Goal: Information Seeking & Learning: Find specific fact

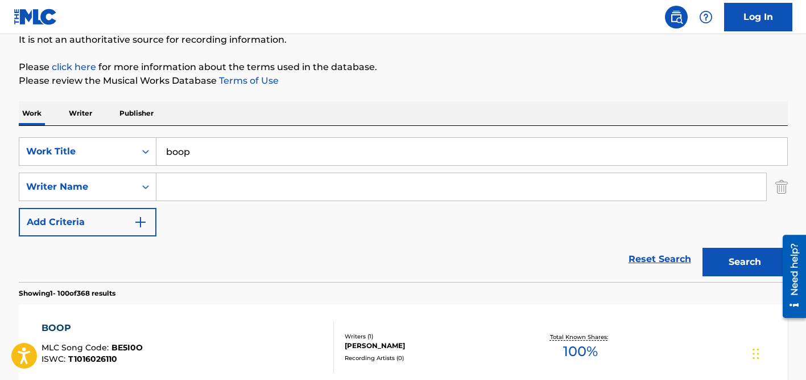
click at [215, 157] on input "boop" at bounding box center [472, 151] width 631 height 27
paste input "JINSEISANKA"
click at [224, 177] on input "Search Form" at bounding box center [462, 186] width 610 height 27
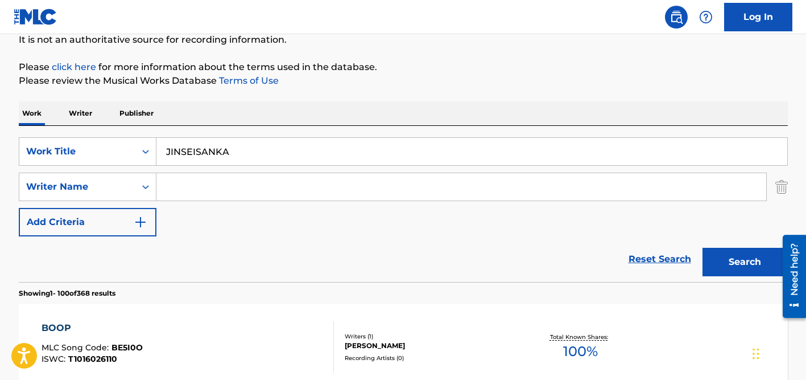
click at [703, 248] on button "Search" at bounding box center [745, 262] width 85 height 28
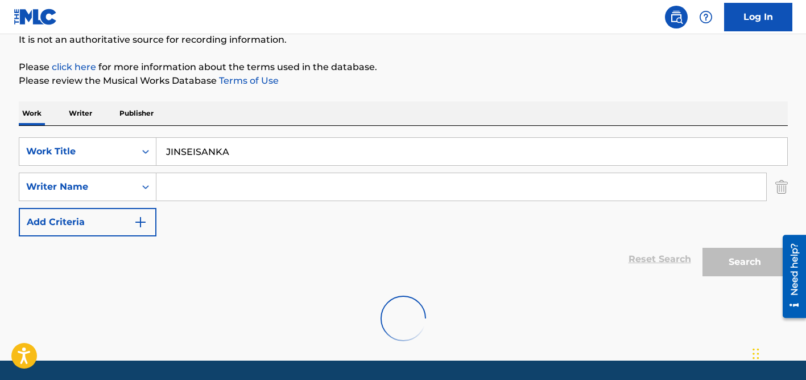
scroll to position [114, 0]
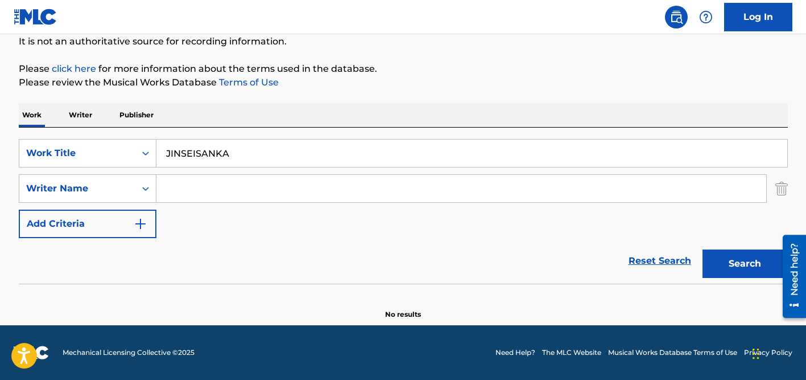
click at [223, 147] on input "JINSEISANKA" at bounding box center [472, 152] width 631 height 27
paste input "Romantic"
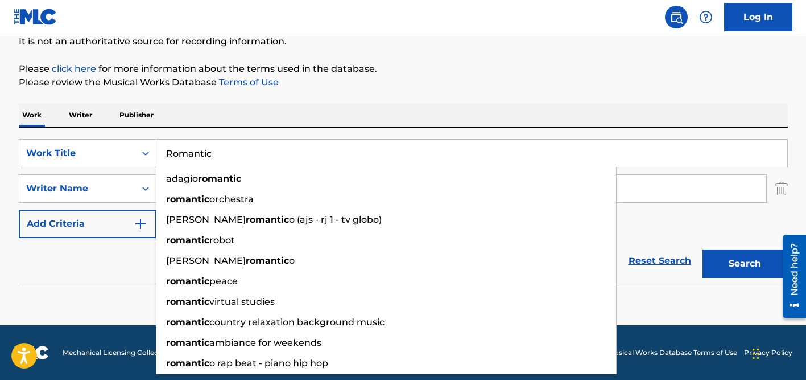
type input "Romantic"
drag, startPoint x: 104, startPoint y: 256, endPoint x: 145, endPoint y: 222, distance: 52.9
click at [105, 256] on div "Reset Search Search" at bounding box center [403, 261] width 769 height 46
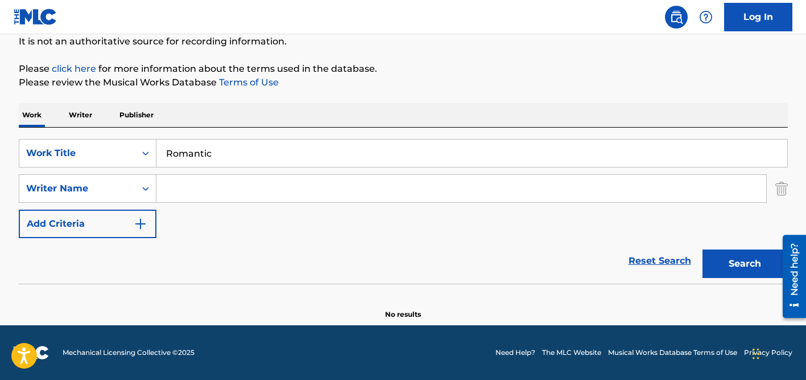
click at [186, 189] on input "Search Form" at bounding box center [462, 188] width 610 height 27
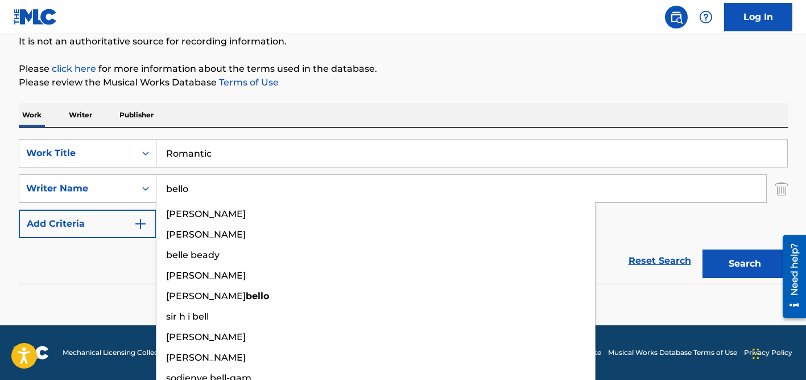
type input "bello"
click at [703, 249] on button "Search" at bounding box center [745, 263] width 85 height 28
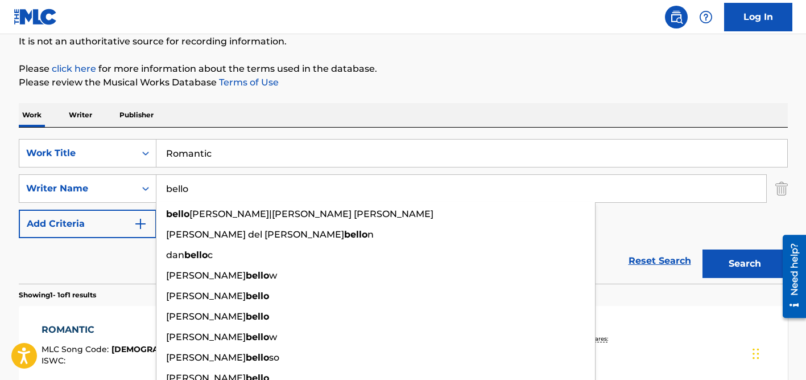
click at [424, 92] on div "The MLC Public Work Search The accuracy and completeness of The MLC's data is d…" at bounding box center [403, 196] width 797 height 496
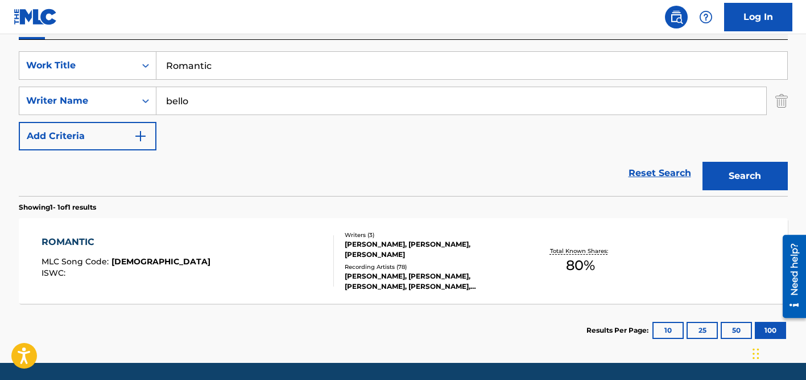
scroll to position [240, 0]
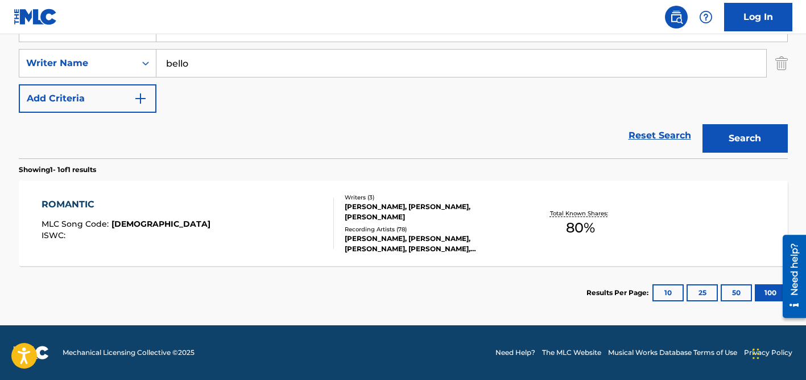
click at [382, 196] on div "Writers ( 3 )" at bounding box center [431, 197] width 172 height 9
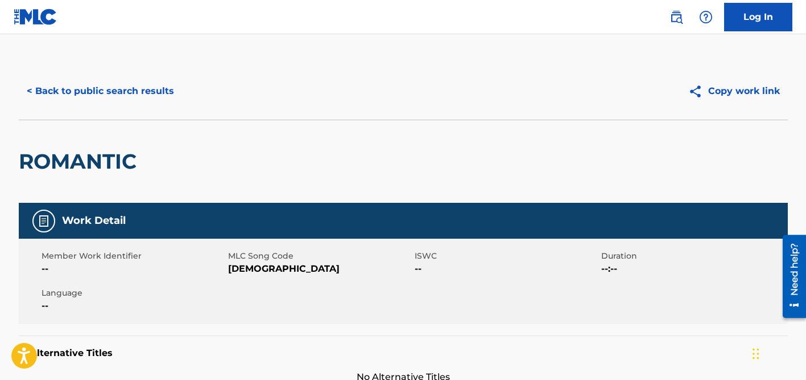
click at [127, 93] on button "< Back to public search results" at bounding box center [100, 91] width 163 height 28
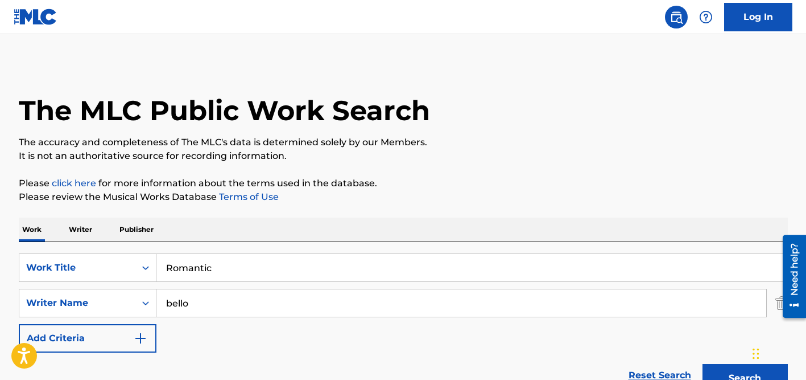
scroll to position [174, 0]
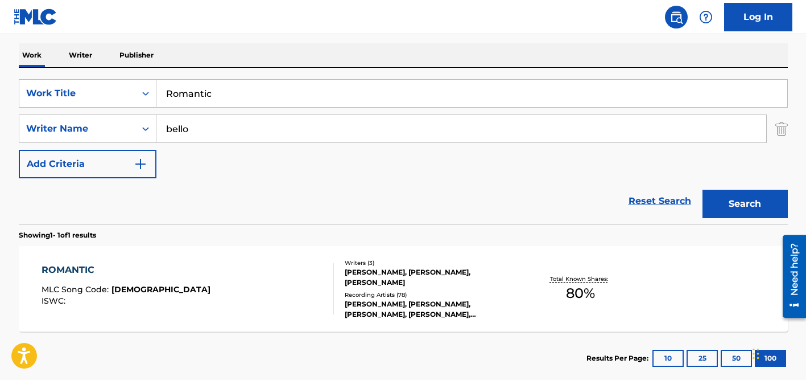
click at [200, 126] on input "bello" at bounding box center [462, 128] width 610 height 27
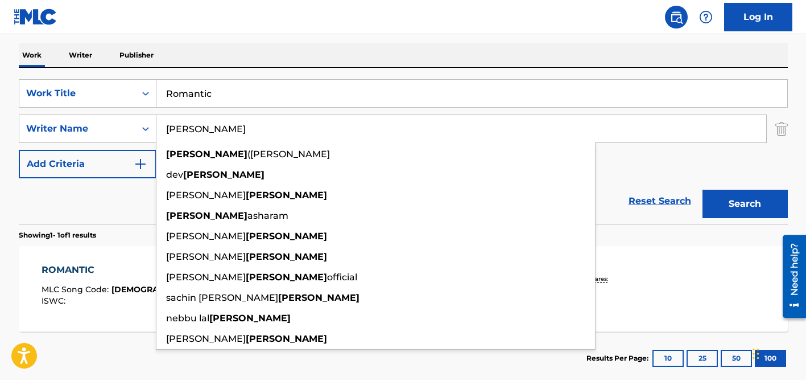
type input "prajapati"
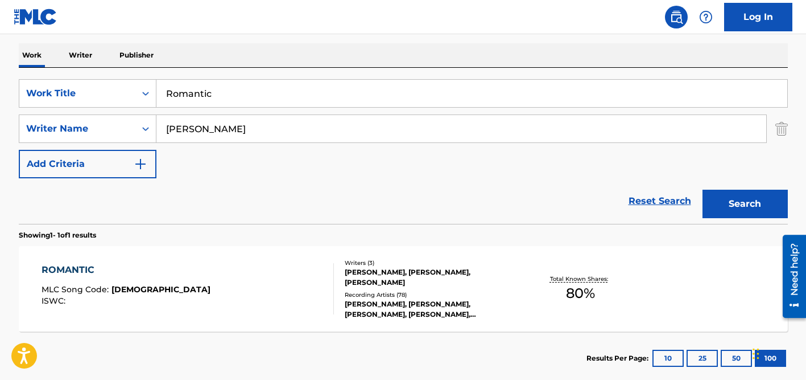
click at [200, 93] on input "Romantic" at bounding box center [472, 93] width 631 height 27
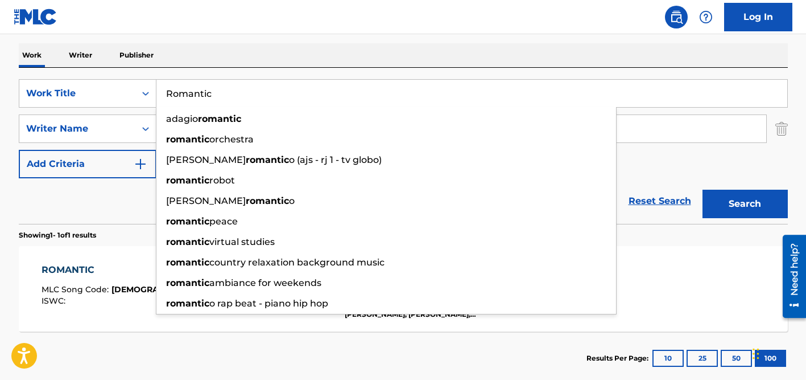
click at [200, 93] on input "Romantic" at bounding box center [472, 93] width 631 height 27
paste input "Sheher Me Tere"
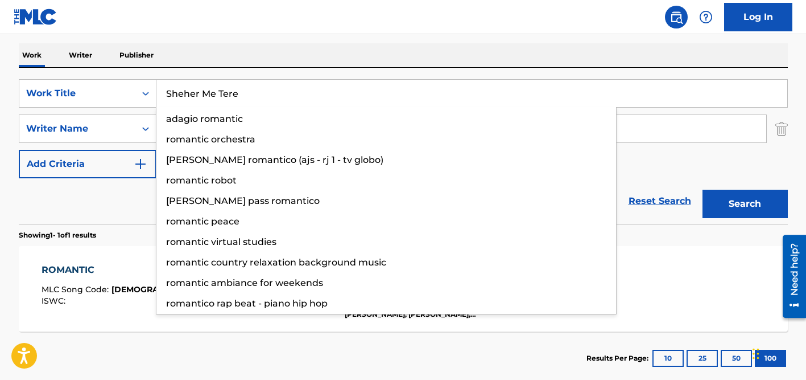
type input "Sheher Me Tere"
click at [248, 52] on div "Work Writer Publisher" at bounding box center [403, 55] width 769 height 24
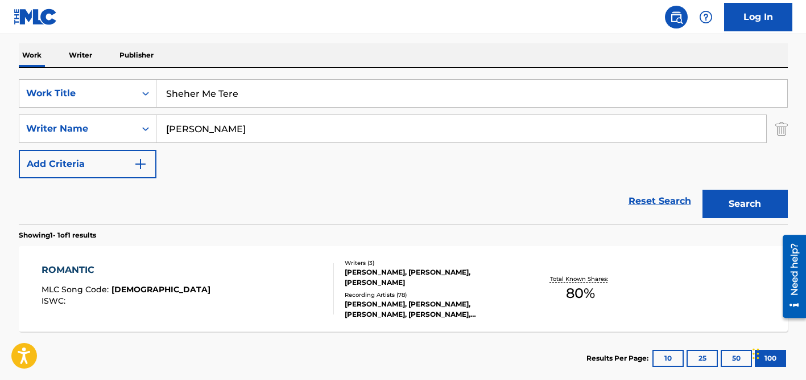
click at [248, 124] on input "prajapati" at bounding box center [462, 128] width 610 height 27
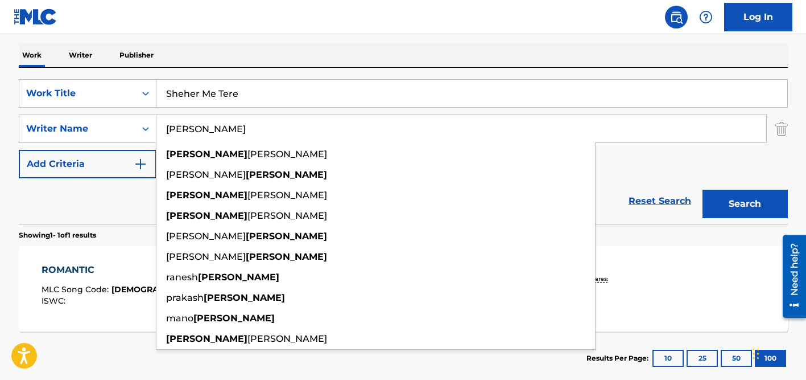
click at [703, 190] on button "Search" at bounding box center [745, 204] width 85 height 28
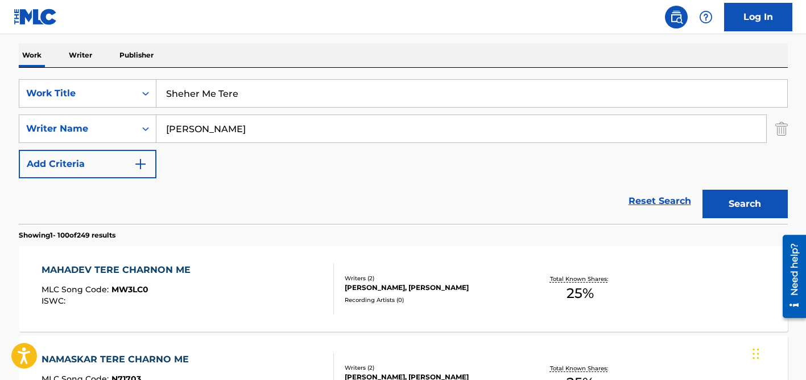
click at [108, 192] on div "Reset Search Search" at bounding box center [403, 201] width 769 height 46
click at [216, 105] on input "Sheher Me Tere" at bounding box center [472, 93] width 631 height 27
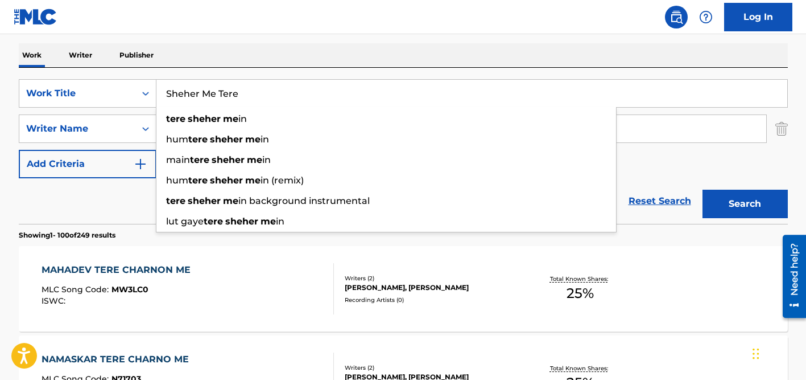
click at [123, 211] on div "Reset Search Search" at bounding box center [403, 201] width 769 height 46
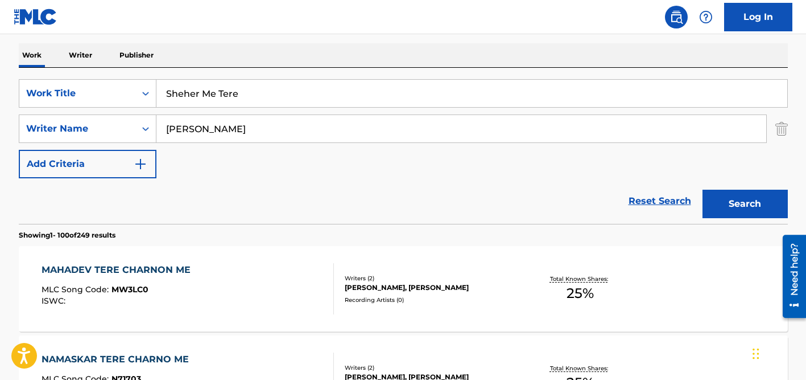
click at [178, 133] on input "prajapati" at bounding box center [462, 128] width 610 height 27
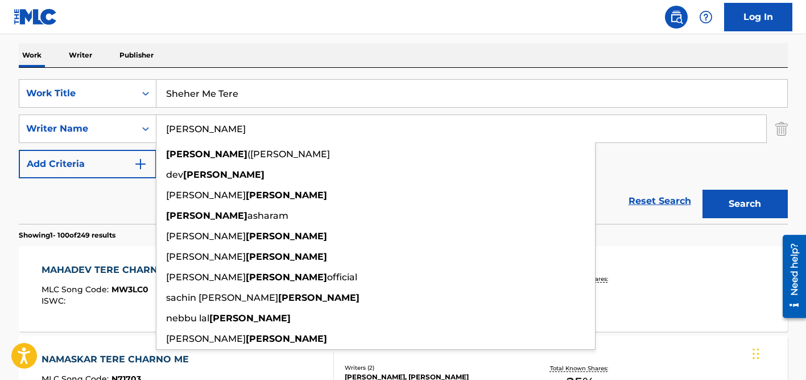
click at [178, 133] on input "prajapati" at bounding box center [462, 128] width 610 height 27
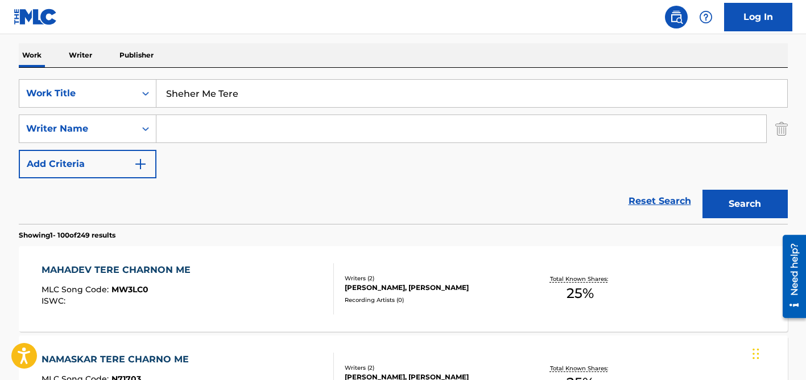
click at [703, 190] on button "Search" at bounding box center [745, 204] width 85 height 28
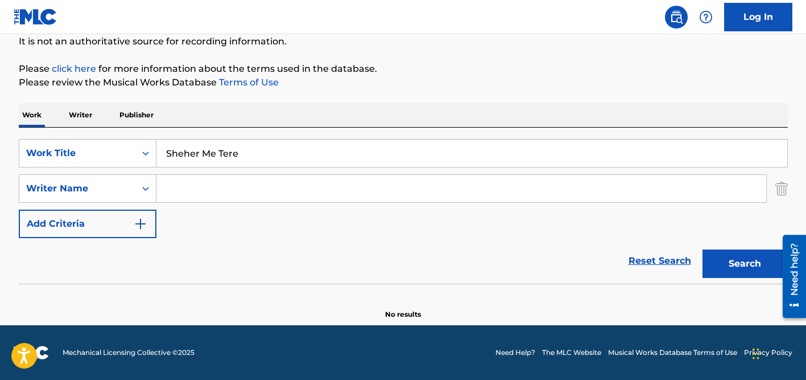
scroll to position [114, 0]
click at [253, 153] on input "Sheher Me Tere" at bounding box center [472, 152] width 631 height 27
paste input "Moli Moli"
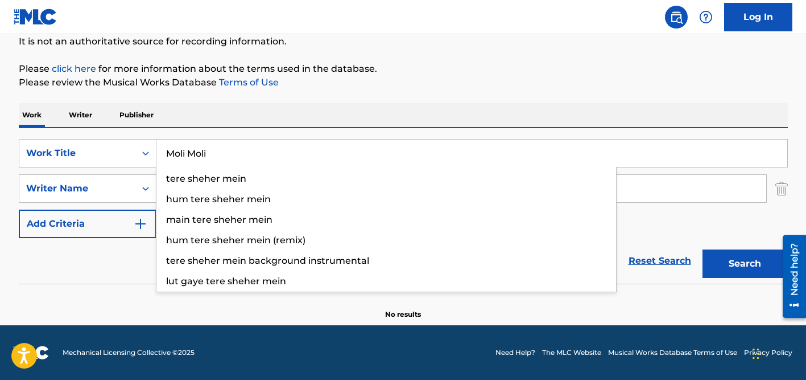
type input "Moli Moli"
click at [703, 249] on button "Search" at bounding box center [745, 263] width 85 height 28
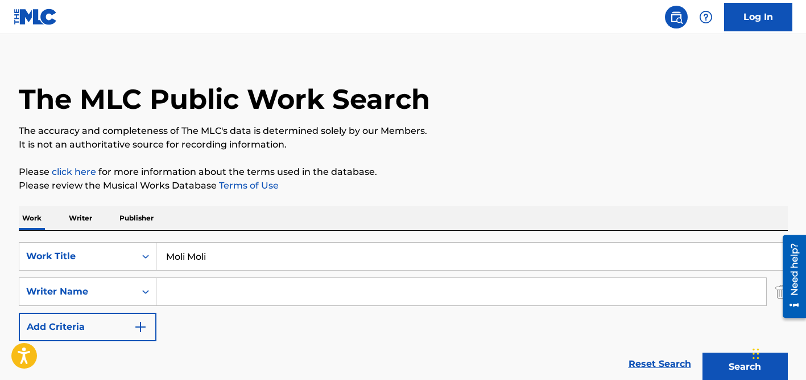
scroll to position [0, 0]
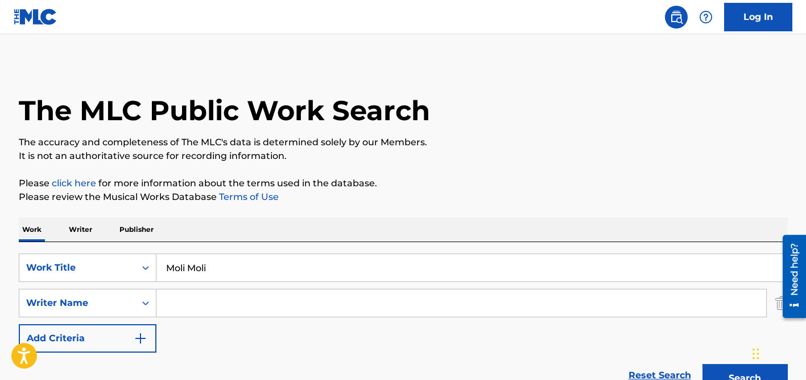
click at [215, 292] on input "Search Form" at bounding box center [462, 302] width 610 height 27
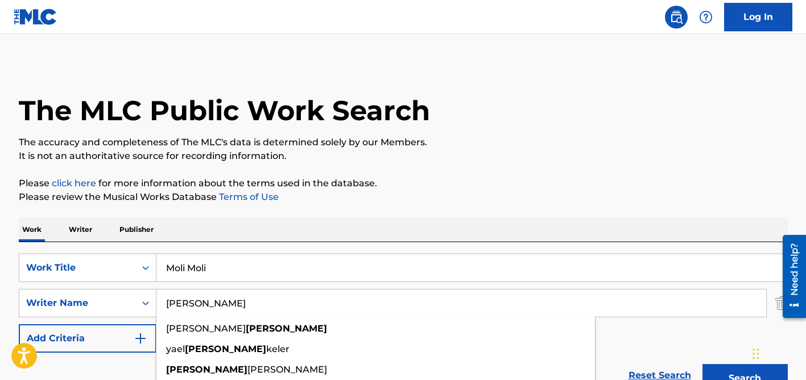
type input "ziskind"
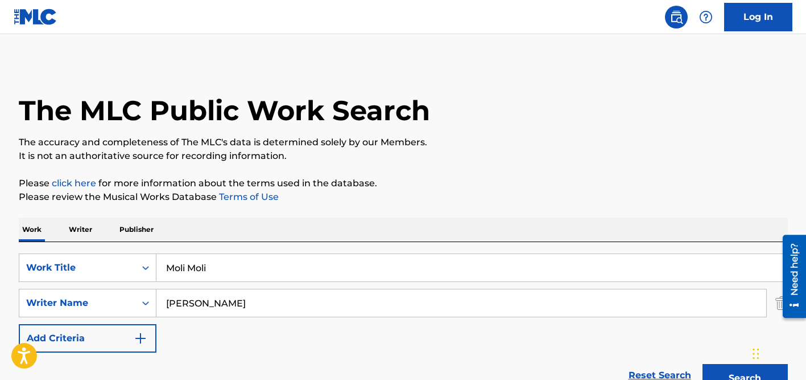
click at [222, 257] on input "Moli Moli" at bounding box center [472, 267] width 631 height 27
paste input "Abertura"
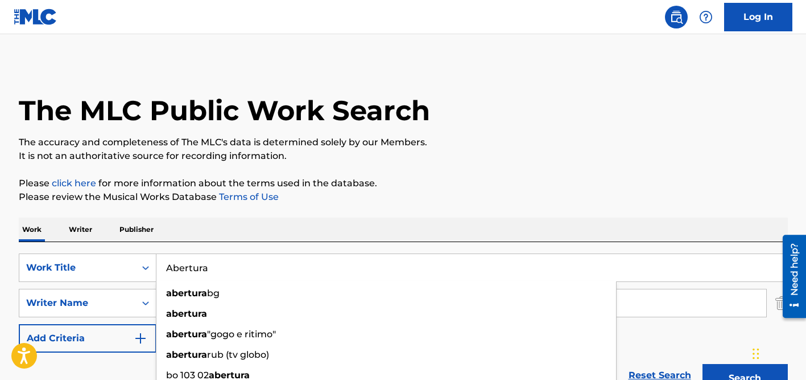
type input "Abertura"
click at [246, 230] on div "Work Writer Publisher" at bounding box center [403, 229] width 769 height 24
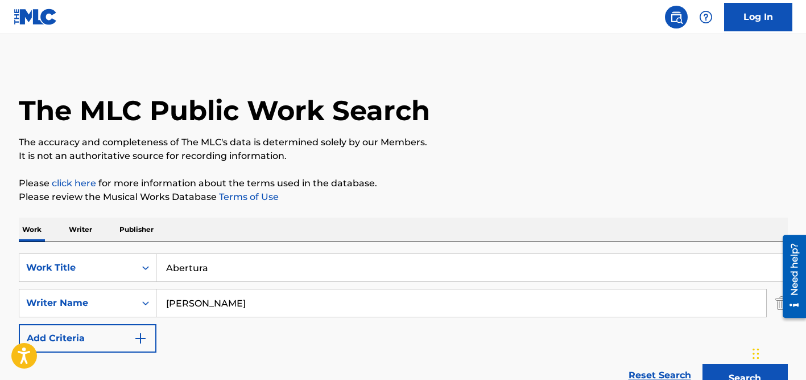
click at [241, 295] on input "ziskind" at bounding box center [462, 302] width 610 height 27
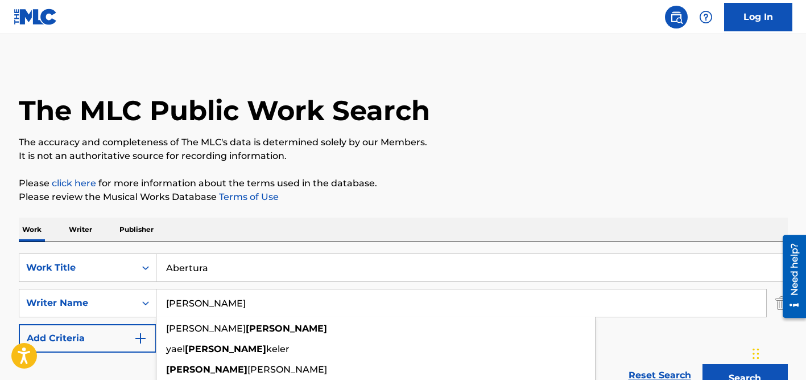
click at [703, 364] on button "Search" at bounding box center [745, 378] width 85 height 28
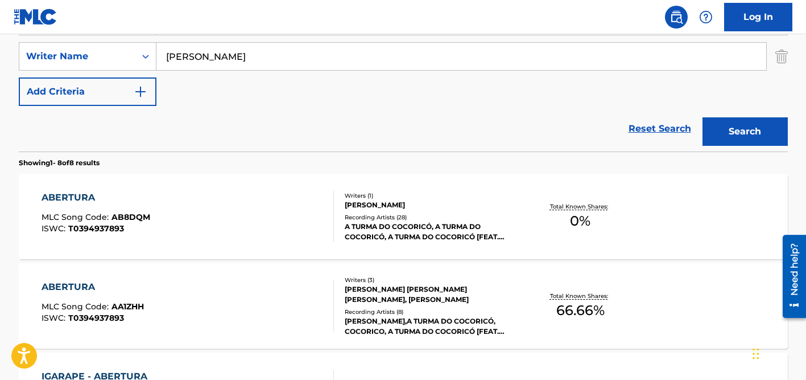
scroll to position [247, 0]
click at [366, 226] on div "A TURMA DO COCORICÓ, A TURMA DO COCORICÓ, A TURMA DO COCORICÓ [FEAT. HELIO ZISK…" at bounding box center [431, 231] width 172 height 20
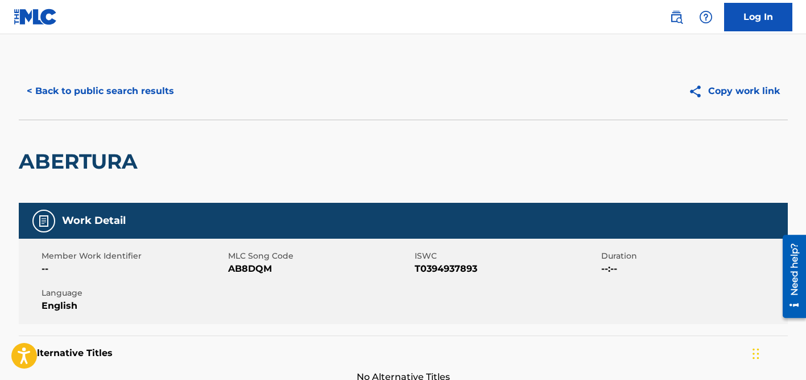
click at [162, 98] on button "< Back to public search results" at bounding box center [100, 91] width 163 height 28
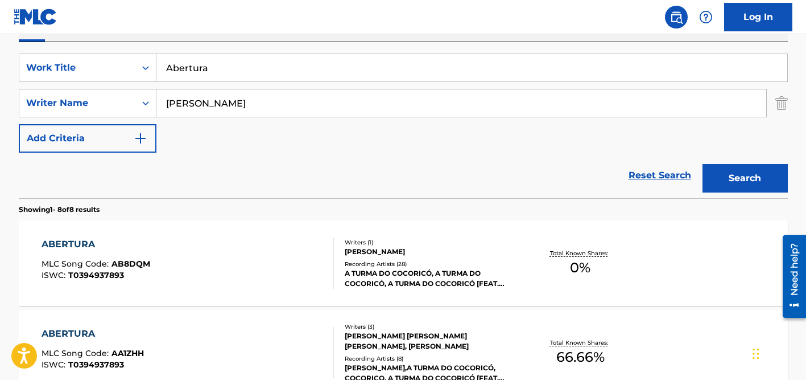
scroll to position [167, 0]
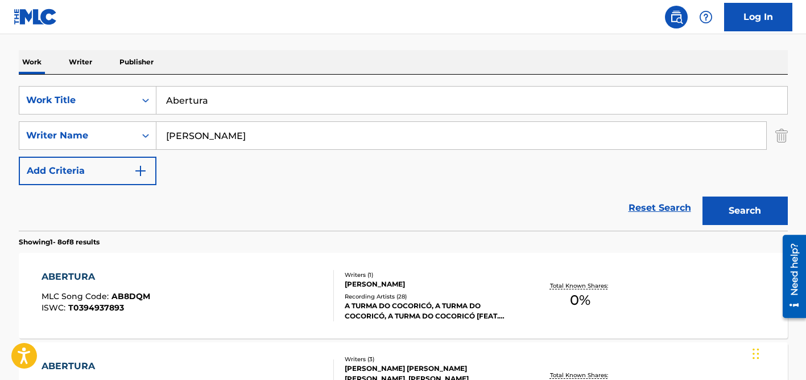
click at [191, 135] on input "ziskind" at bounding box center [462, 135] width 610 height 27
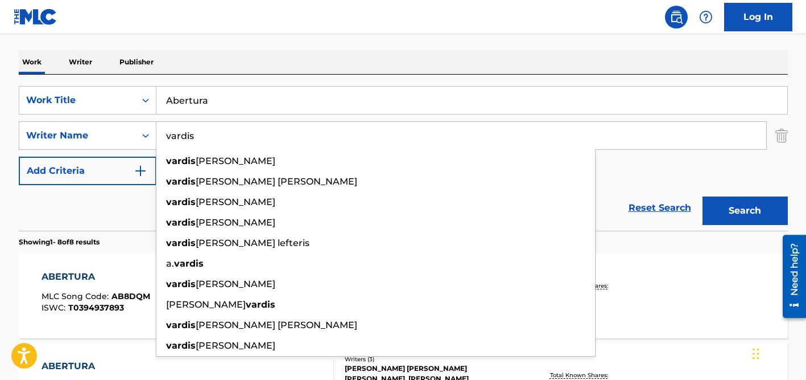
type input "vardis"
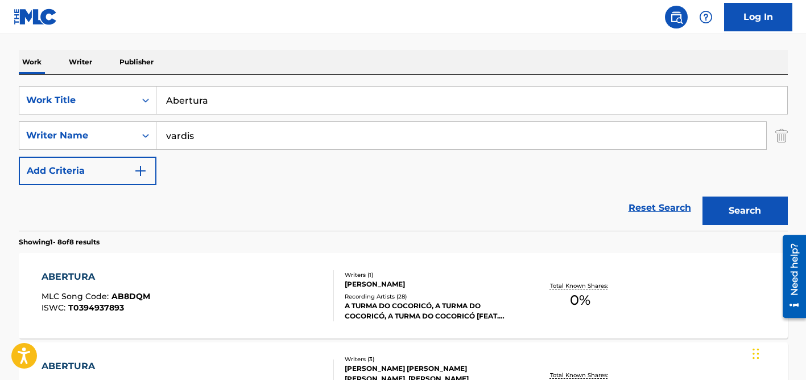
click at [204, 109] on input "Abertura" at bounding box center [472, 100] width 631 height 27
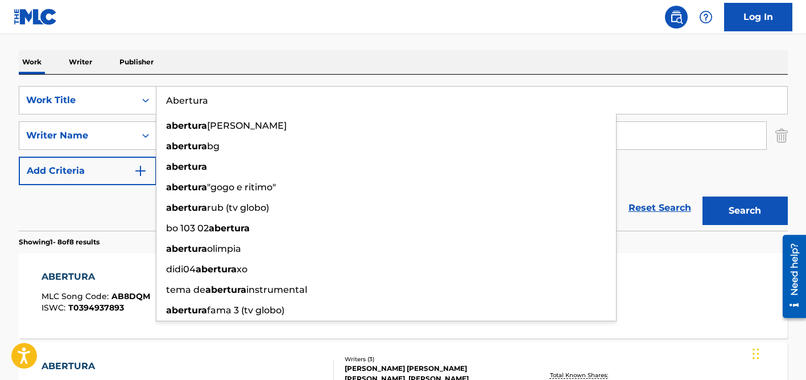
click at [204, 109] on input "Abertura" at bounding box center [472, 100] width 631 height 27
paste input "Mou 'His Kani Ti Zoi Mou Kolasi"
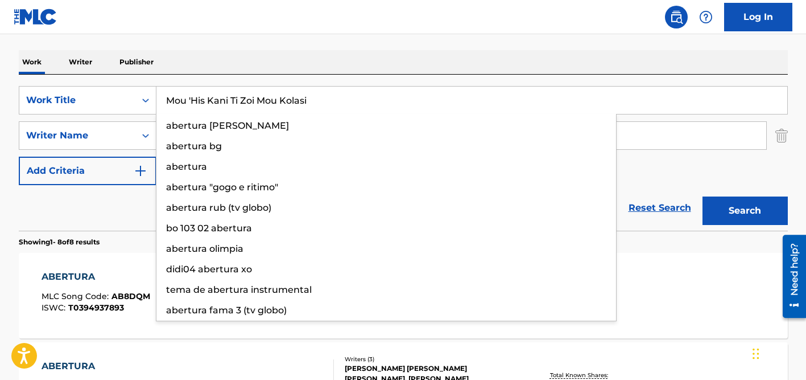
type input "Mou 'His Kani Ti Zoi Mou Kolasi"
click at [267, 59] on div "Work Writer Publisher" at bounding box center [403, 62] width 769 height 24
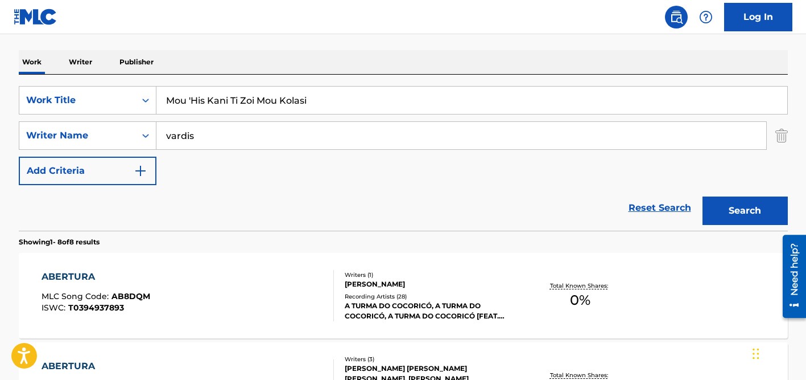
click at [252, 139] on input "vardis" at bounding box center [462, 135] width 610 height 27
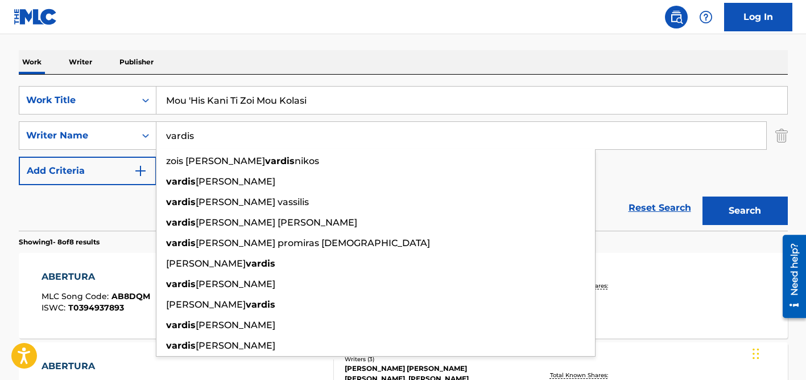
click at [703, 196] on button "Search" at bounding box center [745, 210] width 85 height 28
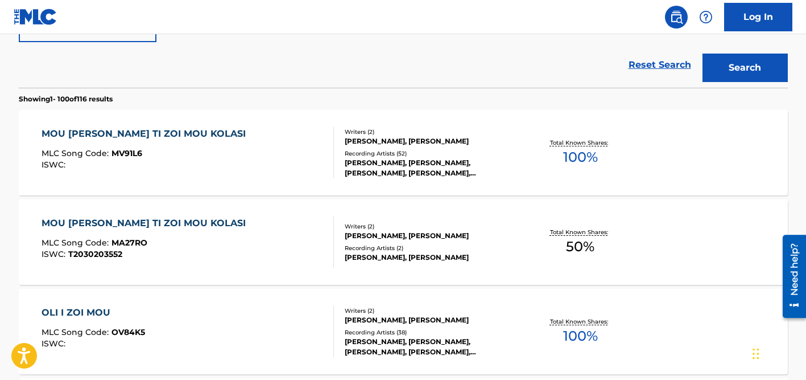
scroll to position [314, 0]
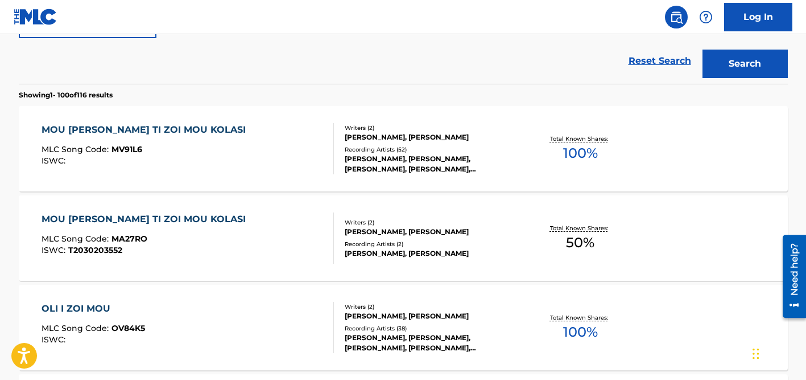
click at [383, 159] on div "YIANNIS PARIOS, GIANNIS PARIOS, GIANNIS PARIOS, GIANNIS PARIOS, GIANNIS PARIOS" at bounding box center [431, 164] width 172 height 20
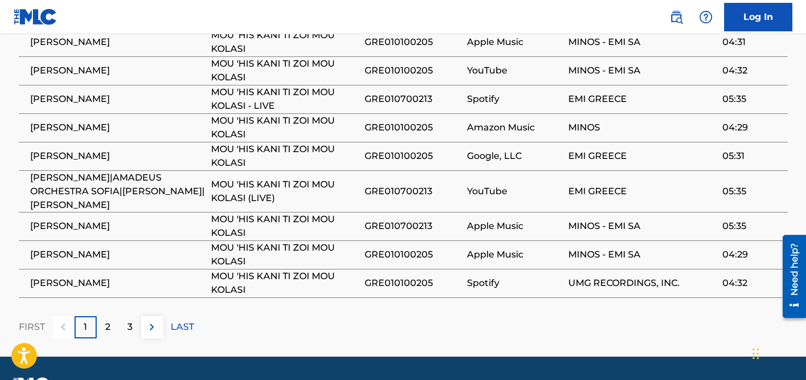
scroll to position [765, 0]
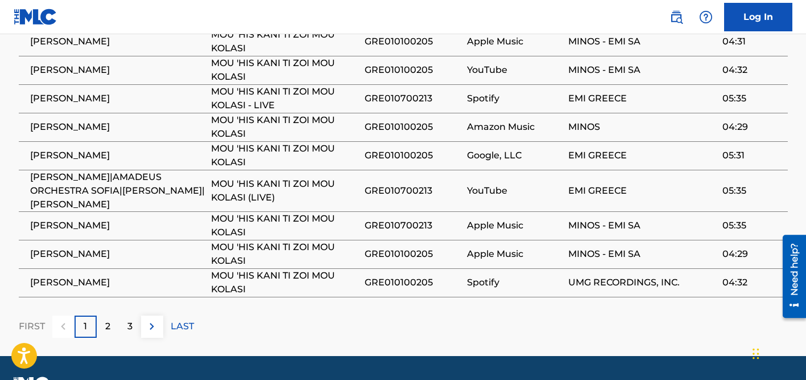
click at [112, 337] on div "2" at bounding box center [108, 326] width 22 height 22
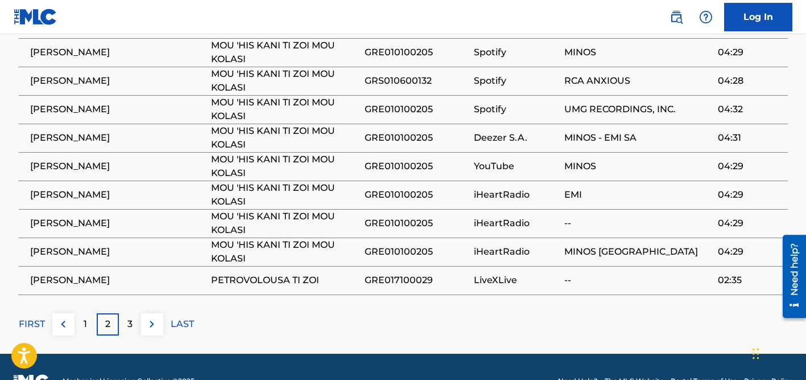
scroll to position [781, 0]
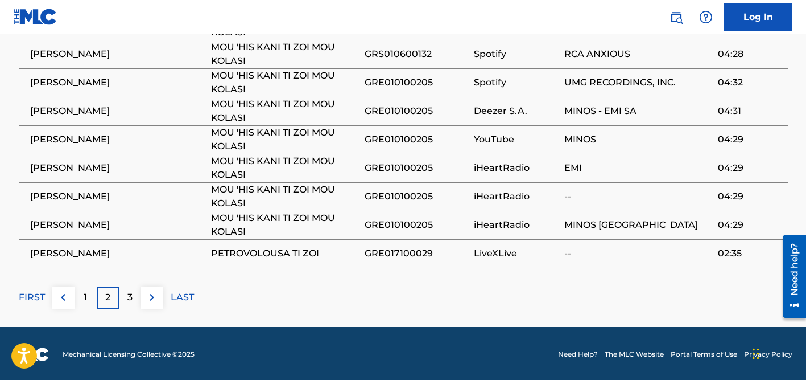
click at [130, 298] on p "3" at bounding box center [129, 297] width 5 height 14
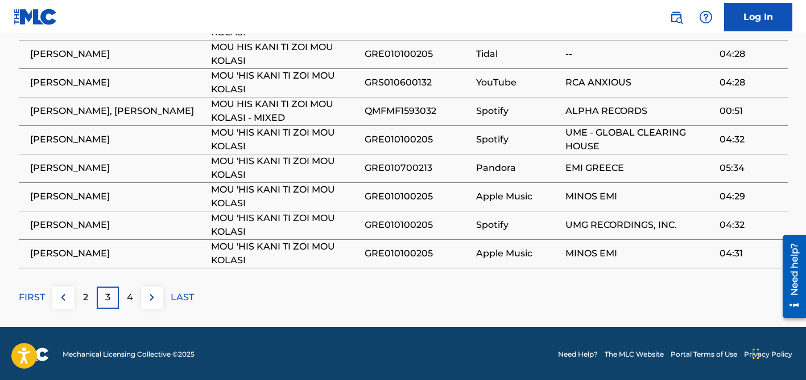
click at [134, 296] on div "4" at bounding box center [130, 297] width 22 height 22
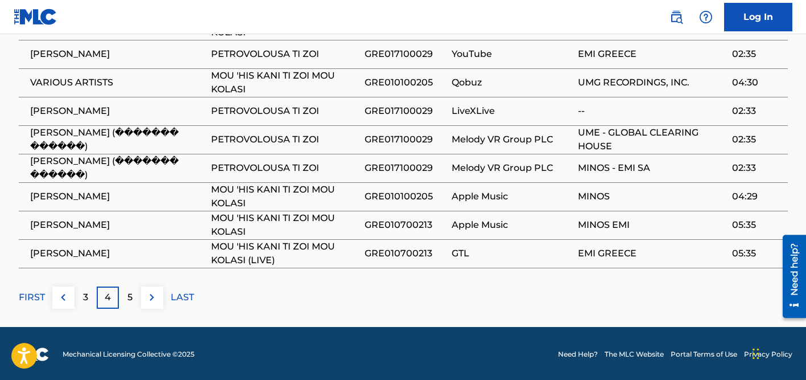
scroll to position [0, 0]
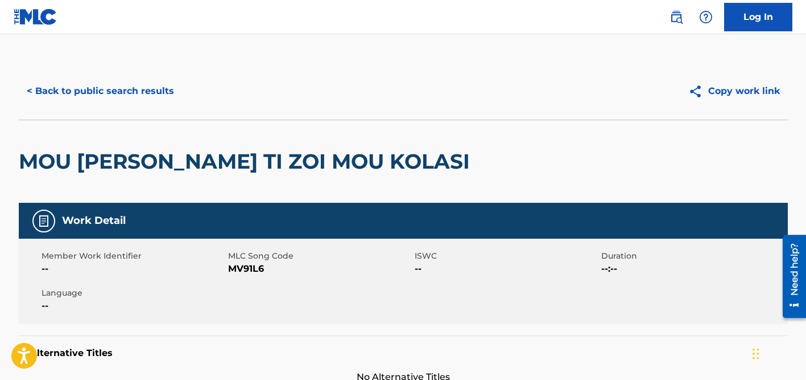
click at [123, 83] on button "< Back to public search results" at bounding box center [100, 91] width 163 height 28
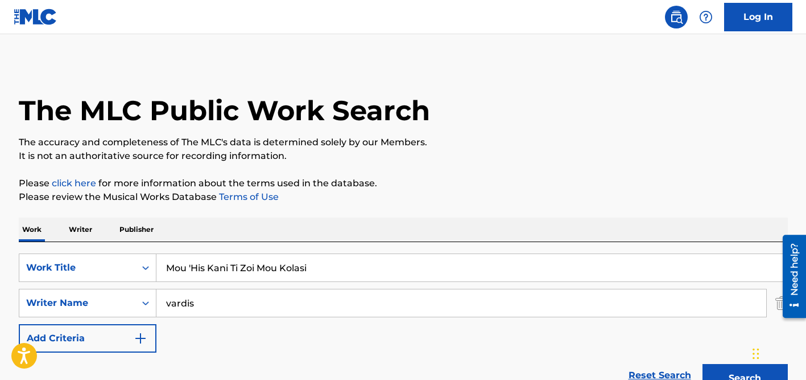
click at [229, 267] on input "Mou 'His Kani Ti Zoi Mou Kolasi" at bounding box center [472, 267] width 631 height 27
paste input "angila Abhio Tore Ke"
type input "Mangila Abhio Tore Ke"
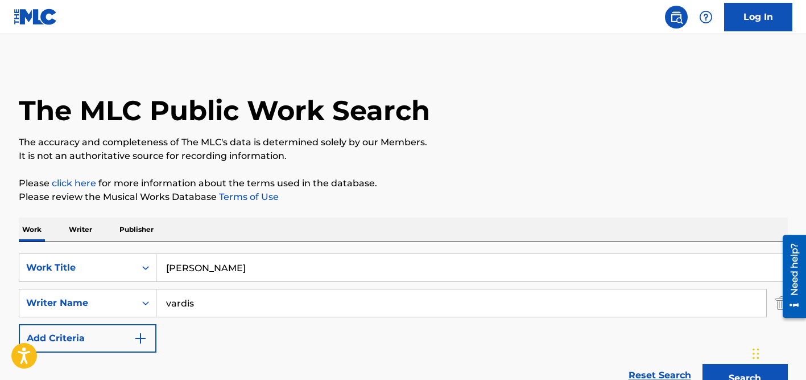
click at [268, 219] on div "Work Writer Publisher" at bounding box center [403, 229] width 769 height 24
click at [222, 301] on input "vardis" at bounding box center [462, 302] width 610 height 27
click at [703, 364] on button "Search" at bounding box center [745, 378] width 85 height 28
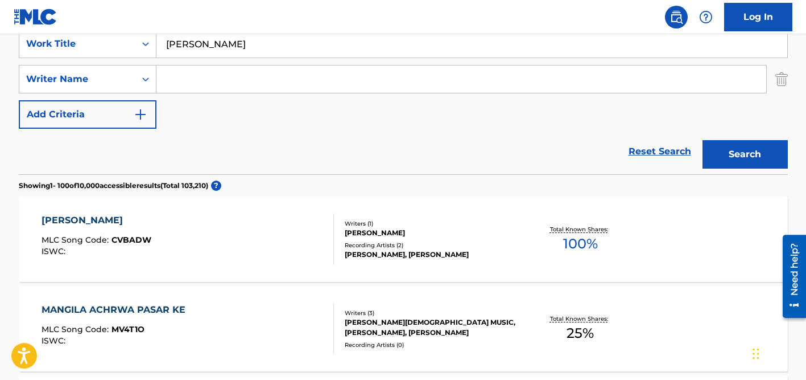
scroll to position [175, 0]
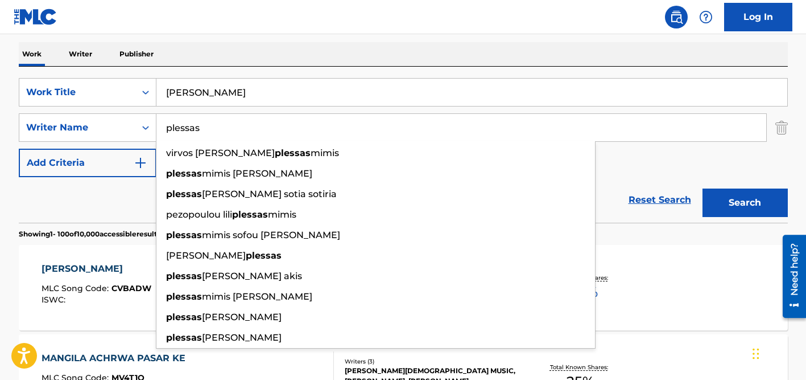
type input "plessas"
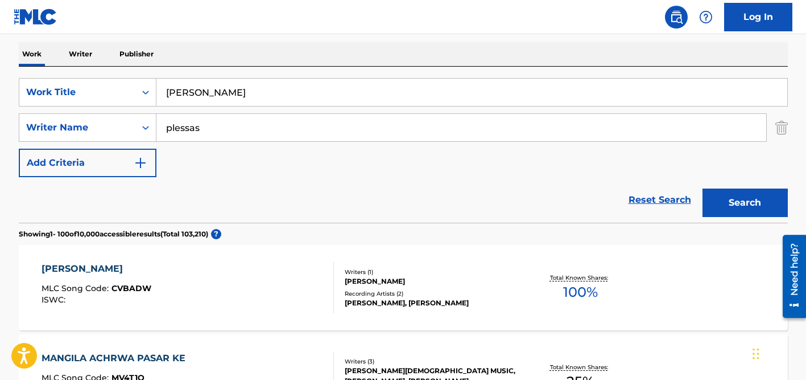
click at [248, 89] on input "Mangila Abhio Tore Ke" at bounding box center [472, 92] width 631 height 27
paste input "Ti Sou 'Kana Ke Pinis"
type input "Ti Sou 'Kana Ke Pinis"
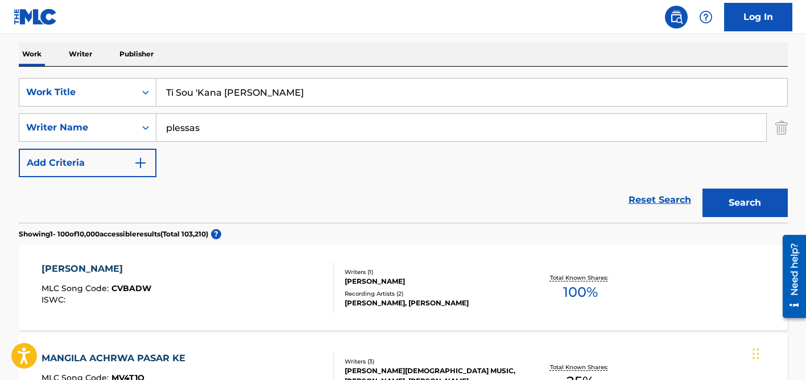
click at [270, 61] on div "Work Writer Publisher" at bounding box center [403, 54] width 769 height 24
click at [270, 136] on input "plessas" at bounding box center [462, 127] width 610 height 27
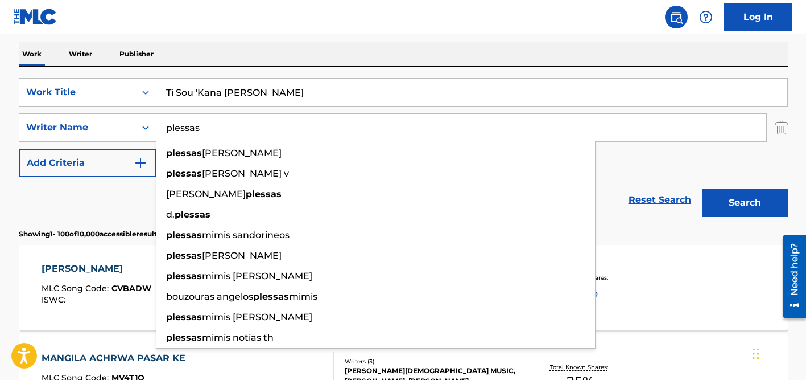
click at [703, 188] on button "Search" at bounding box center [745, 202] width 85 height 28
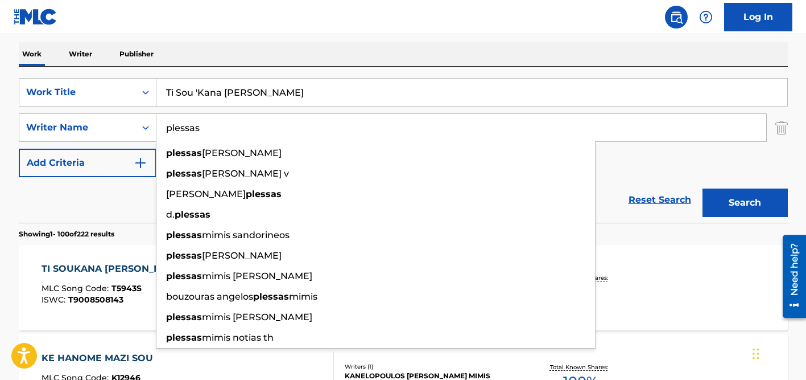
scroll to position [179, 0]
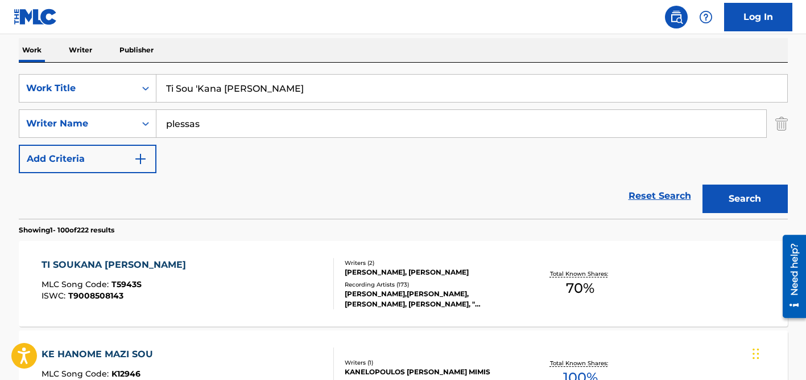
click at [123, 196] on div "Reset Search Search" at bounding box center [403, 196] width 769 height 46
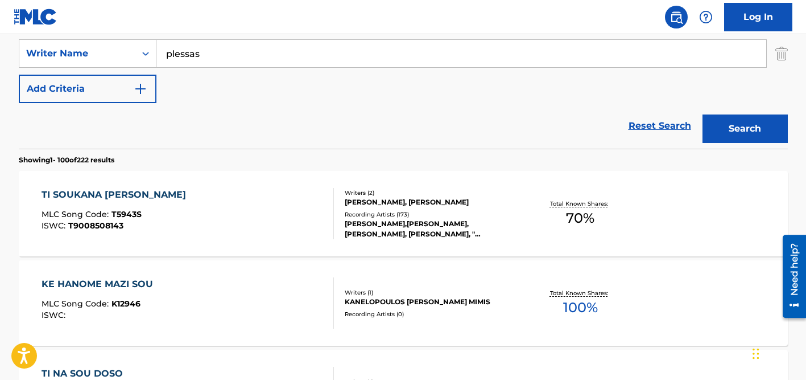
scroll to position [260, 0]
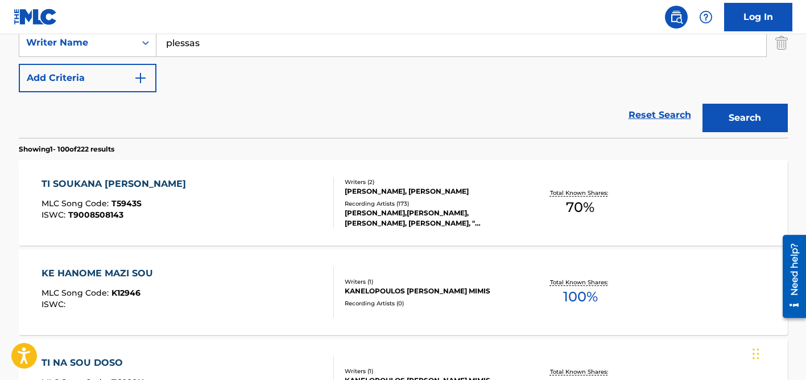
click at [393, 192] on div "MIMIS PLESSAS, LEFTERIS PAPADOPOULOS" at bounding box center [431, 191] width 172 height 10
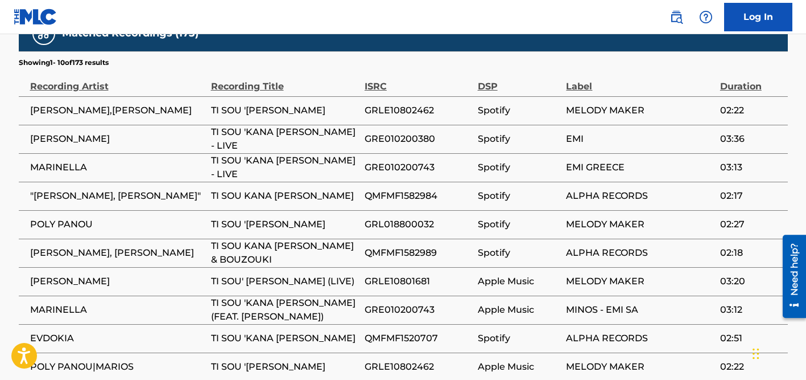
scroll to position [986, 0]
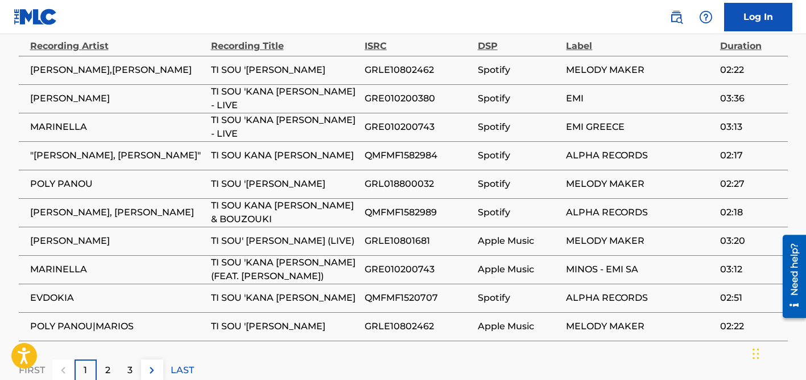
click at [31, 77] on span "POLY PANOU,MARIOS KOSTOGLOU" at bounding box center [117, 70] width 175 height 14
click at [59, 191] on span "POLY PANOU" at bounding box center [117, 184] width 175 height 14
copy div "POLY PANOU"
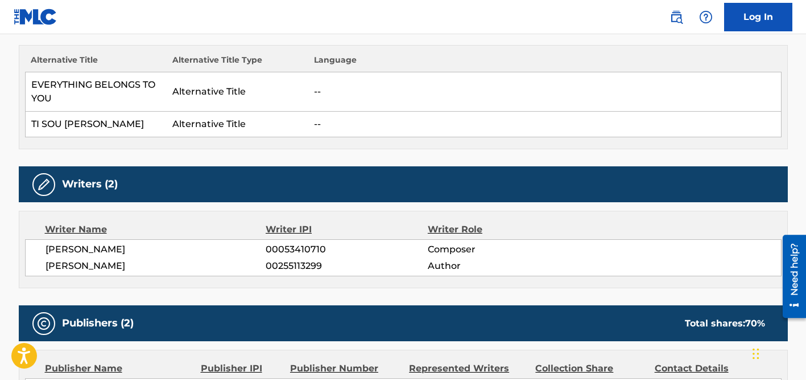
scroll to position [0, 0]
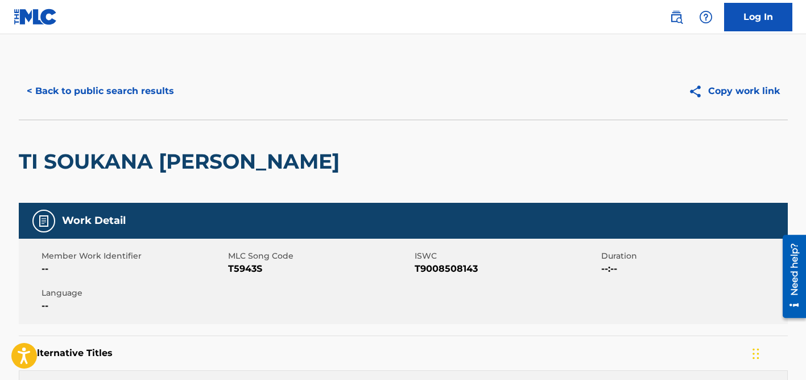
click at [157, 90] on button "< Back to public search results" at bounding box center [100, 91] width 163 height 28
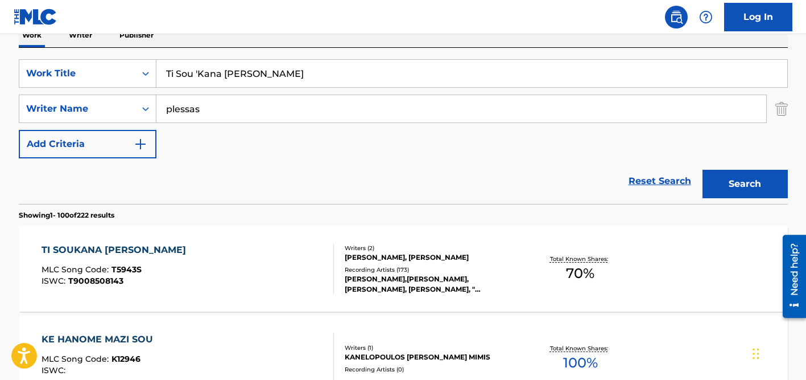
scroll to position [162, 0]
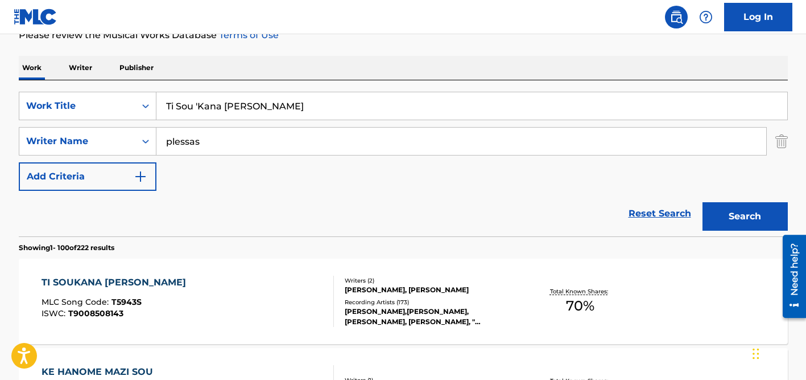
click at [221, 108] on input "Ti Sou 'Kana Ke Pinis" at bounding box center [472, 105] width 631 height 27
paste input "Mahuwa Gaach Me"
type input "Mahuwa Gaach Me"
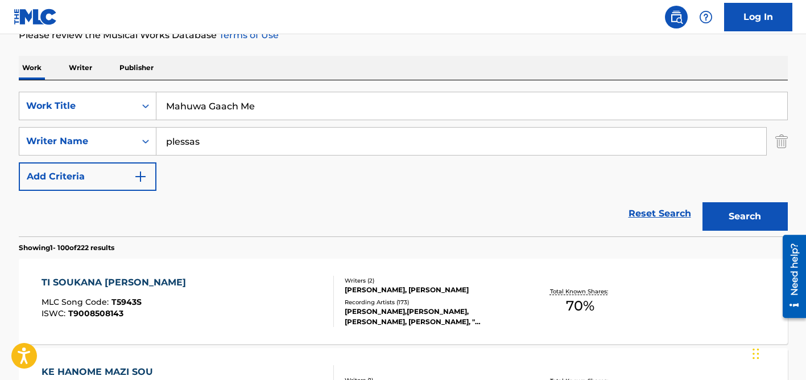
click at [264, 72] on div "Work Writer Publisher" at bounding box center [403, 68] width 769 height 24
click at [238, 139] on input "plessas" at bounding box center [462, 140] width 610 height 27
click at [238, 138] on input "plessas" at bounding box center [462, 140] width 610 height 27
click at [703, 202] on button "Search" at bounding box center [745, 216] width 85 height 28
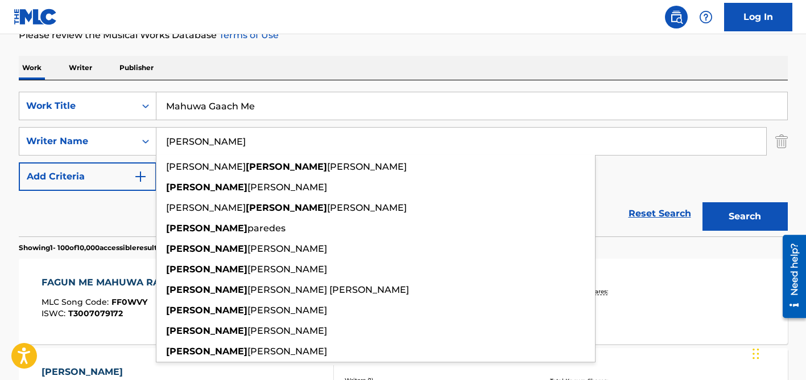
type input "moises"
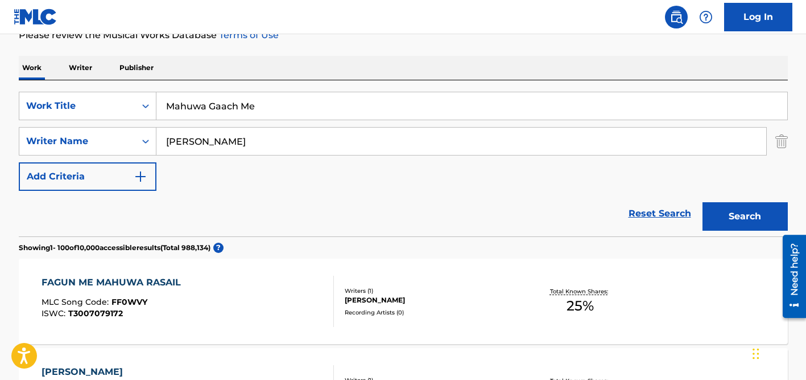
click at [228, 109] on input "Mahuwa Gaach Me" at bounding box center [472, 105] width 631 height 27
paste input "Casa Bagunçada"
click at [225, 107] on input "Casa Bagunçada" at bounding box center [472, 105] width 631 height 27
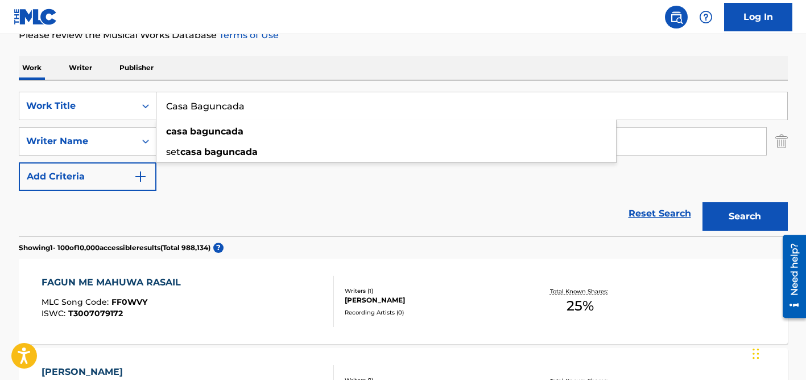
type input "Casa Baguncada"
click at [271, 61] on div "Work Writer Publisher" at bounding box center [403, 68] width 769 height 24
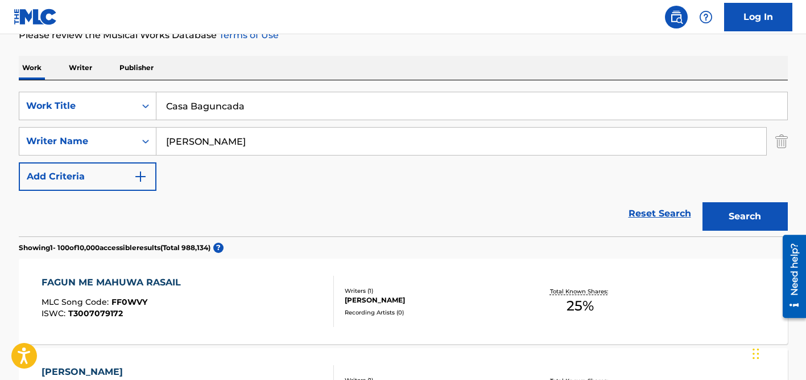
click at [253, 137] on input "moises" at bounding box center [462, 140] width 610 height 27
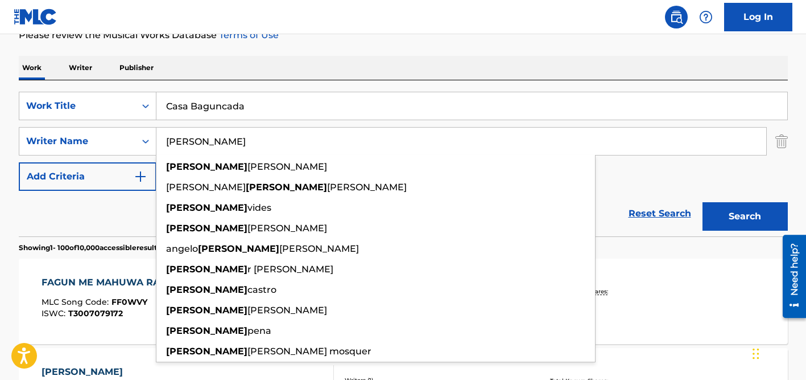
click at [703, 202] on button "Search" at bounding box center [745, 216] width 85 height 28
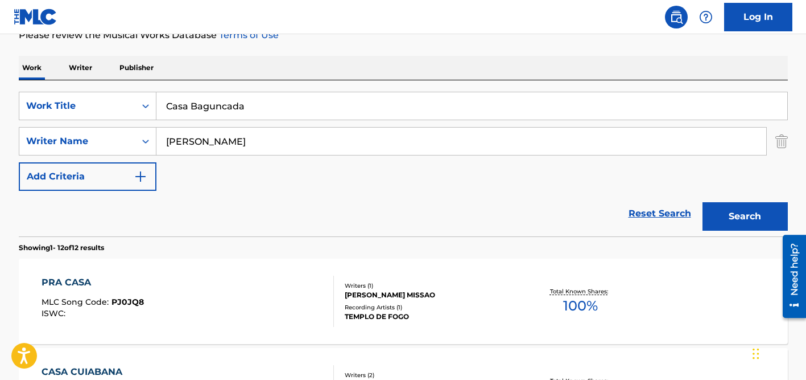
click at [110, 219] on div "Reset Search Search" at bounding box center [403, 214] width 769 height 46
click at [254, 143] on input "moises" at bounding box center [462, 140] width 610 height 27
click at [703, 202] on button "Search" at bounding box center [745, 216] width 85 height 28
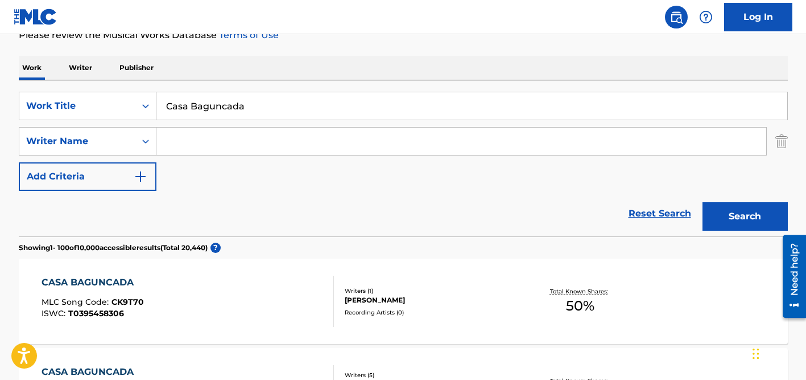
click at [346, 214] on div "Reset Search Search" at bounding box center [403, 214] width 769 height 46
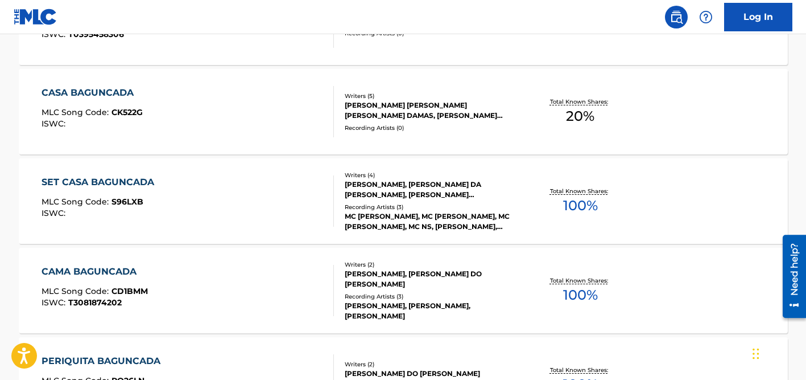
scroll to position [207, 0]
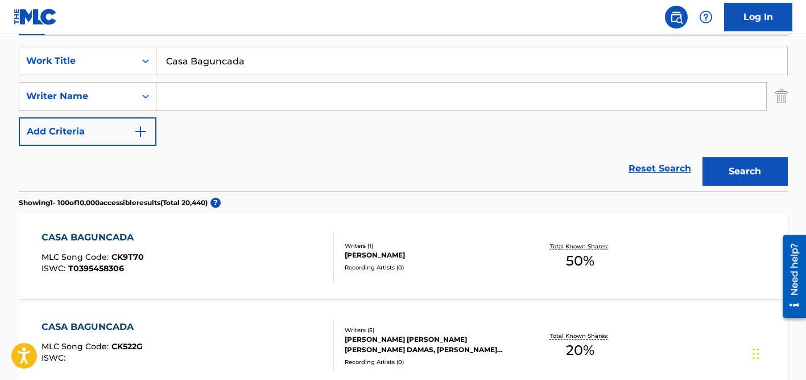
click at [216, 97] on input "Search Form" at bounding box center [462, 96] width 610 height 27
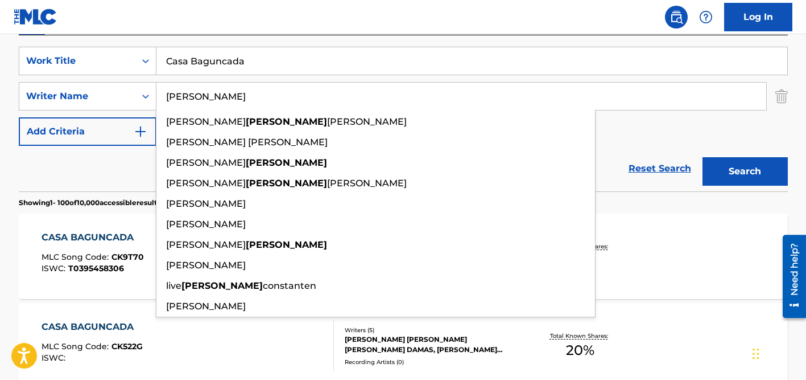
type input "[PERSON_NAME]"
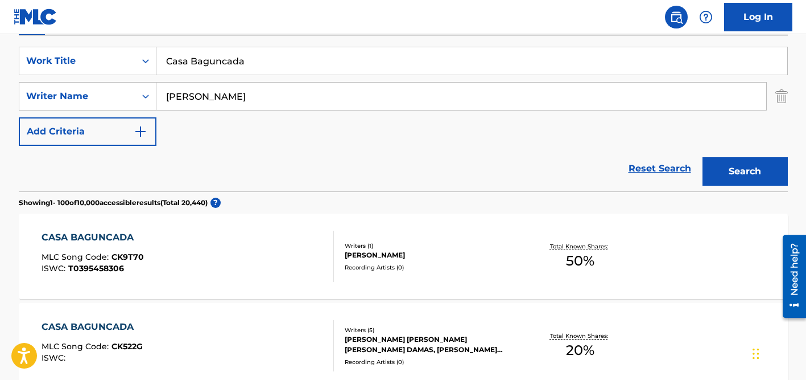
click at [217, 59] on input "Casa Baguncada" at bounding box center [472, 60] width 631 height 27
paste input "Não Fosse Tão Tarde"
click at [179, 59] on input "Não Fosse Tão Tarde" at bounding box center [472, 60] width 631 height 27
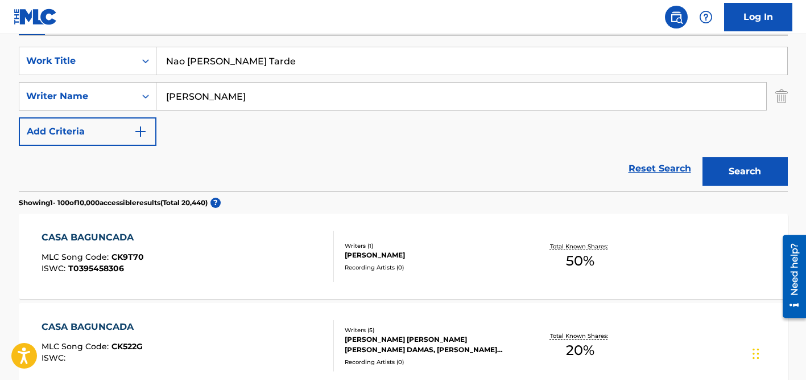
click at [227, 60] on input "Nao Fosse Tão Tarde" at bounding box center [472, 60] width 631 height 27
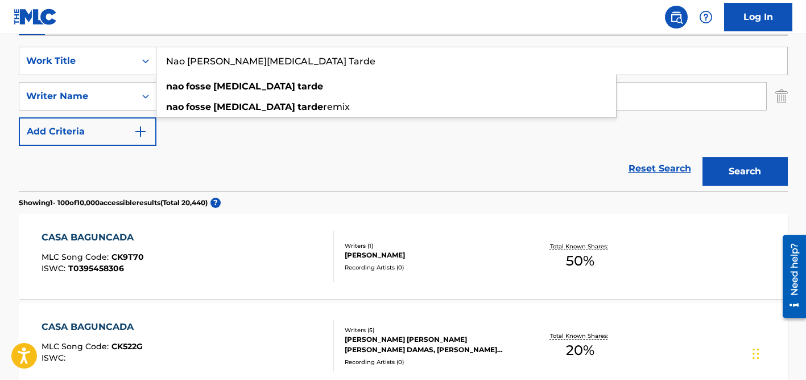
type input "Nao Fosse Tao Tarde"
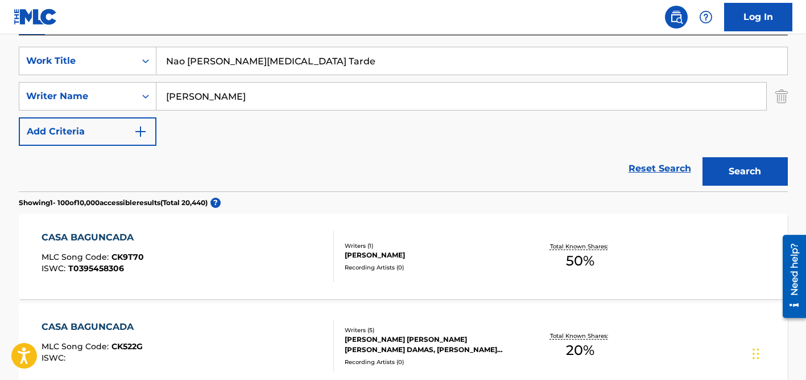
click at [237, 162] on div "Reset Search Search" at bounding box center [403, 169] width 769 height 46
click at [237, 102] on input "[PERSON_NAME]" at bounding box center [462, 96] width 610 height 27
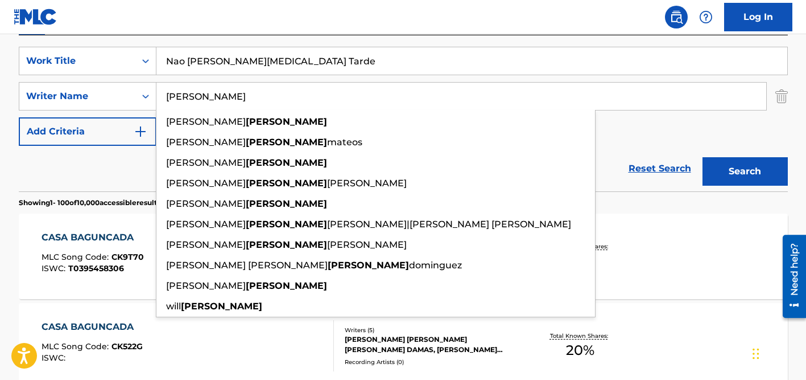
click at [703, 157] on button "Search" at bounding box center [745, 171] width 85 height 28
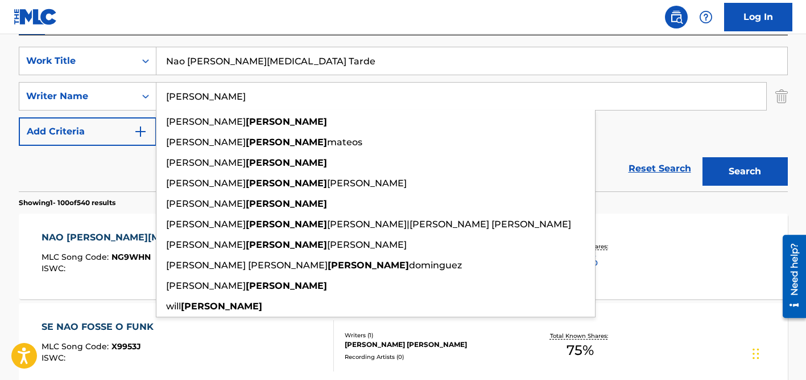
click at [98, 160] on div "Reset Search Search" at bounding box center [403, 169] width 769 height 46
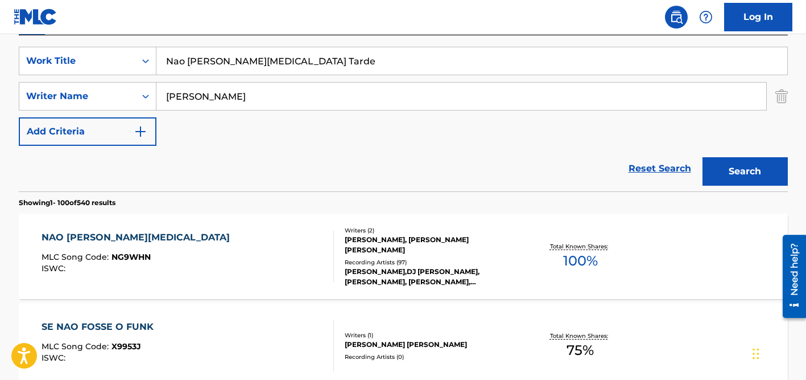
click at [406, 244] on div "GUSTAVO HENRIQUE SCHIRMER, LOUISE FEITOSA GARCIA ROSA" at bounding box center [431, 244] width 172 height 20
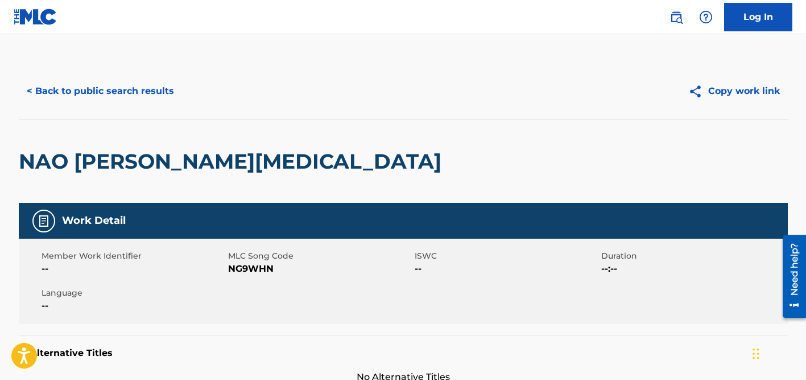
click at [138, 100] on button "< Back to public search results" at bounding box center [100, 91] width 163 height 28
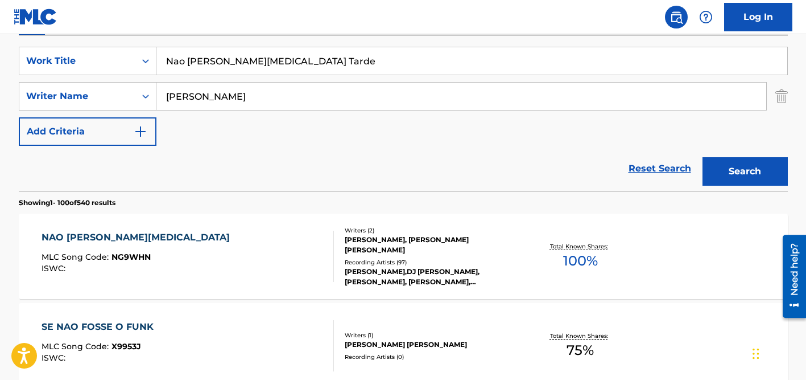
click at [198, 68] on input "Nao Fosse Tao Tarde" at bounding box center [472, 60] width 631 height 27
paste input "Aqui no se Ruega"
type input "Aqui no se Ruega"
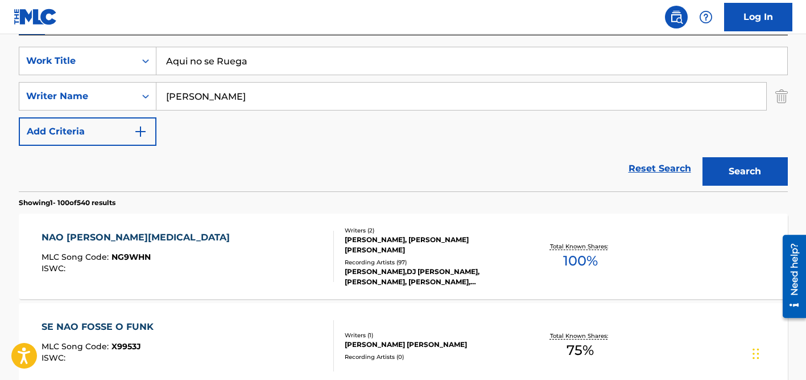
click at [157, 160] on div "Reset Search Search" at bounding box center [403, 169] width 769 height 46
click at [179, 97] on input "[PERSON_NAME]" at bounding box center [462, 96] width 610 height 27
click at [703, 157] on button "Search" at bounding box center [745, 171] width 85 height 28
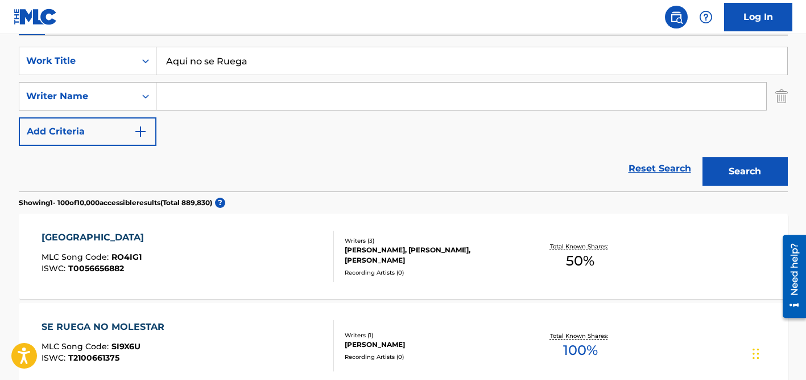
scroll to position [204, 0]
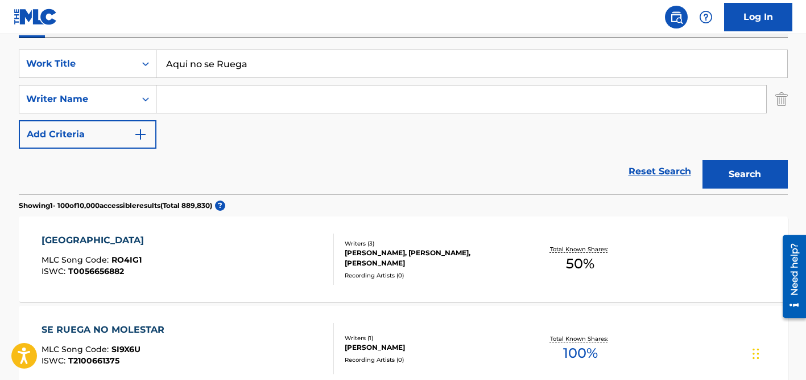
click at [241, 93] on input "Search Form" at bounding box center [462, 98] width 610 height 27
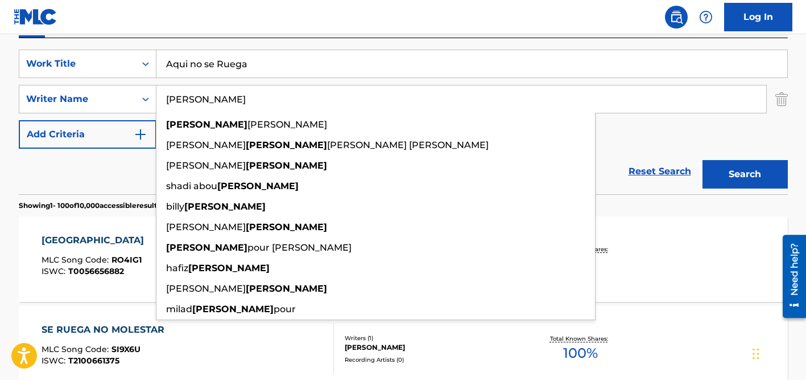
type input "saleh"
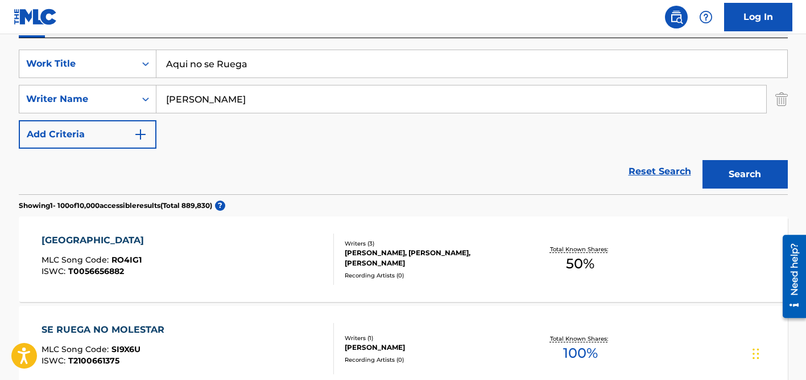
click at [217, 57] on input "Aqui no se Ruega" at bounding box center [472, 63] width 631 height 27
paste input "Birman Karlot"
type input "Birman Karlota"
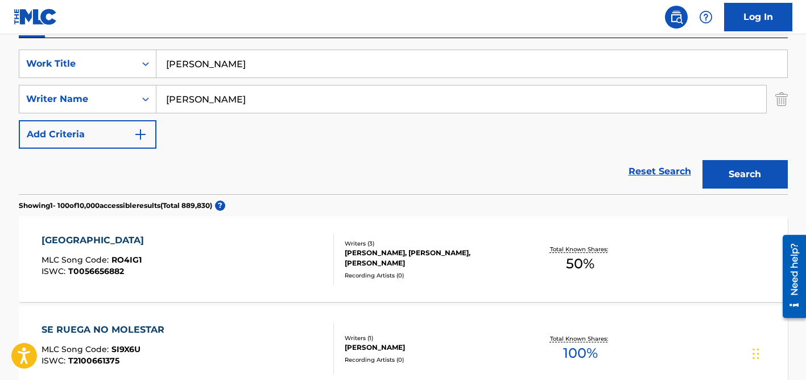
click at [280, 89] on input "saleh" at bounding box center [462, 98] width 610 height 27
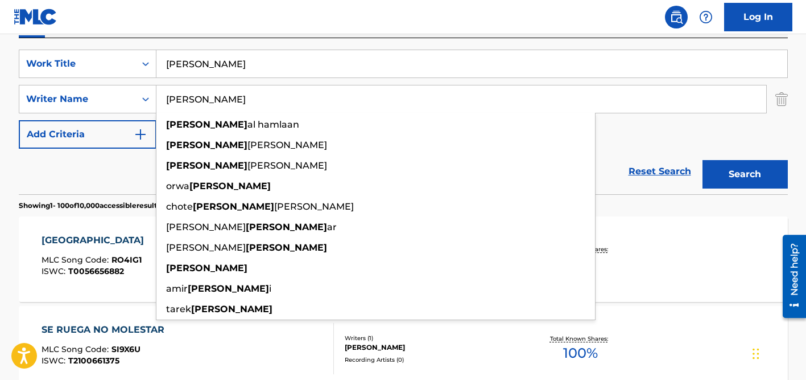
click at [703, 160] on button "Search" at bounding box center [745, 174] width 85 height 28
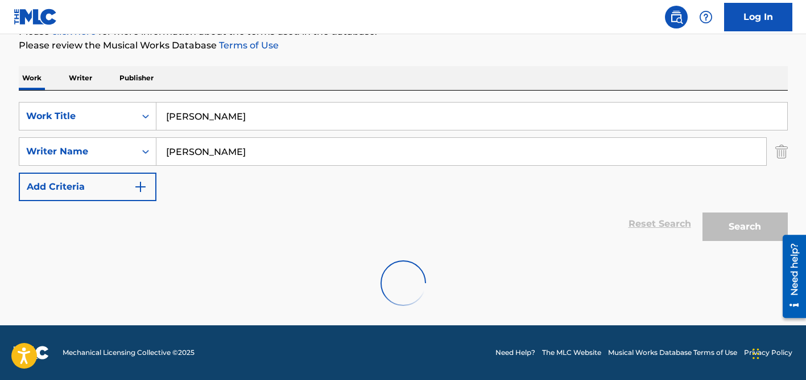
scroll to position [114, 0]
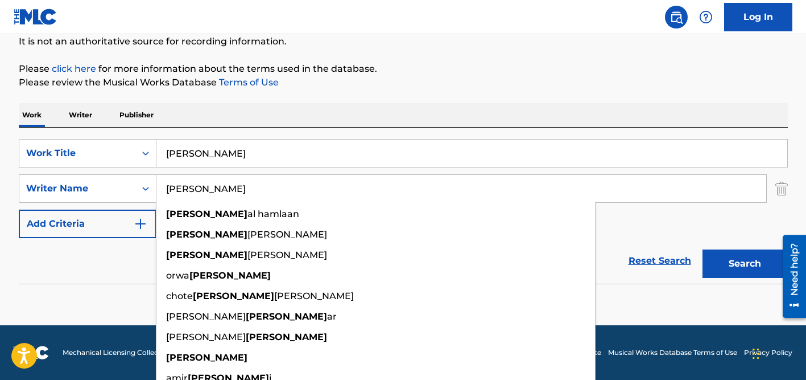
click at [191, 183] on input "saleh" at bounding box center [462, 188] width 610 height 27
click at [703, 249] on button "Search" at bounding box center [745, 263] width 85 height 28
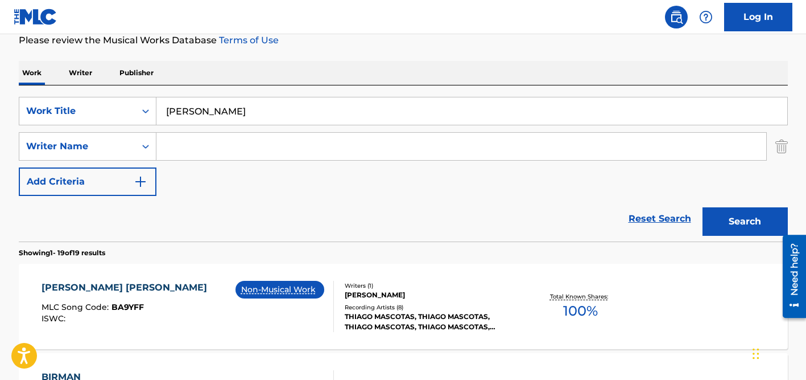
scroll to position [159, 0]
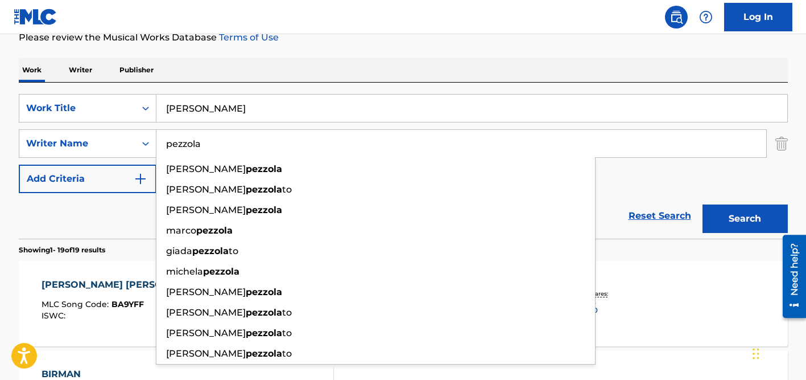
type input "pezzola"
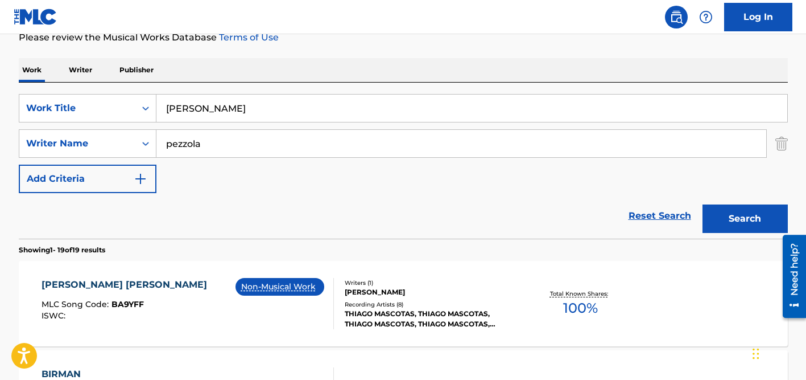
click at [237, 114] on input "Birman Karlota" at bounding box center [472, 107] width 631 height 27
paste input "La liceale"
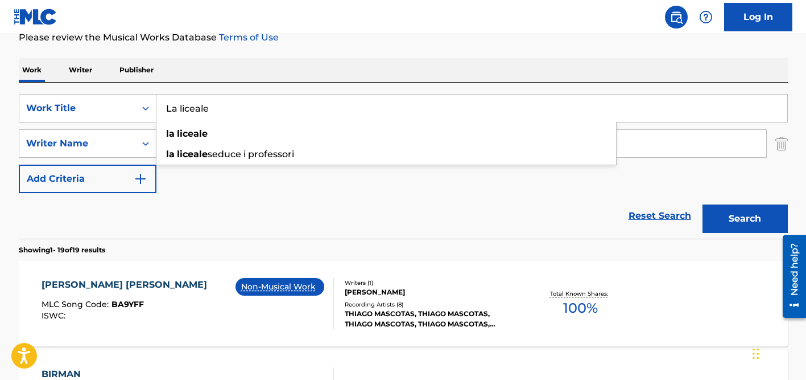
type input "La liceale"
click at [267, 86] on div "SearchWithCriteria982db6b1-589d-4340-bcb1-bb8c00e9a078 Work Title La liceale la…" at bounding box center [403, 161] width 769 height 156
click at [196, 141] on input "pezzola" at bounding box center [462, 143] width 610 height 27
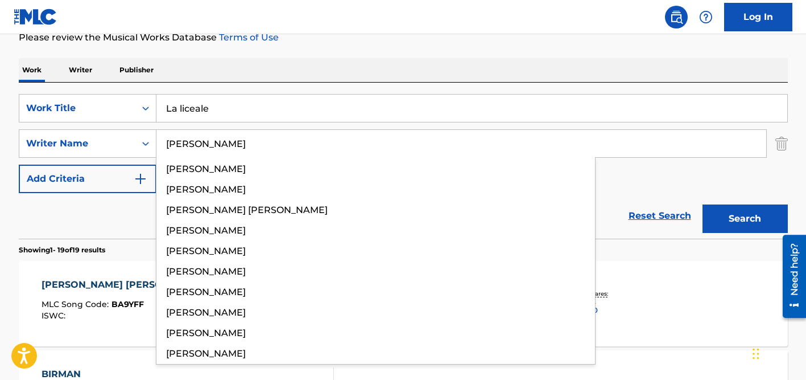
type input "pezzolla"
click at [703, 204] on button "Search" at bounding box center [745, 218] width 85 height 28
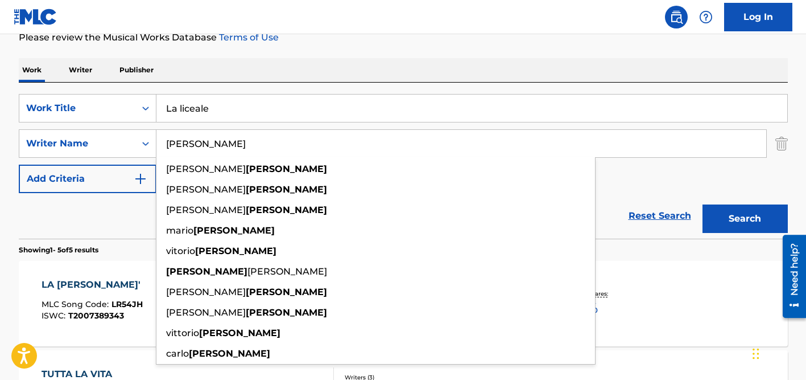
scroll to position [166, 0]
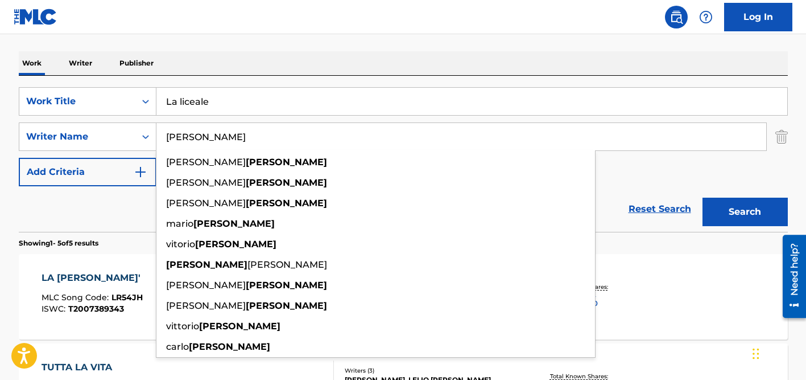
click at [79, 222] on div "Reset Search Search" at bounding box center [403, 209] width 769 height 46
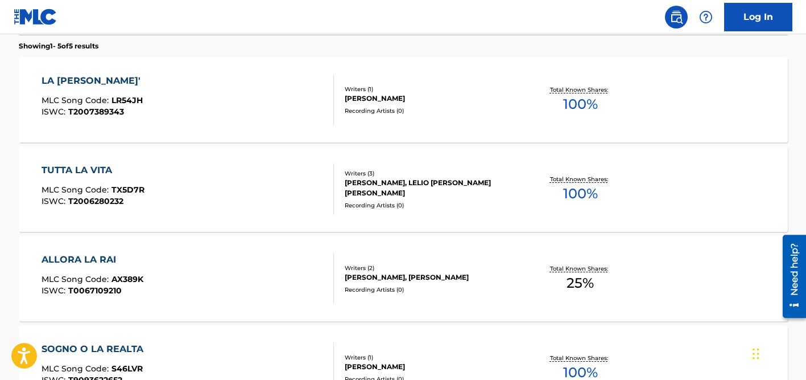
scroll to position [0, 0]
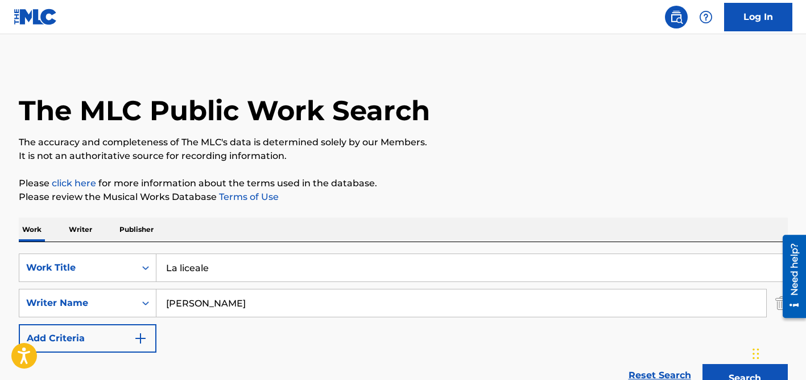
click at [200, 263] on input "La liceale" at bounding box center [472, 267] width 631 height 27
paste input "Kriminal"
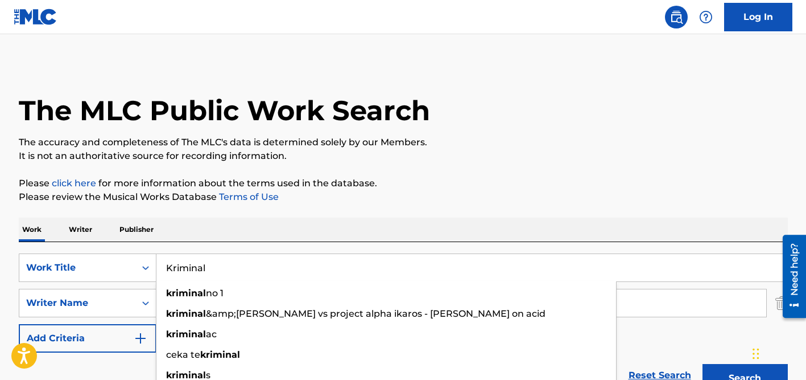
type input "Kriminal"
click at [129, 352] on button "Add Criteria" at bounding box center [88, 338] width 138 height 28
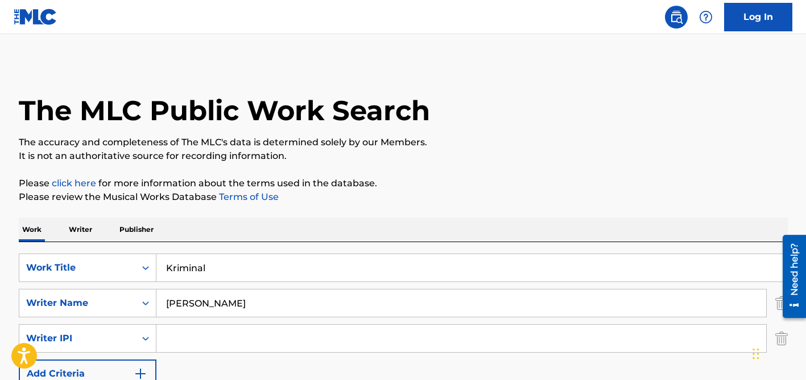
click at [200, 296] on input "pezzolla" at bounding box center [462, 302] width 610 height 27
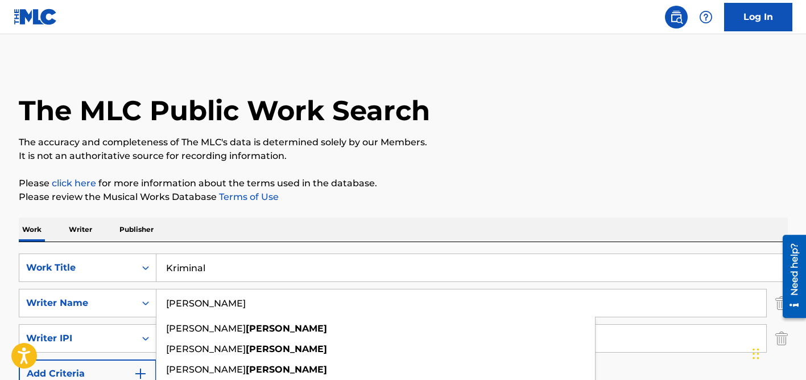
click at [200, 296] on input "pezzolla" at bounding box center [462, 302] width 610 height 27
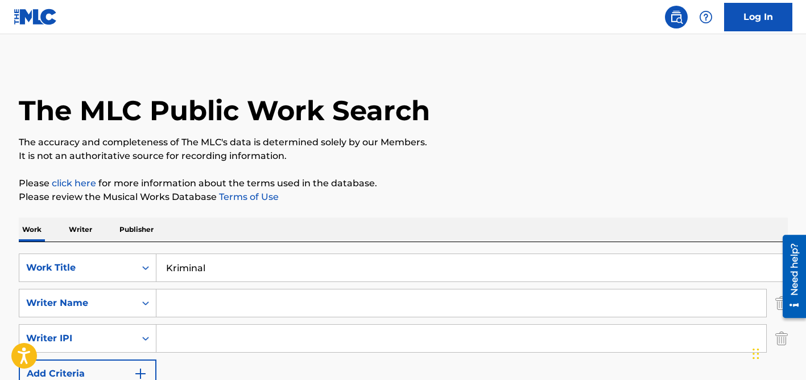
click at [198, 269] on input "Kriminal" at bounding box center [472, 267] width 631 height 27
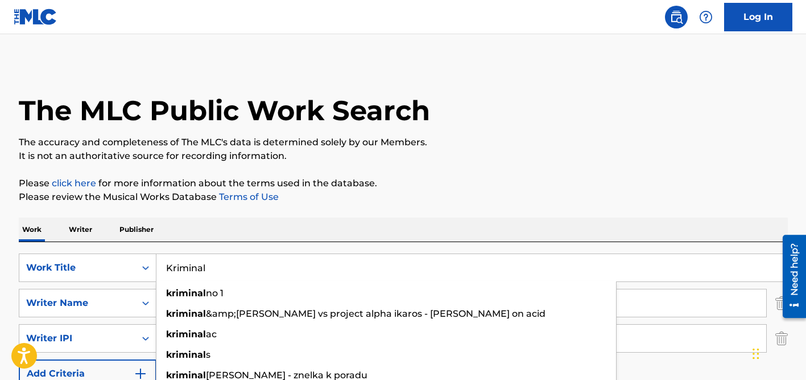
paste input "Only Human"
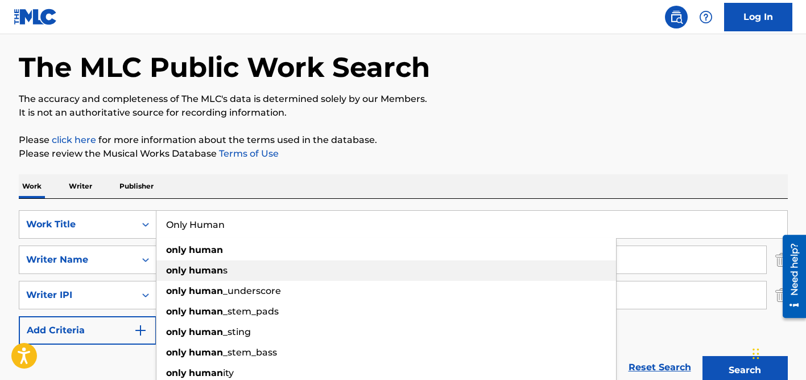
scroll to position [103, 0]
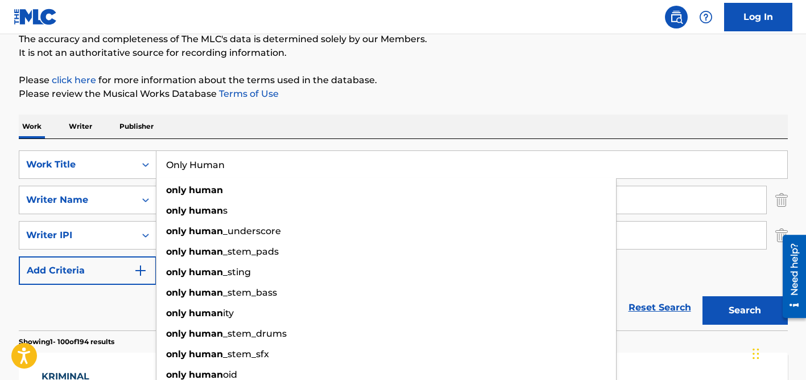
type input "Only Human"
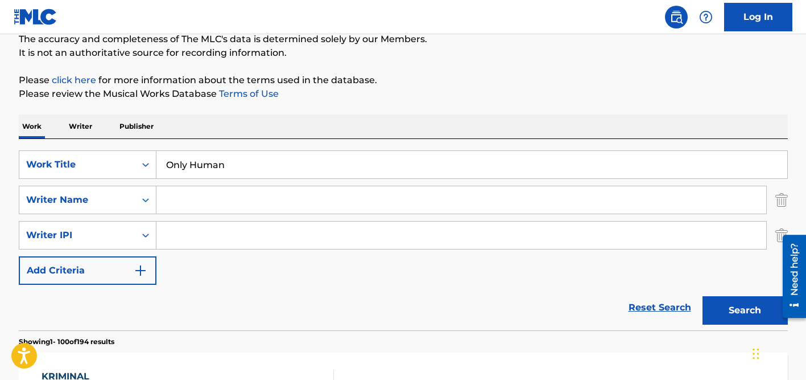
click at [249, 196] on input "Search Form" at bounding box center [462, 199] width 610 height 27
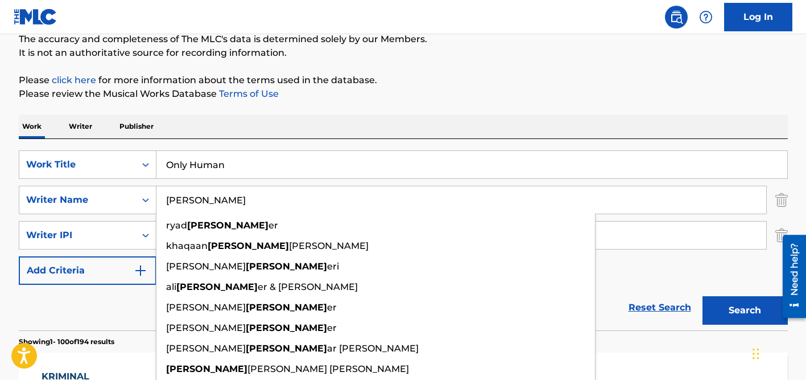
type input "haid"
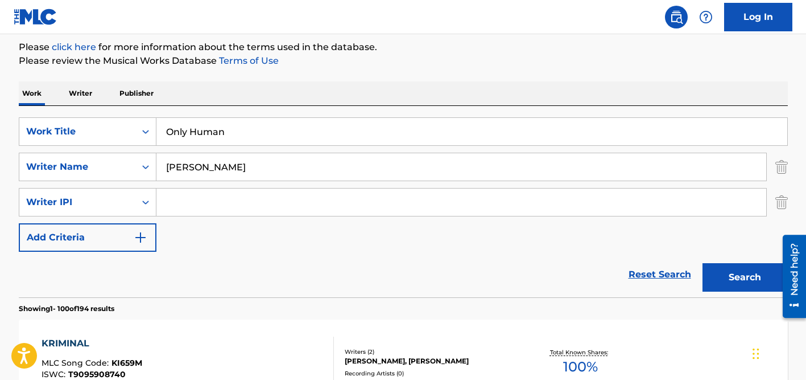
scroll to position [153, 0]
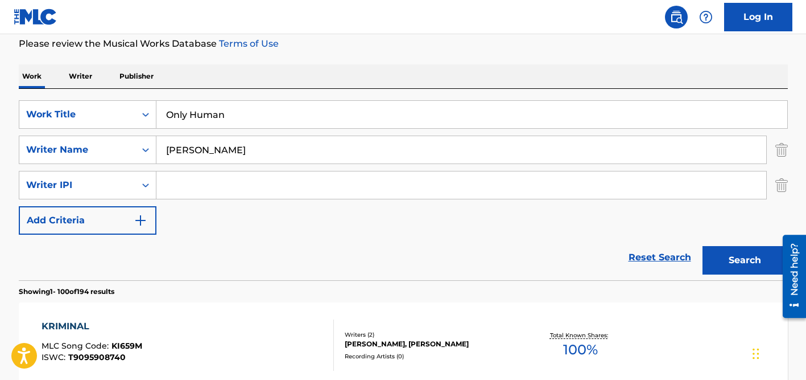
click at [783, 186] on img "Search Form" at bounding box center [782, 185] width 13 height 28
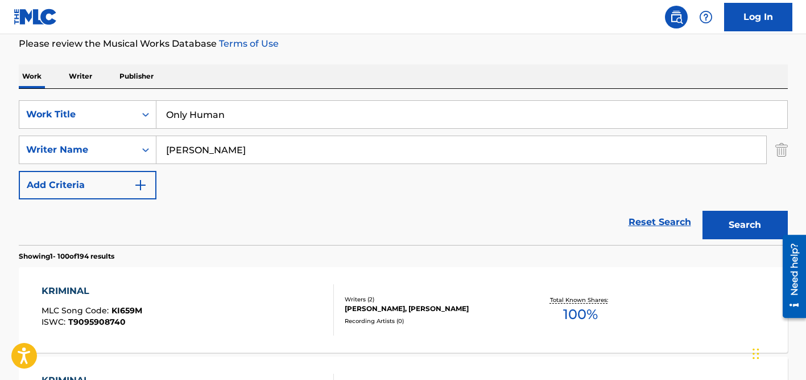
click at [262, 152] on input "haid" at bounding box center [462, 149] width 610 height 27
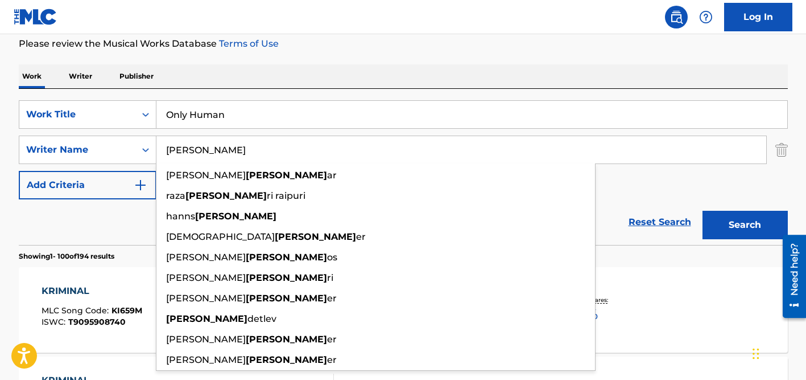
click at [703, 211] on button "Search" at bounding box center [745, 225] width 85 height 28
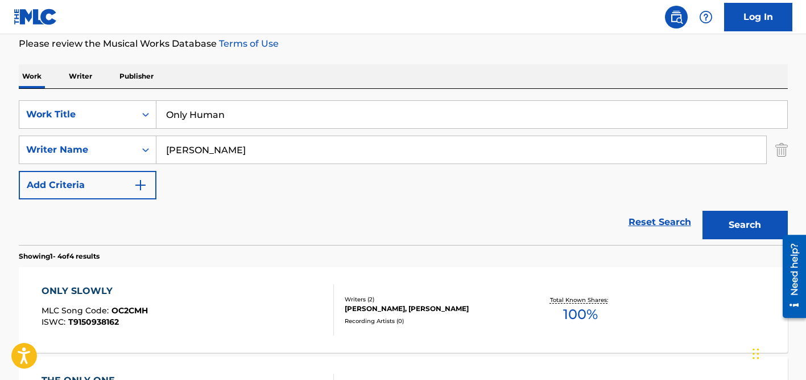
click at [237, 116] on input "Only Human" at bounding box center [472, 114] width 631 height 27
click at [180, 114] on input "mprtals" at bounding box center [472, 114] width 631 height 27
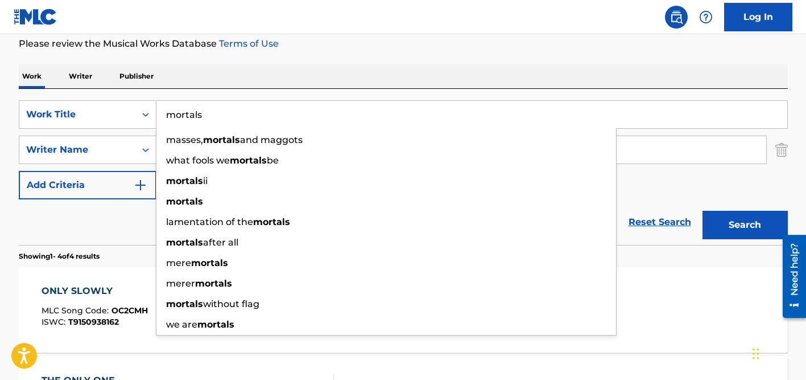
type input "mortals"
click at [253, 65] on div "Work Writer Publisher" at bounding box center [403, 76] width 769 height 24
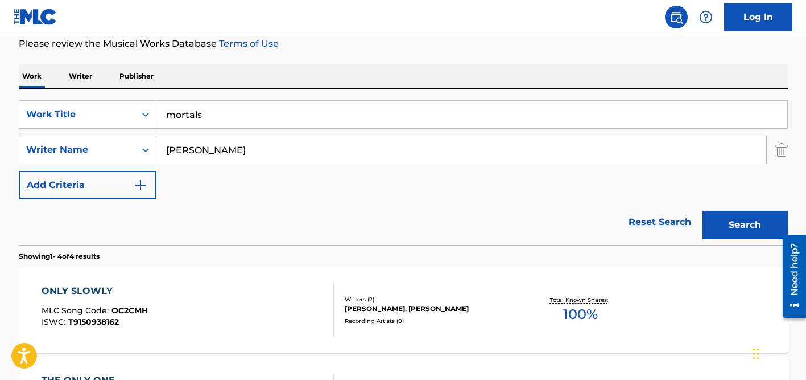
click at [202, 150] on input "haid" at bounding box center [462, 149] width 610 height 27
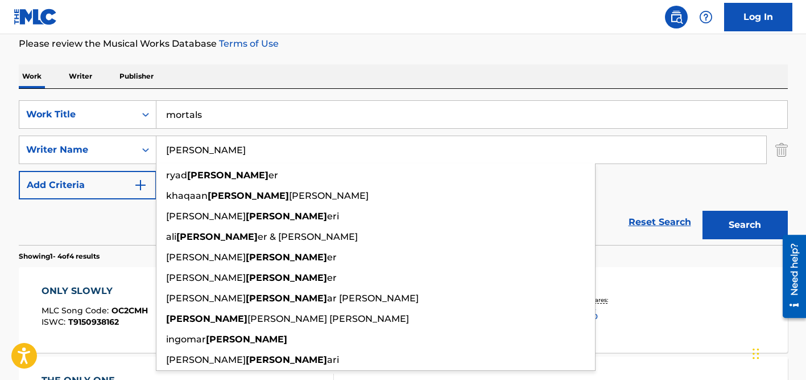
click at [202, 150] on input "haid" at bounding box center [462, 149] width 610 height 27
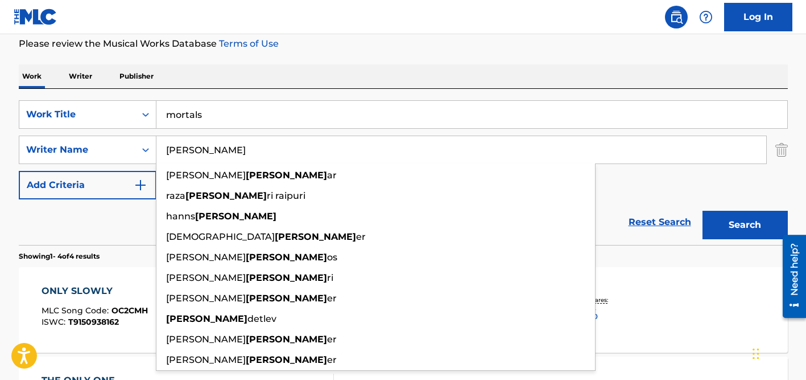
click at [202, 150] on input "haid" at bounding box center [462, 149] width 610 height 27
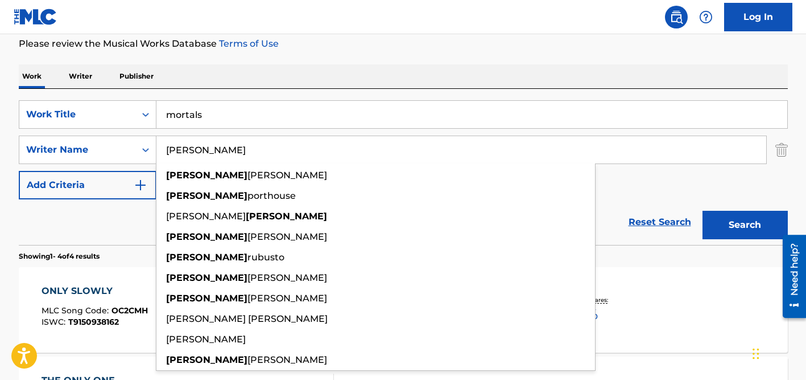
type input "stephen"
click at [703, 211] on button "Search" at bounding box center [745, 225] width 85 height 28
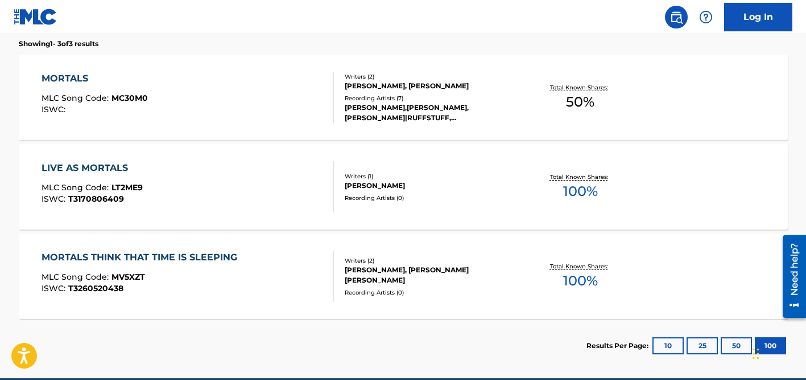
scroll to position [368, 0]
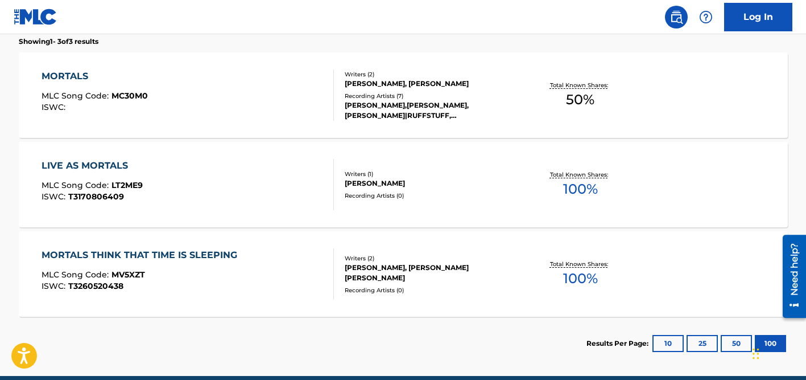
click at [359, 97] on div "Recording Artists ( 7 )" at bounding box center [431, 96] width 172 height 9
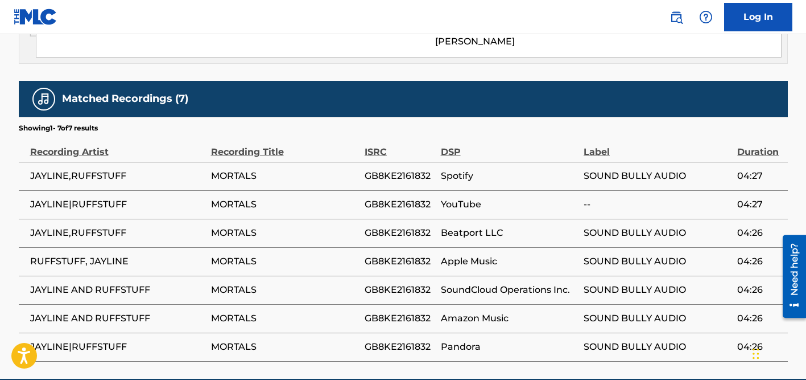
scroll to position [698, 0]
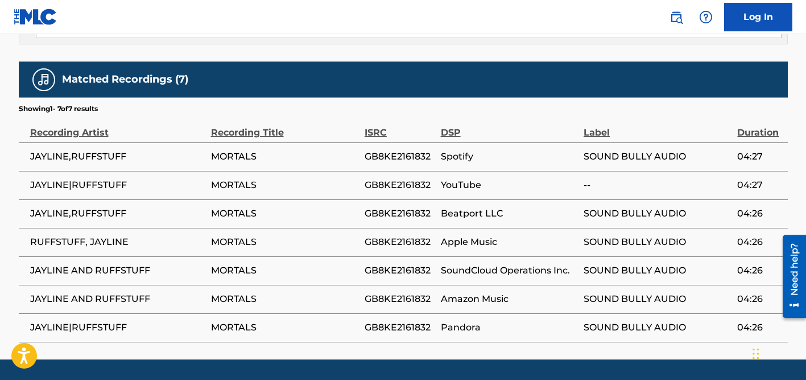
click at [116, 153] on span "JAYLINE,RUFFSTUFF" at bounding box center [117, 157] width 175 height 14
copy div "JAYLINE,RUFFSTUFF"
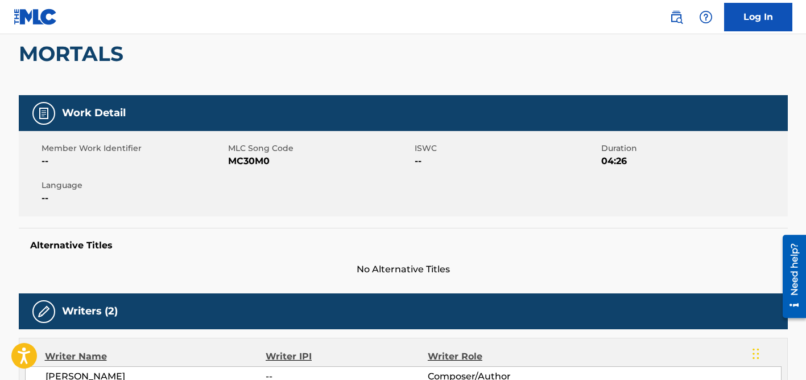
scroll to position [0, 0]
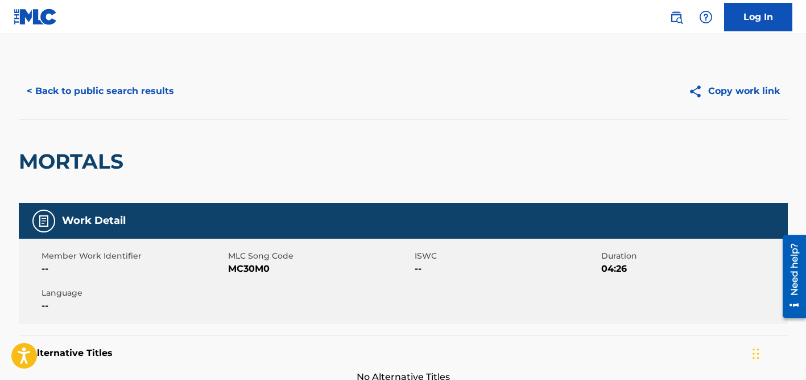
click at [110, 89] on button "< Back to public search results" at bounding box center [100, 91] width 163 height 28
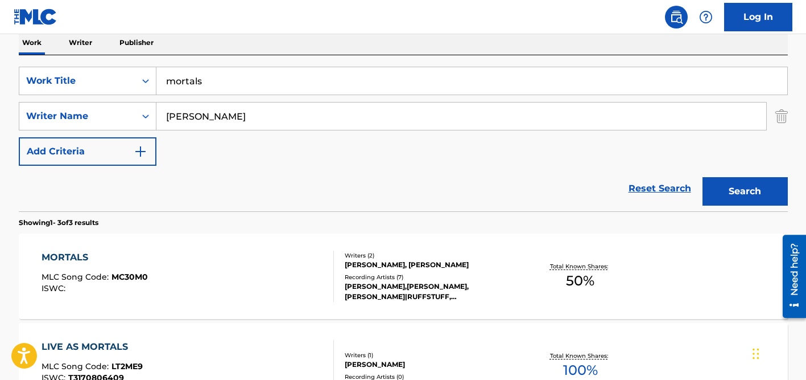
scroll to position [175, 0]
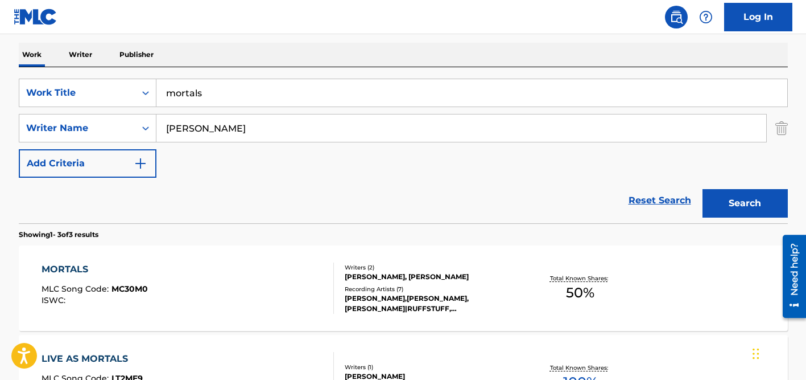
click at [192, 129] on input "stephen" at bounding box center [462, 127] width 610 height 27
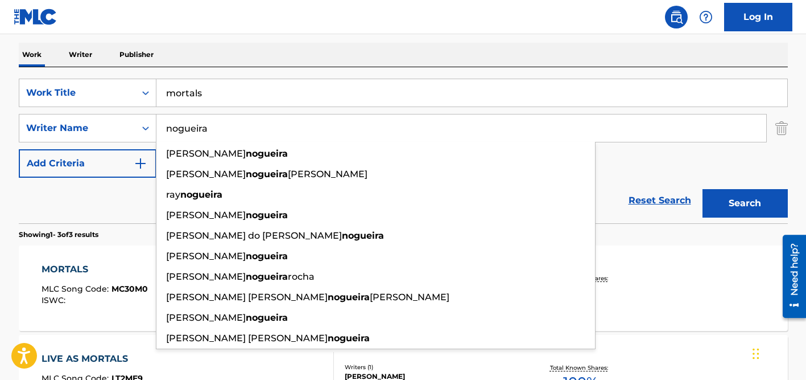
type input "nogueira"
click at [195, 104] on input "mortals" at bounding box center [472, 92] width 631 height 27
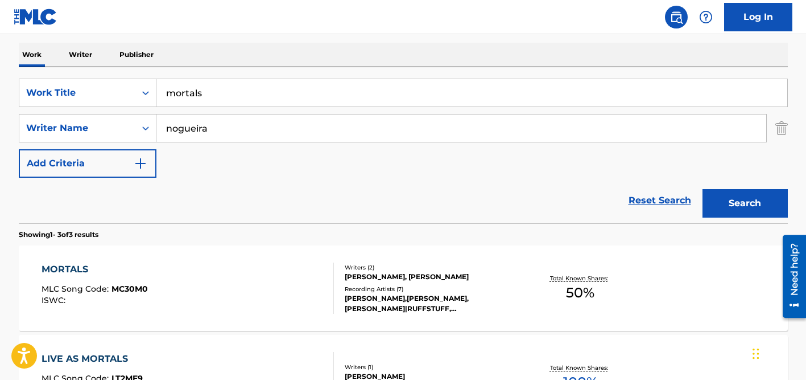
click at [195, 104] on input "mortals" at bounding box center [472, 92] width 631 height 27
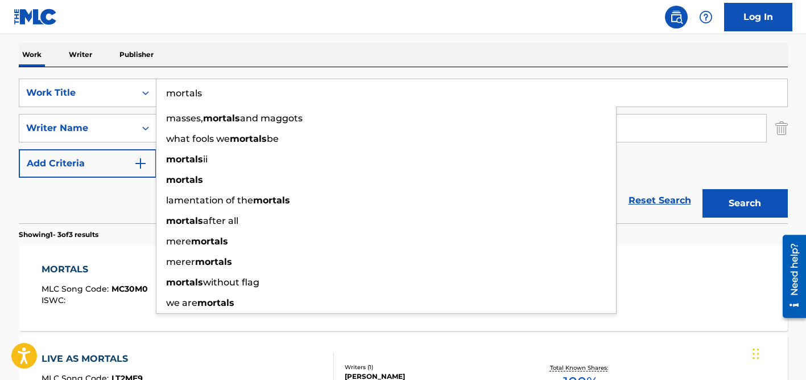
click at [195, 104] on input "mortals" at bounding box center [472, 92] width 631 height 27
paste input "Eu e Você"
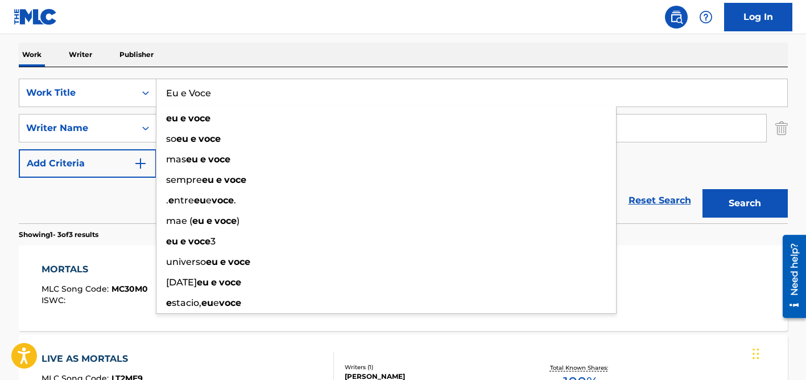
type input "Eu e Voce"
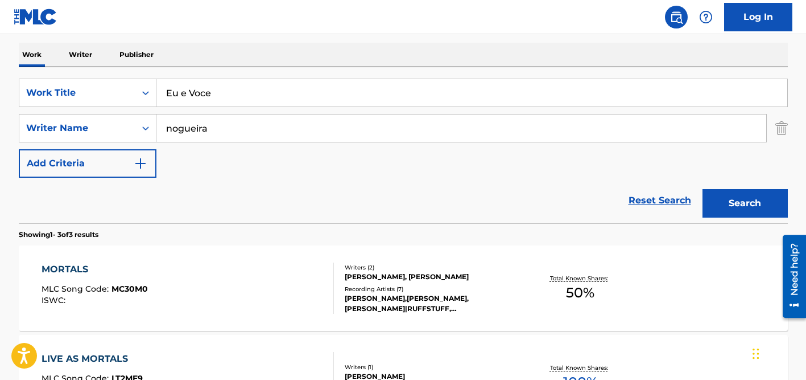
click at [257, 51] on div "Work Writer Publisher" at bounding box center [403, 55] width 769 height 24
click at [243, 122] on input "nogueira" at bounding box center [462, 127] width 610 height 27
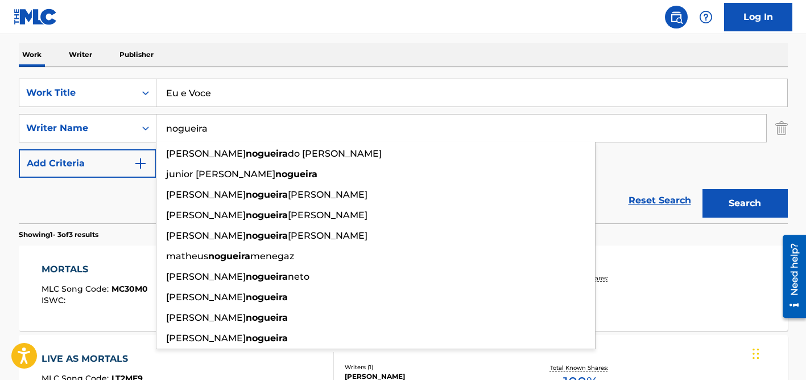
click at [703, 189] on button "Search" at bounding box center [745, 203] width 85 height 28
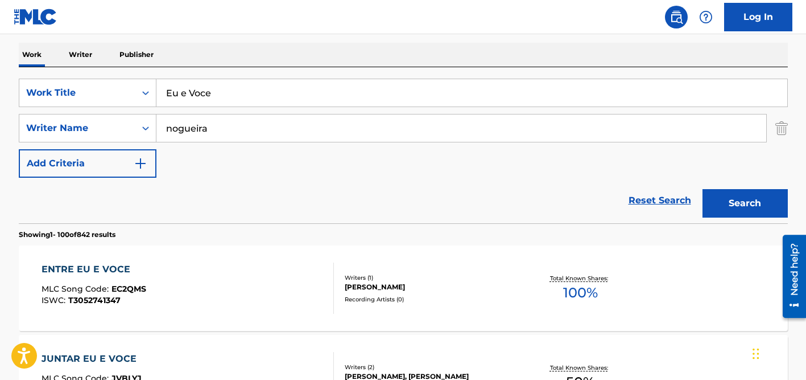
click at [114, 199] on div "Reset Search Search" at bounding box center [403, 201] width 769 height 46
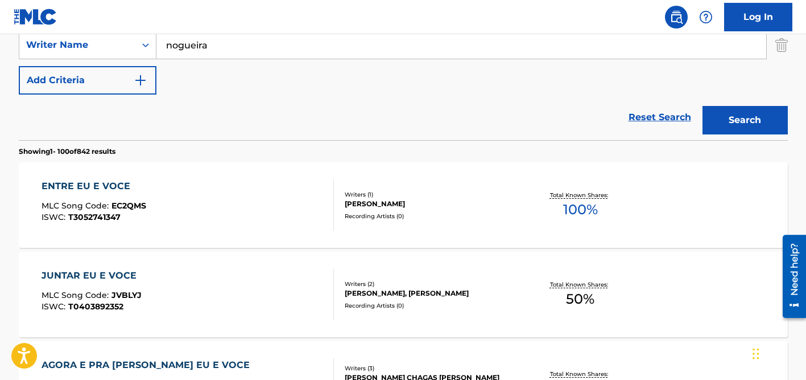
scroll to position [247, 0]
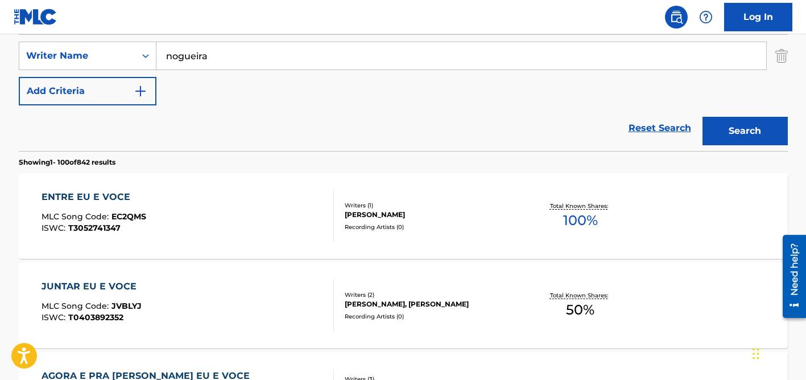
click at [244, 55] on input "nogueira" at bounding box center [462, 55] width 610 height 27
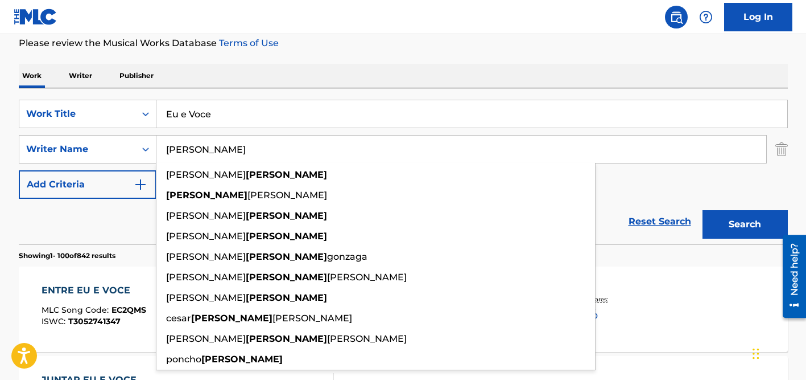
scroll to position [127, 0]
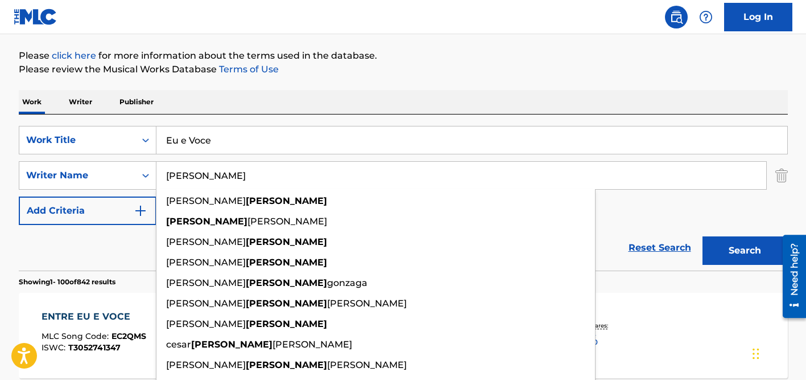
type input "villagomez"
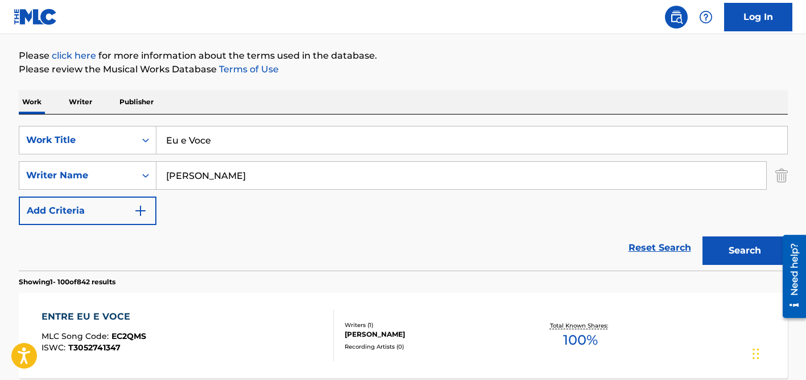
click at [200, 153] on input "Eu e Voce" at bounding box center [472, 139] width 631 height 27
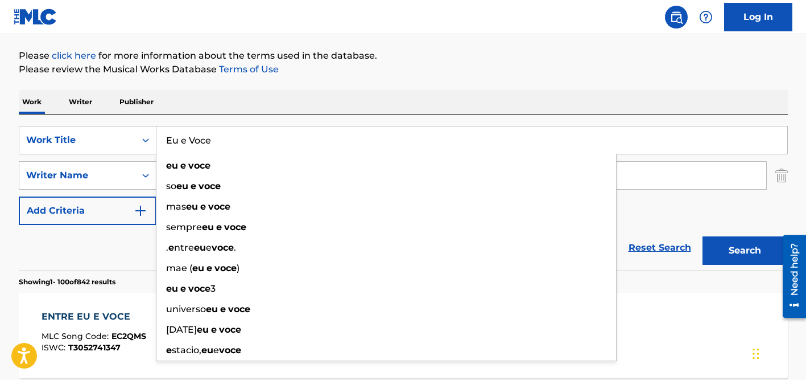
click at [200, 153] on input "Eu e Voce" at bounding box center [472, 139] width 631 height 27
paste input "Despedida de Soltero"
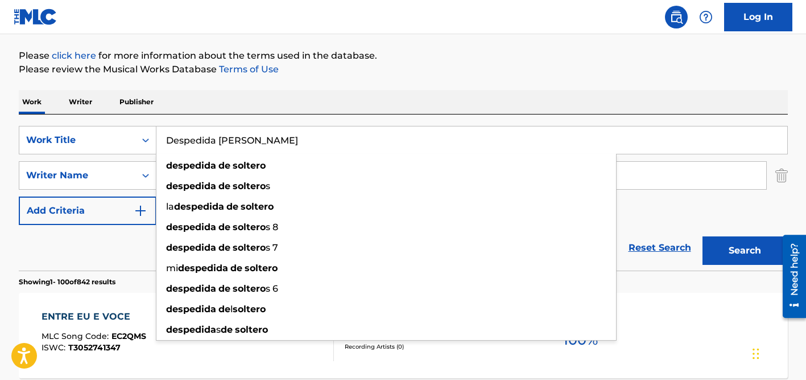
type input "Despedida de Soltero"
click at [703, 236] on button "Search" at bounding box center [745, 250] width 85 height 28
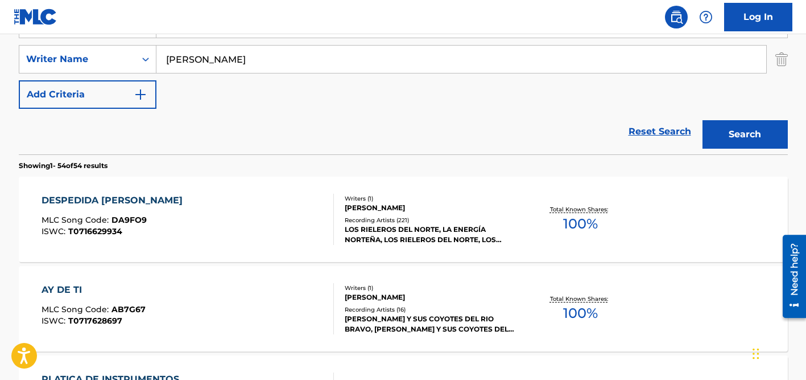
scroll to position [252, 0]
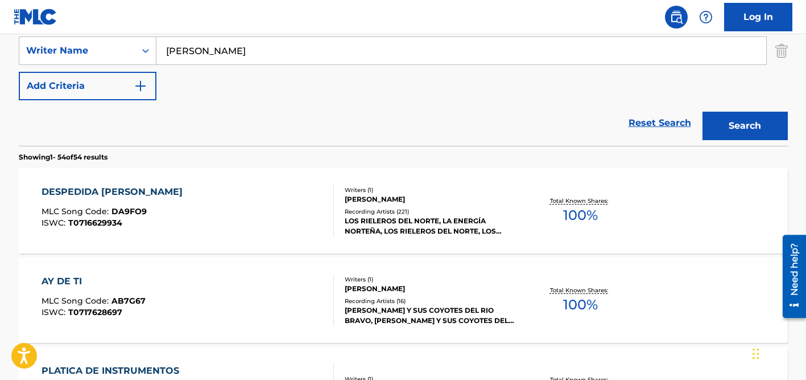
click at [402, 219] on div "LOS RIELEROS DEL NORTE, LA ENERGÍA NORTEÑA, LOS RIELEROS DEL NORTE, LOS RIELERO…" at bounding box center [431, 226] width 172 height 20
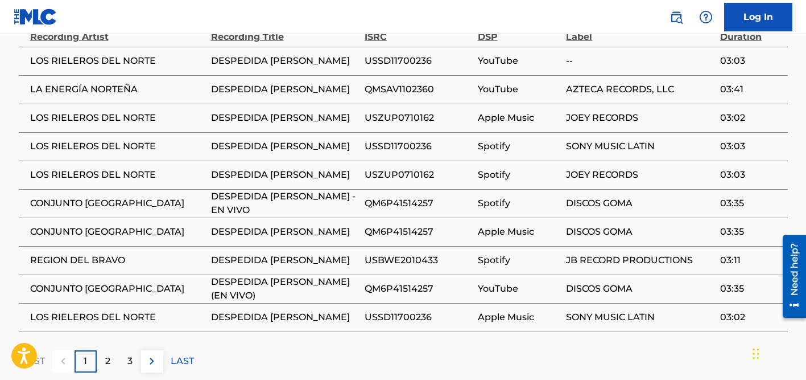
scroll to position [720, 0]
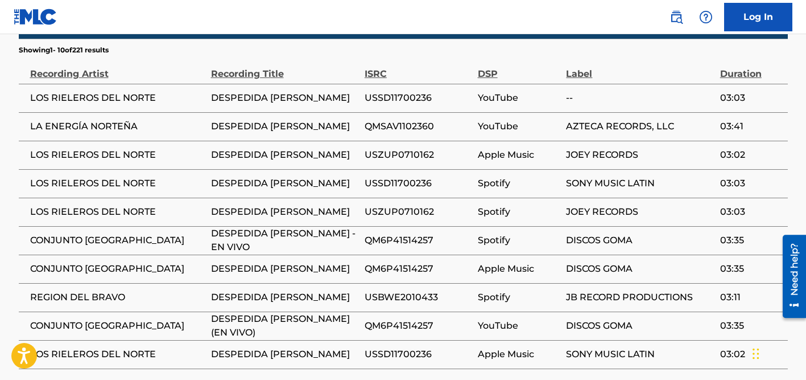
click at [108, 97] on span "LOS RIELEROS DEL NORTE" at bounding box center [117, 98] width 175 height 14
copy div "LOS RIELEROS DEL NORTE"
click at [84, 237] on span "CONJUNTO RIO GRANDE" at bounding box center [117, 240] width 175 height 14
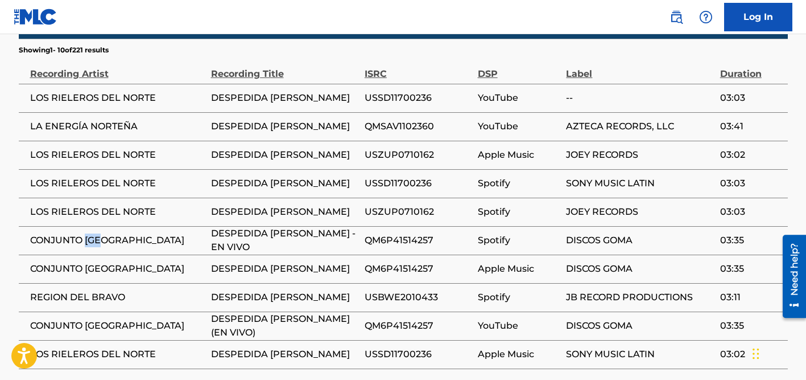
click at [84, 237] on span "CONJUNTO RIO GRANDE" at bounding box center [117, 240] width 175 height 14
copy div "CONJUNTO RIO GRANDE"
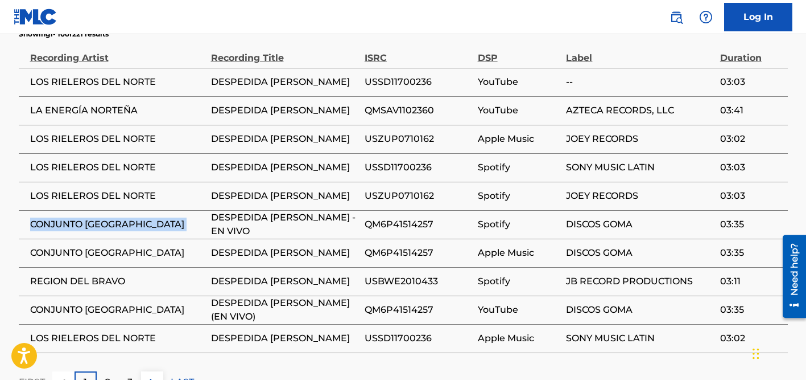
scroll to position [745, 0]
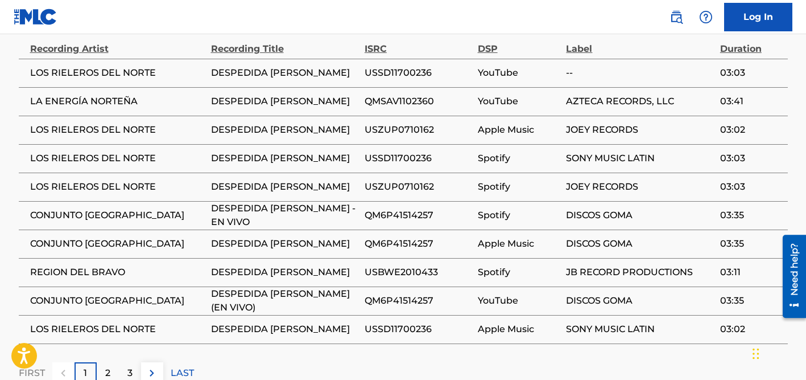
click at [78, 101] on span "LA ENERGÍA NORTEÑA" at bounding box center [117, 101] width 175 height 14
copy div "LA ENERGÍA NORTEÑA"
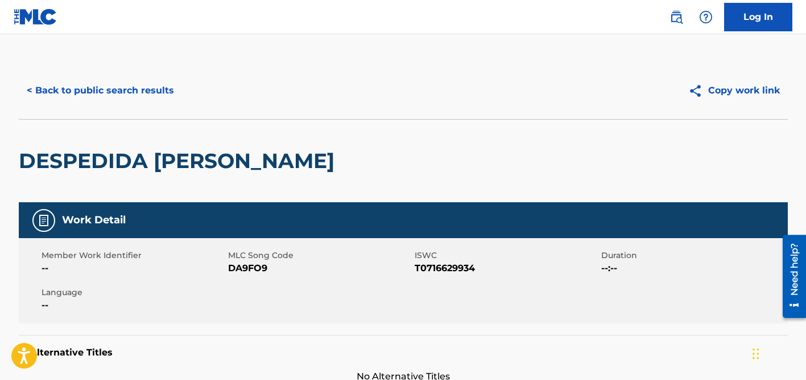
scroll to position [0, 0]
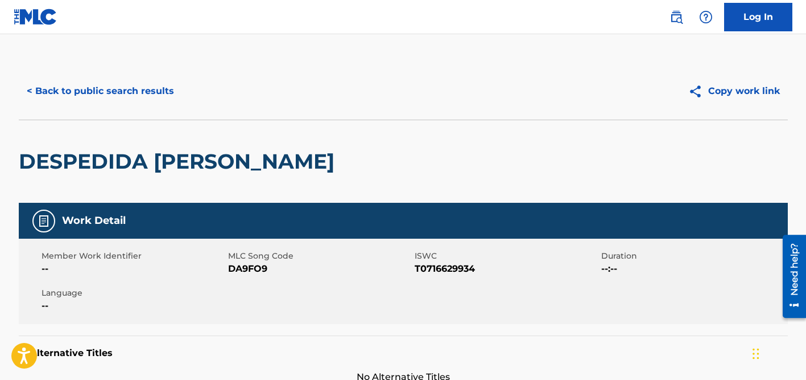
click at [153, 105] on div "< Back to public search results Copy work link" at bounding box center [403, 91] width 769 height 57
click at [159, 87] on button "< Back to public search results" at bounding box center [100, 91] width 163 height 28
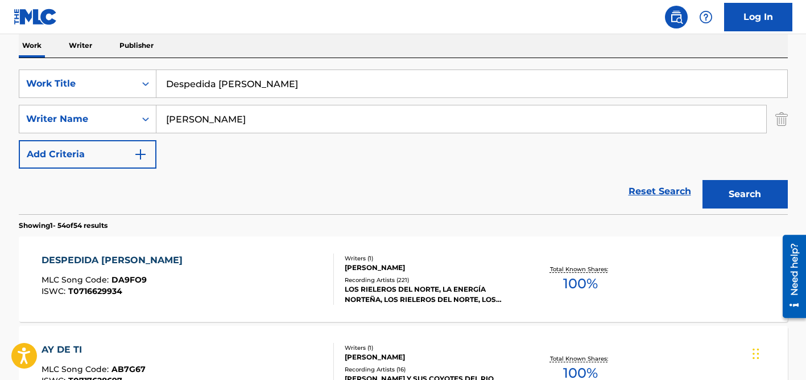
scroll to position [179, 0]
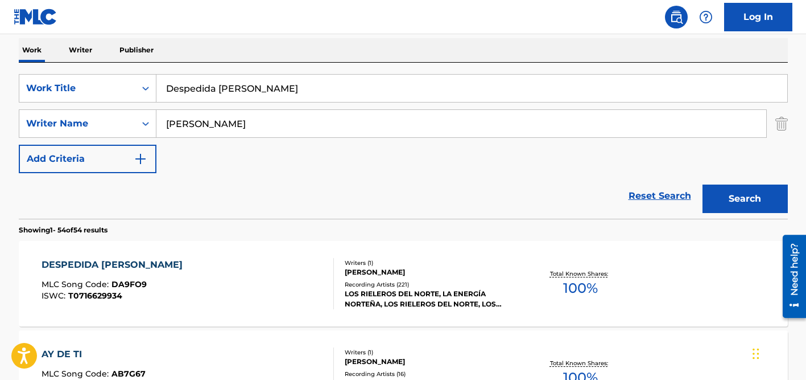
click at [212, 87] on input "Despedida de Soltero" at bounding box center [472, 88] width 631 height 27
click at [214, 120] on input "villagomez" at bounding box center [462, 123] width 610 height 27
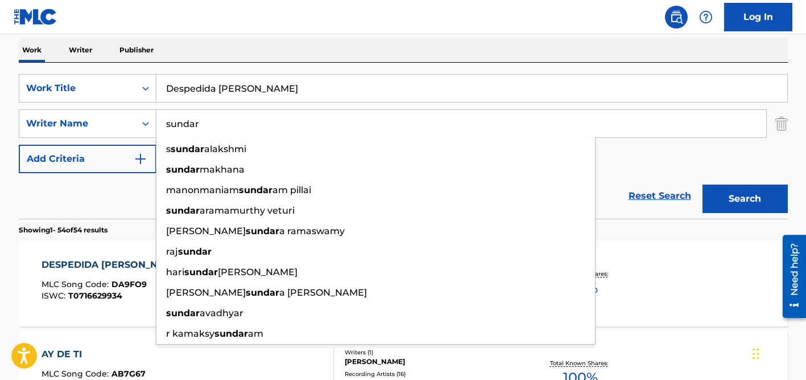
type input "sundar"
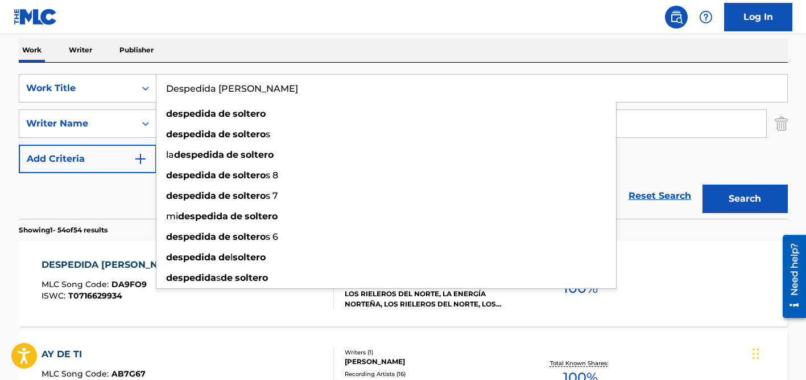
click at [228, 85] on input "Despedida de Soltero" at bounding box center [472, 88] width 631 height 27
paste input "Etho Paattin Eenam"
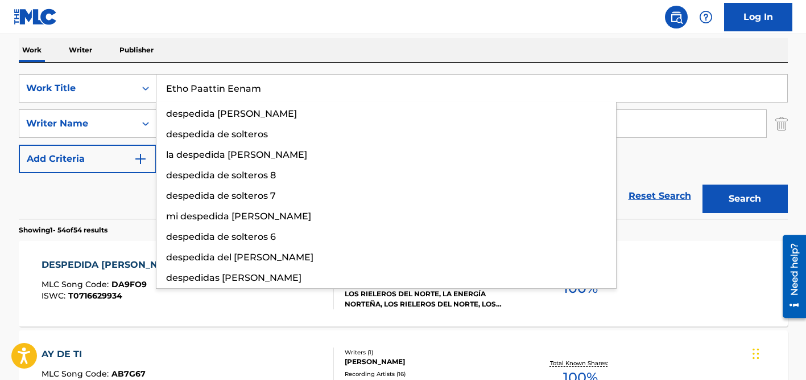
type input "Etho Paattin Eenam"
click at [703, 184] on button "Search" at bounding box center [745, 198] width 85 height 28
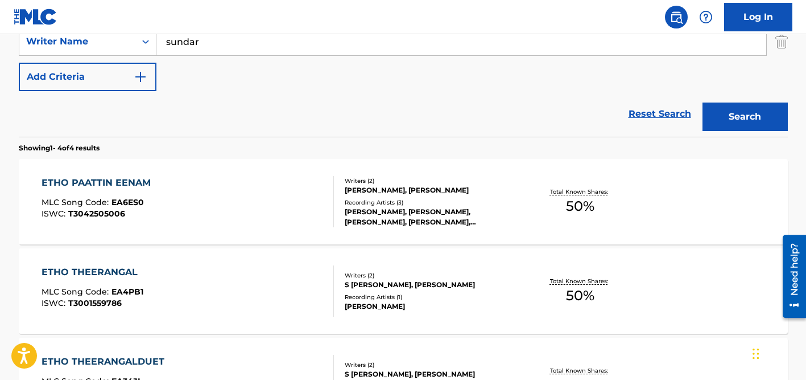
scroll to position [262, 0]
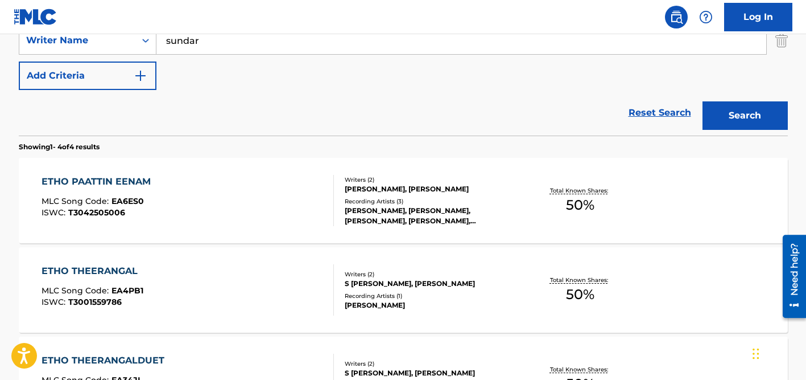
click at [393, 178] on div "Writers ( 2 )" at bounding box center [431, 179] width 172 height 9
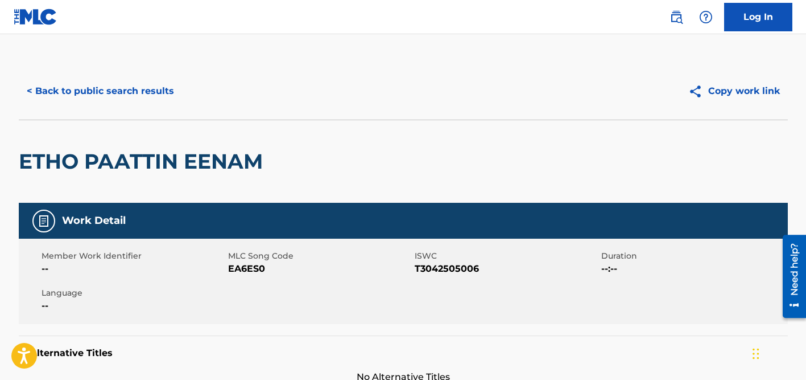
click at [143, 88] on button "< Back to public search results" at bounding box center [100, 91] width 163 height 28
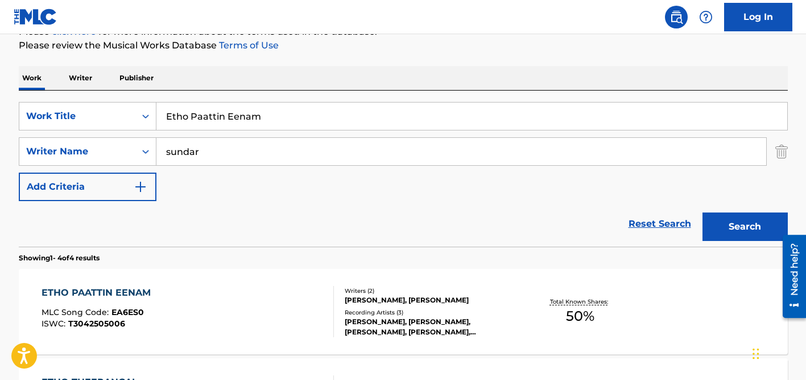
scroll to position [92, 0]
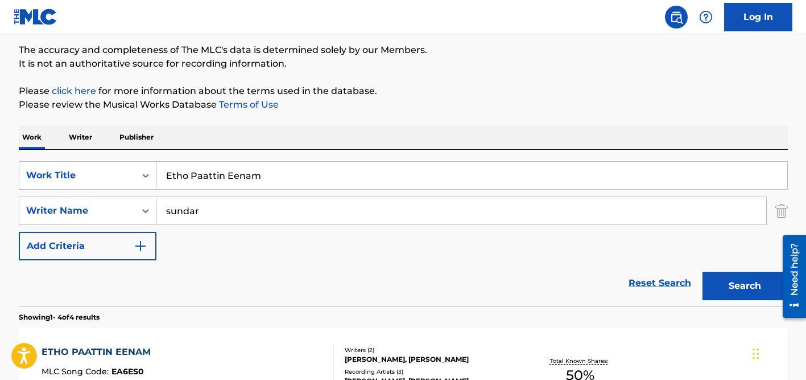
click at [209, 176] on input "Etho Paattin Eenam" at bounding box center [472, 175] width 631 height 27
paste input "Slaves to Metal"
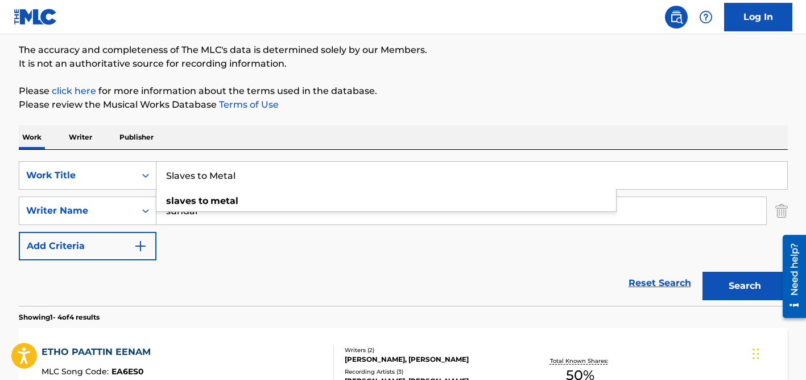
type input "Slaves to Metal"
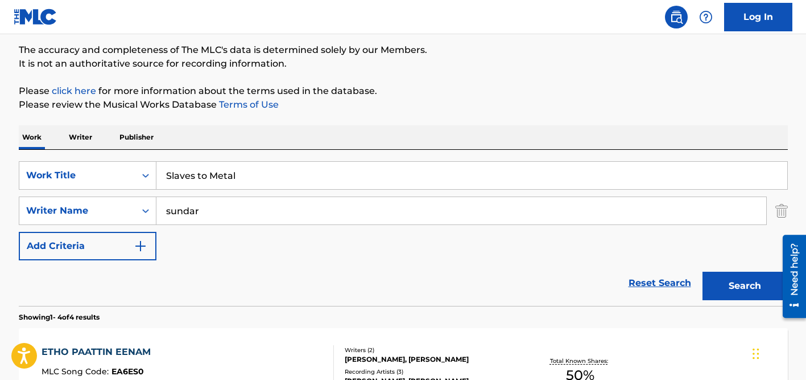
click at [292, 143] on div "Work Writer Publisher" at bounding box center [403, 137] width 769 height 24
click at [254, 197] on input "sundar" at bounding box center [462, 210] width 610 height 27
click at [703, 271] on button "Search" at bounding box center [745, 285] width 85 height 28
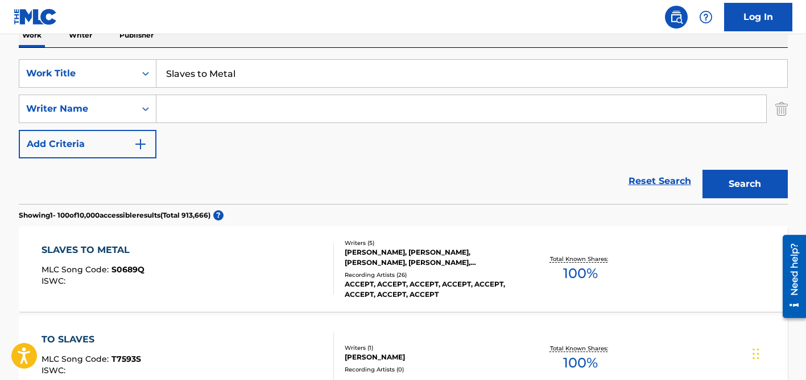
scroll to position [266, 0]
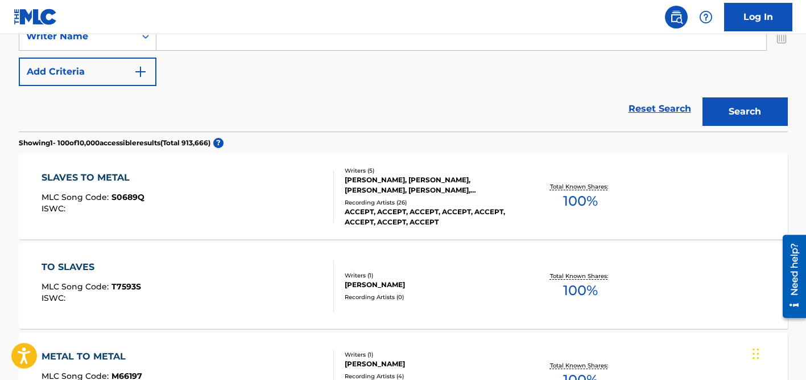
click at [366, 179] on div "WOLF HOFFMANN, DEAFFY, UDO DIRKSCHNEIDER, PETER BALTES, STEFAN KAUFMANN" at bounding box center [431, 185] width 172 height 20
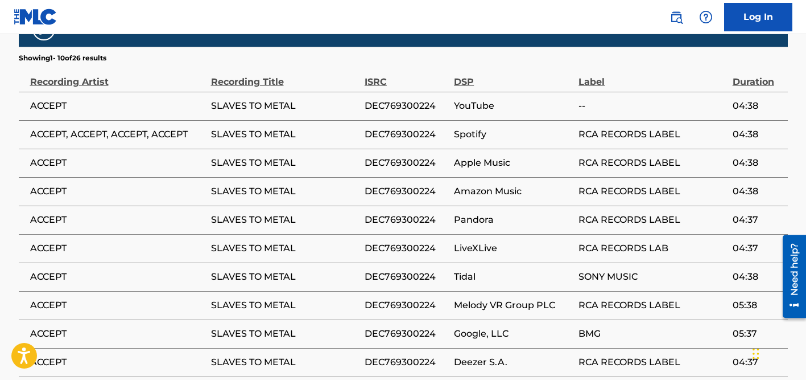
scroll to position [884, 0]
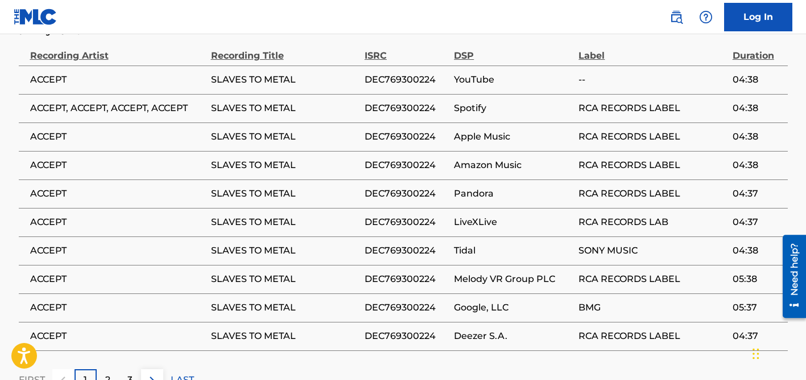
click at [108, 373] on p "2" at bounding box center [107, 380] width 5 height 14
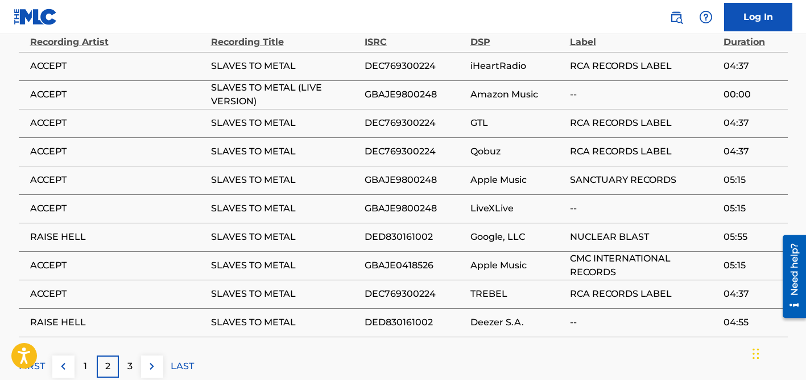
scroll to position [942, 0]
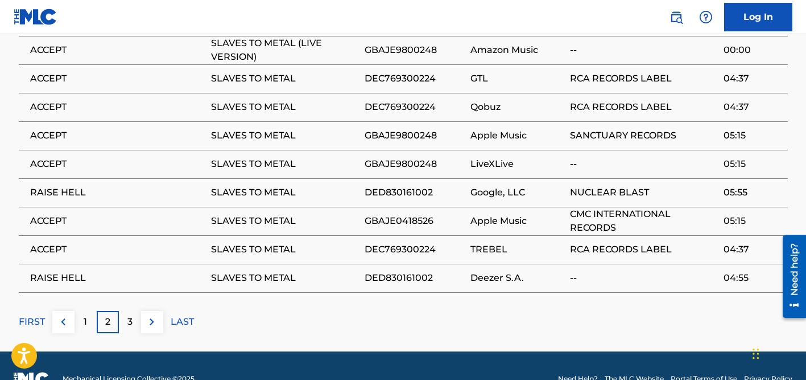
click at [126, 311] on div "3" at bounding box center [130, 322] width 22 height 22
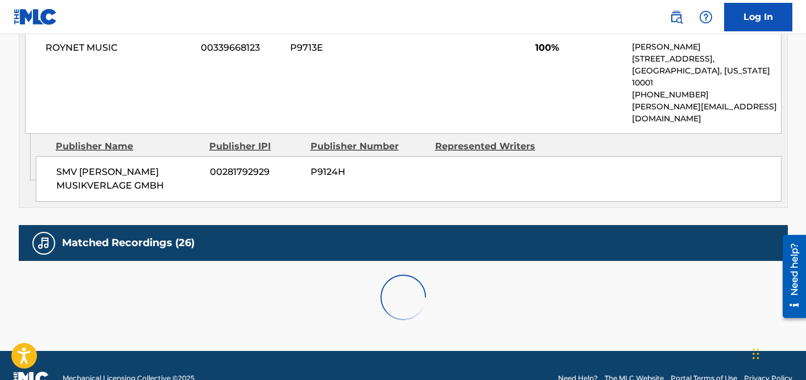
scroll to position [828, 0]
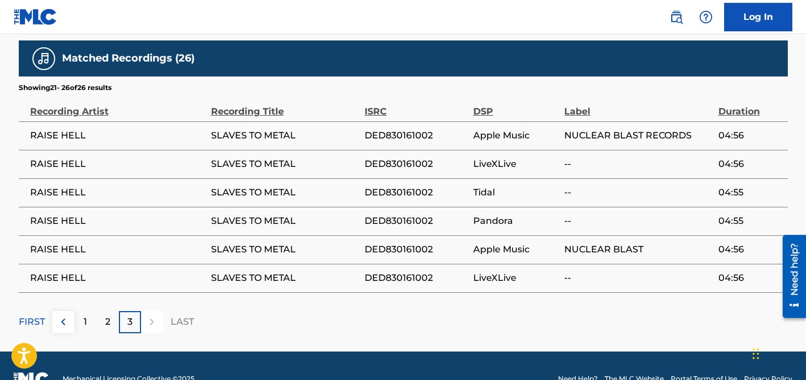
click at [32, 315] on p "FIRST" at bounding box center [32, 322] width 26 height 14
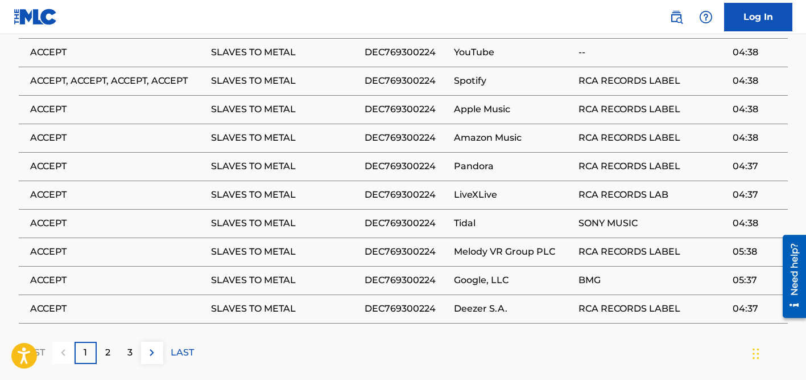
scroll to position [918, 0]
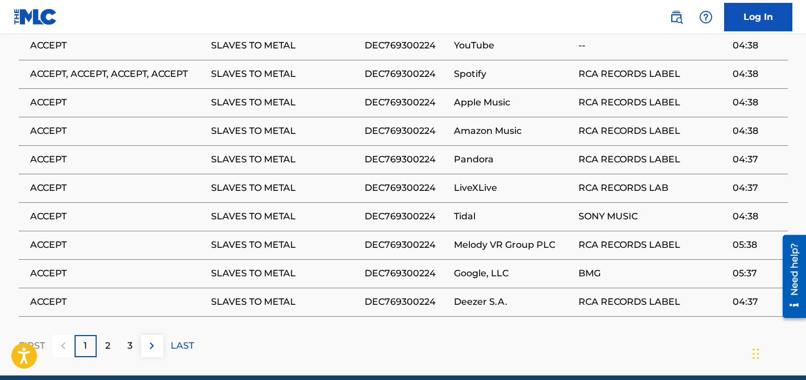
click at [102, 335] on div "2" at bounding box center [108, 346] width 22 height 22
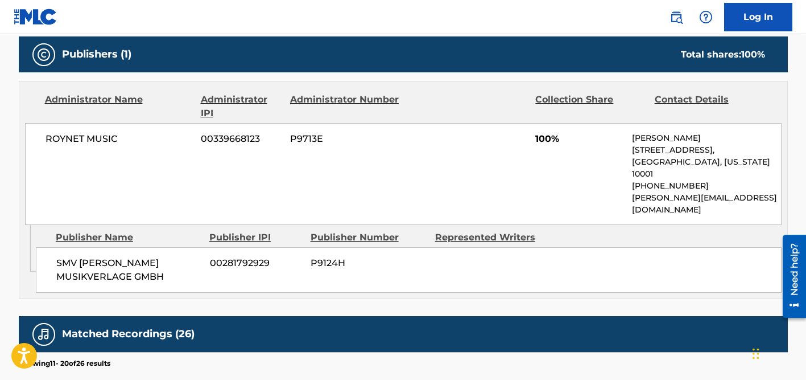
scroll to position [0, 0]
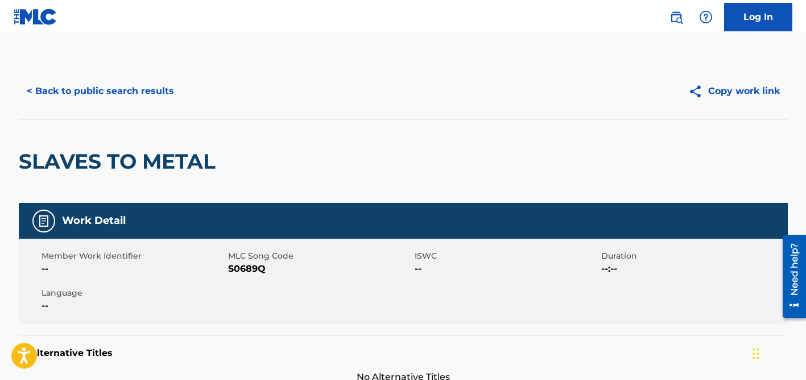
click at [143, 86] on button "< Back to public search results" at bounding box center [100, 91] width 163 height 28
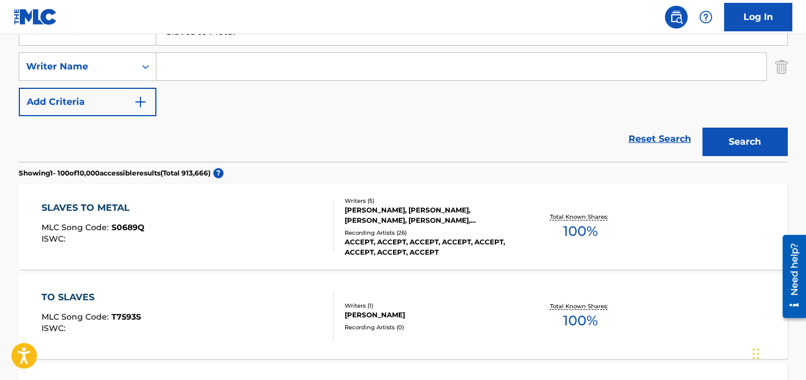
scroll to position [184, 0]
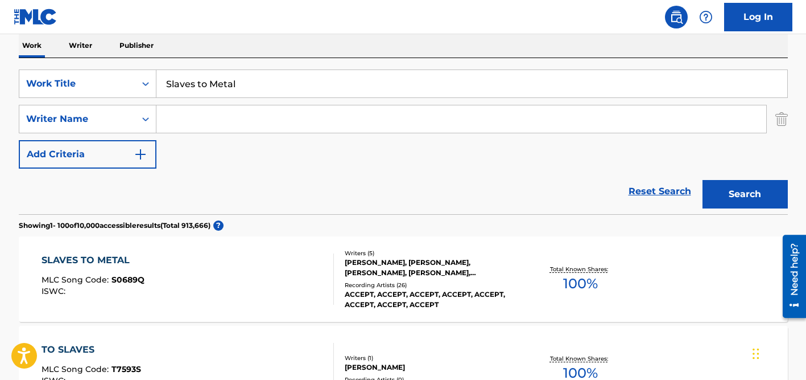
click at [184, 93] on input "Slaves to Metal" at bounding box center [472, 83] width 631 height 27
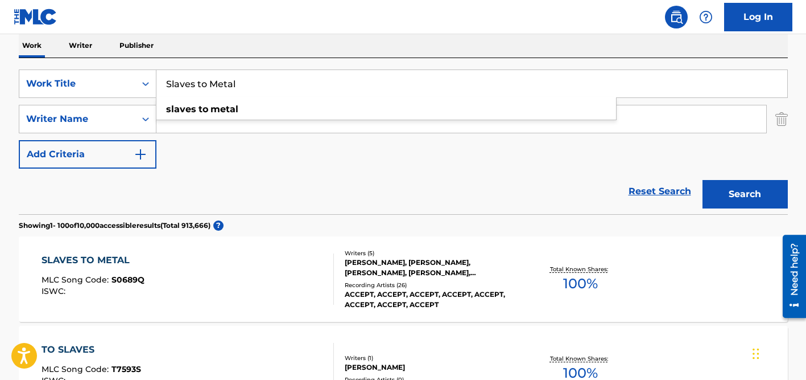
paste input "Limerence x Bounce out"
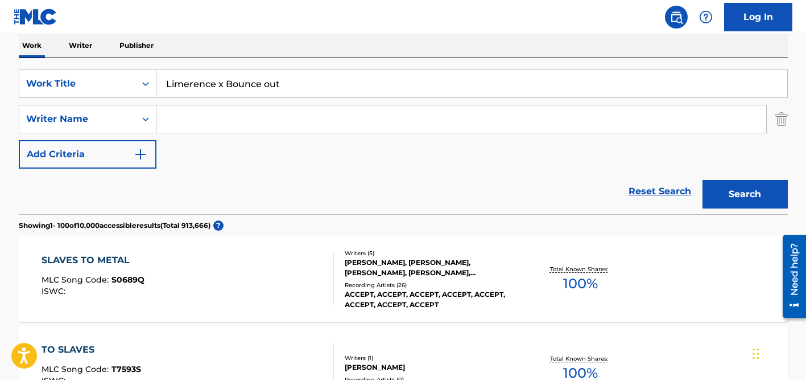
type input "Limerence x Bounce out"
click at [290, 52] on div "Work Writer Publisher" at bounding box center [403, 46] width 769 height 24
click at [243, 116] on input "Search Form" at bounding box center [462, 118] width 610 height 27
click at [703, 180] on button "Search" at bounding box center [745, 194] width 85 height 28
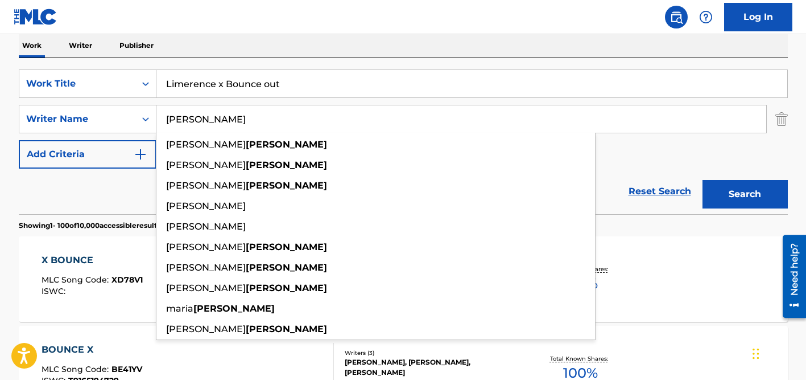
type input "aiello"
click at [302, 76] on input "Limerence x Bounce out" at bounding box center [472, 83] width 631 height 27
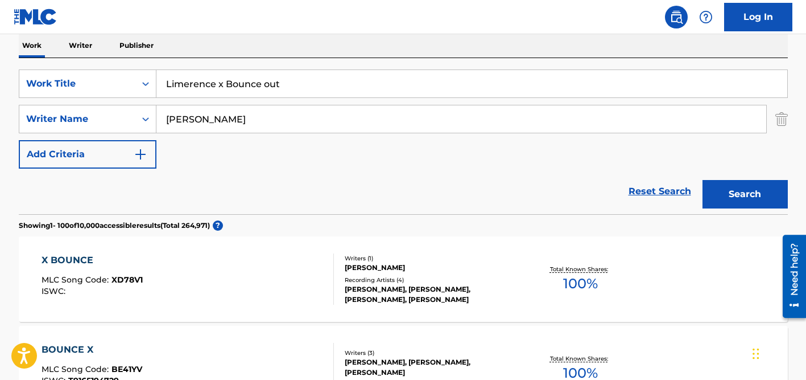
click at [302, 76] on input "Limerence x Bounce out" at bounding box center [472, 83] width 631 height 27
paste input "DOMANI TORNO"
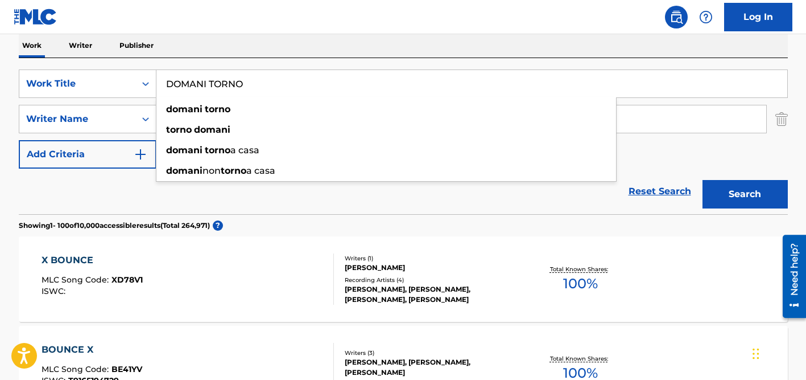
type input "DOMANI TORNO"
click at [309, 61] on div "SearchWithCriteria982db6b1-589d-4340-bcb1-bb8c00e9a078 Work Title DOMANI TORNO …" at bounding box center [403, 136] width 769 height 156
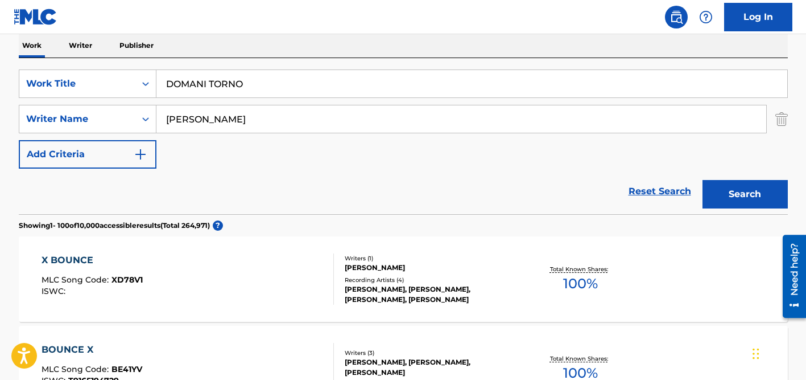
click at [265, 120] on input "aiello" at bounding box center [462, 118] width 610 height 27
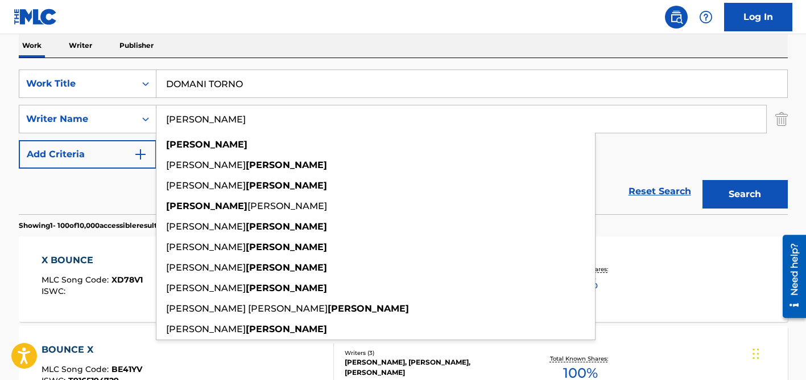
click at [703, 180] on button "Search" at bounding box center [745, 194] width 85 height 28
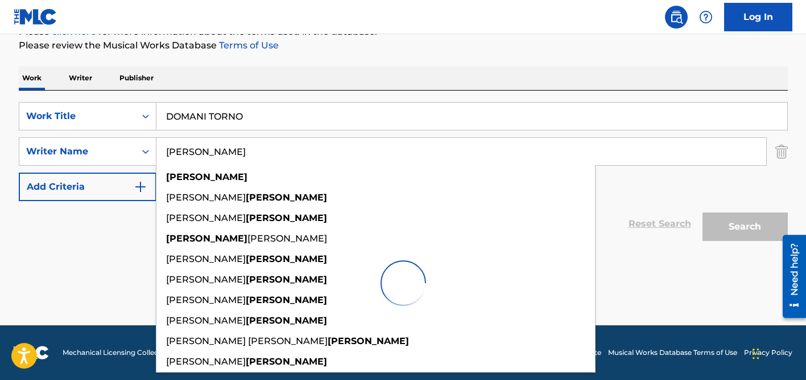
click at [381, 76] on div "Work Writer Publisher" at bounding box center [403, 78] width 769 height 24
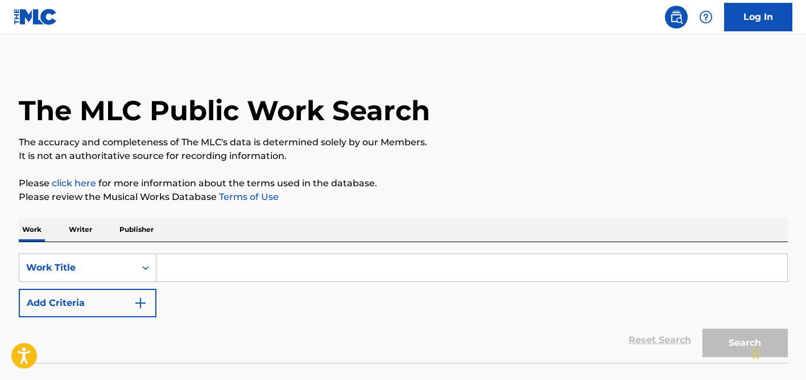
click at [187, 267] on input "Search Form" at bounding box center [472, 267] width 631 height 27
paste input "DOMANI TORNO"
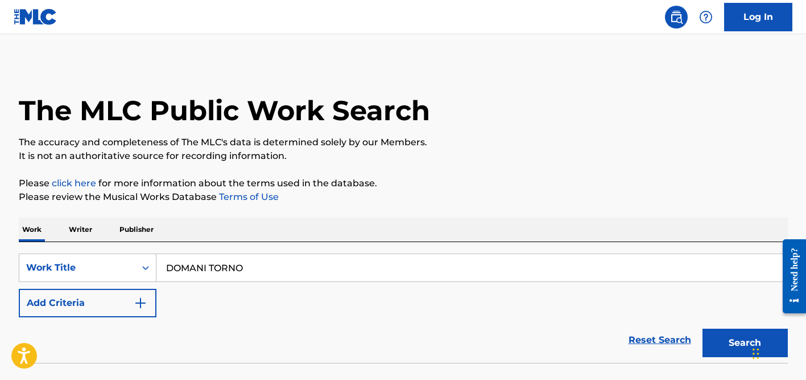
click at [323, 217] on div "Work Writer Publisher" at bounding box center [403, 229] width 769 height 24
click at [259, 269] on input "DOMANI TORNO" at bounding box center [472, 267] width 631 height 27
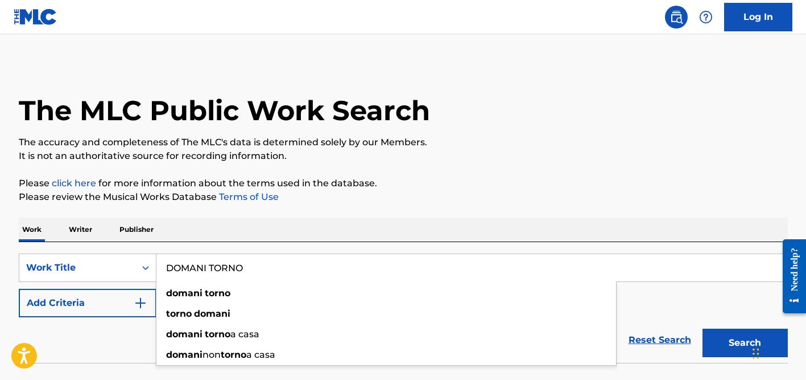
click at [703, 328] on button "Search" at bounding box center [745, 342] width 85 height 28
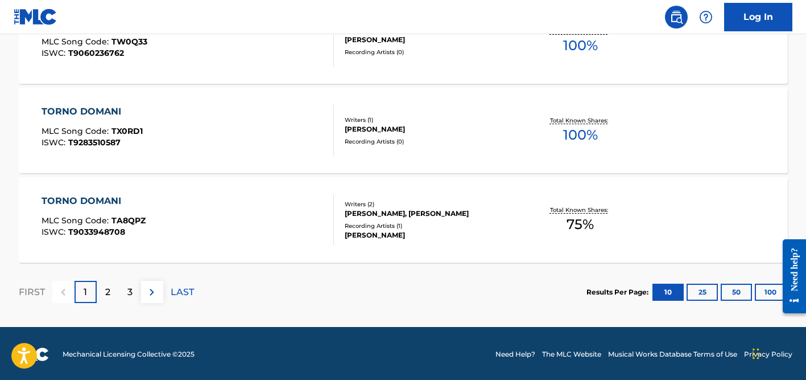
scroll to position [1014, 0]
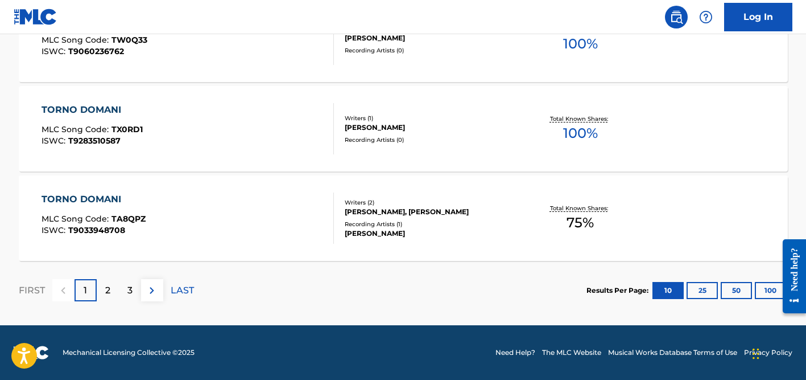
click at [767, 287] on button "100" at bounding box center [770, 290] width 31 height 17
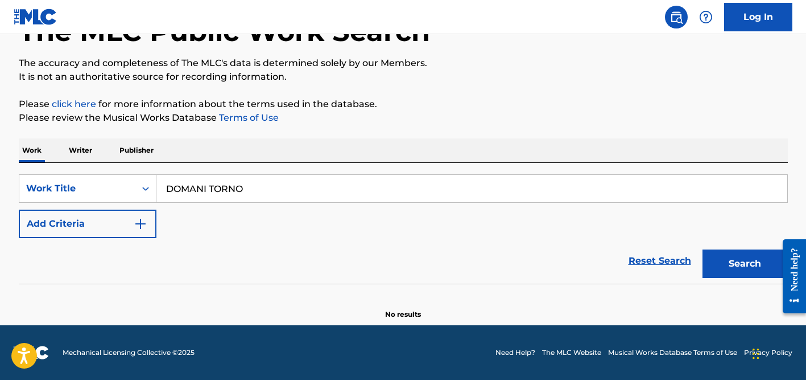
scroll to position [79, 0]
click at [186, 172] on div "SearchWithCriteriade45adb7-0c99-44bd-a548-63d071c90f73 Work Title DOMANI TORNO …" at bounding box center [403, 223] width 769 height 121
click at [179, 191] on input "DOMANI TORNO" at bounding box center [472, 188] width 631 height 27
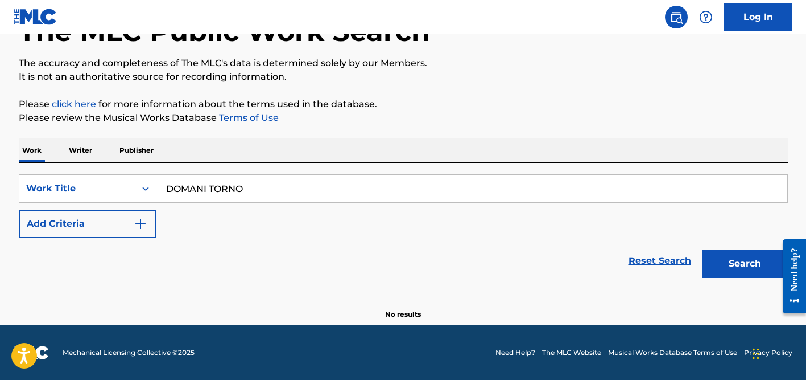
paste input "(Don't You Know) It's Time To Praise The Lord"
type input "(Don't You Know) It's Time To Praise The Lord"
click at [116, 220] on button "Add Criteria" at bounding box center [88, 223] width 138 height 28
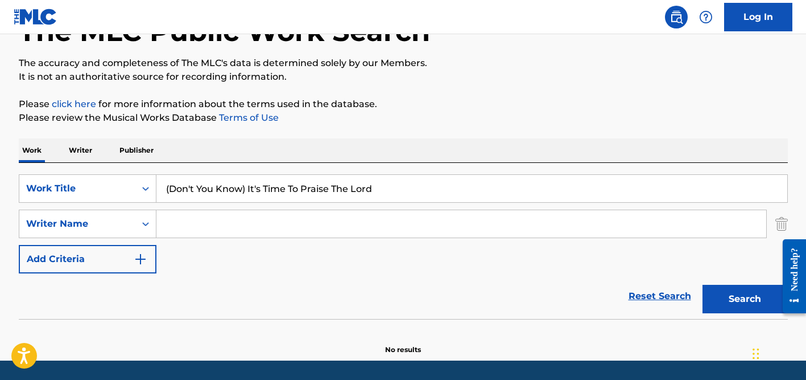
click at [192, 220] on input "Search Form" at bounding box center [462, 223] width 610 height 27
type input "n"
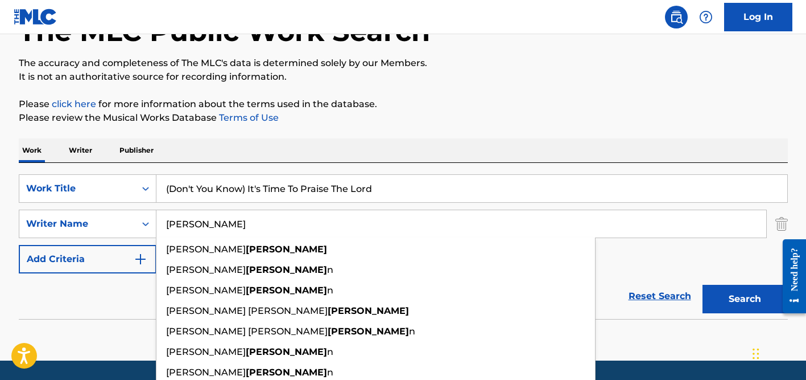
type input "[PERSON_NAME]"
click at [703, 285] on button "Search" at bounding box center [745, 299] width 85 height 28
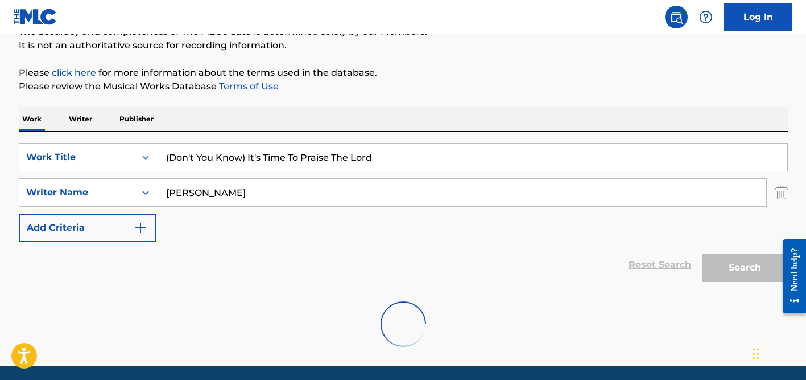
scroll to position [151, 0]
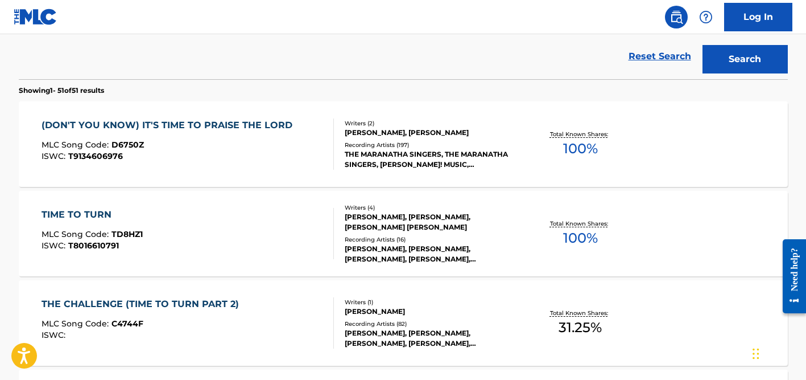
scroll to position [339, 0]
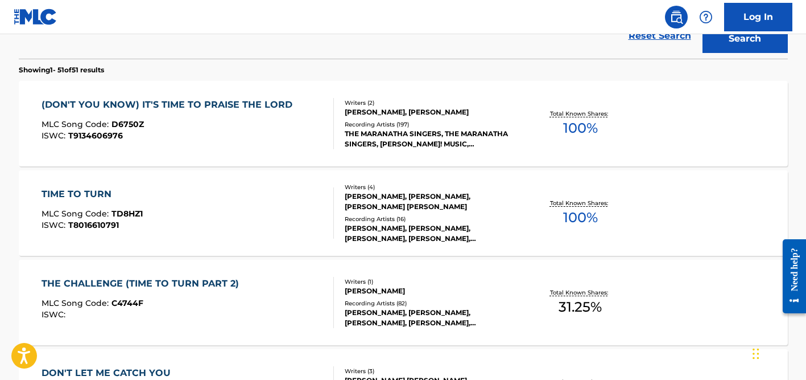
click at [421, 137] on div "THE MARANATHA SINGERS, THE MARANATHA SINGERS, [PERSON_NAME]! MUSIC, MARANATHA! …" at bounding box center [431, 139] width 172 height 20
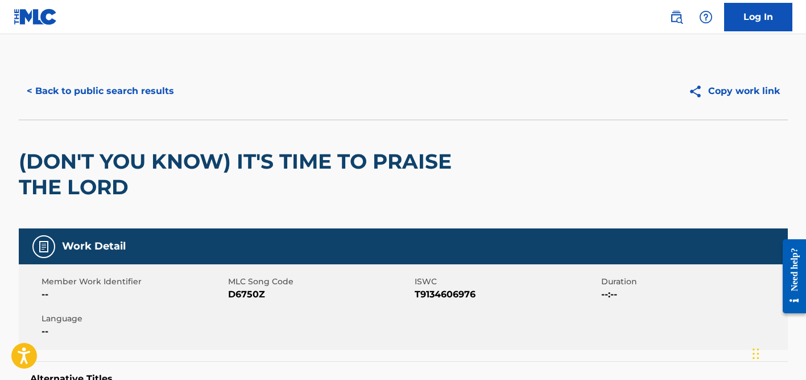
click at [113, 89] on button "< Back to public search results" at bounding box center [100, 91] width 163 height 28
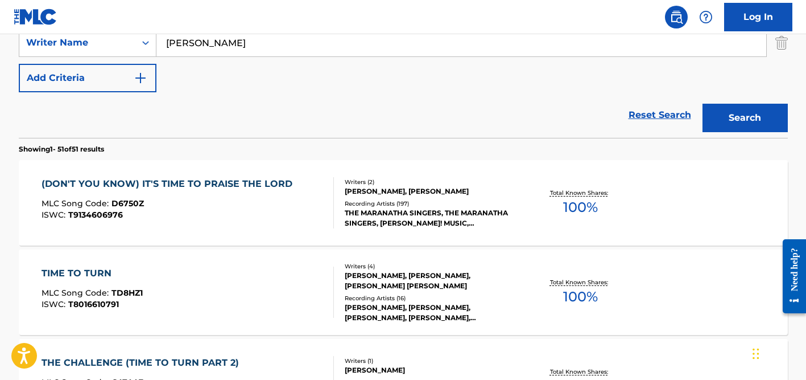
scroll to position [167, 0]
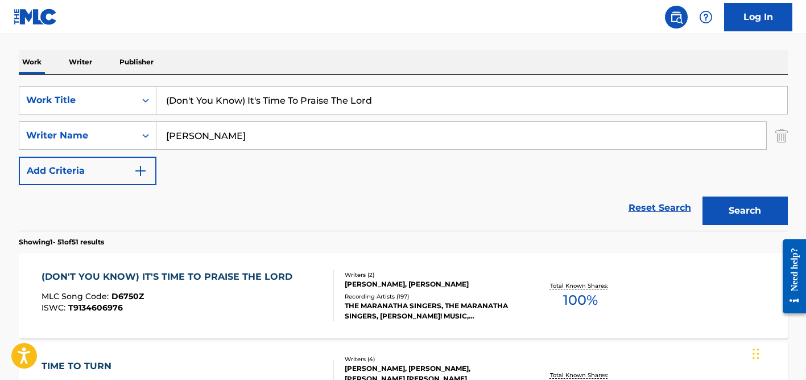
click at [223, 98] on input "(Don't You Know) It's Time To Praise The Lord" at bounding box center [472, 100] width 631 height 27
paste input "Kalakatiya Wali Machh Bechaichhai"
type input "Kalakatiya Wali Machh Bechaichhai"
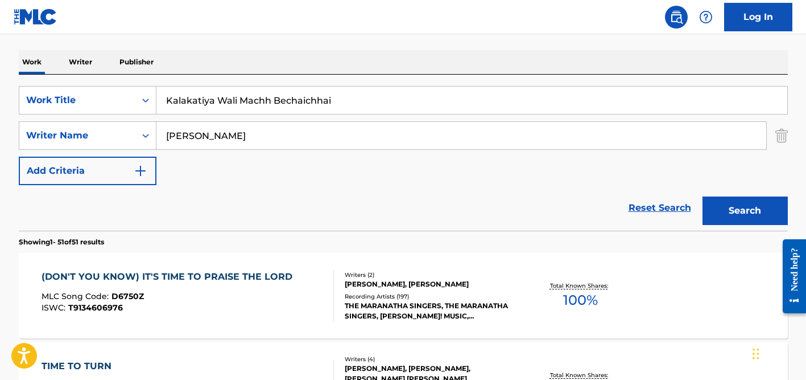
click at [225, 131] on input "[PERSON_NAME]" at bounding box center [462, 135] width 610 height 27
click at [703, 196] on button "Search" at bounding box center [745, 210] width 85 height 28
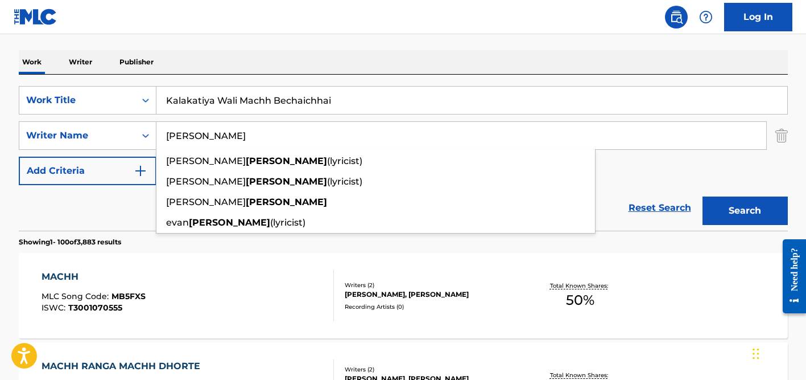
type input "[PERSON_NAME]"
click at [236, 98] on input "Kalakatiya Wali Machh Bechaichhai" at bounding box center [472, 100] width 631 height 27
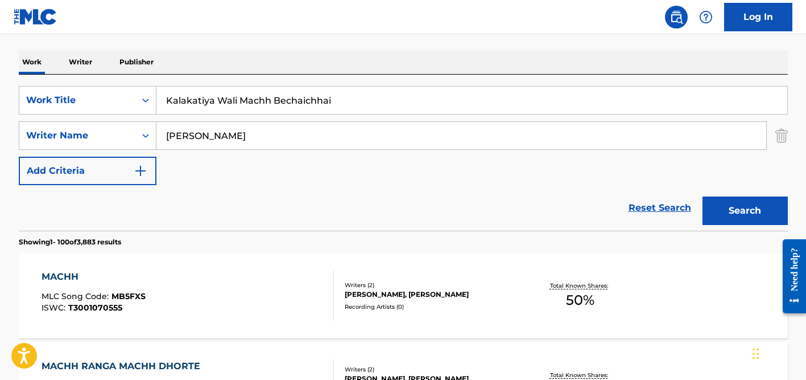
click at [236, 98] on input "Kalakatiya Wali Machh Bechaichhai" at bounding box center [472, 100] width 631 height 27
paste input "Unity"
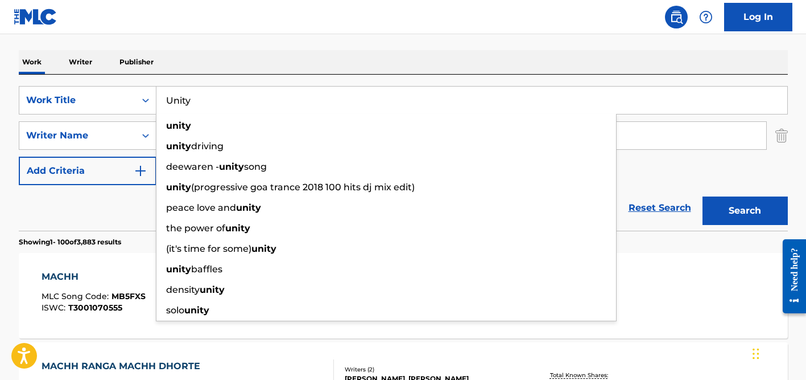
type input "Unity"
click at [236, 77] on div "SearchWithCriteriade45adb7-0c99-44bd-a548-63d071c90f73 Work Title Unity unity u…" at bounding box center [403, 153] width 769 height 156
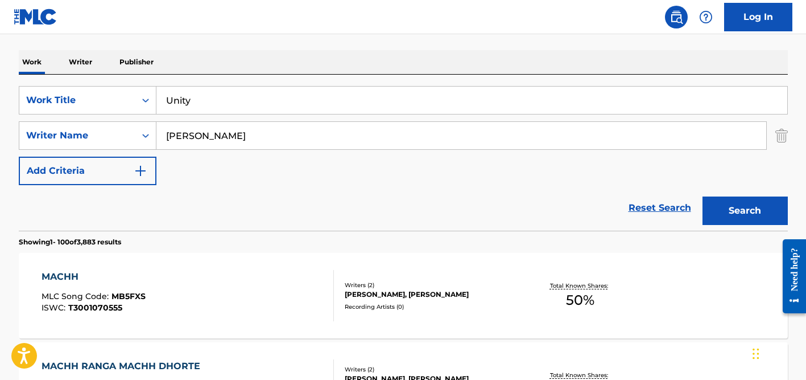
click at [222, 143] on input "[PERSON_NAME]" at bounding box center [462, 135] width 610 height 27
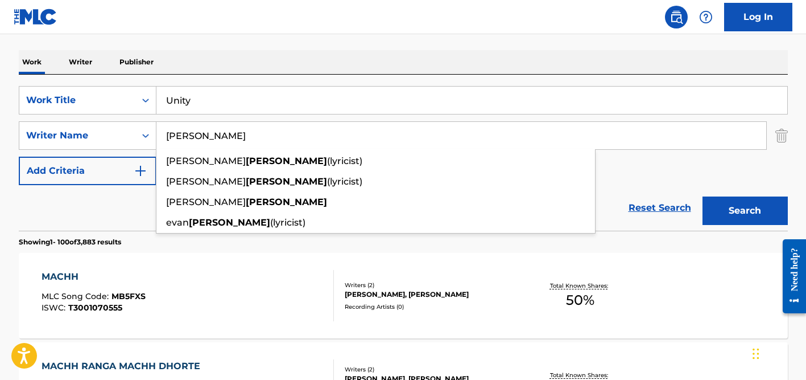
click at [703, 196] on button "Search" at bounding box center [745, 210] width 85 height 28
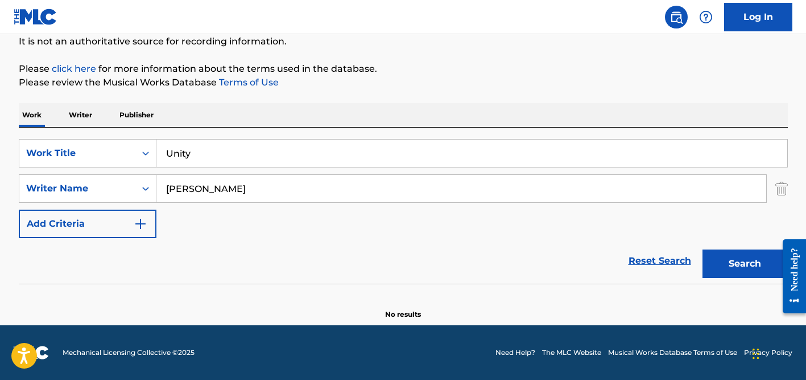
scroll to position [114, 0]
click at [194, 196] on input "[PERSON_NAME]" at bounding box center [462, 188] width 610 height 27
paste input "Jashawn"
type input "Jashawn"
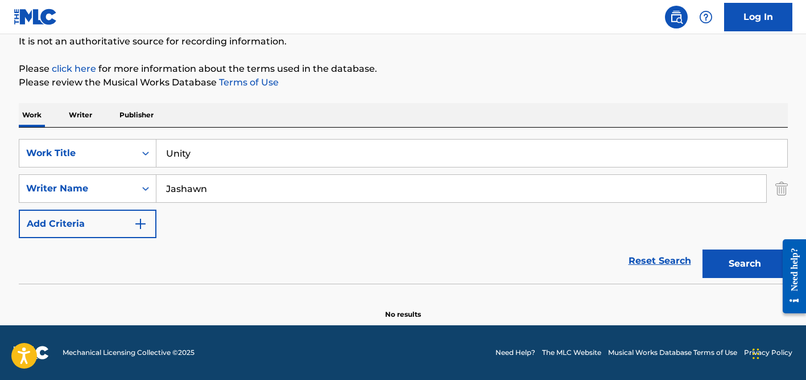
click at [703, 249] on button "Search" at bounding box center [745, 263] width 85 height 28
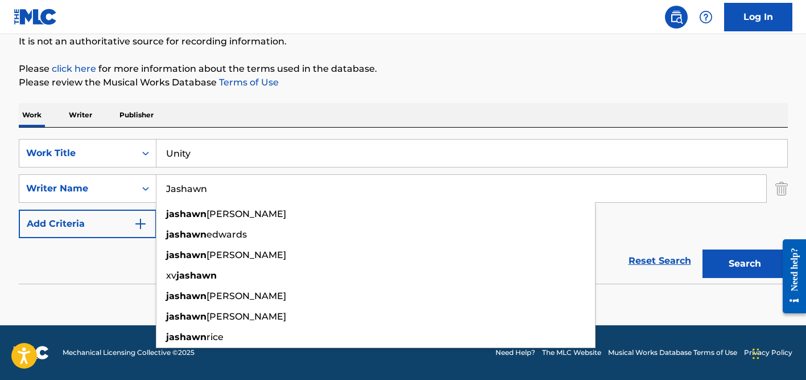
click at [187, 152] on input "Unity" at bounding box center [472, 152] width 631 height 27
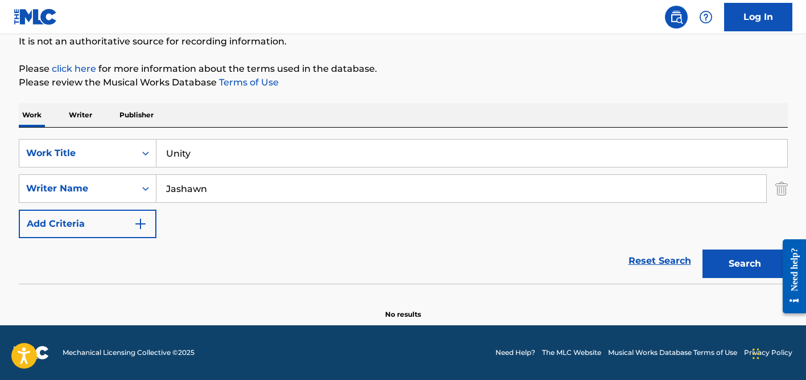
click at [187, 152] on input "Unity" at bounding box center [472, 152] width 631 height 27
click at [236, 190] on input "Jashawn" at bounding box center [462, 188] width 610 height 27
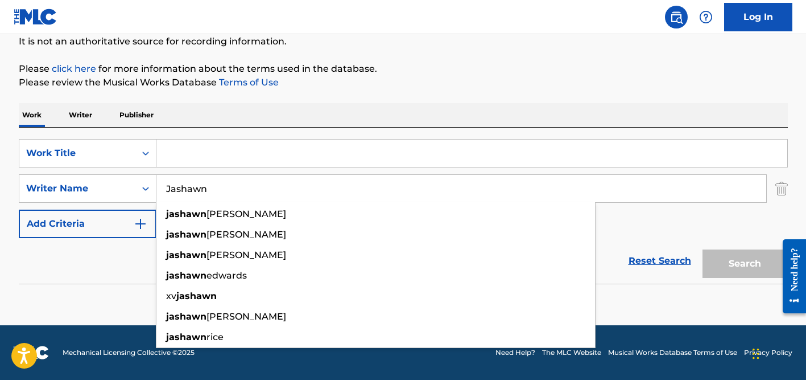
click at [236, 190] on input "Jashawn" at bounding box center [462, 188] width 610 height 27
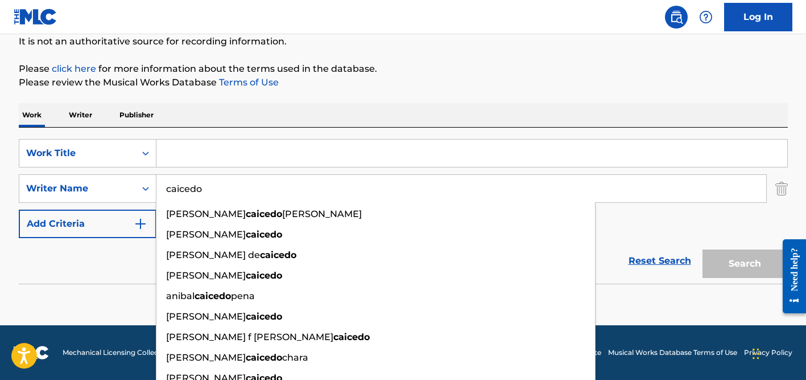
type input "caicedo"
click at [194, 150] on input "Search Form" at bounding box center [472, 152] width 631 height 27
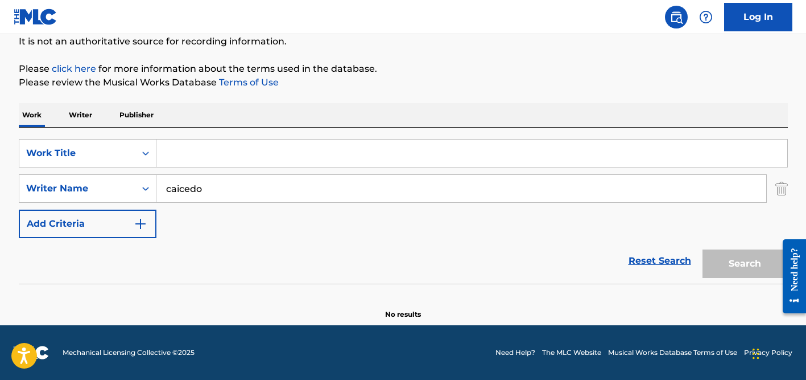
paste input "Virgen del Quinche"
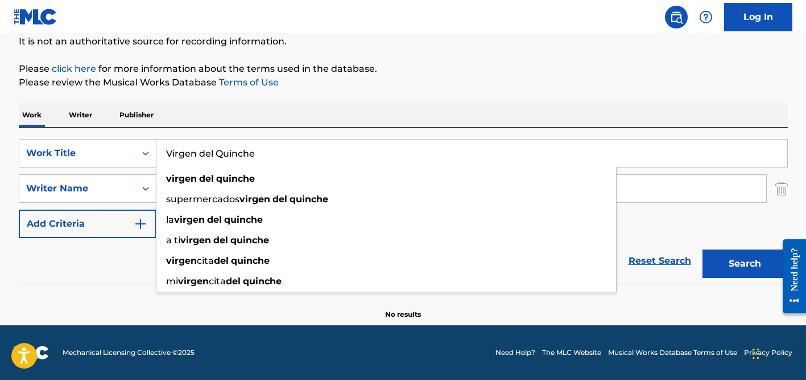
type input "Virgen del Quinche"
click at [291, 116] on div "Work Writer Publisher" at bounding box center [403, 115] width 769 height 24
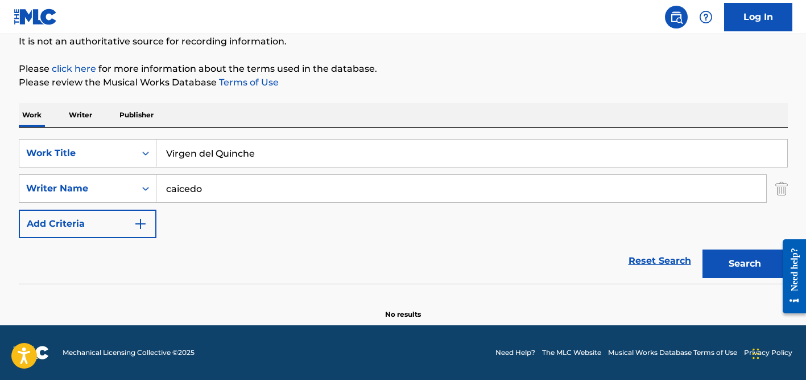
click at [273, 196] on input "caicedo" at bounding box center [462, 188] width 610 height 27
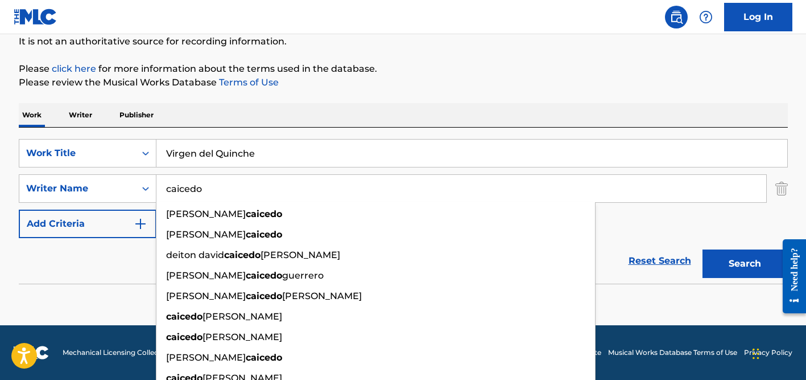
click at [703, 249] on button "Search" at bounding box center [745, 263] width 85 height 28
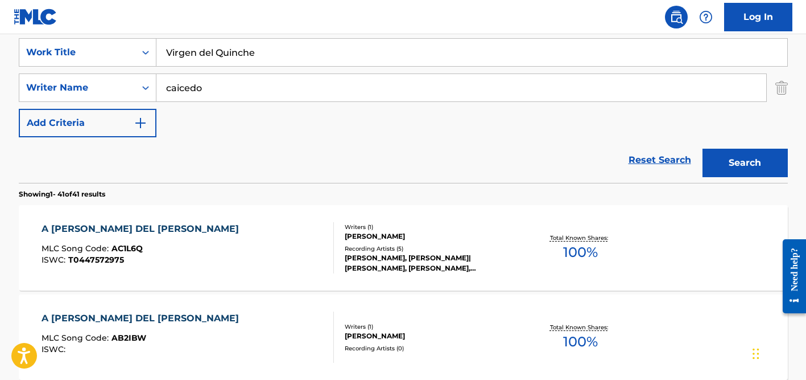
scroll to position [197, 0]
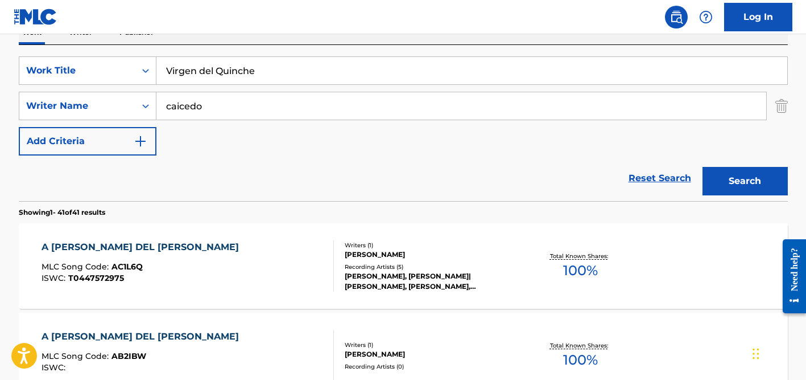
click at [199, 90] on div "SearchWithCriteriade45adb7-0c99-44bd-a548-63d071c90f73 Work Title Virgen del Qu…" at bounding box center [403, 105] width 769 height 99
click at [202, 108] on input "caicedo" at bounding box center [462, 105] width 610 height 27
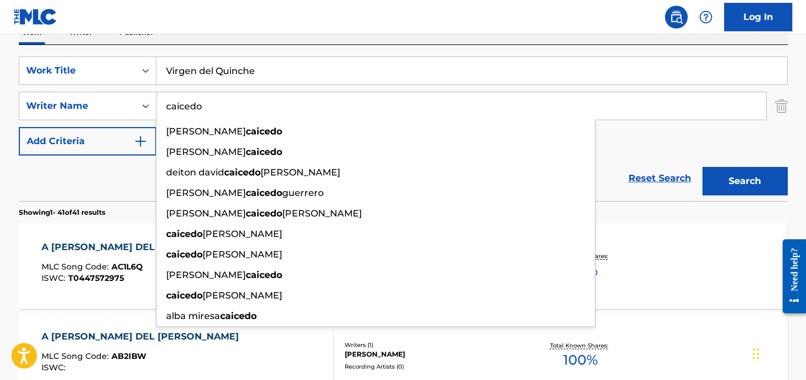
click at [202, 108] on input "caicedo" at bounding box center [462, 105] width 610 height 27
paste input "Trujill"
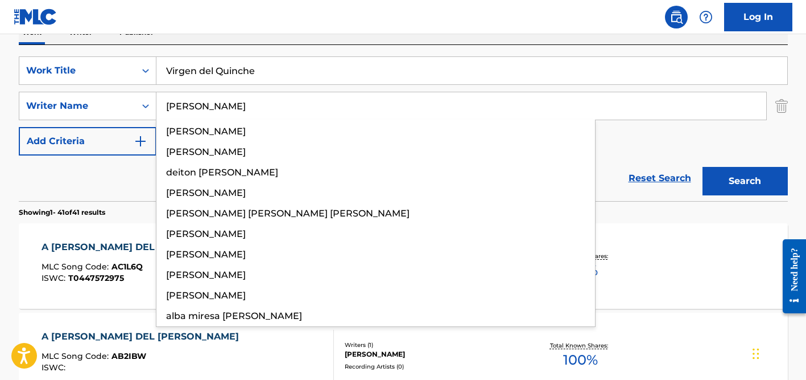
type input "[PERSON_NAME]"
click at [703, 167] on button "Search" at bounding box center [745, 181] width 85 height 28
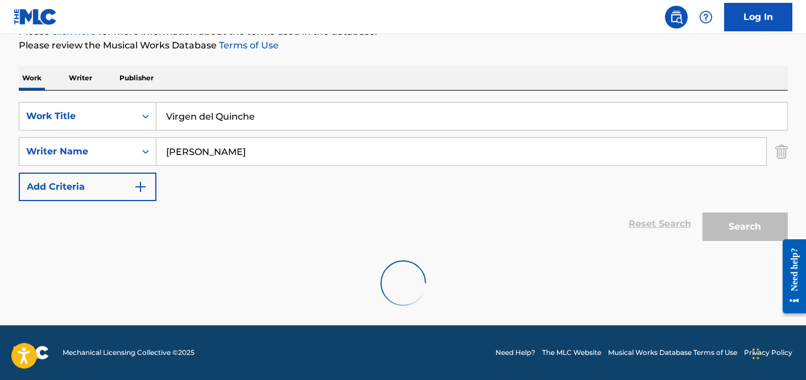
scroll to position [151, 0]
click at [228, 108] on input "Virgen del Quinche" at bounding box center [472, 115] width 631 height 27
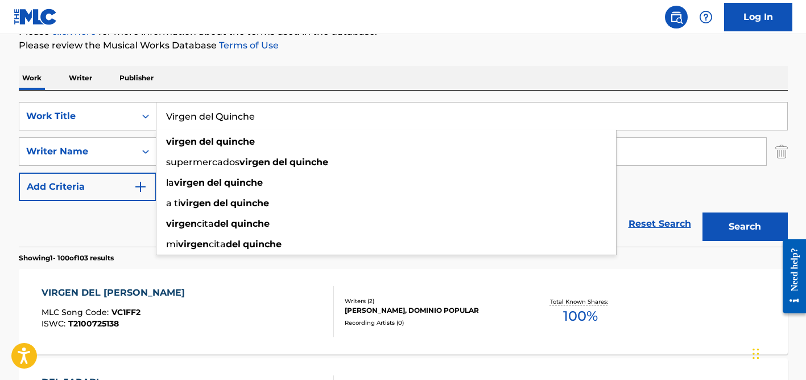
drag, startPoint x: 77, startPoint y: 211, endPoint x: 104, endPoint y: 203, distance: 27.5
click at [78, 211] on div "Reset Search Search" at bounding box center [403, 224] width 769 height 46
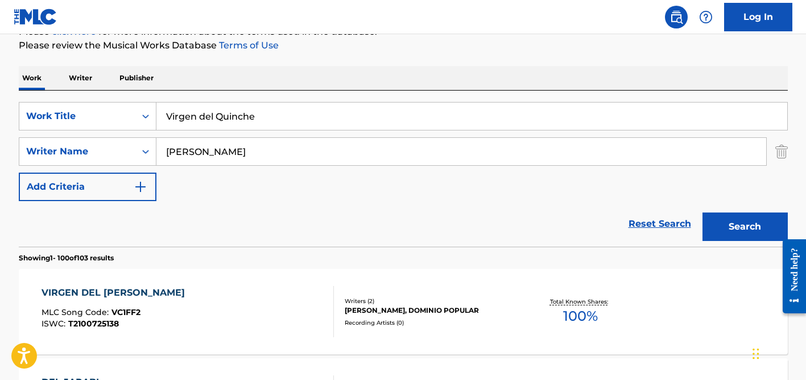
click at [227, 147] on input "[PERSON_NAME]" at bounding box center [462, 151] width 610 height 27
click at [703, 212] on button "Search" at bounding box center [745, 226] width 85 height 28
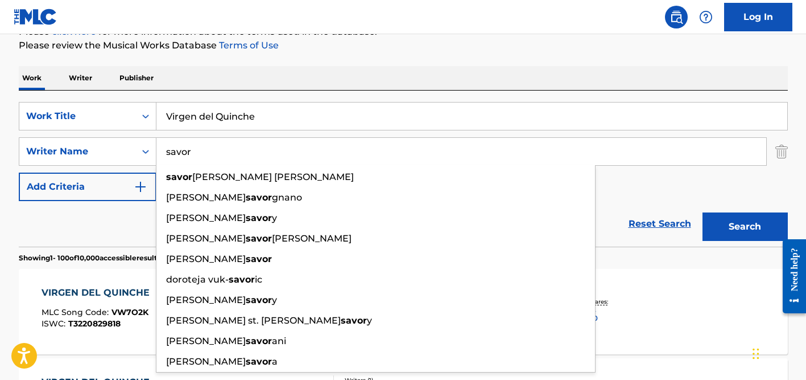
type input "savor"
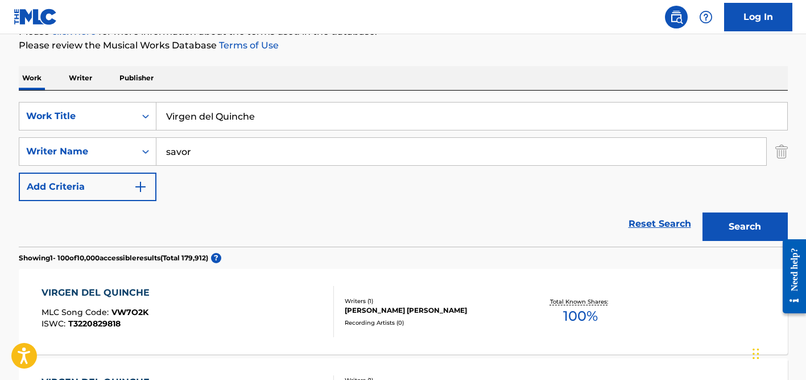
click at [238, 115] on input "Virgen del Quinche" at bounding box center [472, 115] width 631 height 27
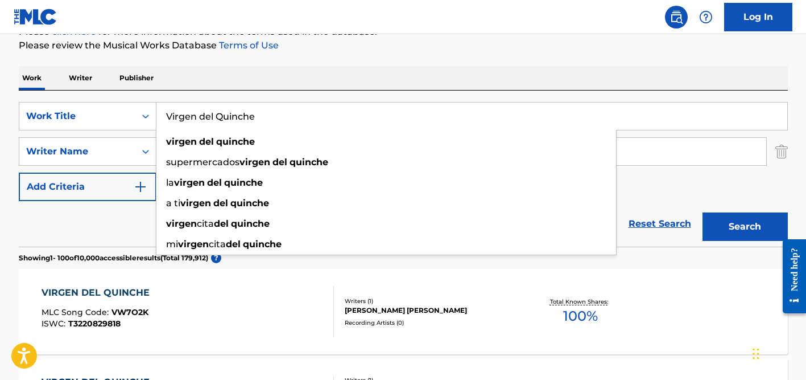
click at [238, 115] on input "Virgen del Quinche" at bounding box center [472, 115] width 631 height 27
paste input "Keep Feeling Like This"
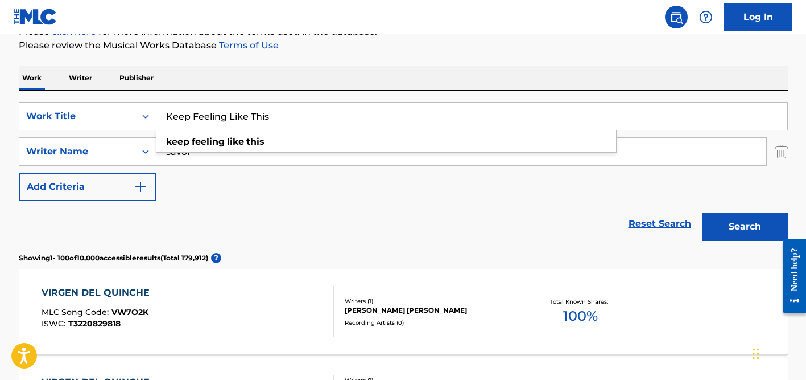
type input "Keep Feeling Like This"
click at [298, 86] on div "Work Writer Publisher" at bounding box center [403, 78] width 769 height 24
click at [279, 148] on input "savor" at bounding box center [462, 151] width 610 height 27
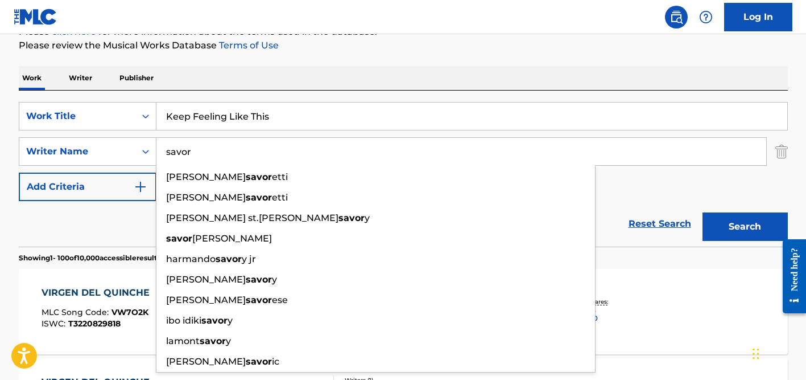
click at [703, 212] on button "Search" at bounding box center [745, 226] width 85 height 28
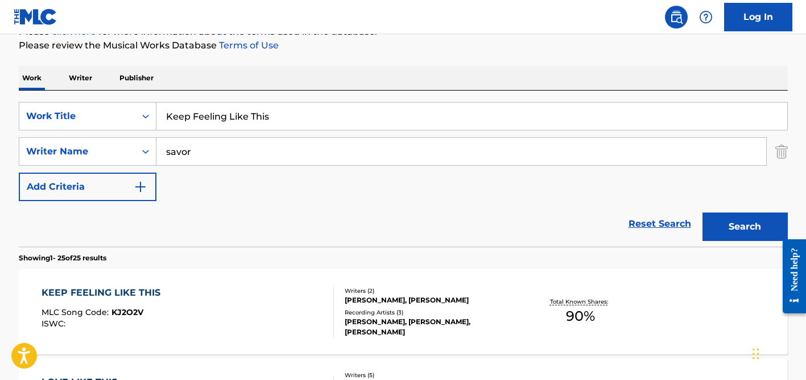
scroll to position [194, 0]
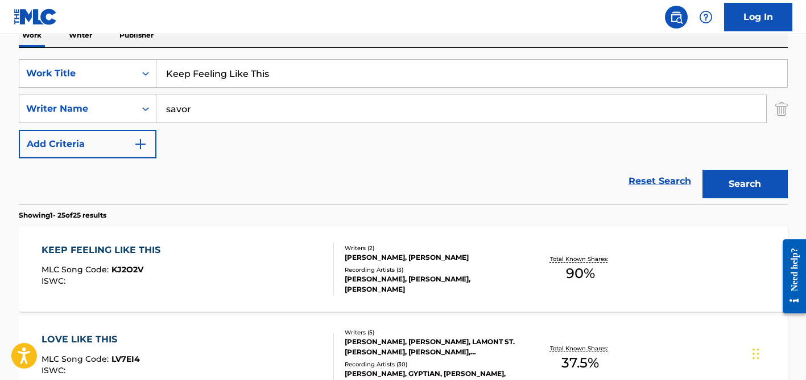
click at [392, 261] on div "[PERSON_NAME], [PERSON_NAME]" at bounding box center [431, 257] width 172 height 10
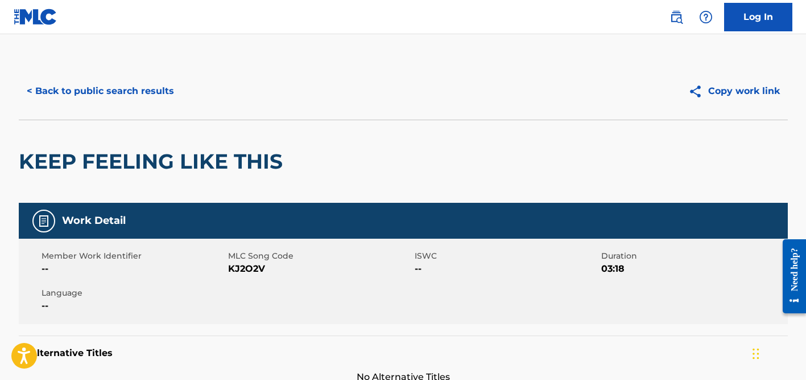
click at [121, 97] on button "< Back to public search results" at bounding box center [100, 91] width 163 height 28
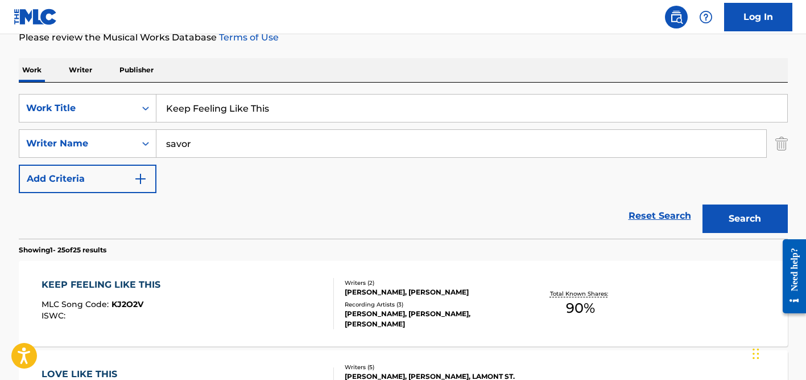
scroll to position [123, 0]
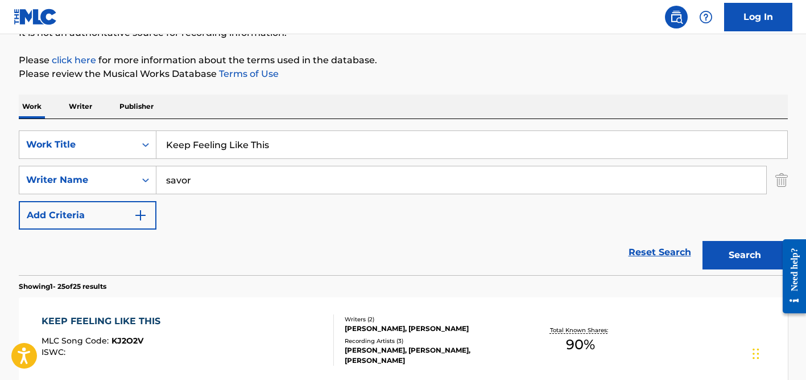
click at [214, 150] on input "Keep Feeling Like This" at bounding box center [472, 144] width 631 height 27
paste input "Quavo"
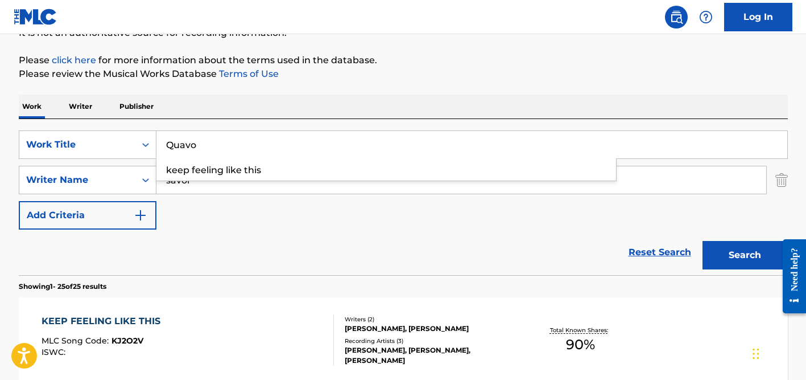
type input "Quavo"
click at [259, 117] on div "Work Writer Publisher" at bounding box center [403, 106] width 769 height 24
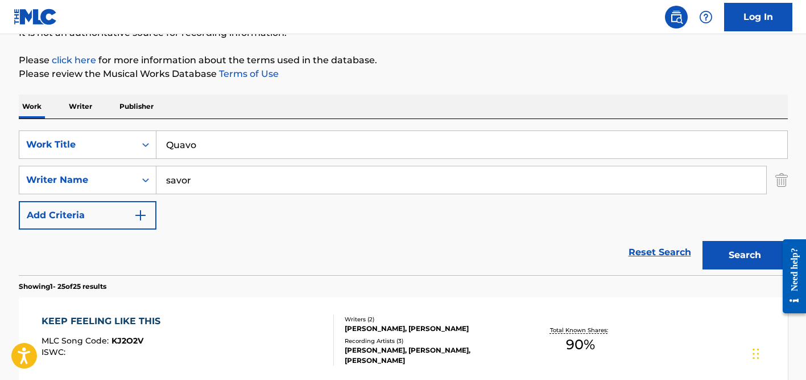
click at [233, 178] on input "savor" at bounding box center [462, 179] width 610 height 27
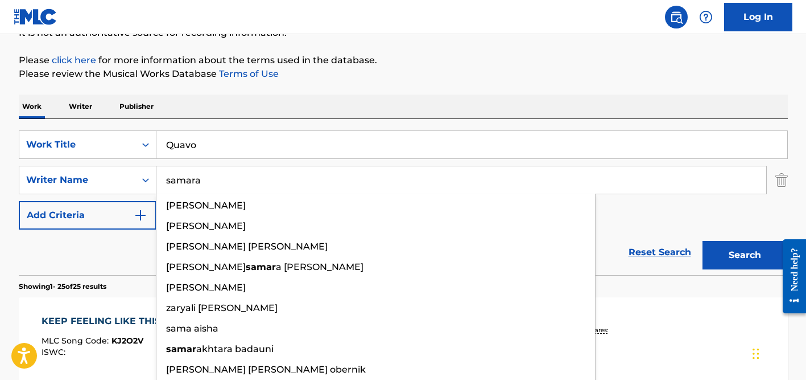
type input "samara"
click at [703, 241] on button "Search" at bounding box center [745, 255] width 85 height 28
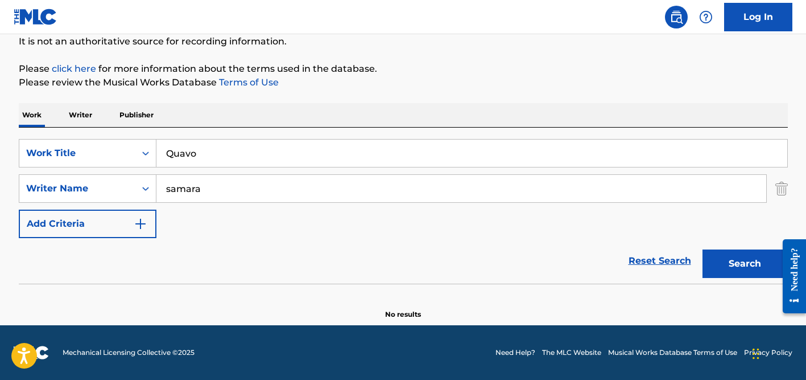
scroll to position [114, 0]
click at [400, 90] on div "The MLC Public Work Search The accuracy and completeness of The MLC's data is d…" at bounding box center [403, 133] width 797 height 371
click at [246, 195] on input "samara" at bounding box center [462, 188] width 610 height 27
click at [703, 249] on button "Search" at bounding box center [745, 263] width 85 height 28
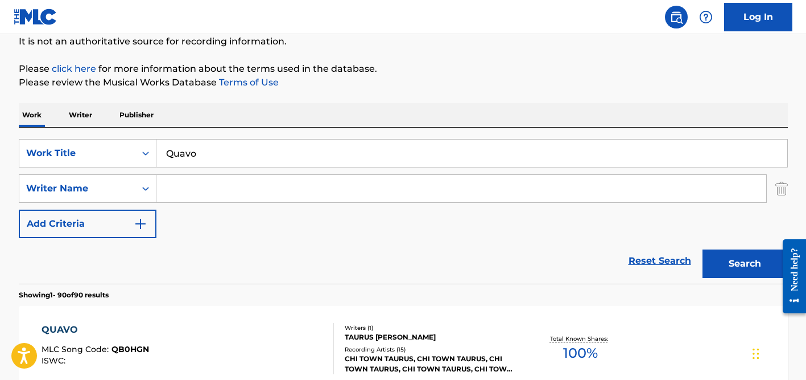
scroll to position [1423, 0]
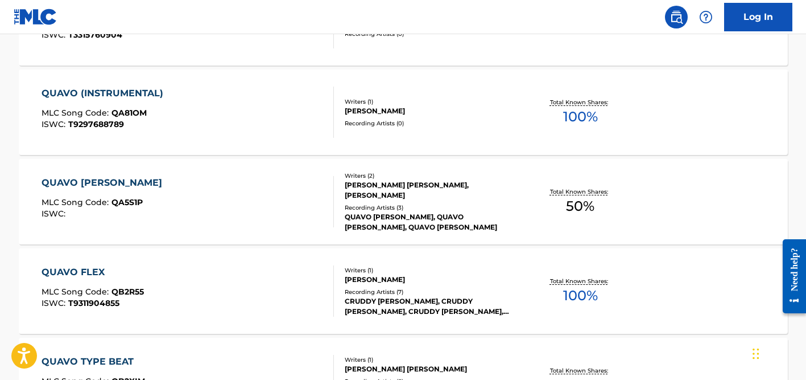
click at [398, 192] on div "[PERSON_NAME] [PERSON_NAME], [PERSON_NAME]" at bounding box center [431, 190] width 172 height 20
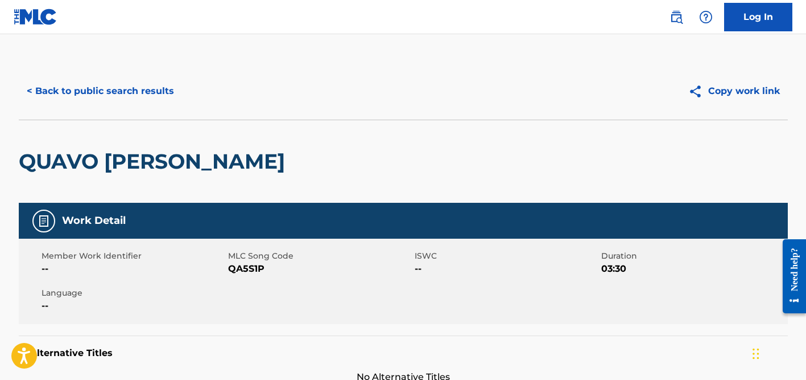
click at [146, 100] on button "< Back to public search results" at bounding box center [100, 91] width 163 height 28
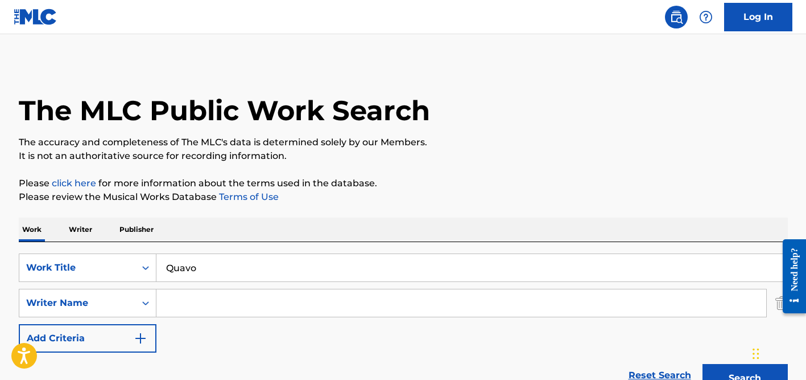
click at [204, 270] on input "Quavo" at bounding box center [472, 267] width 631 height 27
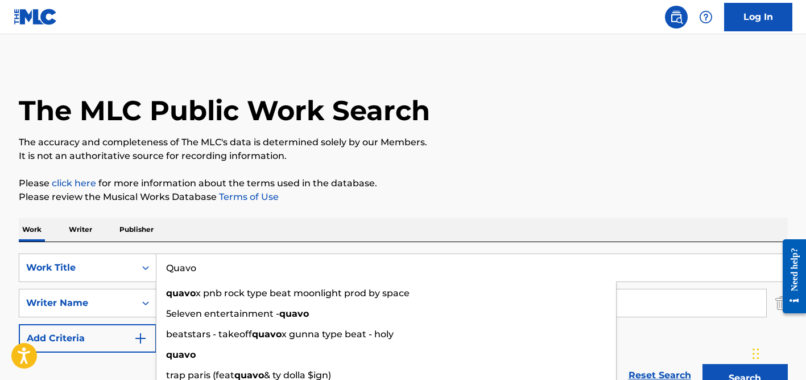
paste input "Pagsuk"
type input "Pagsuko"
click at [703, 364] on button "Search" at bounding box center [745, 378] width 85 height 28
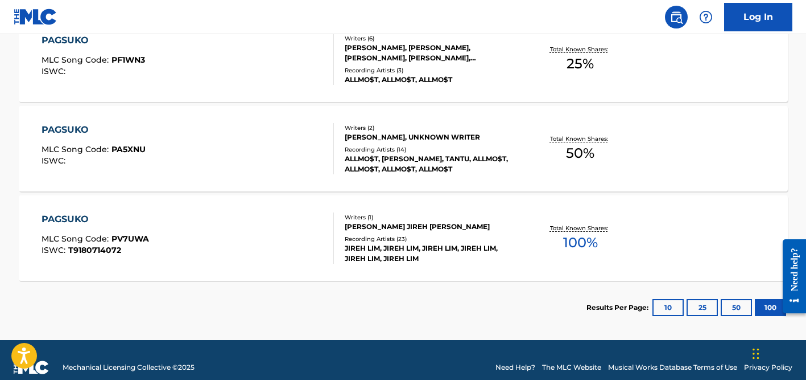
scroll to position [418, 0]
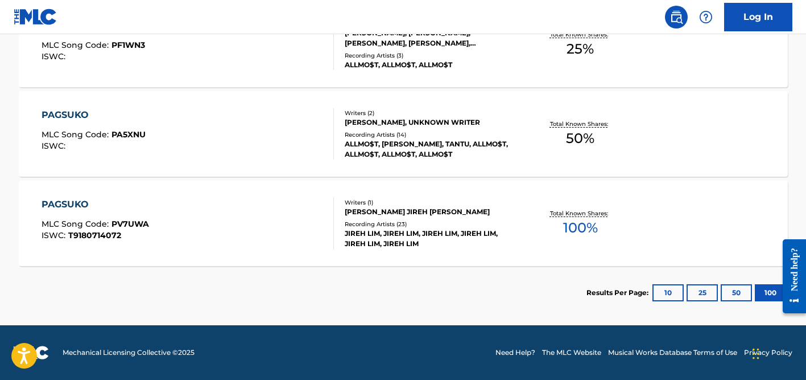
click at [356, 233] on div "JIREH LIM, JIREH LIM, JIREH LIM, JIREH LIM, JIREH LIM, JIREH LIM" at bounding box center [431, 238] width 172 height 20
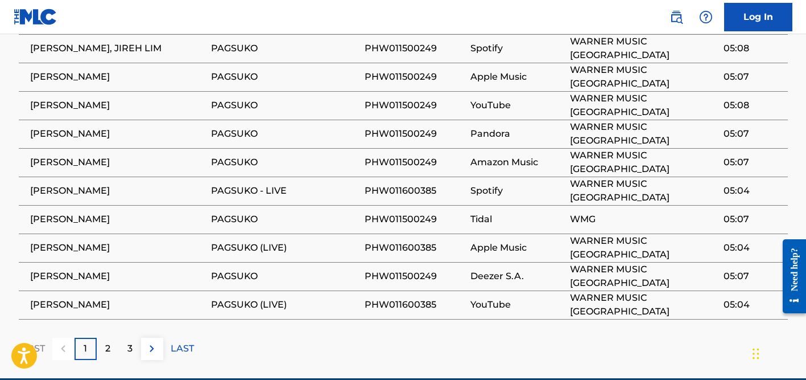
scroll to position [800, 0]
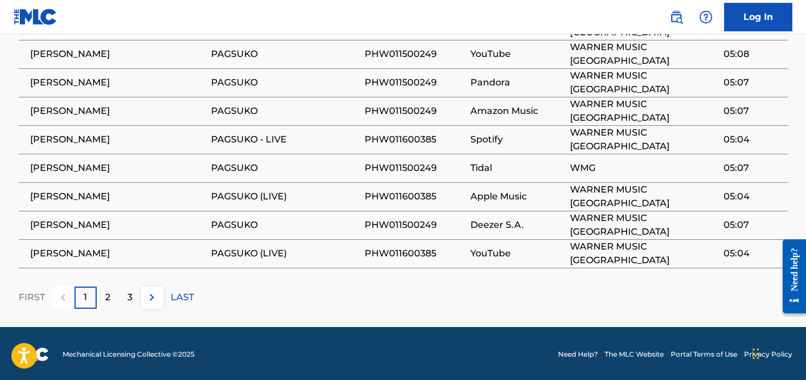
click at [106, 299] on p "2" at bounding box center [107, 297] width 5 height 14
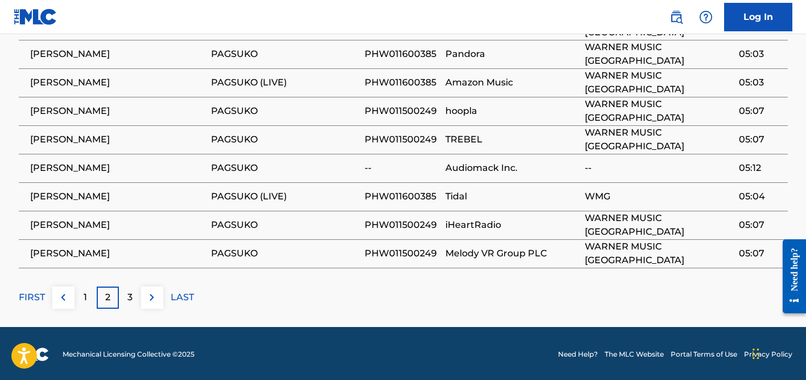
click at [131, 297] on p "3" at bounding box center [129, 297] width 5 height 14
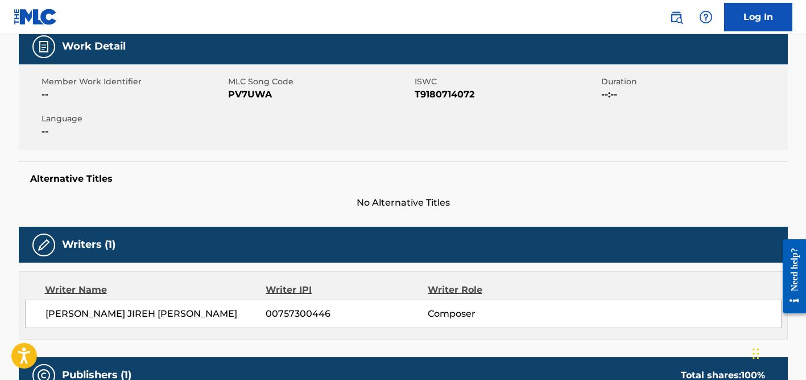
scroll to position [56, 0]
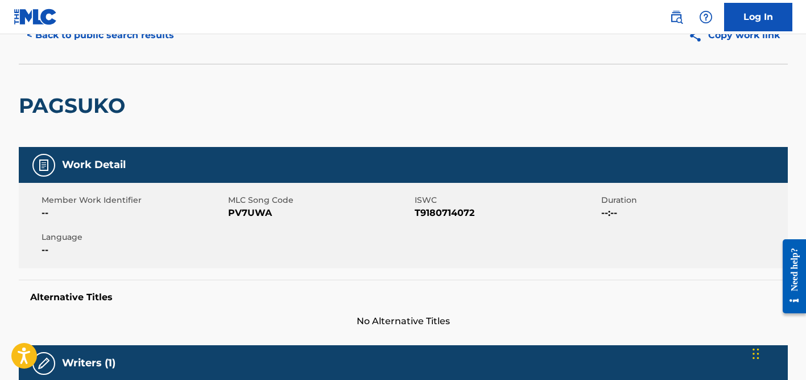
click at [118, 40] on button "< Back to public search results" at bounding box center [100, 35] width 163 height 28
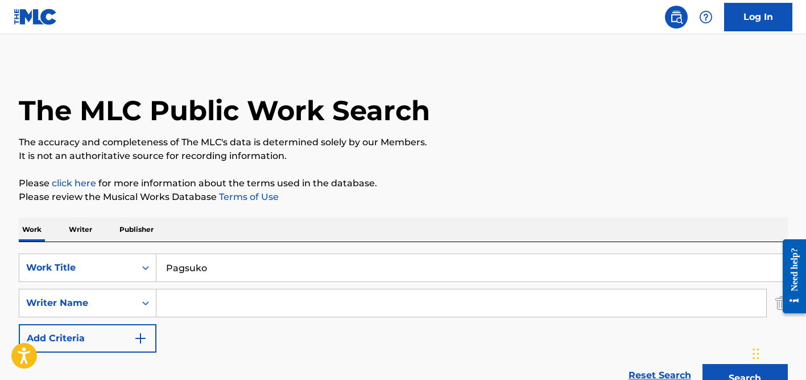
click at [229, 281] on input "Pagsuko" at bounding box center [472, 267] width 631 height 27
paste input "Hoy Nos Amaneci"
type input "Hoy Nos Amanecio"
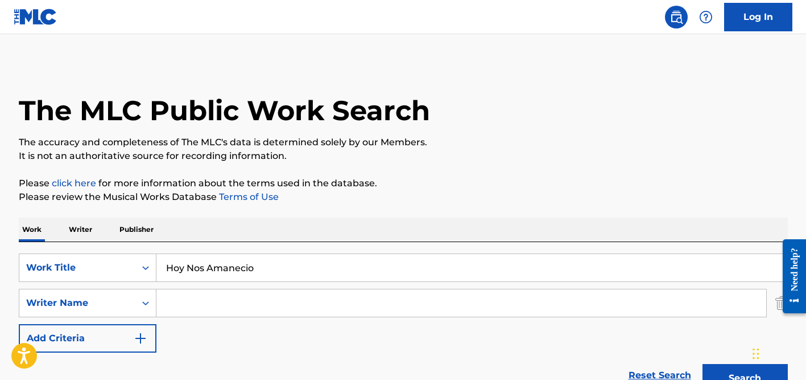
click at [294, 301] on input "Search Form" at bounding box center [462, 302] width 610 height 27
click at [703, 364] on button "Search" at bounding box center [745, 378] width 85 height 28
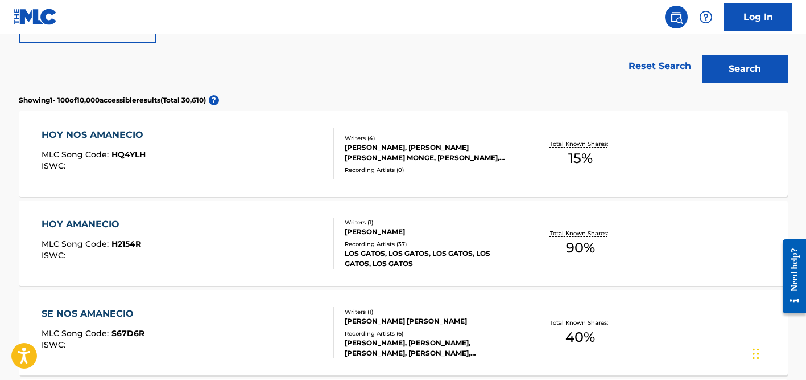
scroll to position [322, 0]
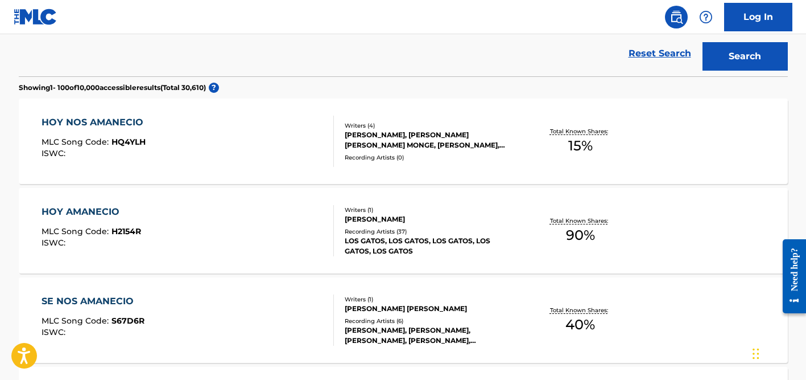
click at [382, 146] on div "[PERSON_NAME], [PERSON_NAME] [PERSON_NAME] MONGE, [PERSON_NAME], JUAN [PERSON_N…" at bounding box center [431, 140] width 172 height 20
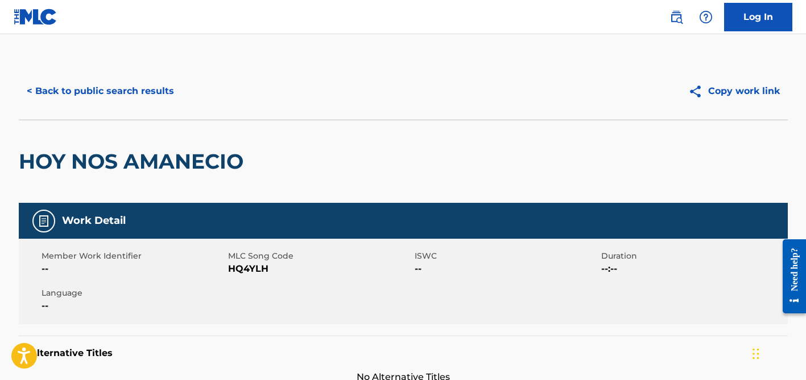
click at [113, 98] on button "< Back to public search results" at bounding box center [100, 91] width 163 height 28
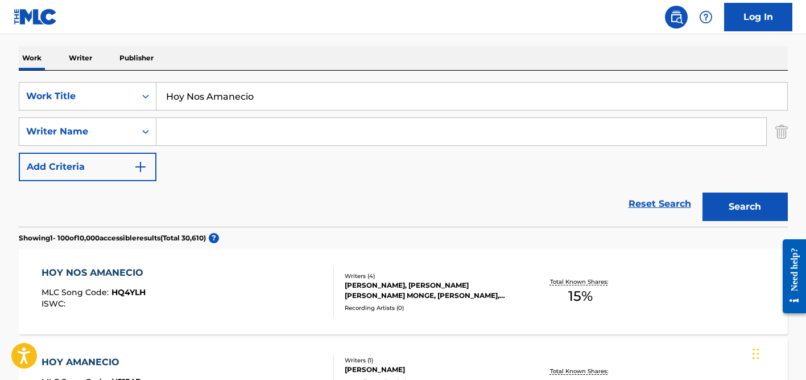
scroll to position [134, 0]
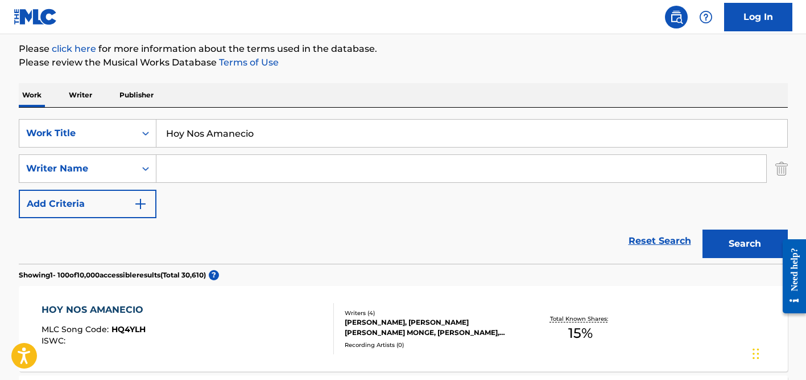
click at [224, 163] on input "Search Form" at bounding box center [462, 168] width 610 height 27
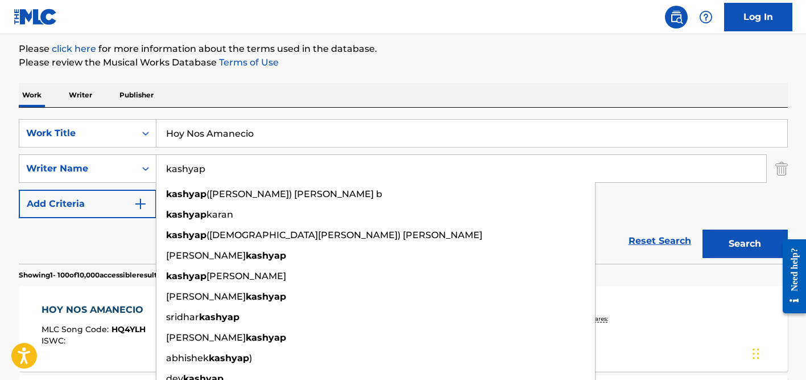
type input "kashyap"
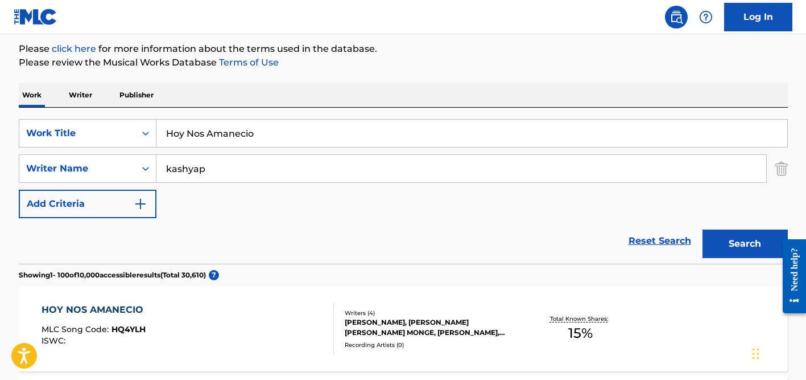
click at [228, 138] on input "Hoy Nos Amanecio" at bounding box center [472, 133] width 631 height 27
paste input "Bangliniya"
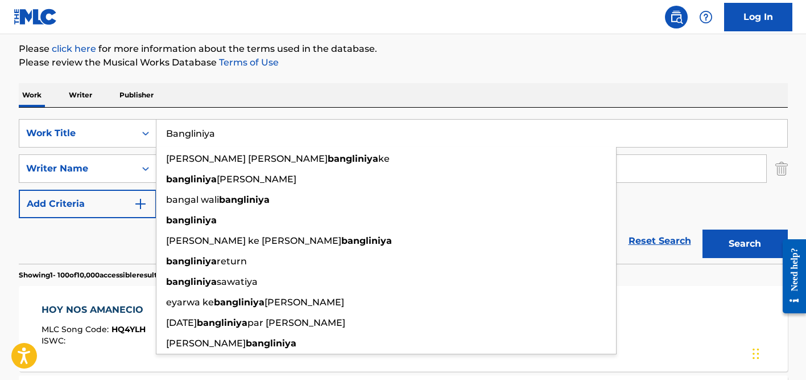
type input "Bangliniya"
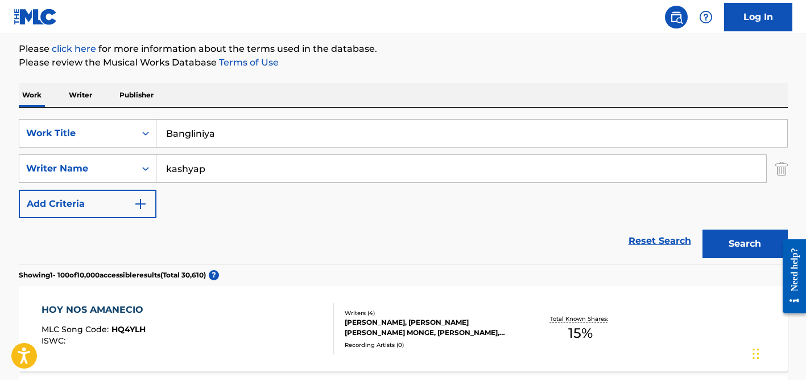
click at [294, 112] on div "SearchWithCriteriade45adb7-0c99-44bd-a548-63d071c90f73 Work Title Bangliniya Se…" at bounding box center [403, 186] width 769 height 156
click at [283, 162] on input "kashyap" at bounding box center [462, 168] width 610 height 27
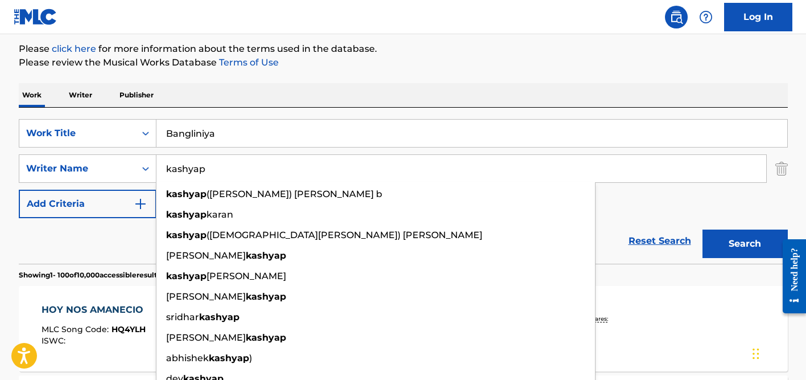
click at [703, 229] on button "Search" at bounding box center [745, 243] width 85 height 28
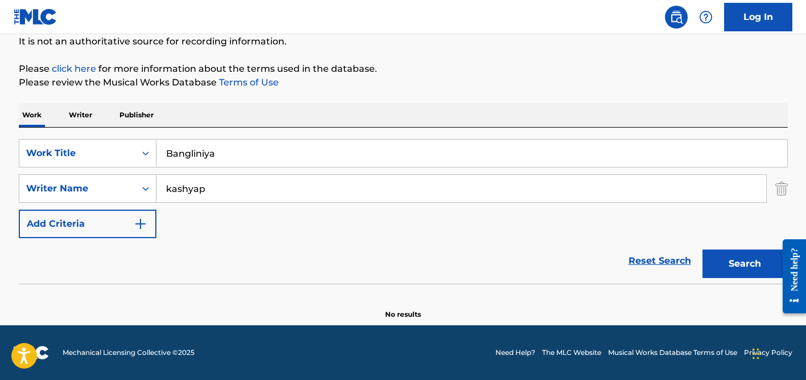
scroll to position [114, 0]
click at [228, 186] on input "kashyap" at bounding box center [462, 188] width 610 height 27
click at [703, 249] on button "Search" at bounding box center [745, 263] width 85 height 28
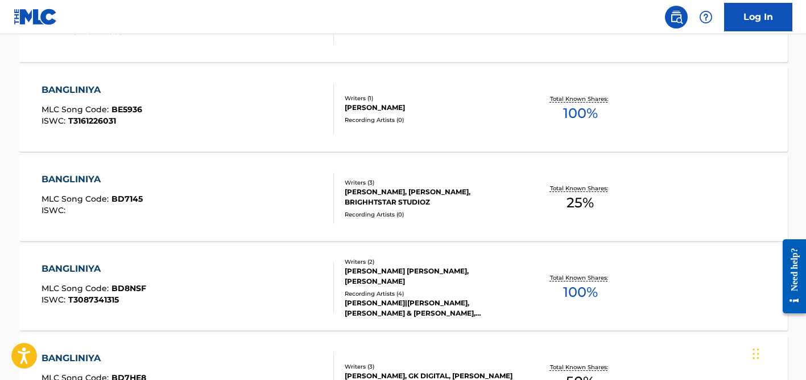
scroll to position [534, 0]
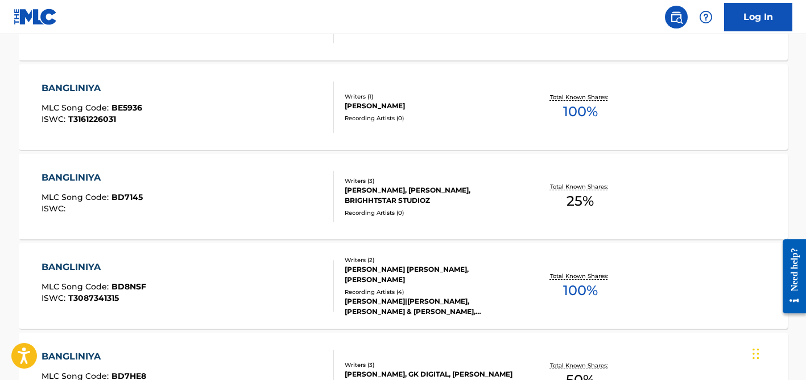
click at [398, 299] on div "[PERSON_NAME]|[PERSON_NAME], [PERSON_NAME] & [PERSON_NAME], [PERSON_NAME]|[PERS…" at bounding box center [431, 306] width 172 height 20
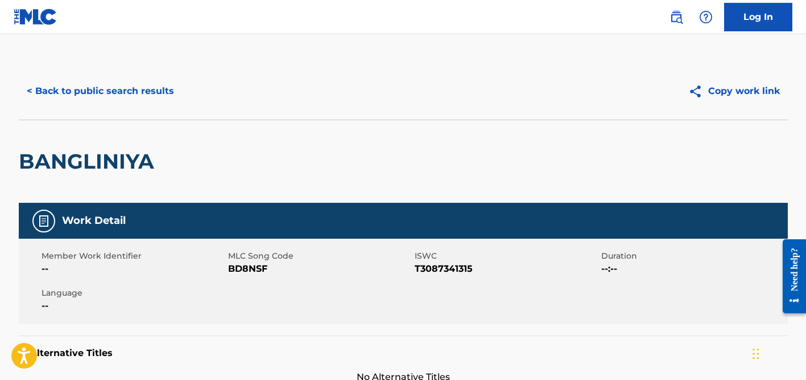
click at [120, 102] on button "< Back to public search results" at bounding box center [100, 91] width 163 height 28
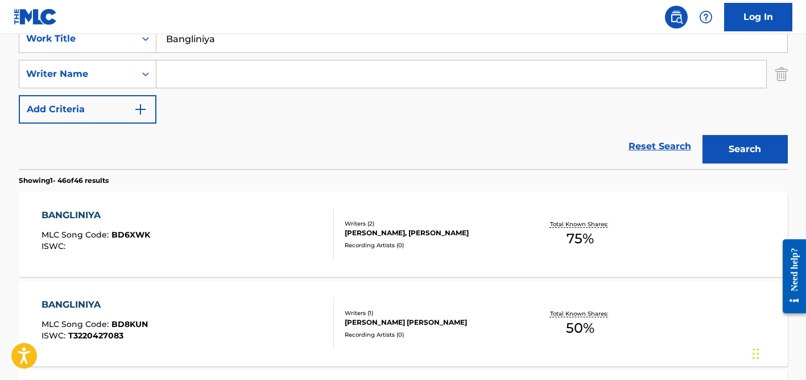
scroll to position [217, 0]
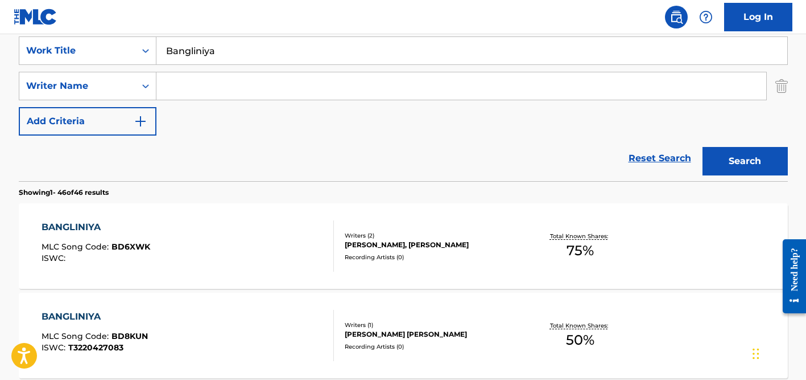
click at [180, 89] on input "Search Form" at bounding box center [462, 85] width 610 height 27
paste input "[PERSON_NAME]"
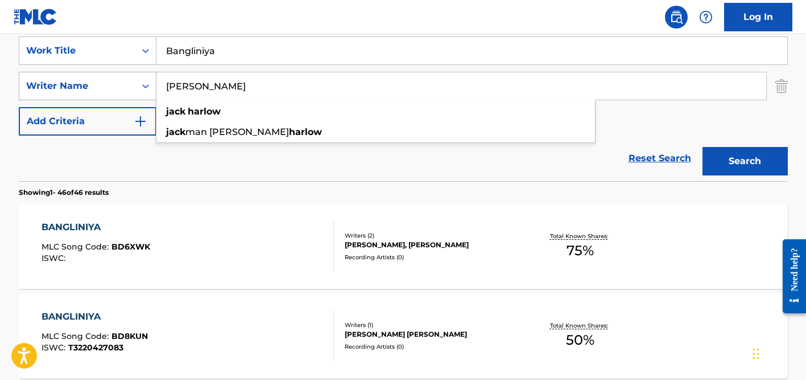
drag, startPoint x: 191, startPoint y: 85, endPoint x: 154, endPoint y: 81, distance: 37.2
click at [154, 81] on div "SearchWithCriteria10dbaaf0-e6d6-4d8b-a7d2-24b9b86e2157 Writer Name [PERSON_NAME…" at bounding box center [403, 86] width 769 height 28
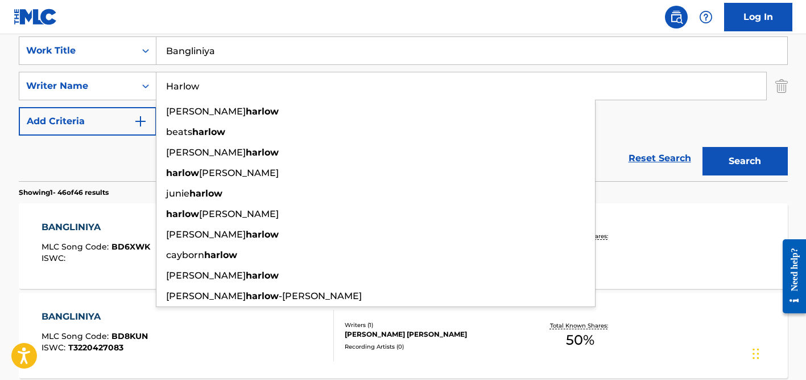
type input "Harlow"
click at [218, 48] on input "Bangliniya" at bounding box center [472, 50] width 631 height 27
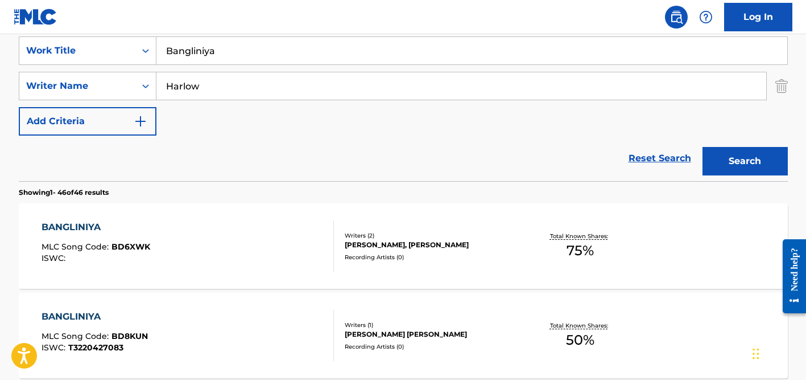
click at [218, 48] on input "Bangliniya" at bounding box center [472, 50] width 631 height 27
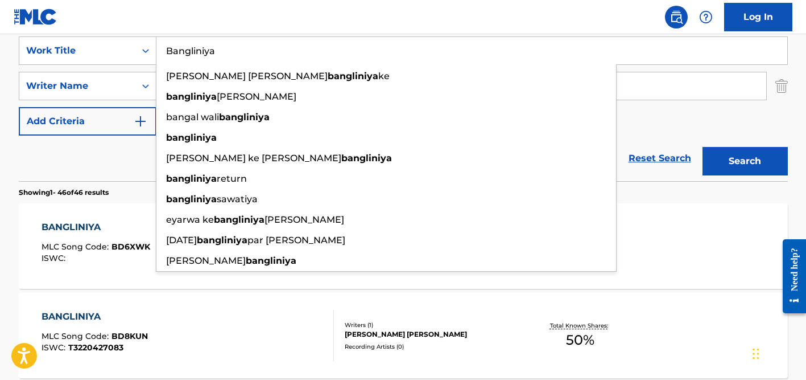
paste input "Tranquility"
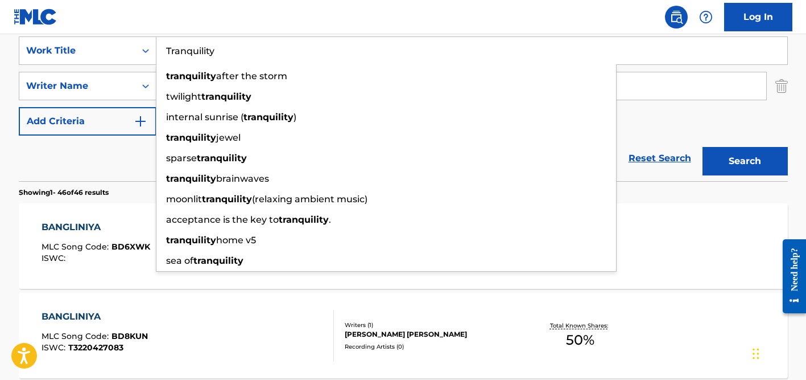
type input "Tranquility"
click at [94, 149] on div "Reset Search Search" at bounding box center [403, 158] width 769 height 46
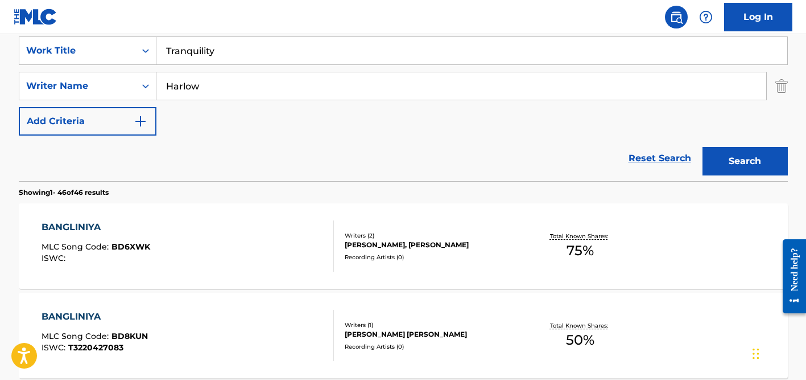
click at [218, 92] on input "Harlow" at bounding box center [462, 85] width 610 height 27
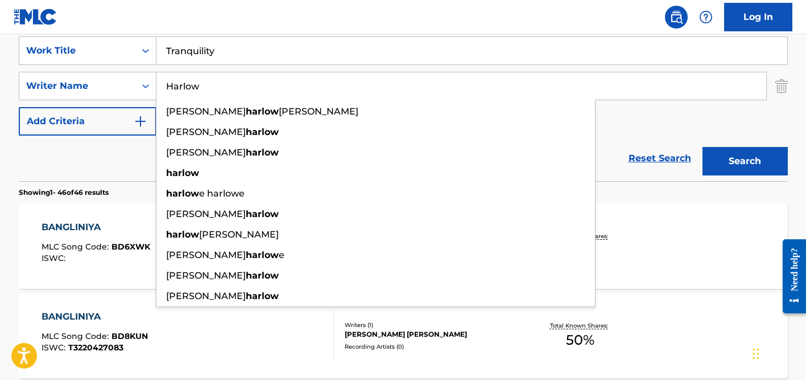
click at [703, 147] on button "Search" at bounding box center [745, 161] width 85 height 28
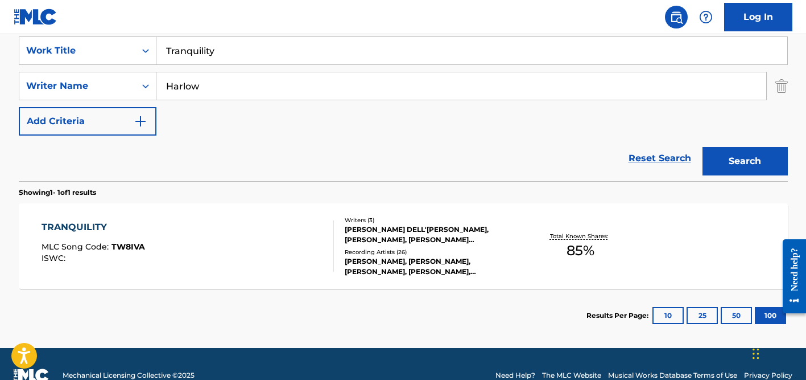
click at [371, 253] on div "Recording Artists ( 26 )" at bounding box center [431, 252] width 172 height 9
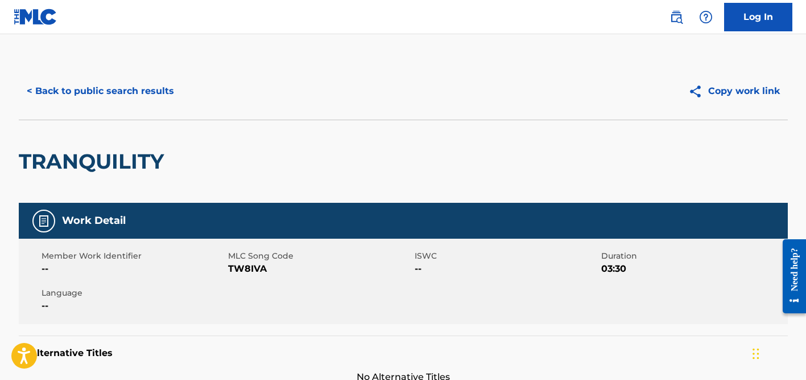
click at [125, 89] on button "< Back to public search results" at bounding box center [100, 91] width 163 height 28
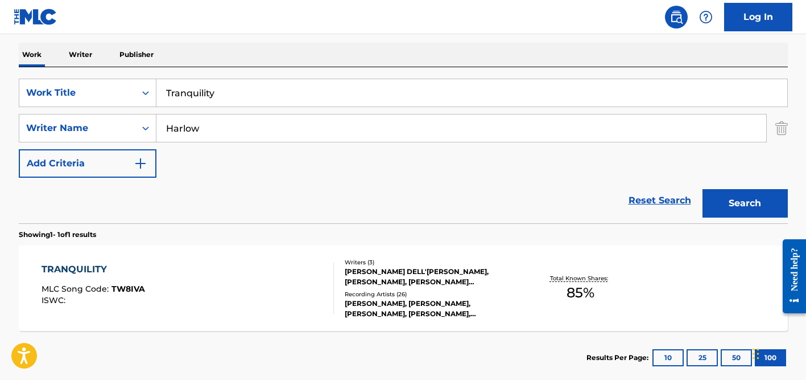
scroll to position [168, 0]
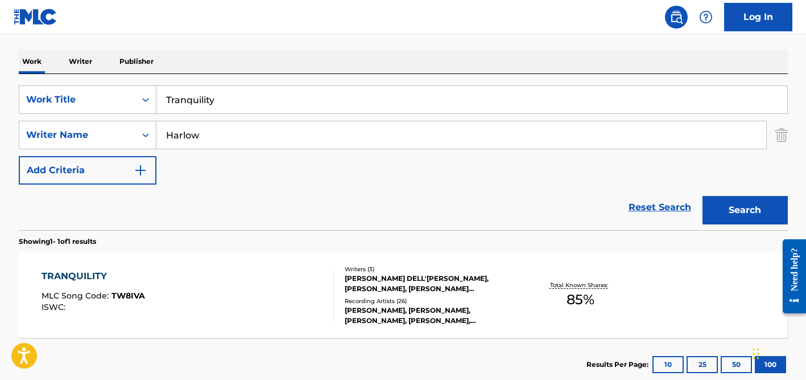
click at [202, 138] on input "Harlow" at bounding box center [462, 134] width 610 height 27
click at [194, 134] on input "okuplnik" at bounding box center [462, 134] width 610 height 27
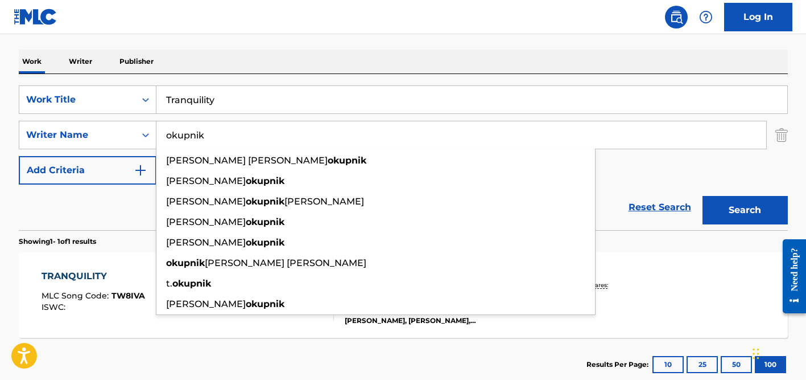
type input "okupnik"
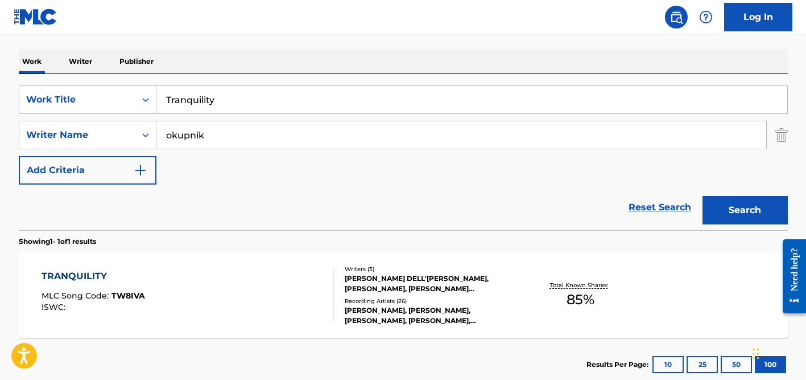
click at [206, 104] on input "Tranquility" at bounding box center [472, 99] width 631 height 27
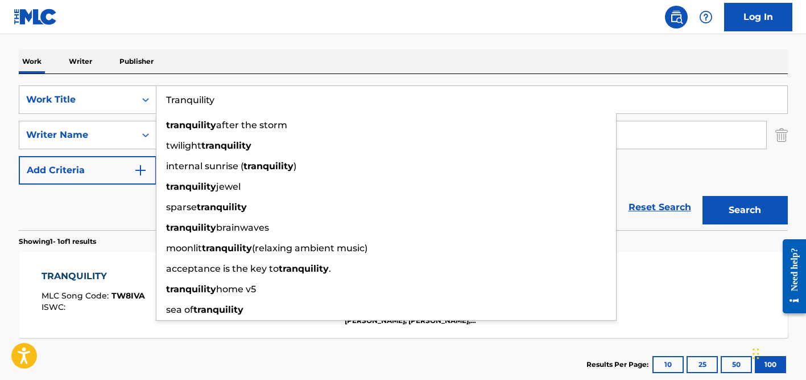
click at [206, 104] on input "Tranquility" at bounding box center [472, 99] width 631 height 27
paste input "You May Be in Love"
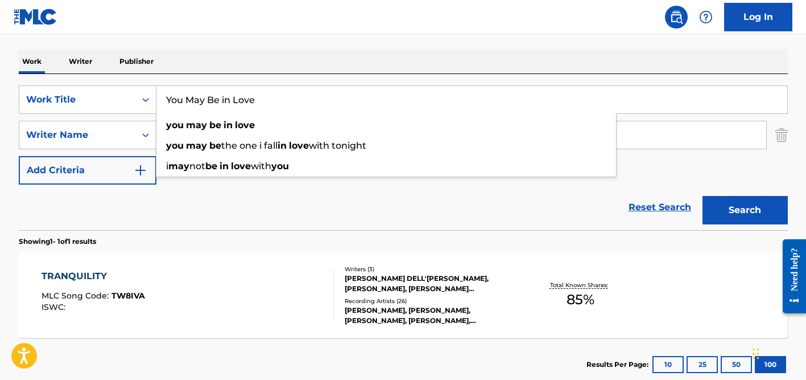
type input "You May Be in Love"
click at [240, 63] on div "Work Writer Publisher" at bounding box center [403, 62] width 769 height 24
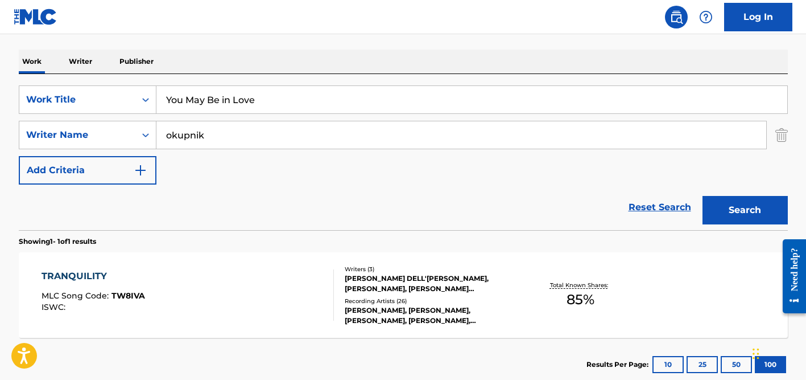
click at [240, 135] on input "okupnik" at bounding box center [462, 134] width 610 height 27
type input "okupnik"
click at [703, 196] on button "Search" at bounding box center [745, 210] width 85 height 28
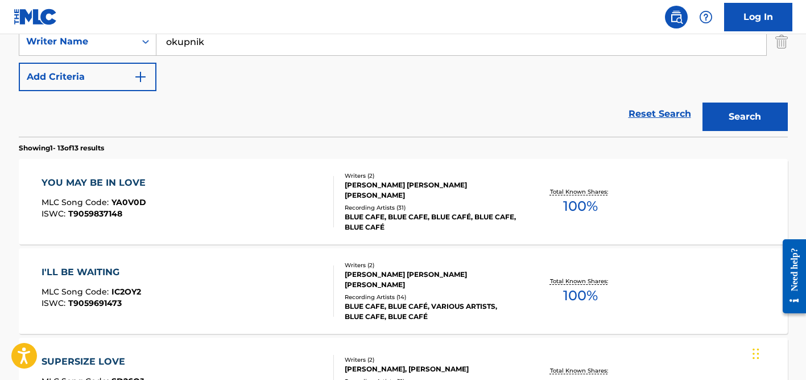
scroll to position [310, 0]
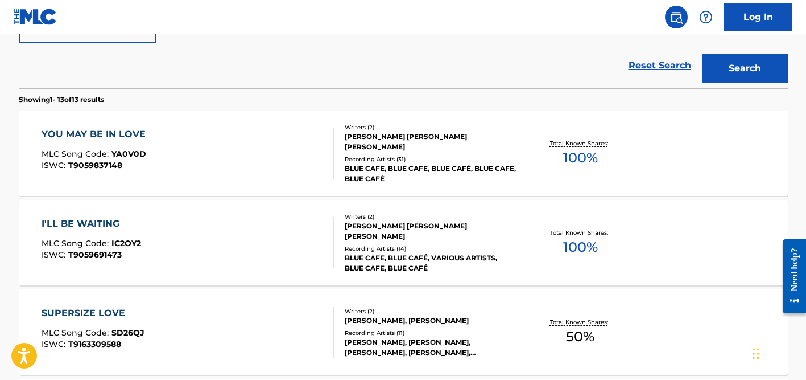
click at [395, 145] on div "[PERSON_NAME] [PERSON_NAME] [PERSON_NAME]" at bounding box center [431, 141] width 172 height 20
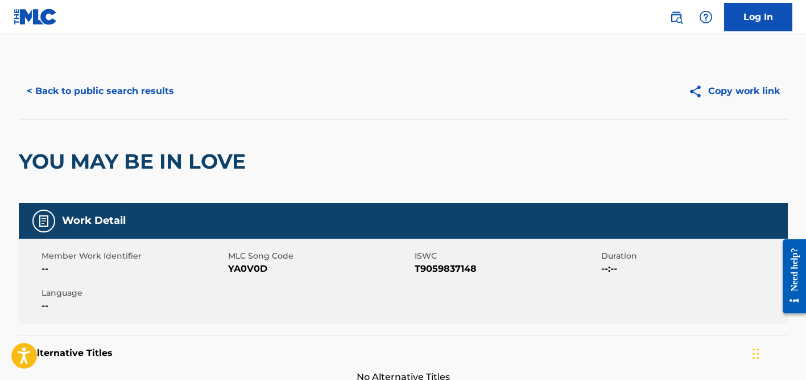
click at [136, 87] on button "< Back to public search results" at bounding box center [100, 91] width 163 height 28
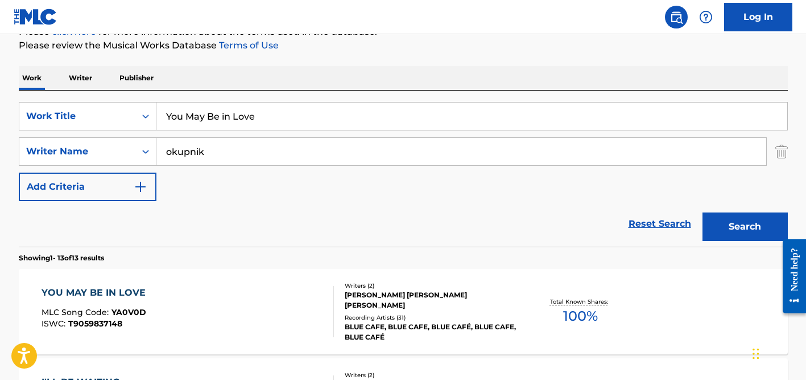
scroll to position [53, 0]
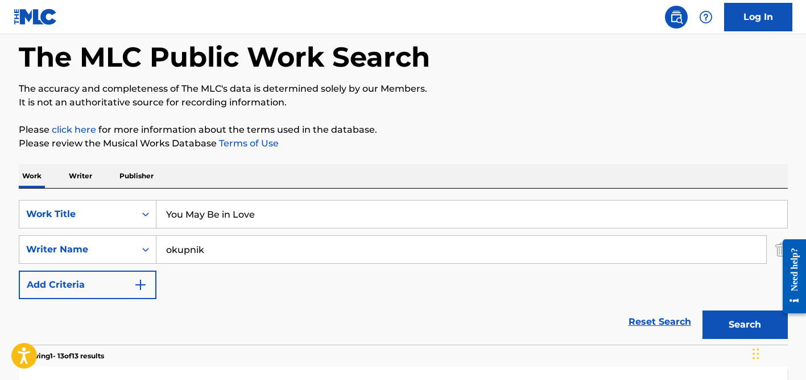
click at [201, 245] on input "okupnik" at bounding box center [462, 249] width 610 height 27
click at [217, 219] on input "You May Be in Love" at bounding box center [472, 213] width 631 height 27
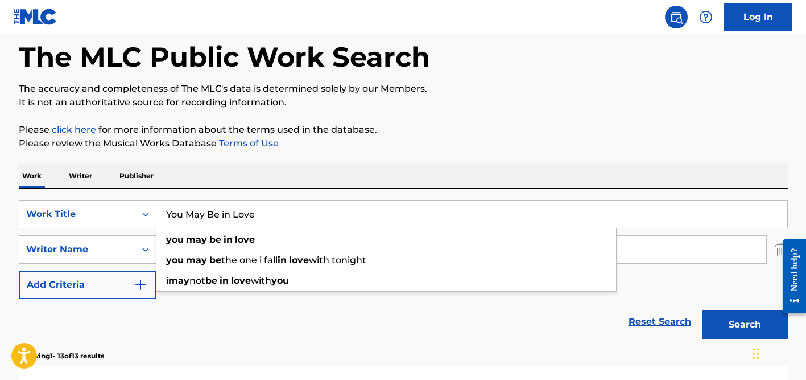
click at [217, 219] on input "You May Be in Love" at bounding box center [472, 213] width 631 height 27
paste input "Mi Peor Momento"
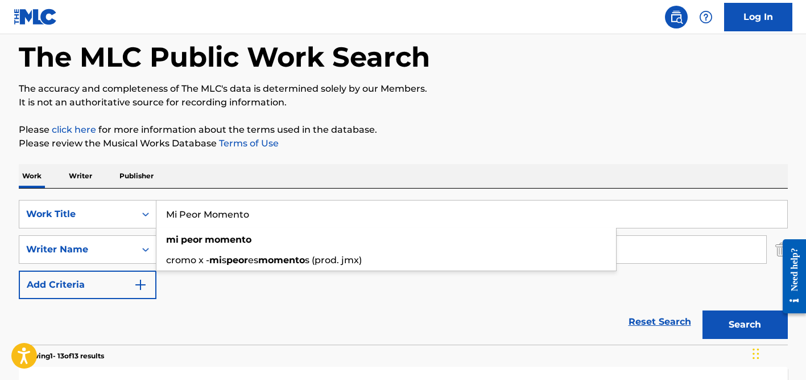
type input "Mi Peor Momento"
click at [276, 166] on div "Work Writer Publisher" at bounding box center [403, 176] width 769 height 24
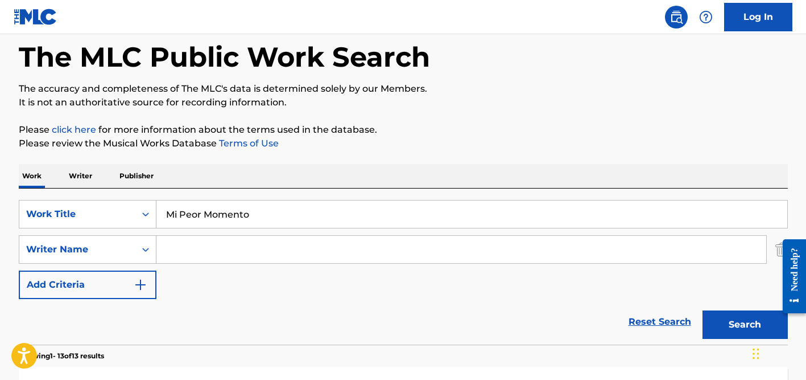
click at [248, 249] on input "Search Form" at bounding box center [462, 249] width 610 height 27
click at [703, 310] on button "Search" at bounding box center [745, 324] width 85 height 28
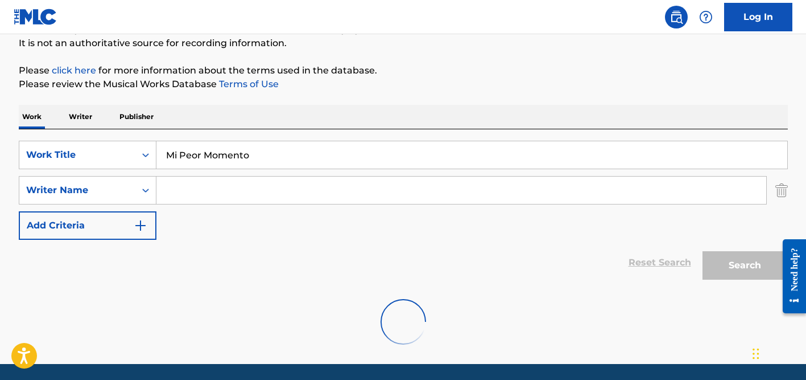
scroll to position [151, 0]
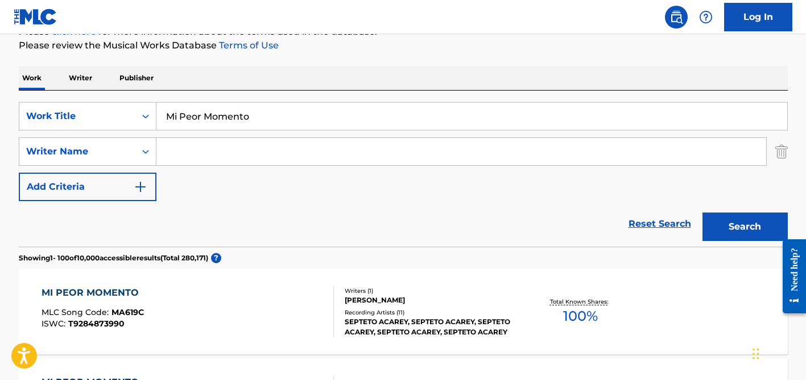
click at [181, 153] on input "Search Form" at bounding box center [462, 151] width 610 height 27
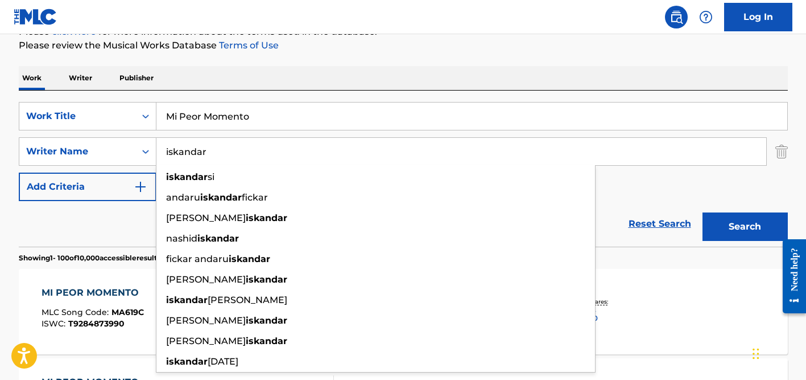
type input "iskandar"
click at [186, 134] on div "SearchWithCriteriade45adb7-0c99-44bd-a548-63d071c90f73 Work Title Mi Peor Momen…" at bounding box center [403, 151] width 769 height 99
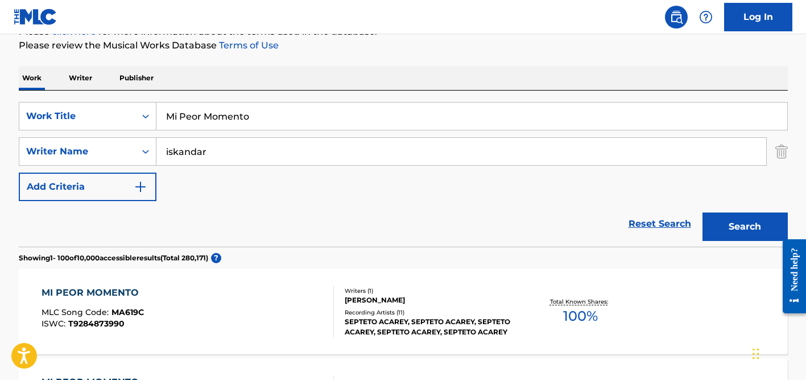
click at [187, 120] on input "Mi Peor Momento" at bounding box center [472, 115] width 631 height 27
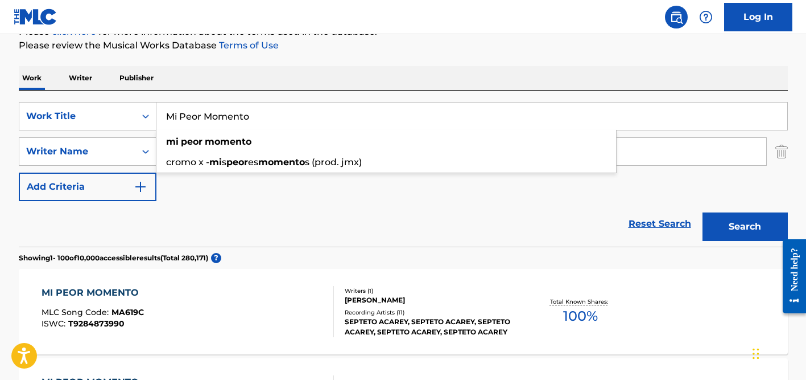
paste input "ours to keep"
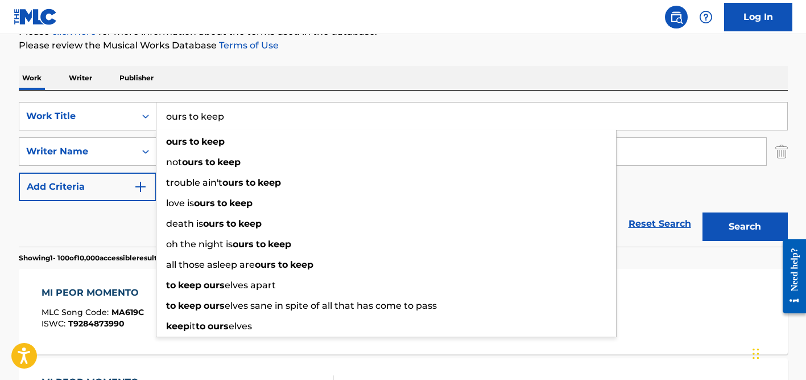
click at [270, 98] on div "SearchWithCriteriade45adb7-0c99-44bd-a548-63d071c90f73 Work Title ours to keep …" at bounding box center [403, 168] width 769 height 156
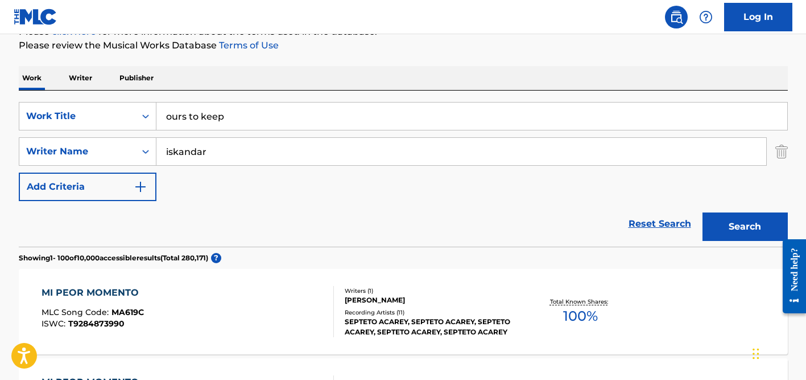
click at [270, 155] on input "iskandar" at bounding box center [462, 151] width 610 height 27
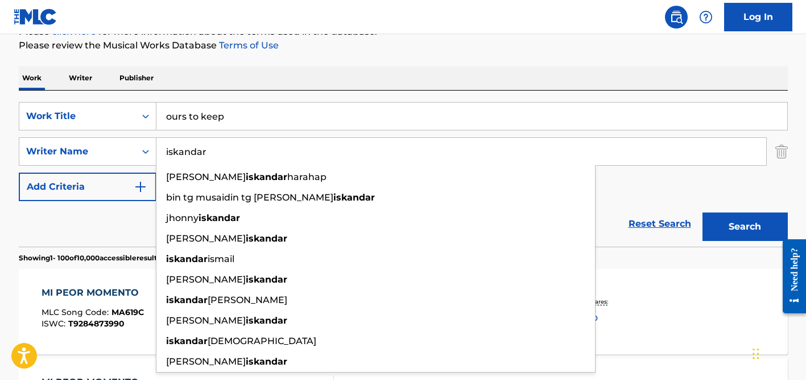
click at [703, 212] on button "Search" at bounding box center [745, 226] width 85 height 28
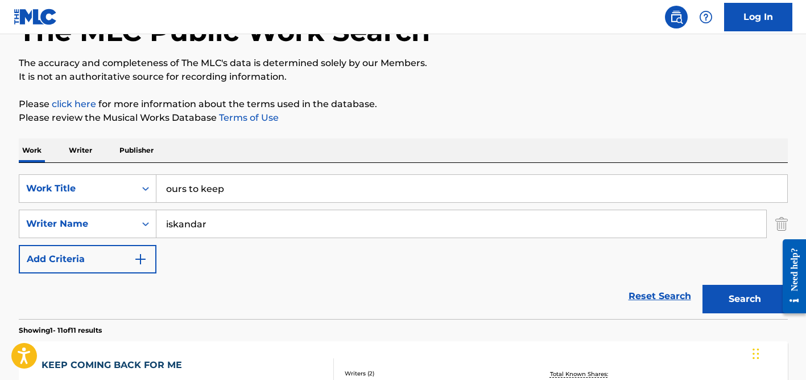
scroll to position [57, 0]
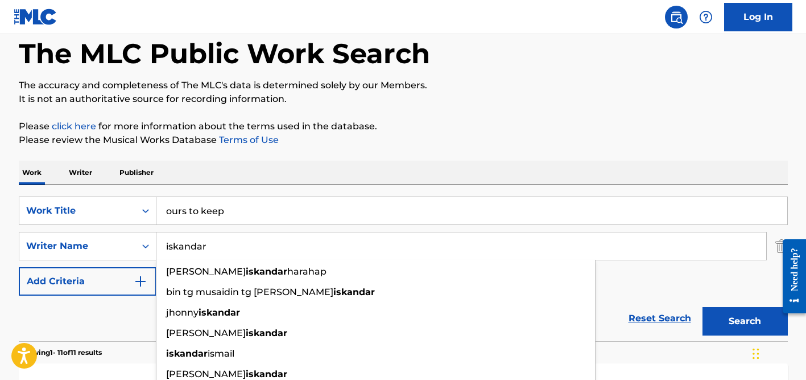
click at [214, 195] on div "SearchWithCriteriade45adb7-0c99-44bd-a548-63d071c90f73 Work Title ours to keep …" at bounding box center [403, 263] width 769 height 156
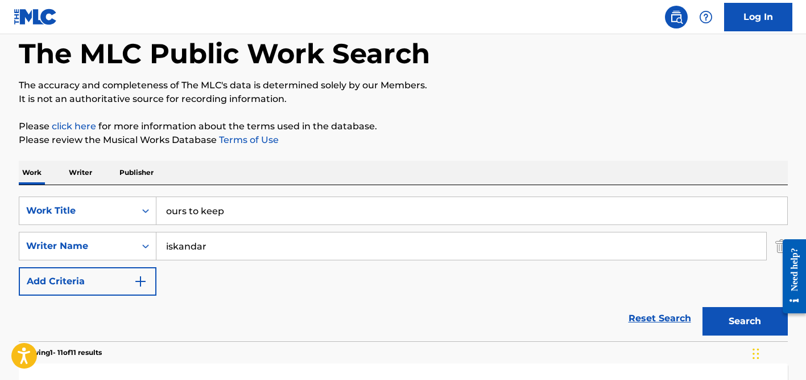
click at [214, 219] on input "ours to keep" at bounding box center [472, 210] width 631 height 27
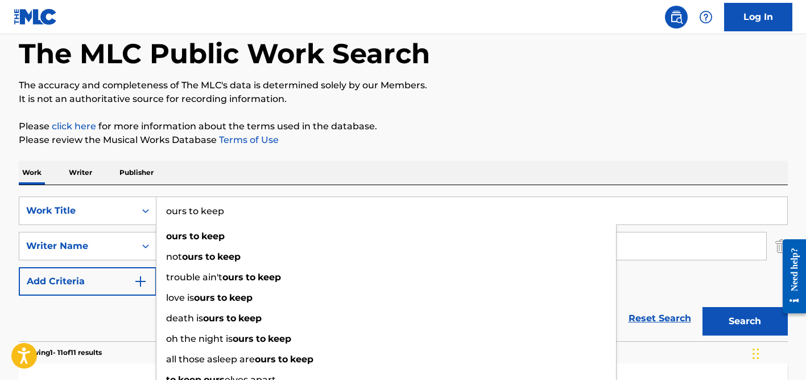
paste input "Bucket List"
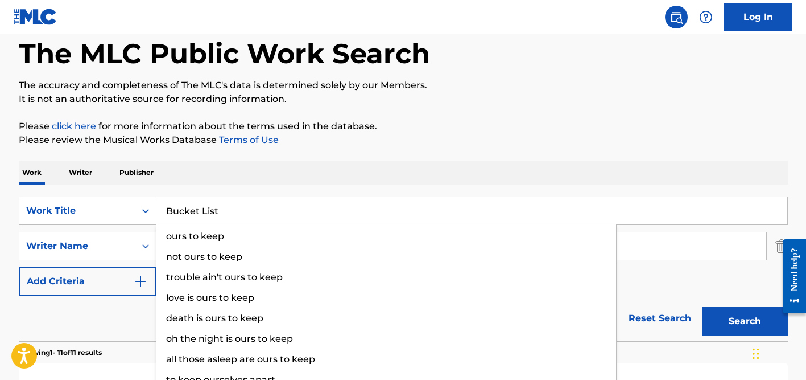
type input "Bucket List"
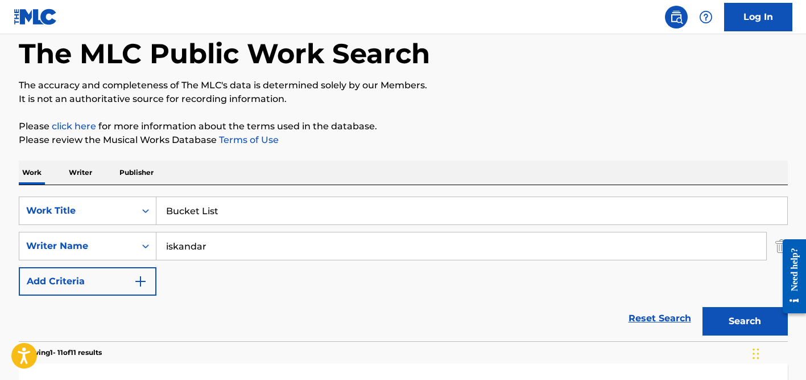
click at [355, 166] on div "Work Writer Publisher" at bounding box center [403, 172] width 769 height 24
click at [248, 246] on input "iskandar" at bounding box center [462, 245] width 610 height 27
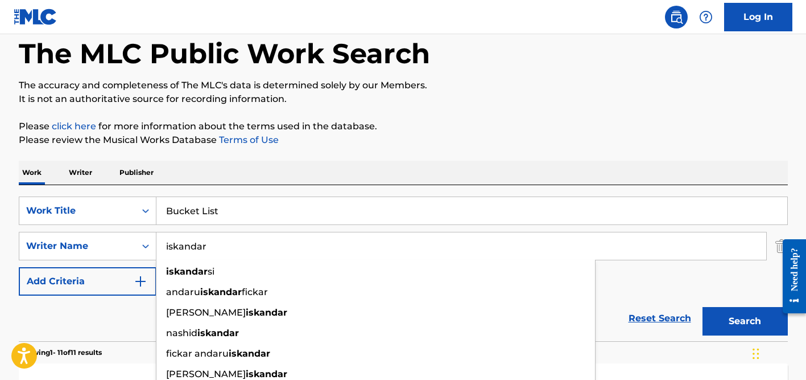
click at [248, 246] on input "iskandar" at bounding box center [462, 245] width 610 height 27
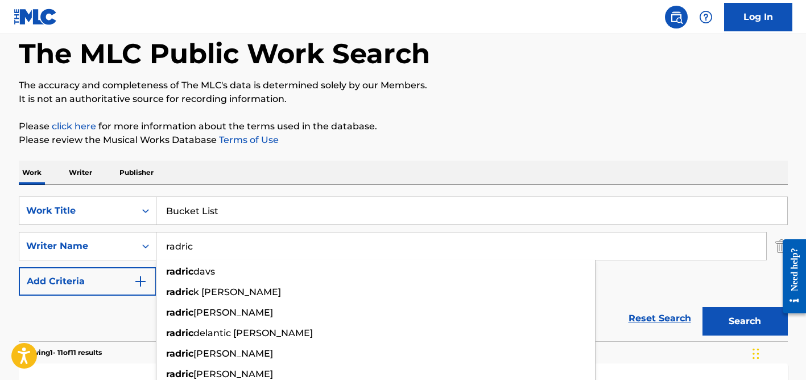
type input "radric"
click at [703, 307] on button "Search" at bounding box center [745, 321] width 85 height 28
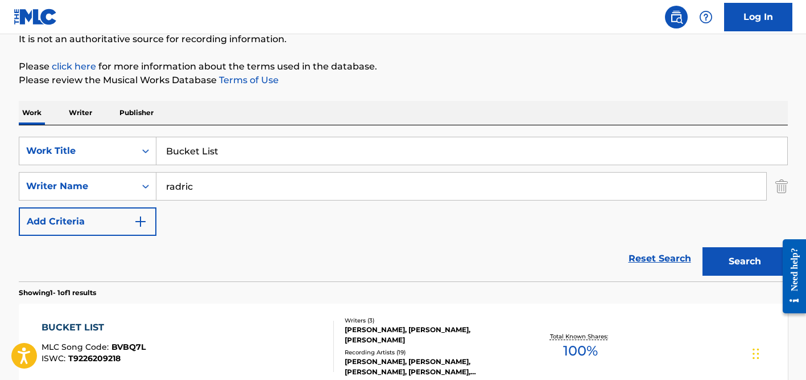
scroll to position [240, 0]
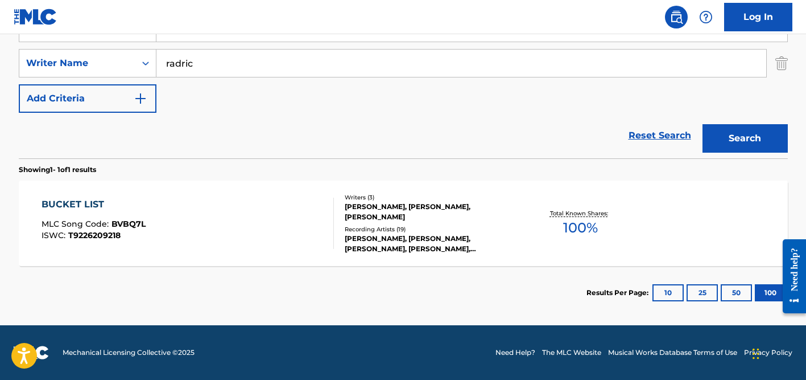
click at [382, 234] on div "[PERSON_NAME], [PERSON_NAME], [PERSON_NAME], [PERSON_NAME], [PERSON_NAME]" at bounding box center [431, 243] width 172 height 20
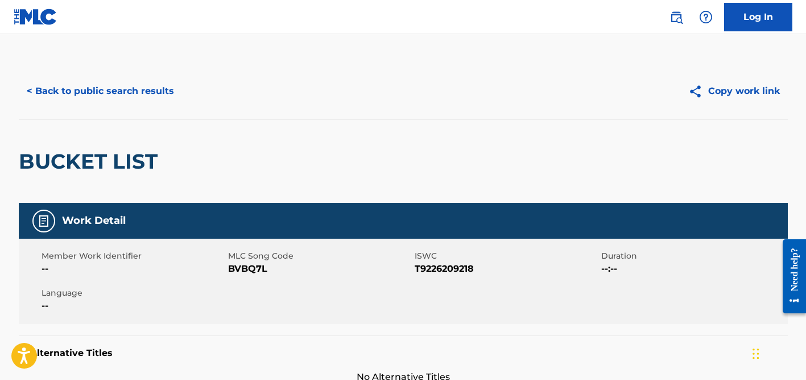
click at [126, 101] on button "< Back to public search results" at bounding box center [100, 91] width 163 height 28
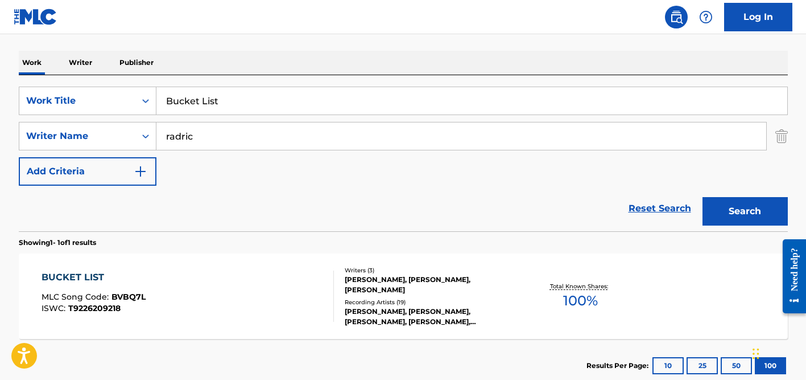
scroll to position [166, 0]
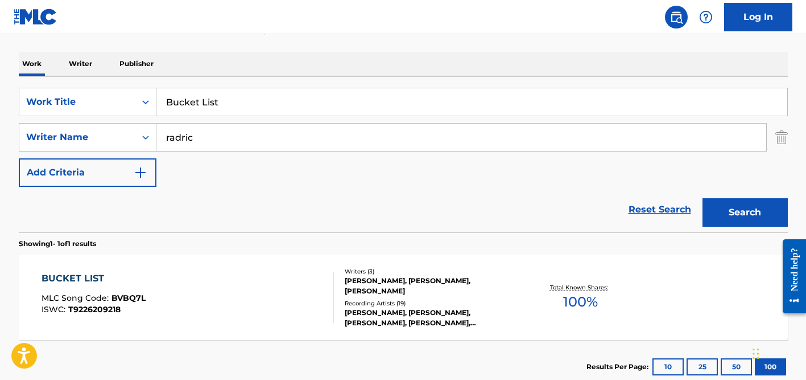
click at [217, 104] on input "Bucket List" at bounding box center [472, 101] width 631 height 27
paste input "Muhtelif Zamanlarda"
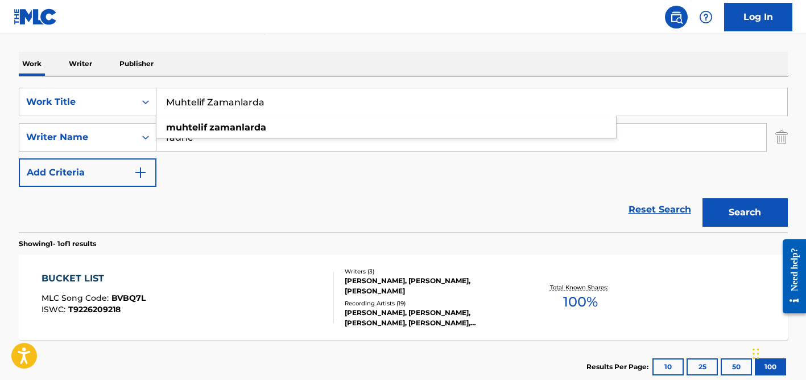
type input "Muhtelif Zamanlarda"
click at [135, 192] on div "Reset Search Search" at bounding box center [403, 210] width 769 height 46
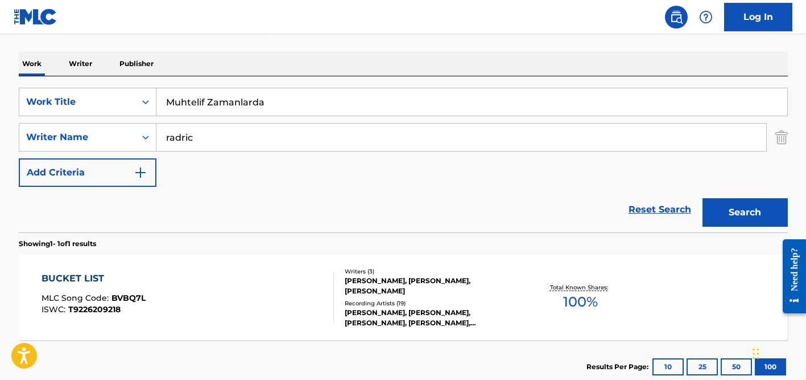
click at [209, 137] on input "radric" at bounding box center [462, 137] width 610 height 27
click at [703, 198] on button "Search" at bounding box center [745, 212] width 85 height 28
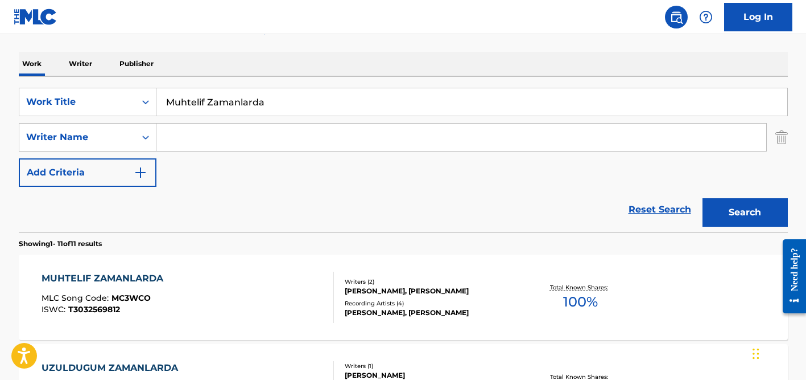
click at [380, 286] on div "[PERSON_NAME], [PERSON_NAME]" at bounding box center [431, 291] width 172 height 10
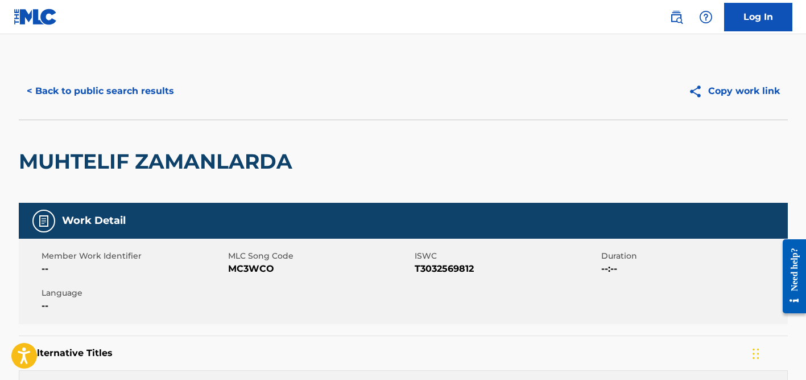
click at [148, 94] on button "< Back to public search results" at bounding box center [100, 91] width 163 height 28
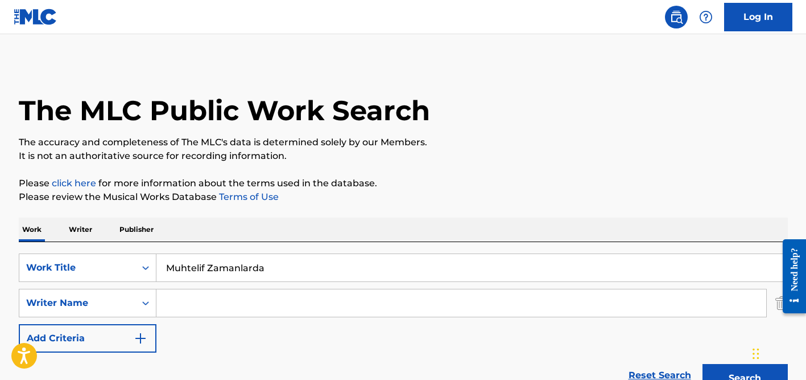
scroll to position [166, 0]
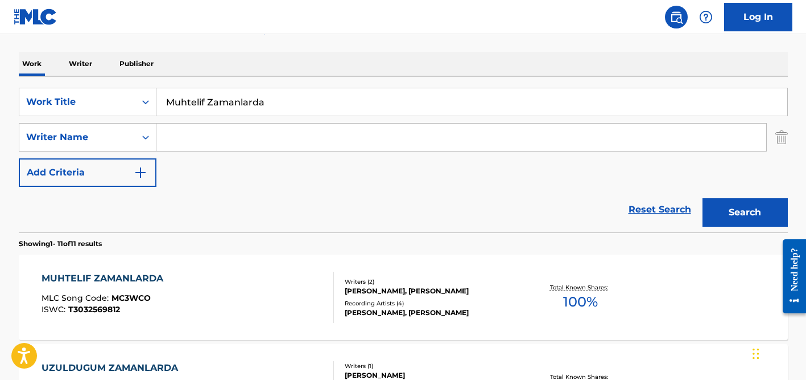
click at [312, 108] on input "Muhtelif Zamanlarda" at bounding box center [472, 101] width 631 height 27
paste input "Kepangku Kapang"
click at [703, 198] on button "Search" at bounding box center [745, 212] width 85 height 28
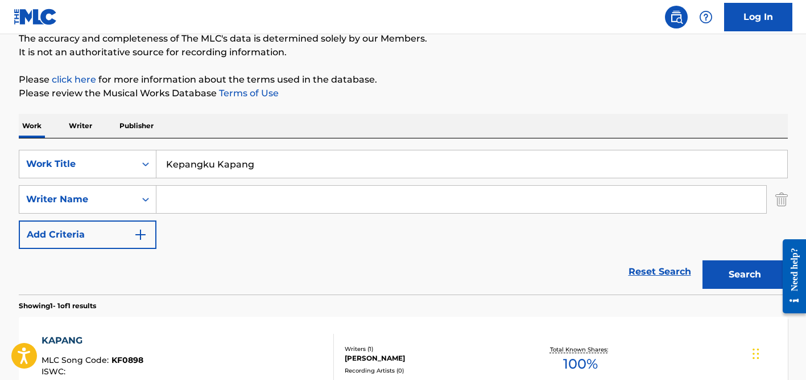
scroll to position [102, 0]
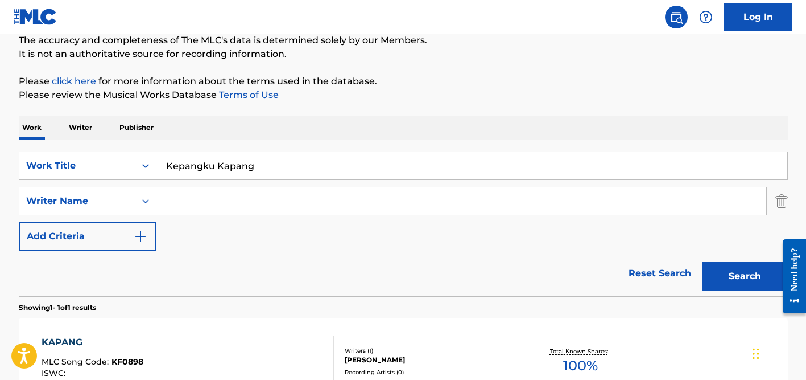
click at [219, 169] on input "Kepangku Kapang" at bounding box center [472, 165] width 631 height 27
paste input "Pink Champagne"
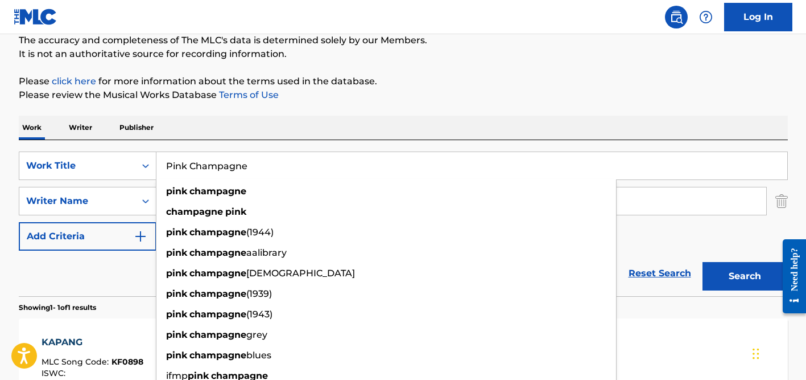
type input "Pink Champagne"
click at [303, 133] on div "Work Writer Publisher" at bounding box center [403, 128] width 769 height 24
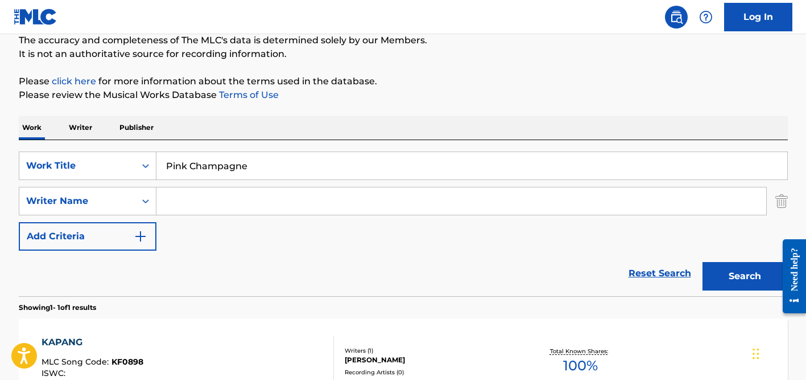
click at [252, 204] on input "Search Form" at bounding box center [462, 200] width 610 height 27
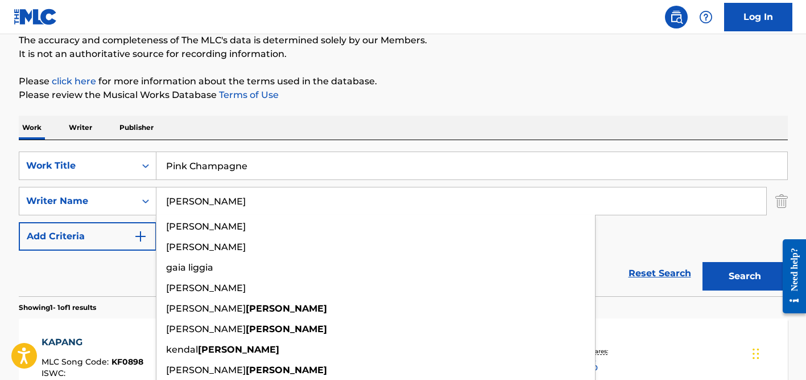
type input "[PERSON_NAME]"
click at [703, 262] on button "Search" at bounding box center [745, 276] width 85 height 28
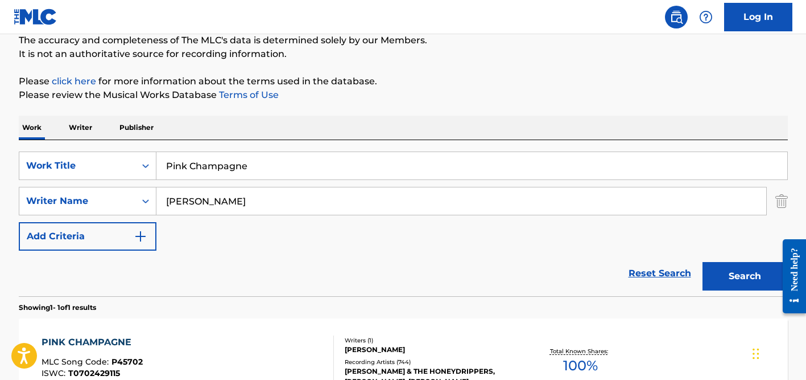
click at [424, 120] on div "Work Writer Publisher" at bounding box center [403, 128] width 769 height 24
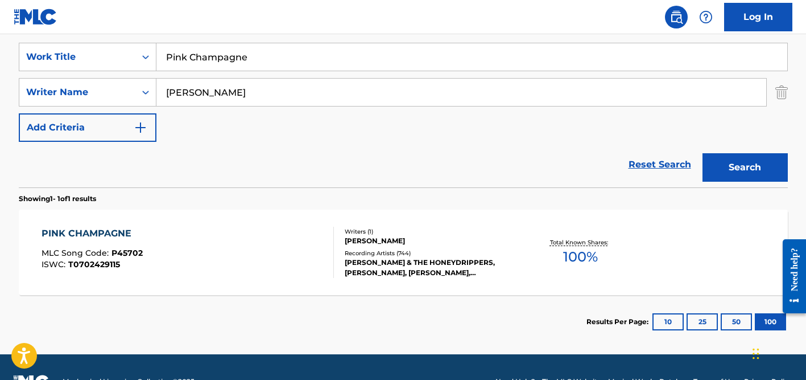
scroll to position [240, 0]
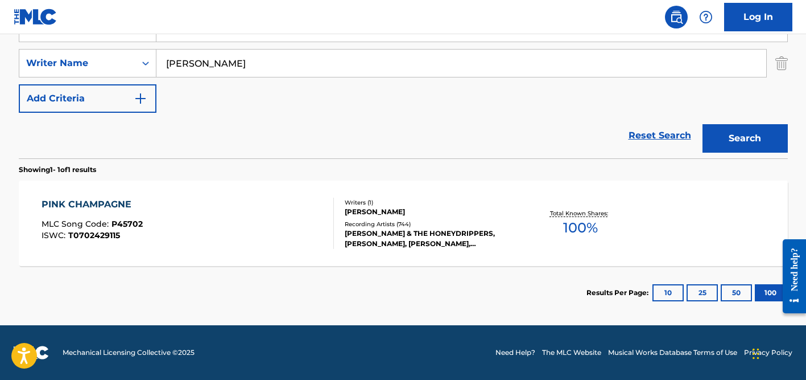
click at [368, 207] on div "[PERSON_NAME]" at bounding box center [431, 212] width 172 height 10
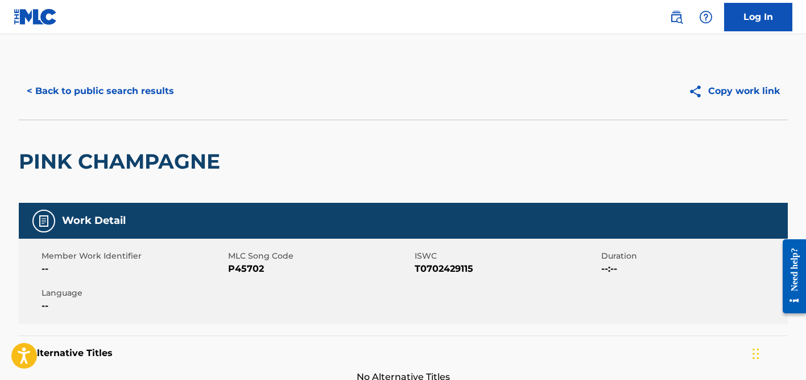
click at [137, 94] on button "< Back to public search results" at bounding box center [100, 91] width 163 height 28
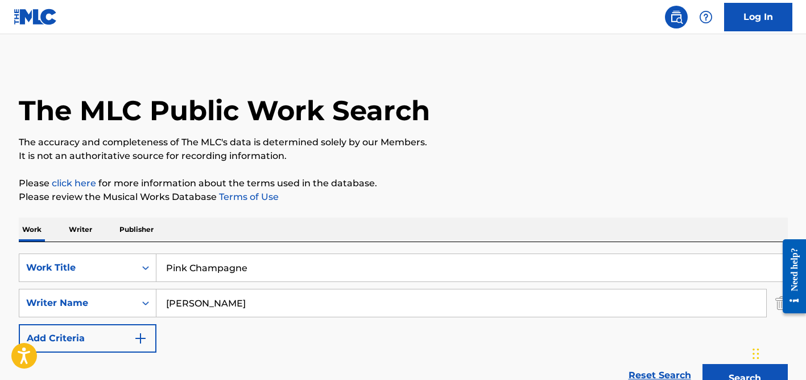
scroll to position [175, 0]
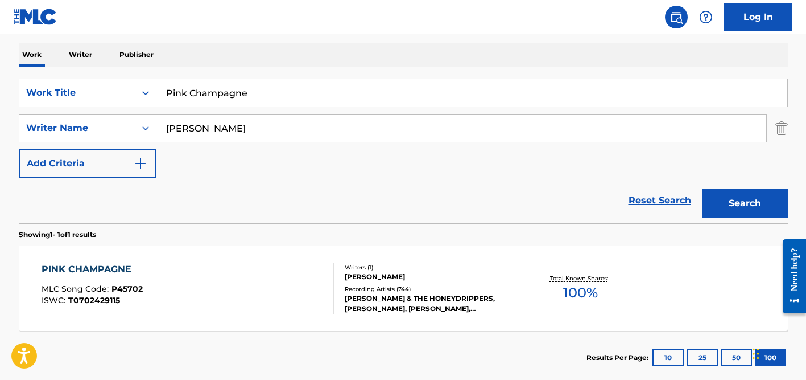
click at [256, 94] on input "Pink Champagne" at bounding box center [472, 92] width 631 height 27
paste input "AVDHUT DIGAMBAR"
type input "AVDHUT DIGAMBAR"
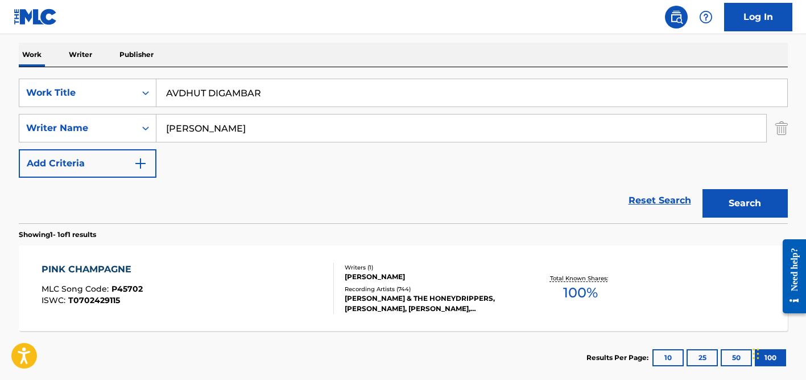
click at [198, 129] on input "[PERSON_NAME]" at bounding box center [462, 127] width 610 height 27
click at [703, 189] on button "Search" at bounding box center [745, 203] width 85 height 28
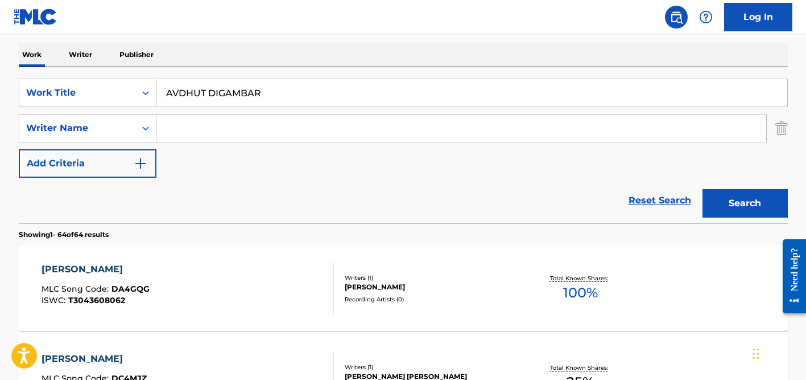
click at [219, 101] on input "AVDHUT DIGAMBAR" at bounding box center [472, 92] width 631 height 27
paste input "Namleta"
click at [289, 43] on div "Work Writer Publisher" at bounding box center [403, 55] width 769 height 24
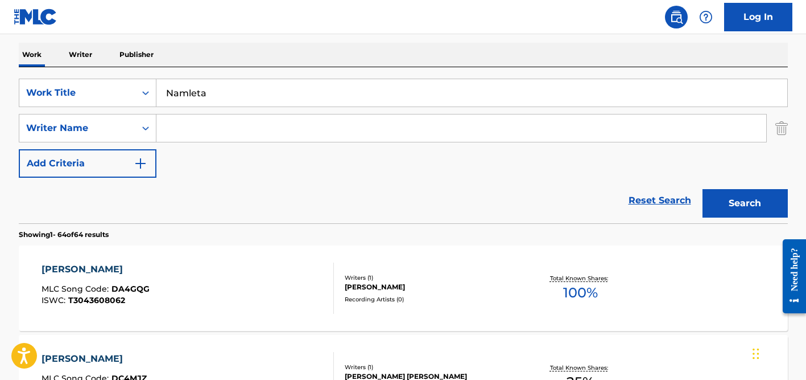
click at [255, 118] on input "Search Form" at bounding box center [462, 127] width 610 height 27
click at [703, 189] on button "Search" at bounding box center [745, 203] width 85 height 28
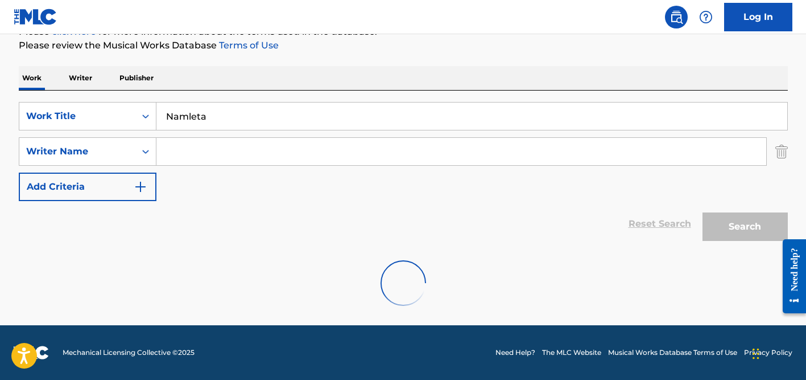
scroll to position [114, 0]
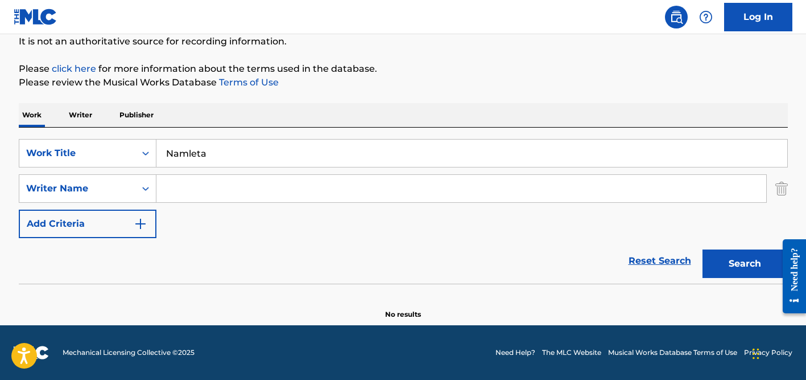
click at [205, 150] on input "Namleta" at bounding box center [472, 152] width 631 height 27
paste input "Depois da Salad"
click at [703, 249] on button "Search" at bounding box center [745, 263] width 85 height 28
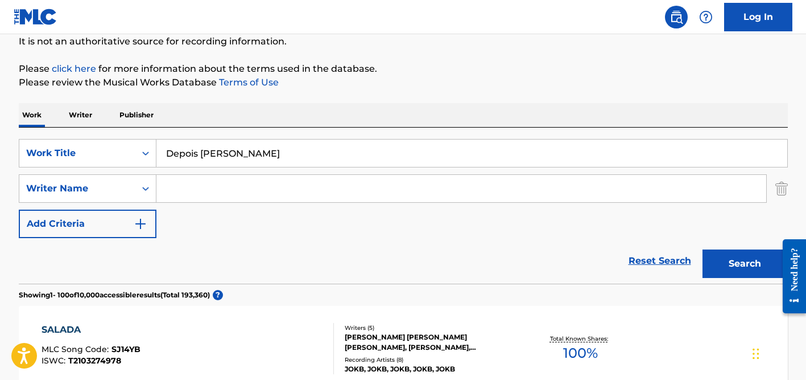
click at [253, 153] on input "Depois [PERSON_NAME]" at bounding box center [472, 152] width 631 height 27
paste input "Hold On, We're Going Home"
type input "Hold On, We're Going Home"
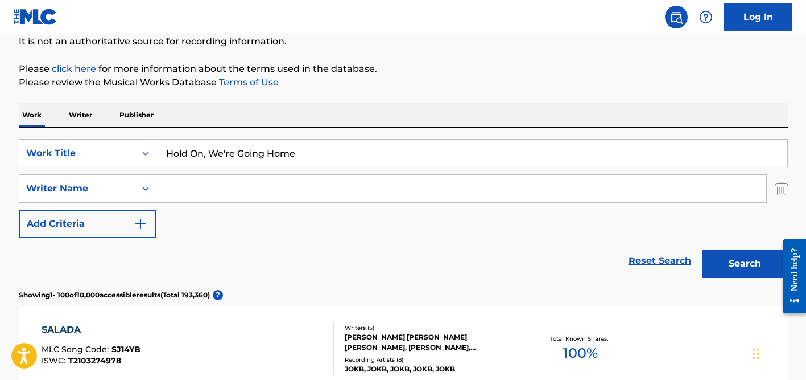
click at [295, 180] on input "Search Form" at bounding box center [462, 188] width 610 height 27
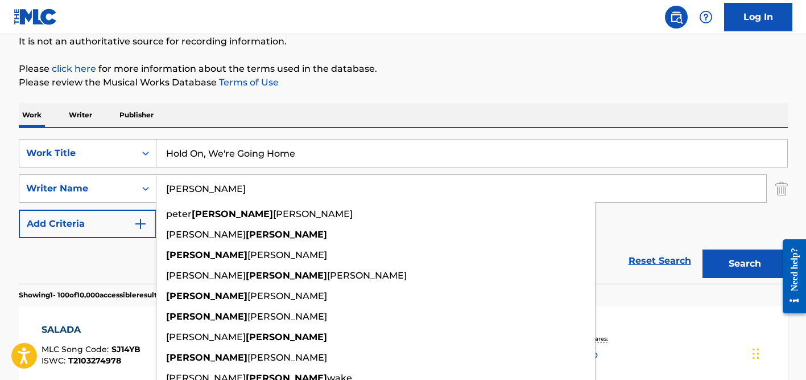
click at [703, 249] on button "Search" at bounding box center [745, 263] width 85 height 28
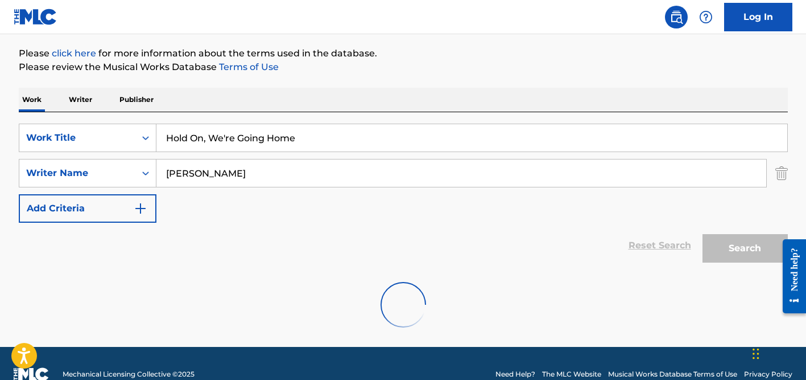
scroll to position [151, 0]
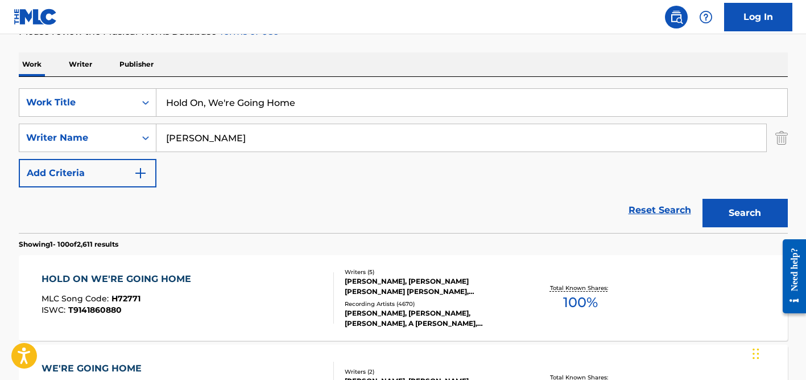
click at [509, 53] on div "Work Writer Publisher" at bounding box center [403, 64] width 769 height 24
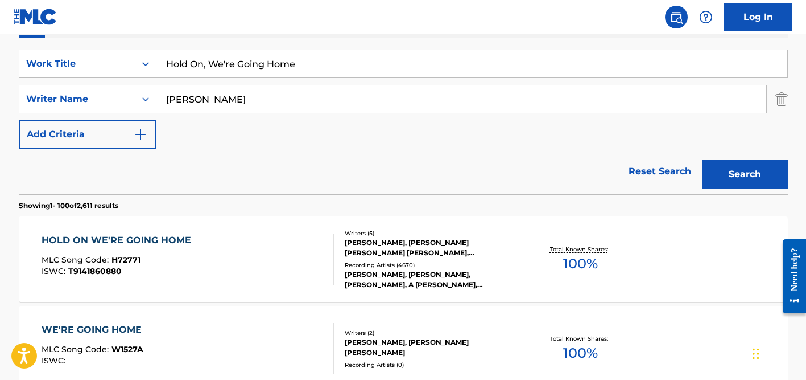
scroll to position [186, 0]
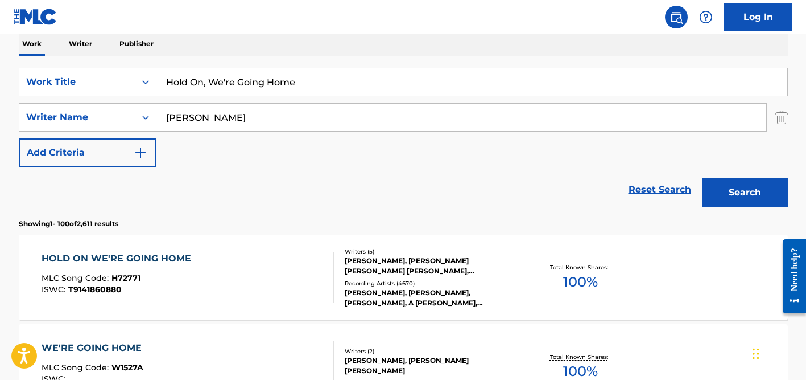
click at [180, 116] on input "[PERSON_NAME]" at bounding box center [462, 117] width 610 height 27
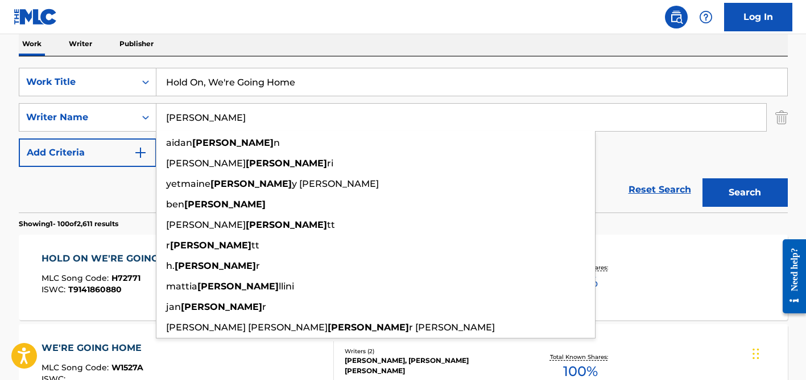
type input "[PERSON_NAME]"
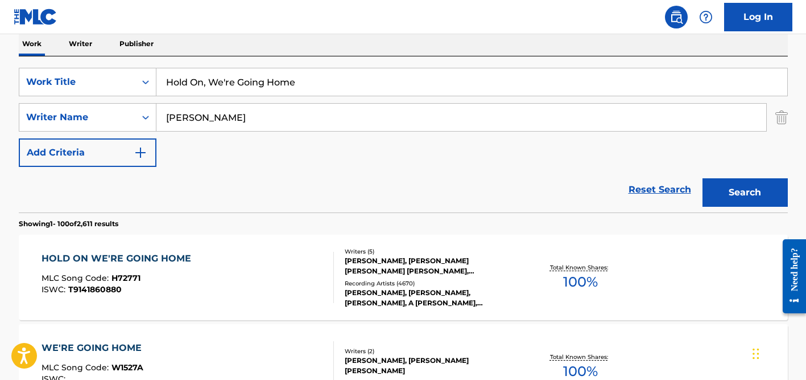
click at [222, 82] on input "Hold On, We're Going Home" at bounding box center [472, 81] width 631 height 27
paste input "Prologue: Origami Peace Corps Mischief Makers"
click at [703, 178] on button "Search" at bounding box center [745, 192] width 85 height 28
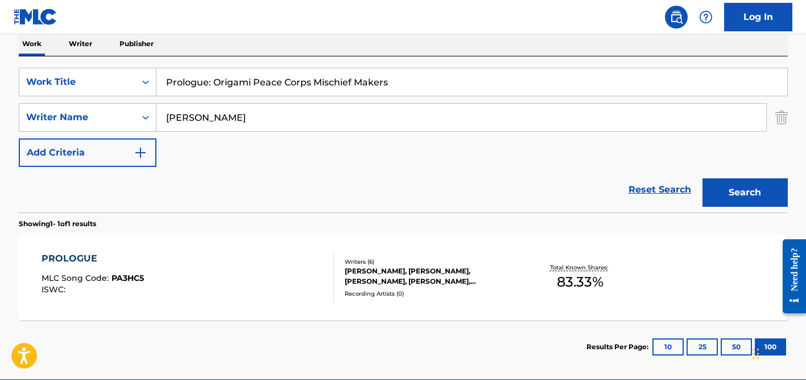
drag, startPoint x: 213, startPoint y: 81, endPoint x: 97, endPoint y: 58, distance: 117.9
click at [97, 58] on div "SearchWithCriteriade45adb7-0c99-44bd-a548-63d071c90f73 Work Title Prologue: Ori…" at bounding box center [403, 134] width 769 height 156
type input "Origami Peace Corps Mischief Makers"
click at [208, 126] on input "[PERSON_NAME]" at bounding box center [462, 117] width 610 height 27
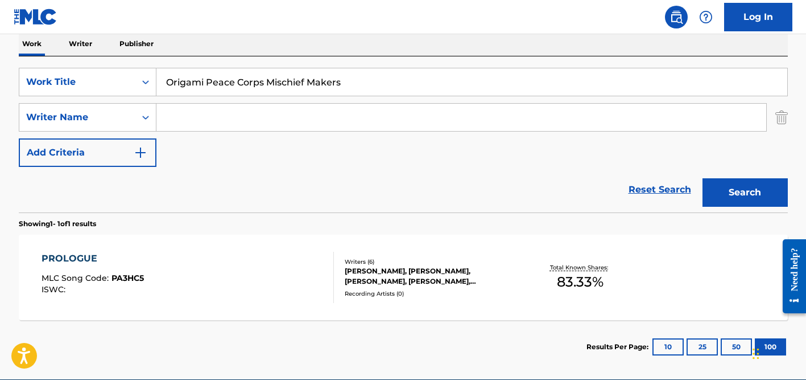
click at [703, 178] on button "Search" at bounding box center [745, 192] width 85 height 28
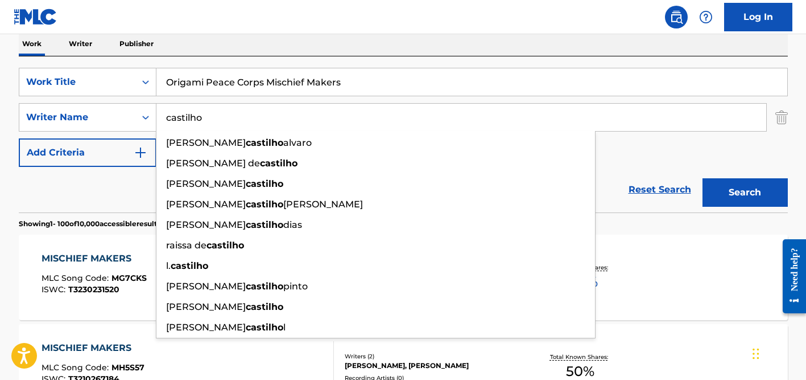
type input "castilho"
click at [291, 88] on input "Origami Peace Corps Mischief Makers" at bounding box center [472, 81] width 631 height 27
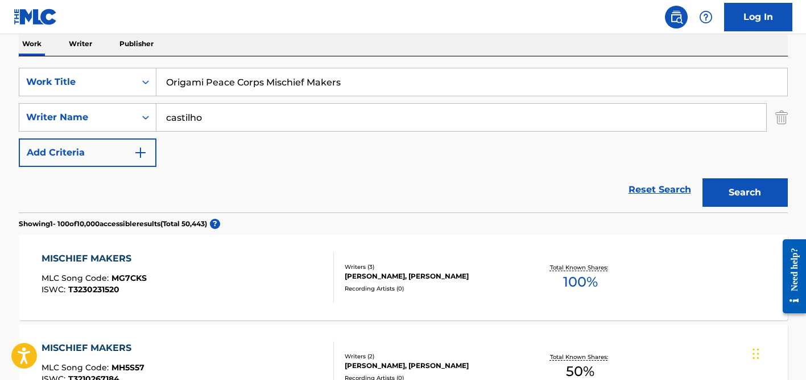
click at [291, 88] on input "Origami Peace Corps Mischief Makers" at bounding box center [472, 81] width 631 height 27
paste input "Lar de [PERSON_NAME]"
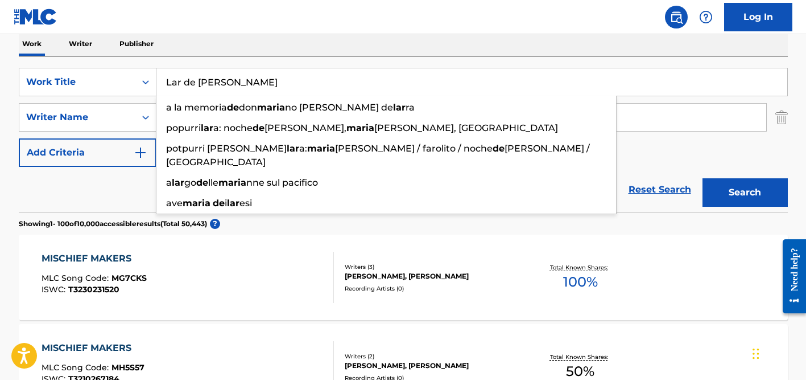
type input "Lar de [PERSON_NAME]"
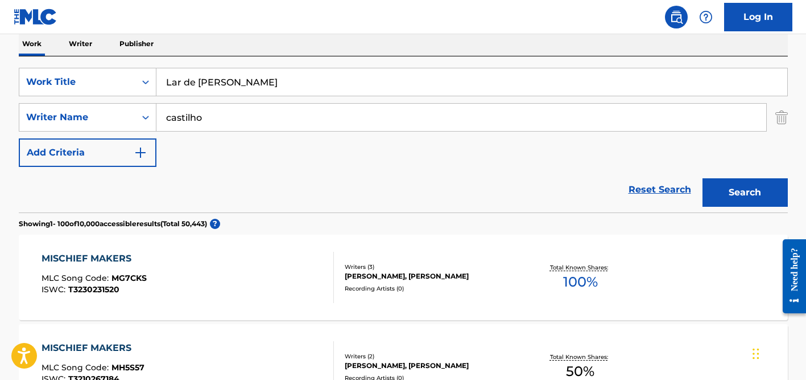
click at [297, 61] on div "SearchWithCriteriade45adb7-0c99-44bd-a548-63d071c90f73 Work Title Lar de [PERSO…" at bounding box center [403, 134] width 769 height 156
click at [284, 116] on input "castilho" at bounding box center [462, 117] width 610 height 27
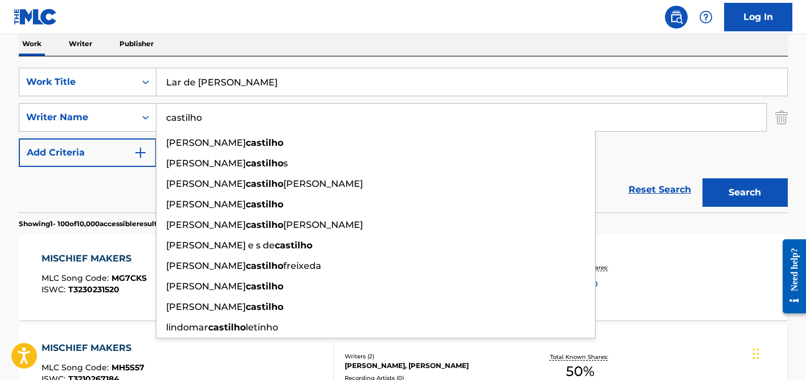
click at [703, 178] on button "Search" at bounding box center [745, 192] width 85 height 28
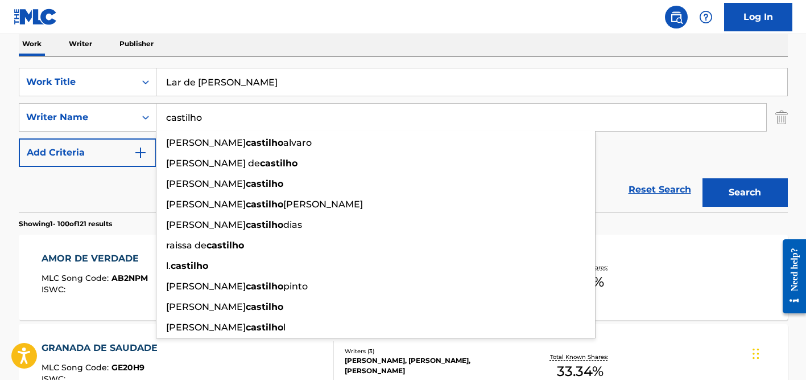
click at [104, 192] on div "Reset Search Search" at bounding box center [403, 190] width 769 height 46
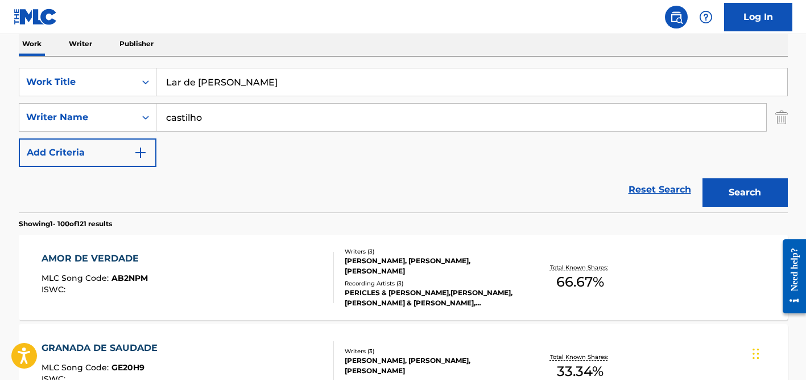
click at [224, 123] on input "castilho" at bounding box center [462, 117] width 610 height 27
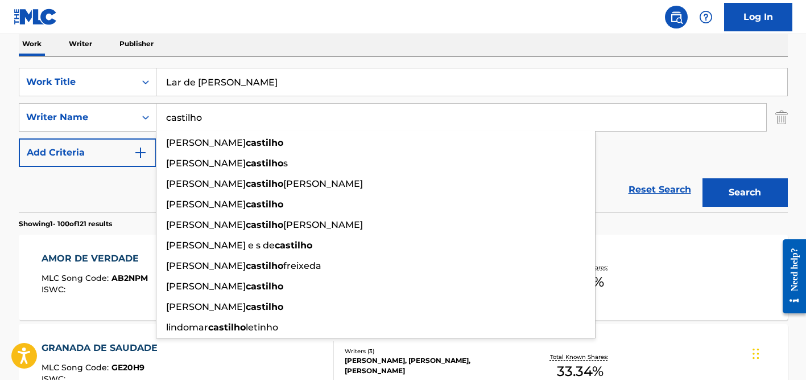
click at [224, 123] on input "castilho" at bounding box center [462, 117] width 610 height 27
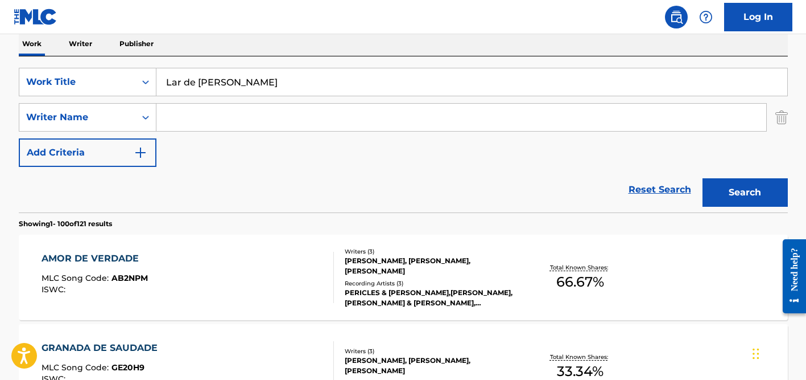
click at [703, 178] on button "Search" at bounding box center [745, 192] width 85 height 28
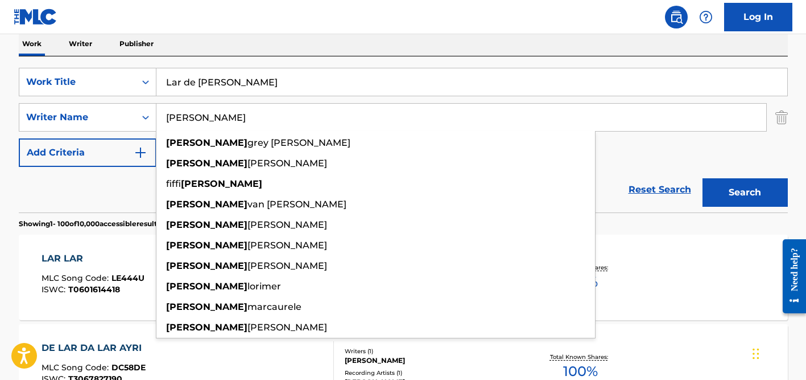
type input "[PERSON_NAME]"
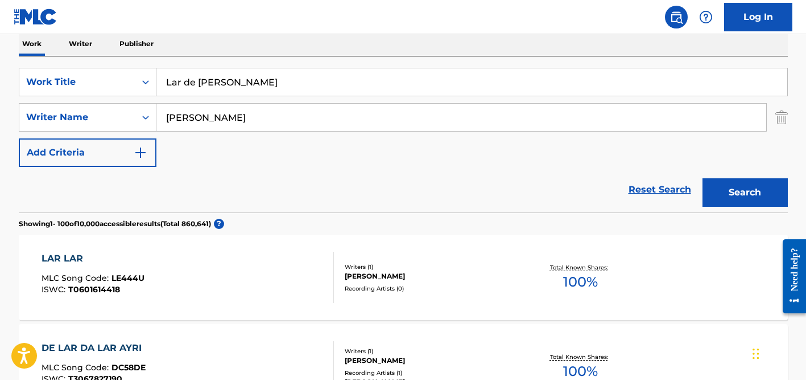
click at [249, 79] on input "Lar de [PERSON_NAME]" at bounding box center [472, 81] width 631 height 27
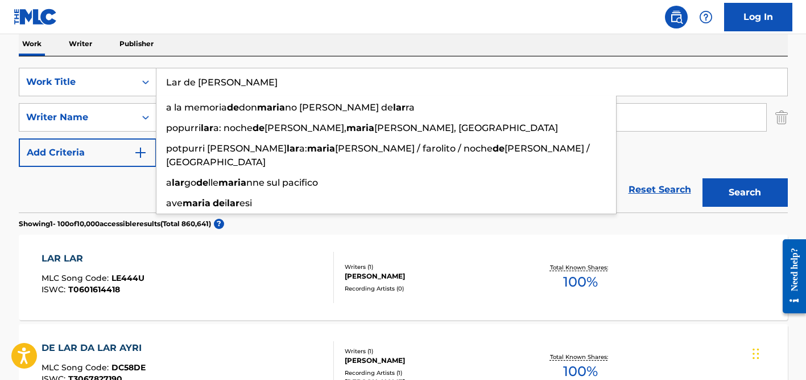
click at [249, 79] on input "Lar de [PERSON_NAME]" at bounding box center [472, 81] width 631 height 27
paste input "Blowin' in the Wind"
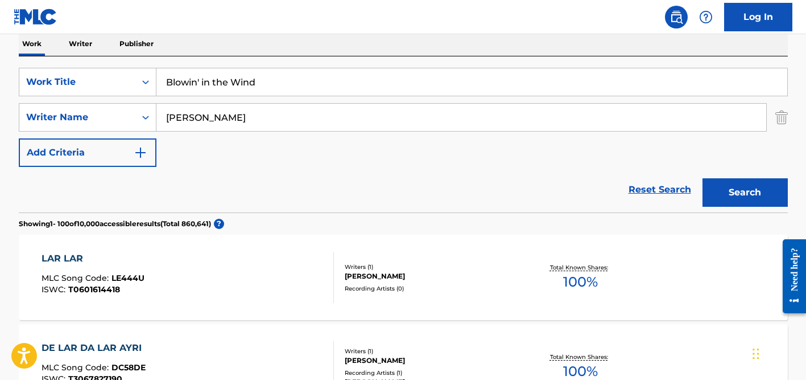
click at [261, 45] on div "Work Writer Publisher" at bounding box center [403, 44] width 769 height 24
click at [257, 118] on input "[PERSON_NAME]" at bounding box center [462, 117] width 610 height 27
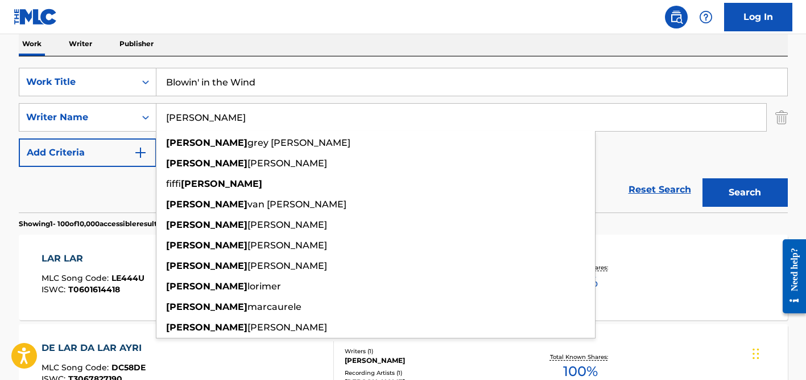
click at [703, 178] on button "Search" at bounding box center [745, 192] width 85 height 28
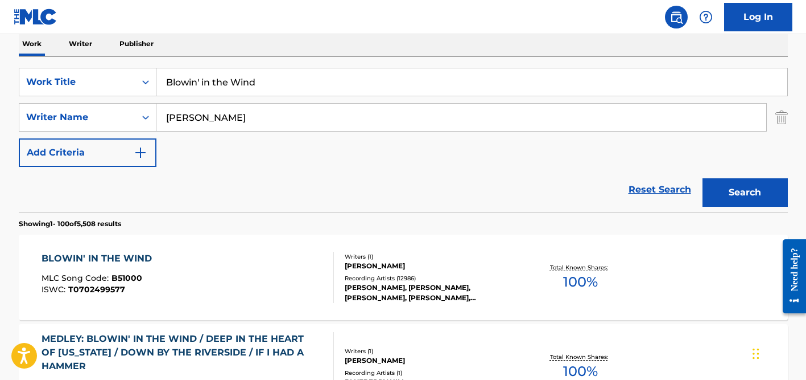
click at [234, 84] on input "Blowin' in the Wind" at bounding box center [472, 81] width 631 height 27
paste input "Marilag - Be My Love"
type input "Marilag - Be My Love"
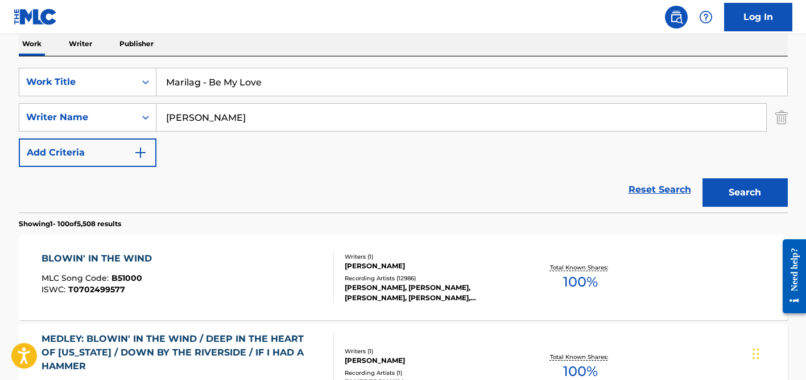
click at [262, 49] on div "Work Writer Publisher" at bounding box center [403, 44] width 769 height 24
click at [233, 122] on input "[PERSON_NAME]" at bounding box center [462, 117] width 610 height 27
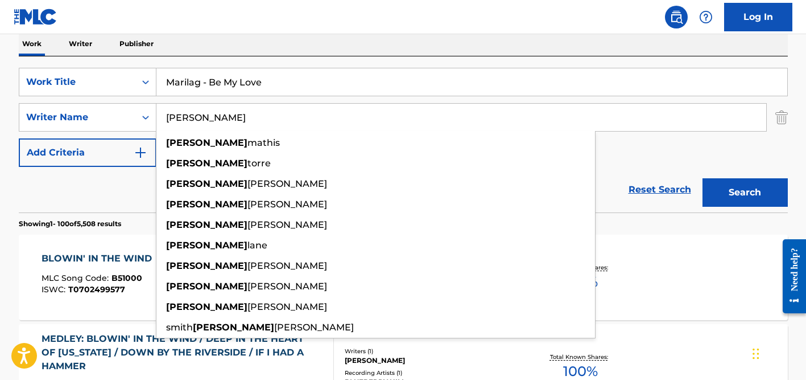
click at [233, 122] on input "[PERSON_NAME]" at bounding box center [462, 117] width 610 height 27
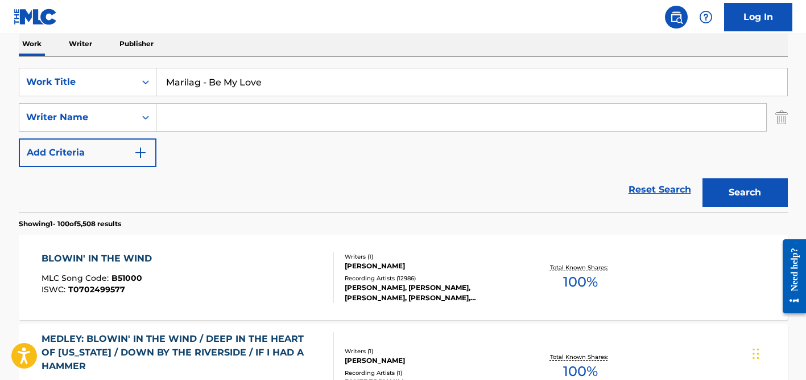
click at [703, 178] on button "Search" at bounding box center [745, 192] width 85 height 28
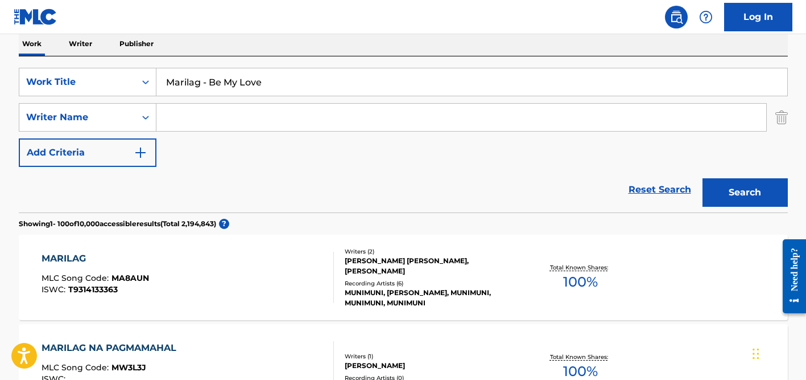
drag, startPoint x: 270, startPoint y: 78, endPoint x: 208, endPoint y: 76, distance: 62.6
click at [208, 76] on input "Marilag - Be My Love" at bounding box center [472, 81] width 631 height 27
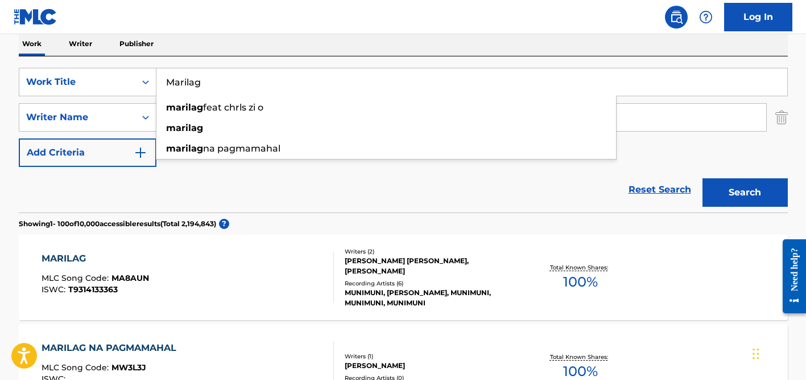
click at [703, 178] on button "Search" at bounding box center [745, 192] width 85 height 28
click at [264, 80] on input "Marilag" at bounding box center [472, 81] width 631 height 27
paste input "Cinta Dari Seberan"
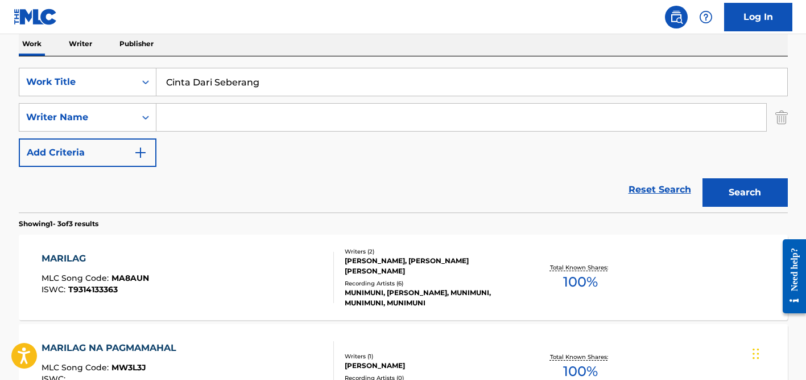
type input "Cinta Dari Seberang"
click at [263, 51] on div "Work Writer Publisher" at bounding box center [403, 44] width 769 height 24
click at [244, 124] on input "Search Form" at bounding box center [462, 117] width 610 height 27
type input "pasma"
click at [703, 178] on button "Search" at bounding box center [745, 192] width 85 height 28
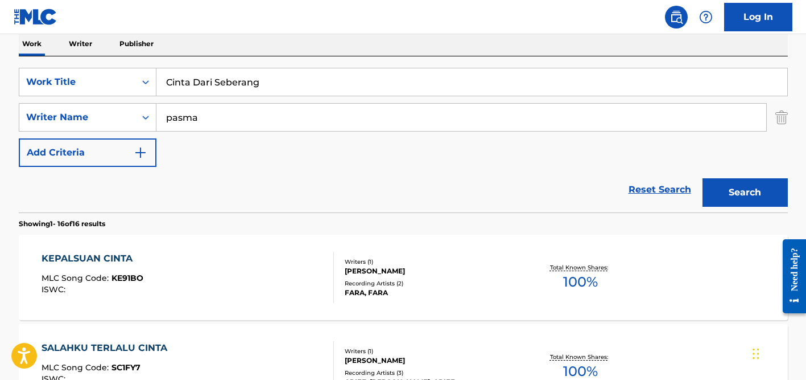
click at [81, 194] on div "Reset Search Search" at bounding box center [403, 190] width 769 height 46
click at [223, 118] on input "pasma" at bounding box center [462, 117] width 610 height 27
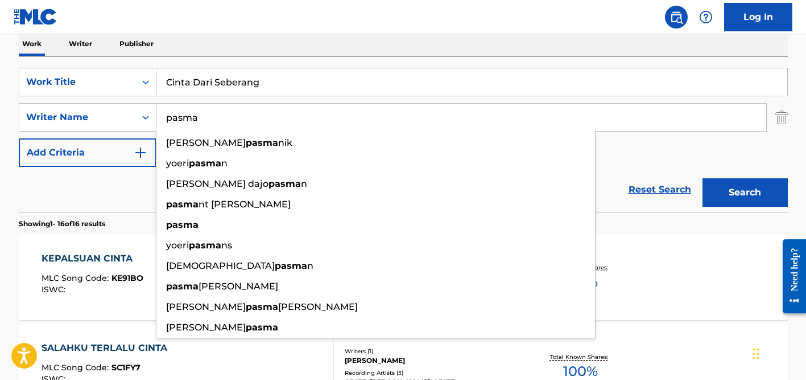
click at [223, 118] on input "pasma" at bounding box center [462, 117] width 610 height 27
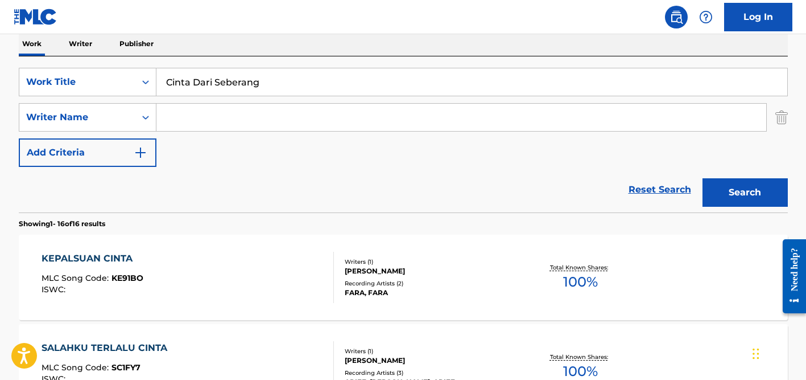
click at [703, 178] on button "Search" at bounding box center [745, 192] width 85 height 28
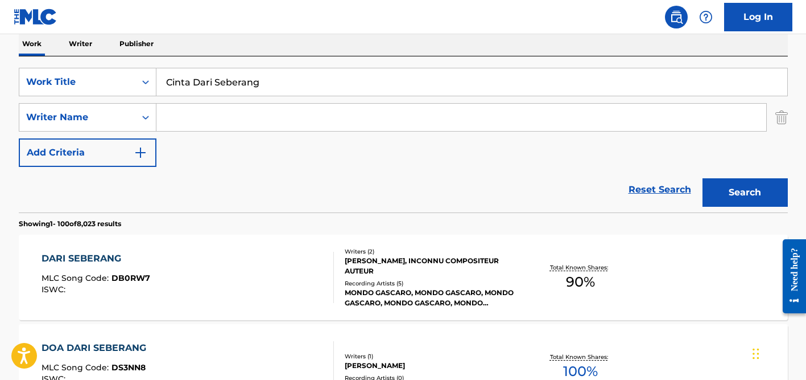
click at [233, 85] on input "Cinta Dari Seberang" at bounding box center [472, 81] width 631 height 27
paste input "Roar Of [PERSON_NAME] ("
click at [703, 178] on button "Search" at bounding box center [745, 192] width 85 height 28
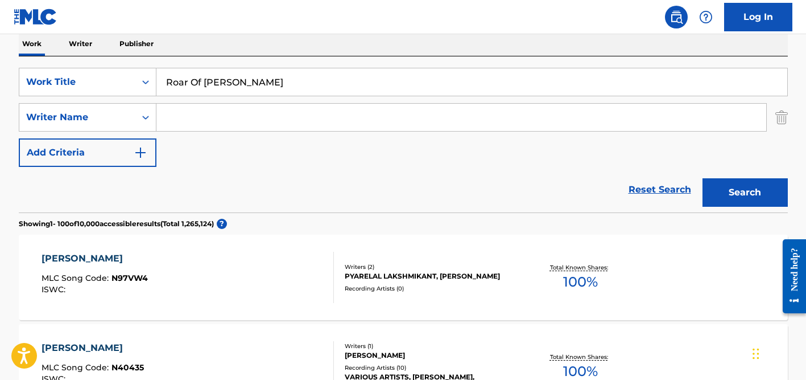
scroll to position [186, 0]
click at [287, 79] on input "Roar Of [PERSON_NAME]" at bounding box center [472, 81] width 631 height 27
paste input "Oluwatosin"
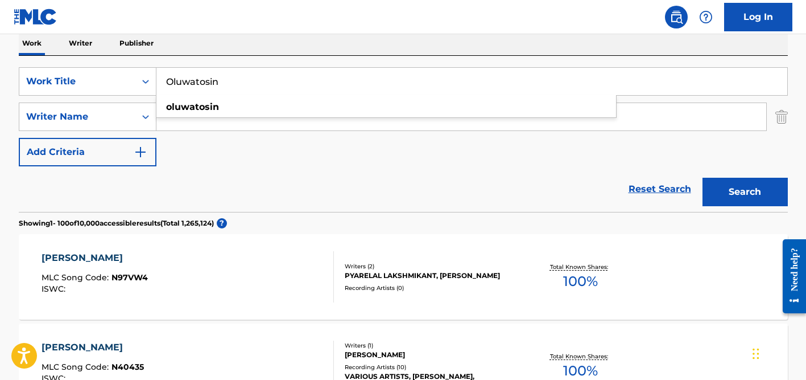
click at [703, 178] on button "Search" at bounding box center [745, 192] width 85 height 28
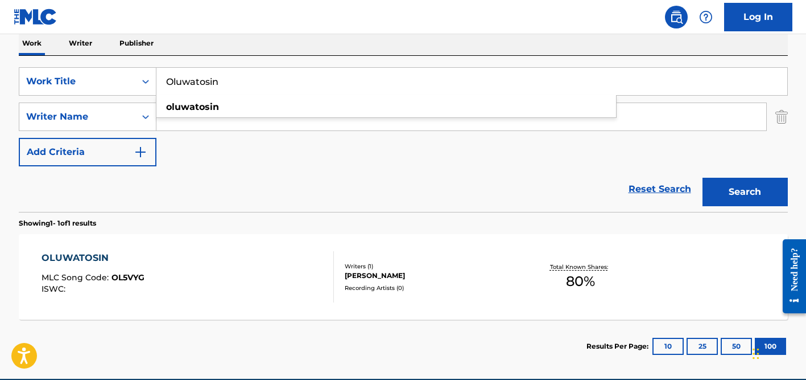
click at [360, 190] on div "Reset Search Search" at bounding box center [403, 189] width 769 height 46
click at [247, 68] on input "Oluwatosin" at bounding box center [472, 81] width 631 height 27
paste input "[PERSON_NAME]"
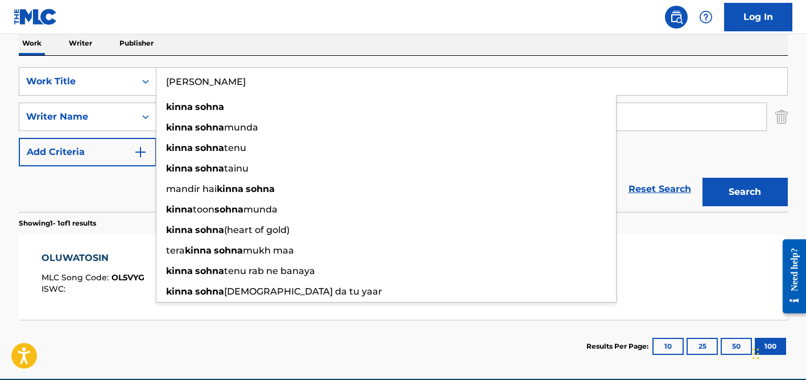
type input "[PERSON_NAME]"
click at [703, 178] on button "Search" at bounding box center [745, 192] width 85 height 28
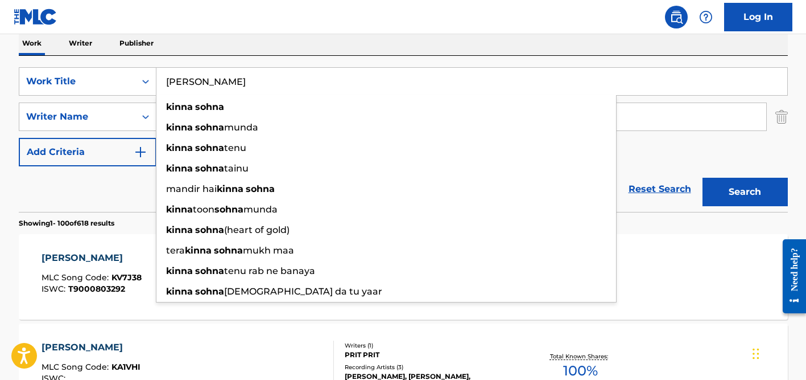
click at [303, 22] on nav "Log In" at bounding box center [403, 17] width 806 height 34
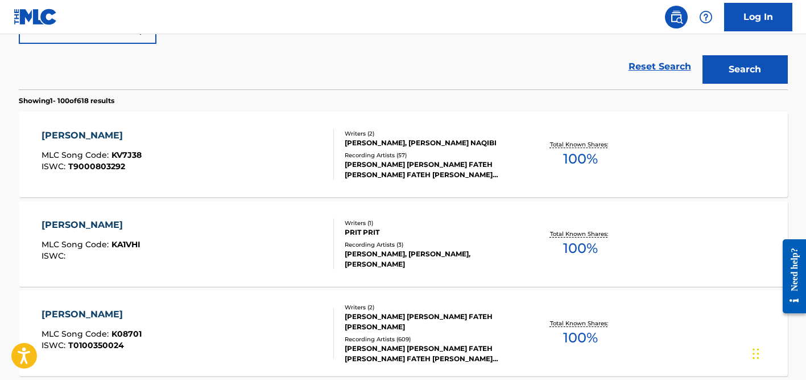
scroll to position [318, 0]
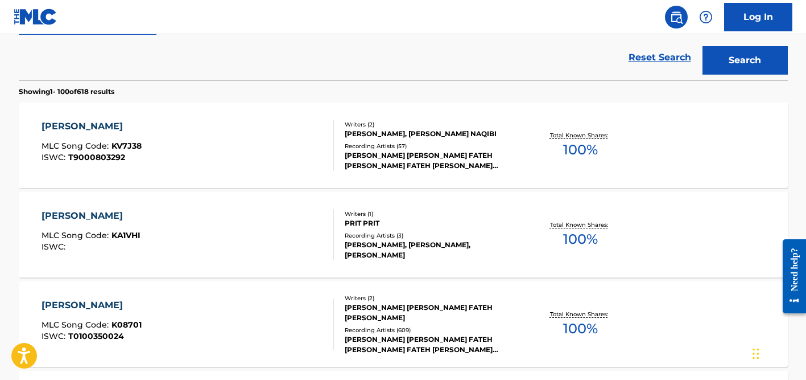
click at [386, 144] on div "Writers ( 2 ) [PERSON_NAME], [PERSON_NAME] NAQIBI Recording Artists ( 57 ) [PER…" at bounding box center [425, 145] width 183 height 51
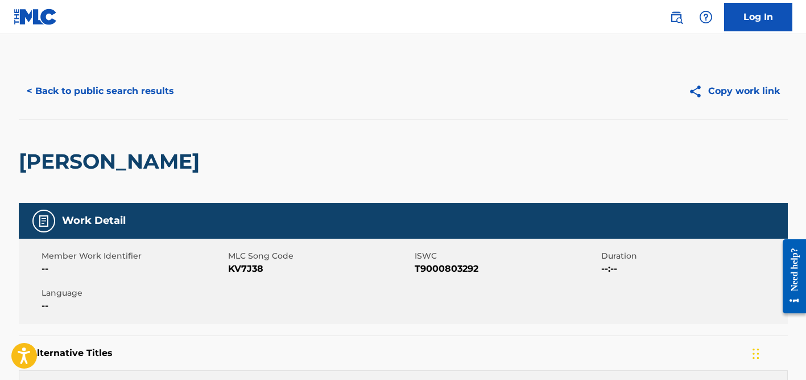
click at [146, 83] on button "< Back to public search results" at bounding box center [100, 91] width 163 height 28
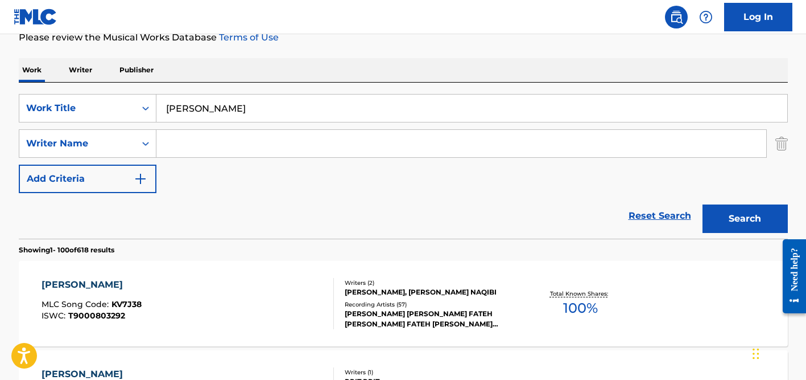
scroll to position [120, 0]
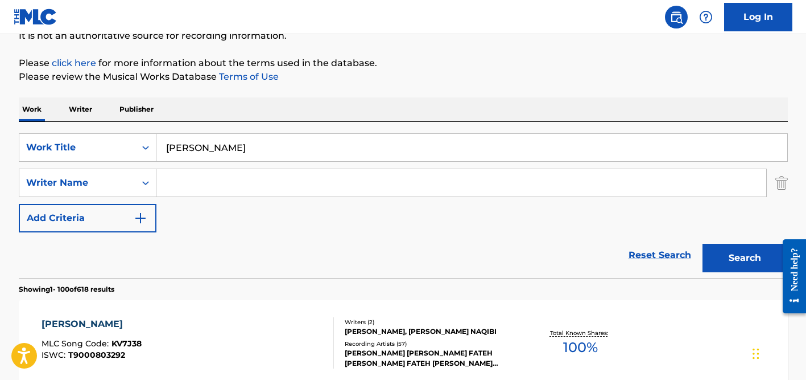
click at [205, 146] on input "[PERSON_NAME]" at bounding box center [472, 147] width 631 height 27
paste input "Telefone Mudo"
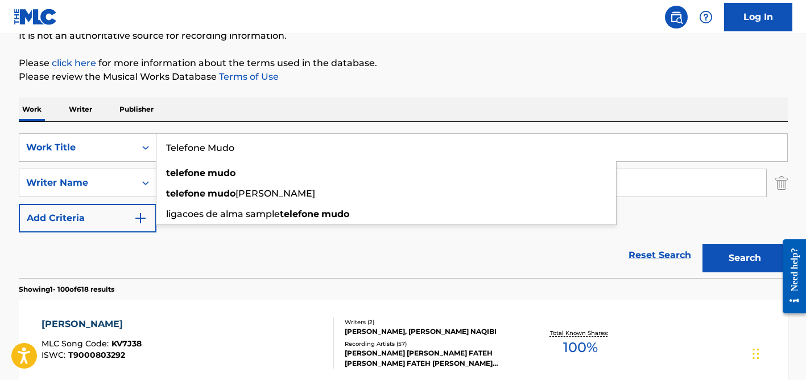
type input "Telefone Mudo"
click at [703, 244] on button "Search" at bounding box center [745, 258] width 85 height 28
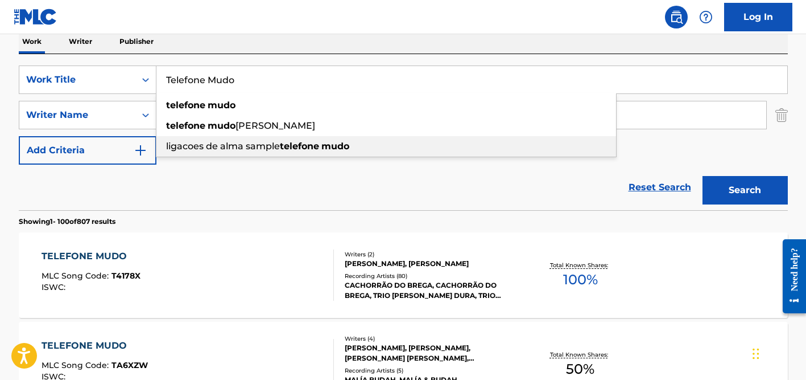
scroll to position [190, 0]
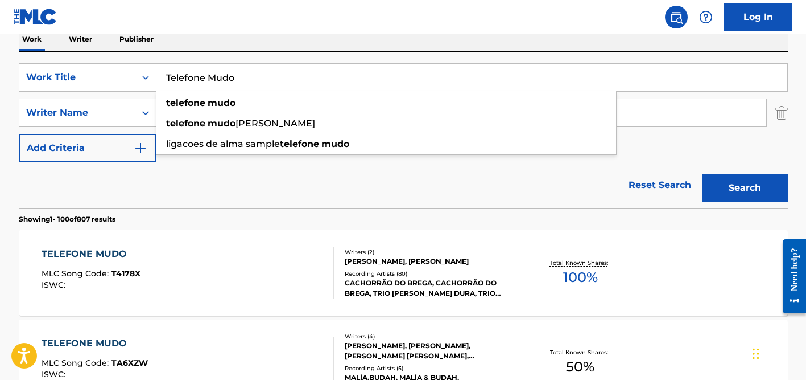
click at [207, 193] on div "Reset Search Search" at bounding box center [403, 185] width 769 height 46
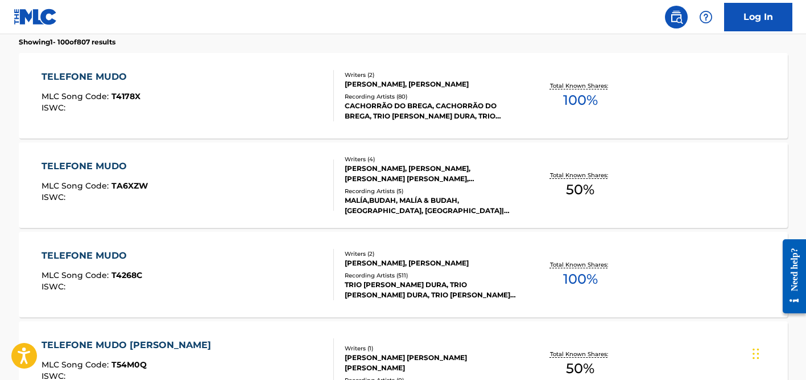
scroll to position [389, 0]
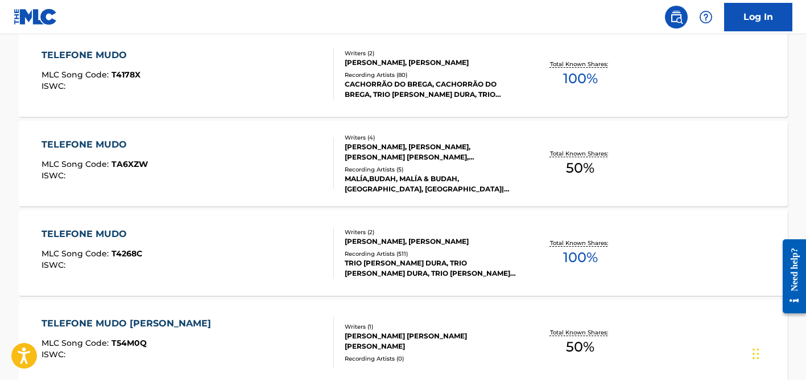
click at [388, 260] on div "TRIO [PERSON_NAME] DURA, TRIO [PERSON_NAME] DURA, TRIO [PERSON_NAME] DURA, [PER…" at bounding box center [431, 268] width 172 height 20
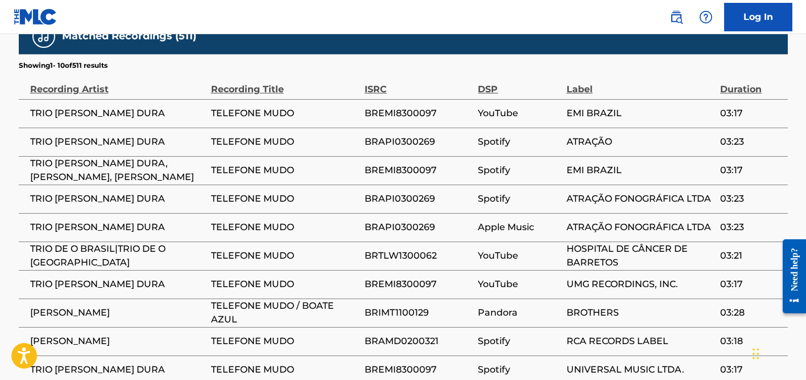
scroll to position [748, 0]
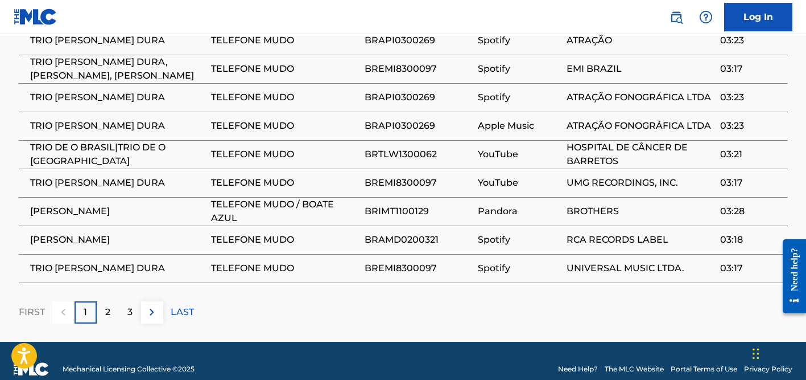
click at [98, 306] on div "2" at bounding box center [108, 312] width 22 height 22
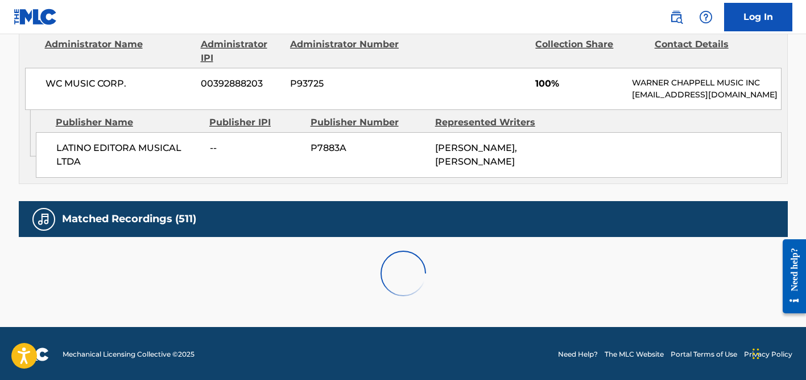
scroll to position [842, 0]
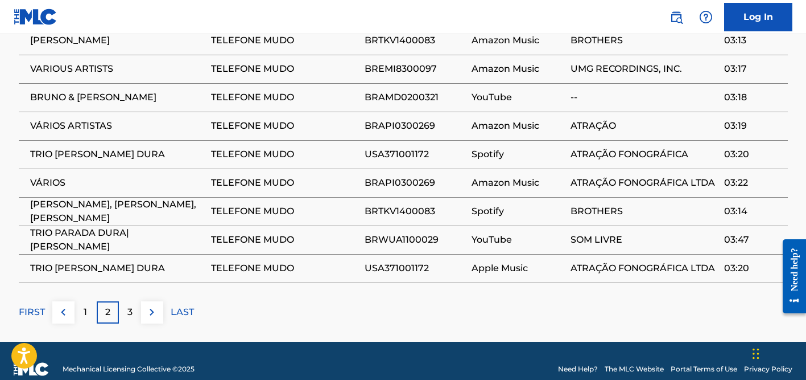
click at [131, 311] on p "3" at bounding box center [129, 312] width 5 height 14
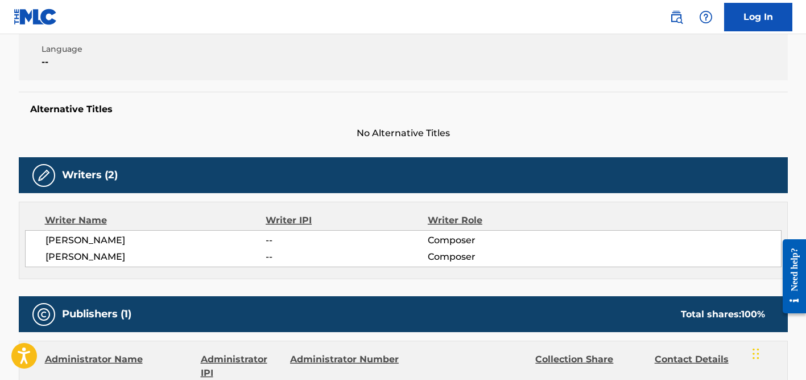
scroll to position [271, 0]
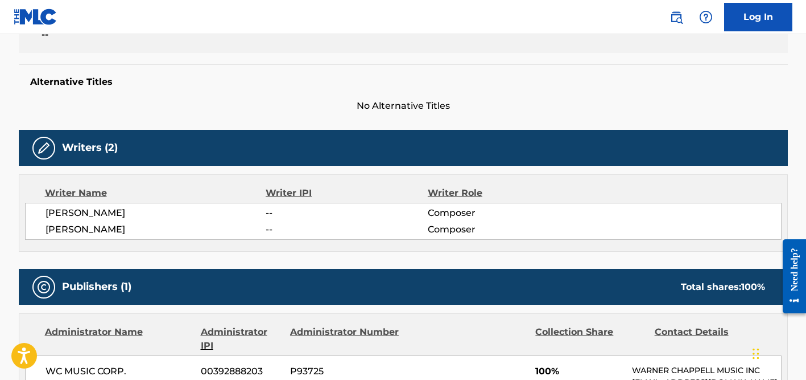
click at [97, 208] on span "[PERSON_NAME]" at bounding box center [156, 213] width 221 height 14
copy div "[PERSON_NAME]"
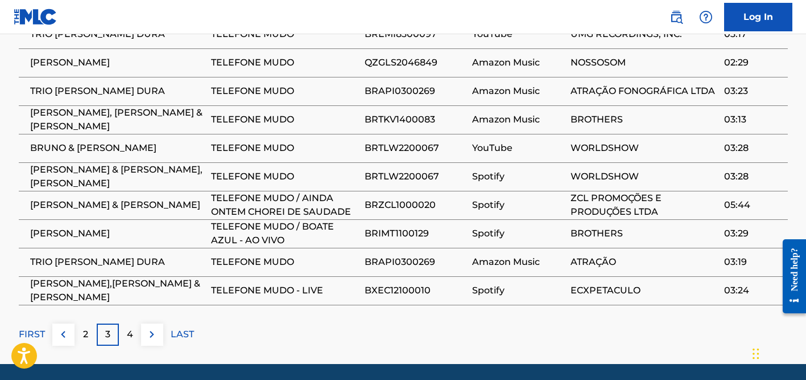
scroll to position [824, 0]
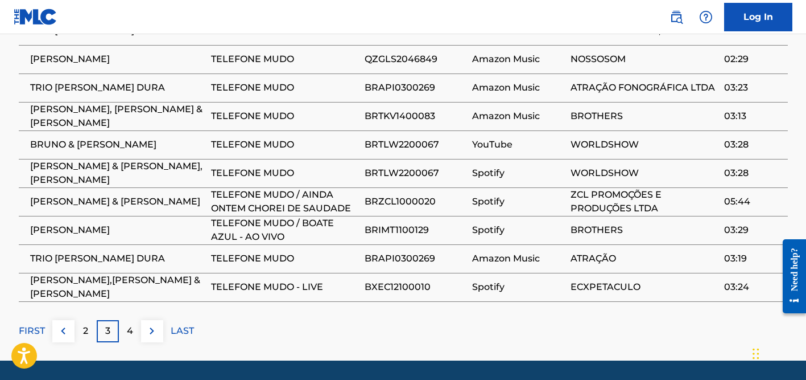
click at [127, 327] on p "4" at bounding box center [130, 331] width 6 height 14
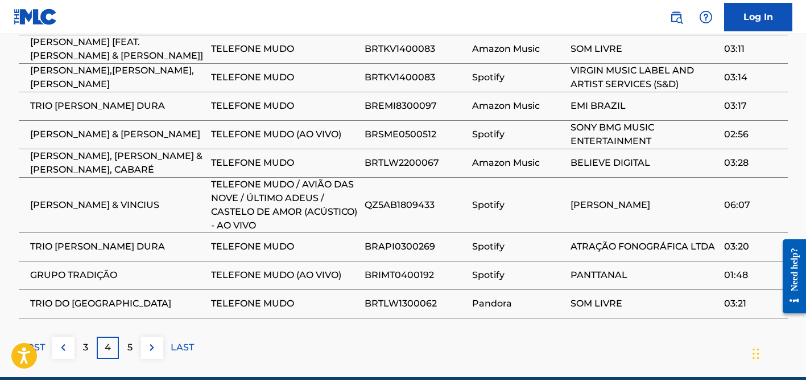
scroll to position [853, 0]
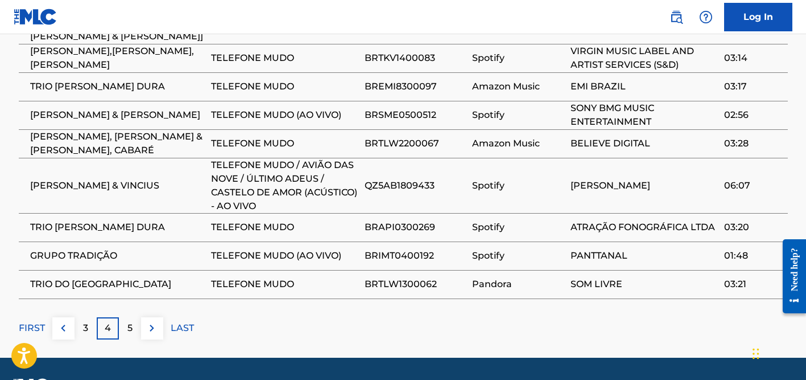
click at [30, 322] on p "FIRST" at bounding box center [32, 328] width 26 height 14
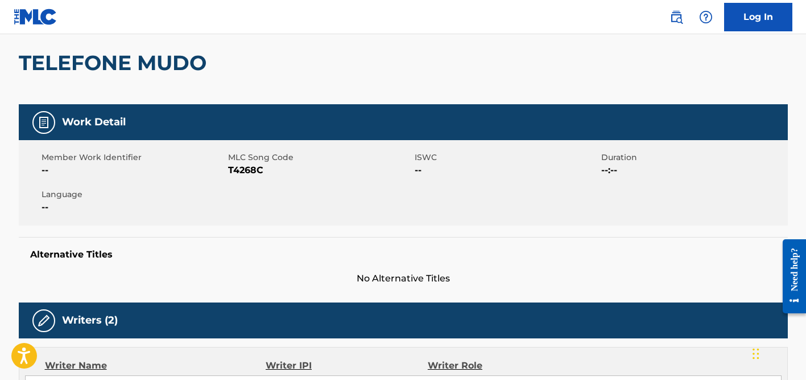
scroll to position [0, 0]
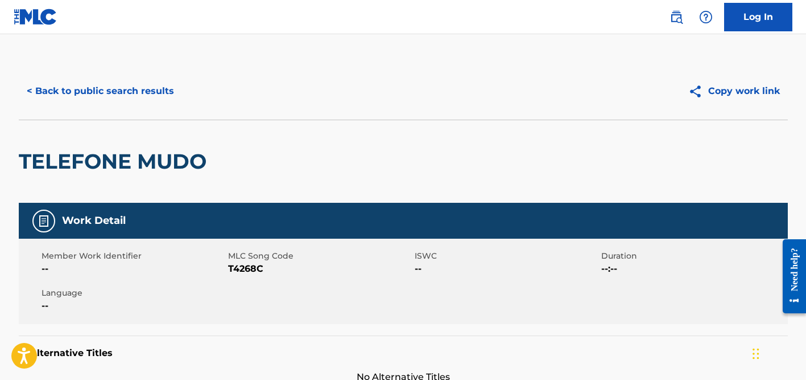
click at [126, 89] on button "< Back to public search results" at bounding box center [100, 91] width 163 height 28
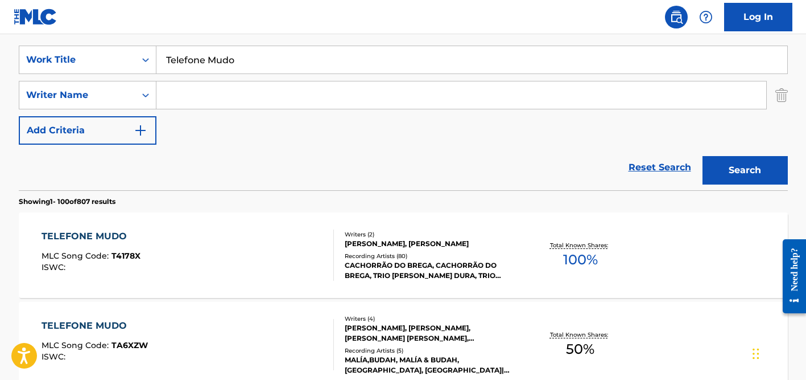
scroll to position [159, 0]
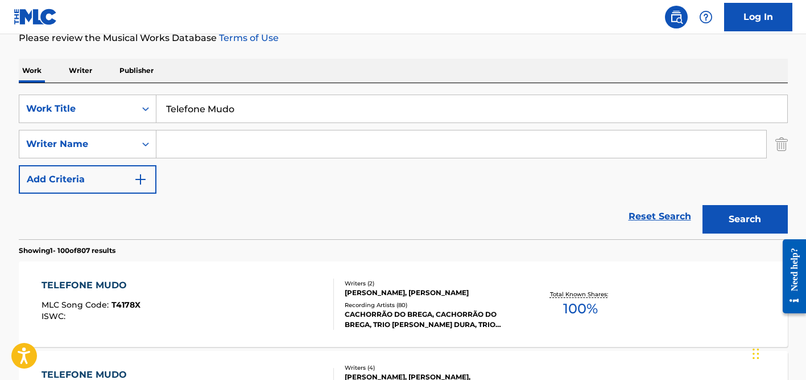
click at [192, 137] on input "Search Form" at bounding box center [462, 143] width 610 height 27
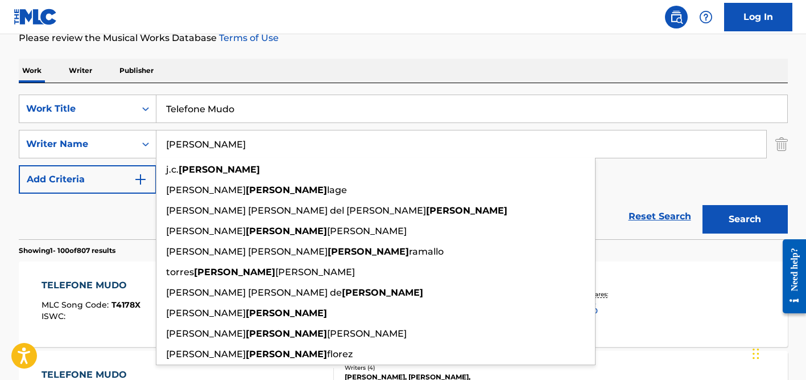
type input "[PERSON_NAME]"
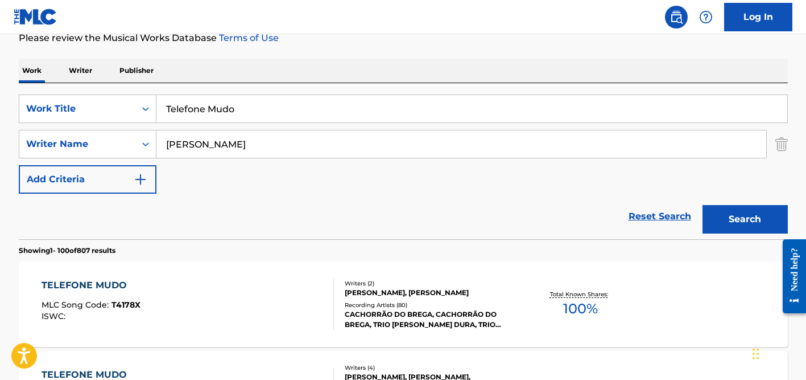
click at [201, 114] on input "Telefone Mudo" at bounding box center [472, 108] width 631 height 27
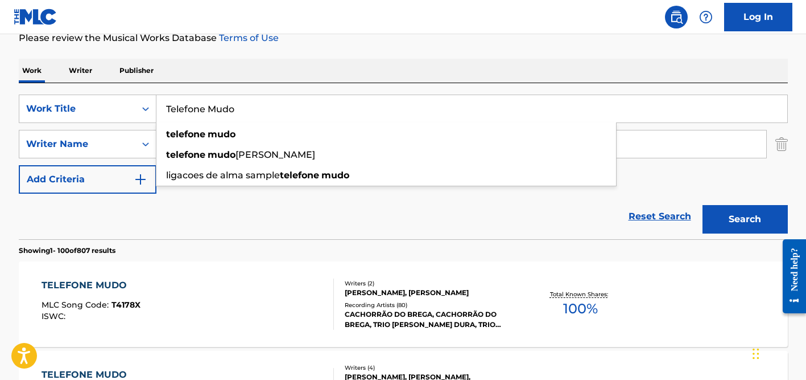
click at [201, 114] on input "Telefone Mudo" at bounding box center [472, 108] width 631 height 27
paste input "Lejos de Ti"
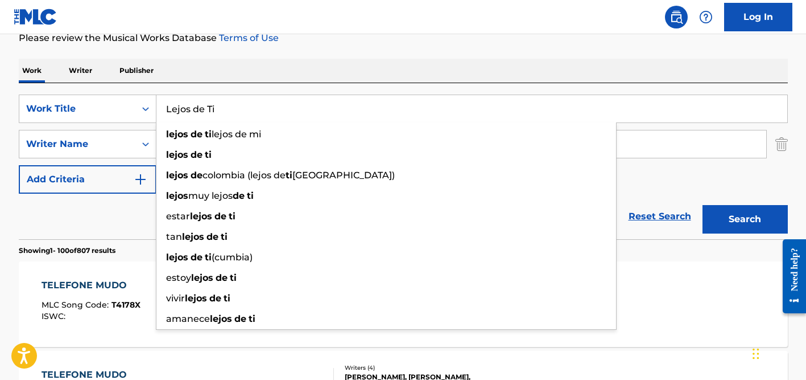
type input "Lejos de Ti"
click at [279, 83] on div "SearchWithCriteriade45adb7-0c99-44bd-a548-63d071c90f73 Work Title Lejos de Ti l…" at bounding box center [403, 161] width 769 height 156
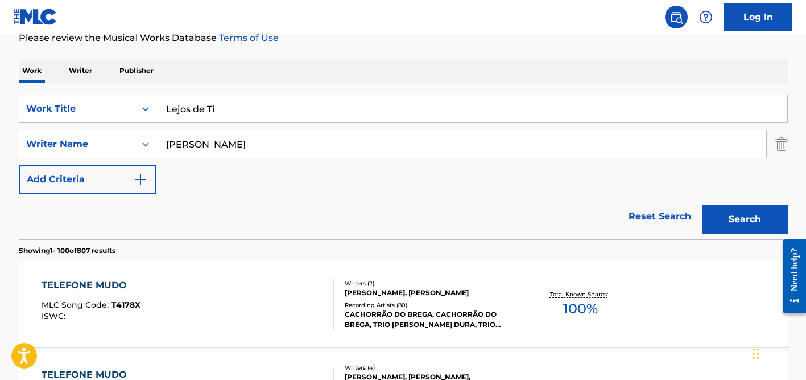
click at [271, 129] on div "SearchWithCriteriade45adb7-0c99-44bd-a548-63d071c90f73 Work Title Lejos de Ti S…" at bounding box center [403, 143] width 769 height 99
click at [270, 141] on input "[PERSON_NAME]" at bounding box center [462, 143] width 610 height 27
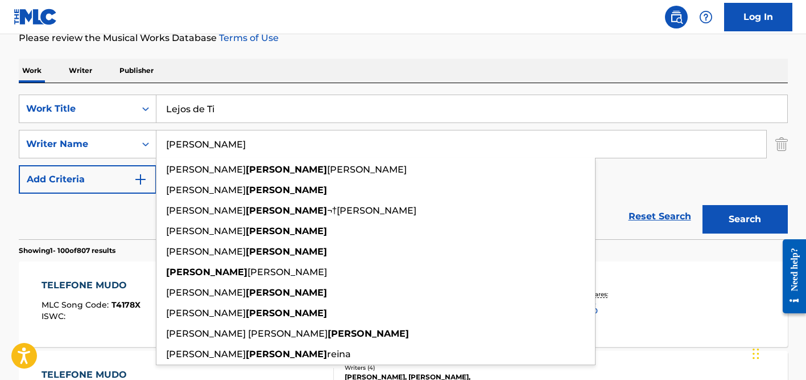
click at [703, 205] on button "Search" at bounding box center [745, 219] width 85 height 28
click at [371, 31] on nav "Log In" at bounding box center [403, 17] width 806 height 34
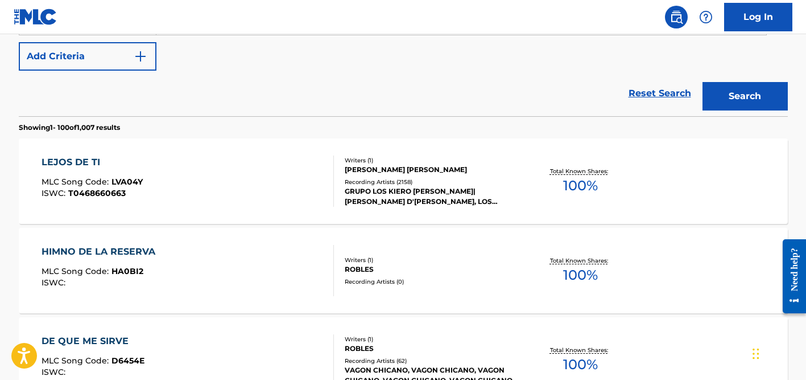
scroll to position [283, 0]
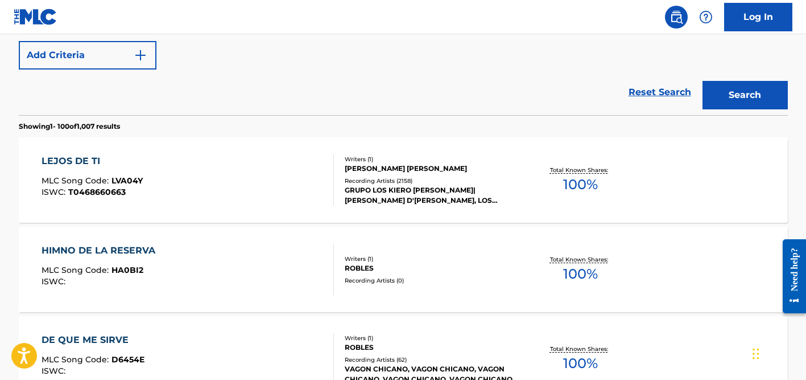
click at [367, 176] on div "Recording Artists ( 2158 )" at bounding box center [431, 180] width 172 height 9
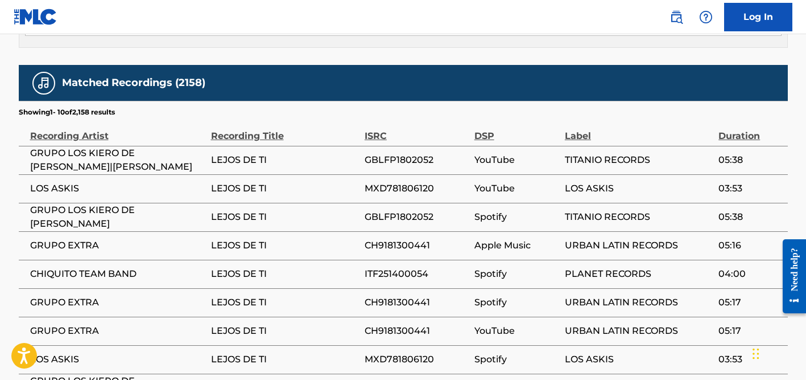
scroll to position [1389, 0]
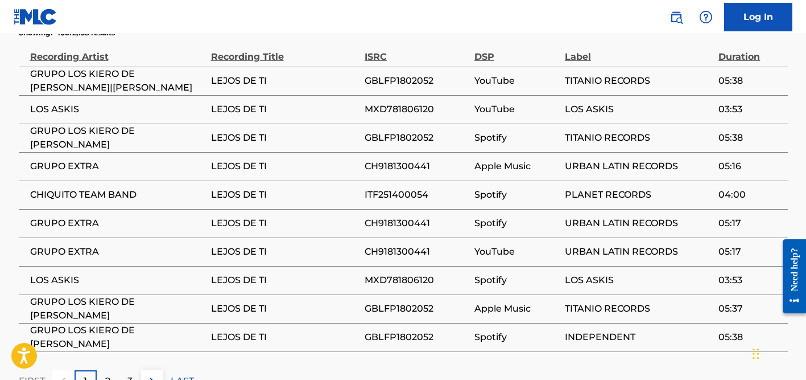
click at [92, 142] on span "GRUPO LOS KIERO DE [PERSON_NAME]" at bounding box center [117, 137] width 175 height 27
copy div "GRUPO LOS KIERO DE [PERSON_NAME]"
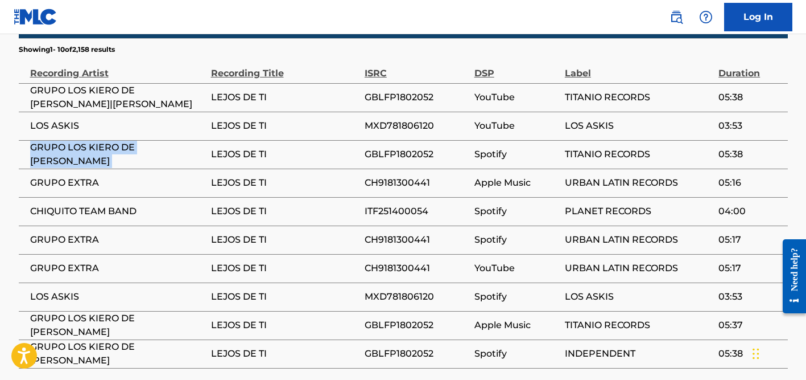
scroll to position [1372, 0]
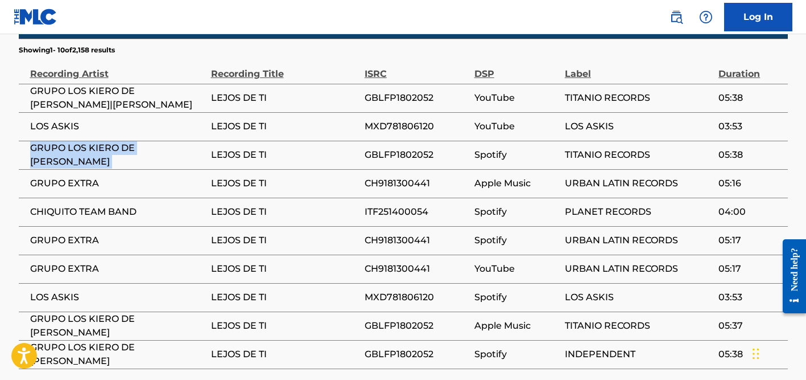
drag, startPoint x: 69, startPoint y: 101, endPoint x: 75, endPoint y: 116, distance: 15.7
click at [75, 112] on span "GRUPO LOS KIERO DE [PERSON_NAME]|[PERSON_NAME]" at bounding box center [117, 97] width 175 height 27
copy span "[PERSON_NAME] [PERSON_NAME]"
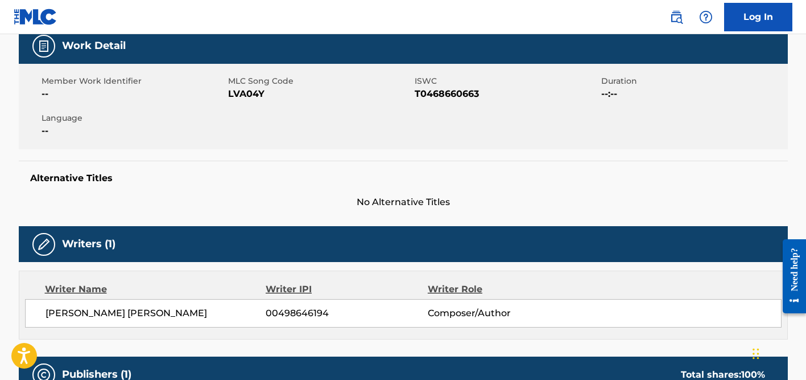
scroll to position [0, 0]
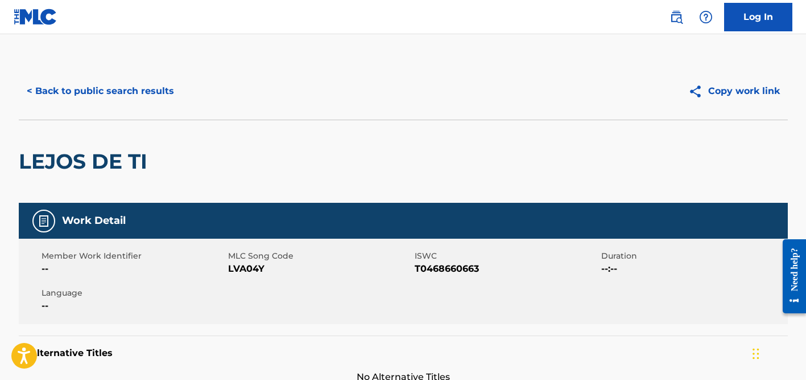
click at [117, 88] on button "< Back to public search results" at bounding box center [100, 91] width 163 height 28
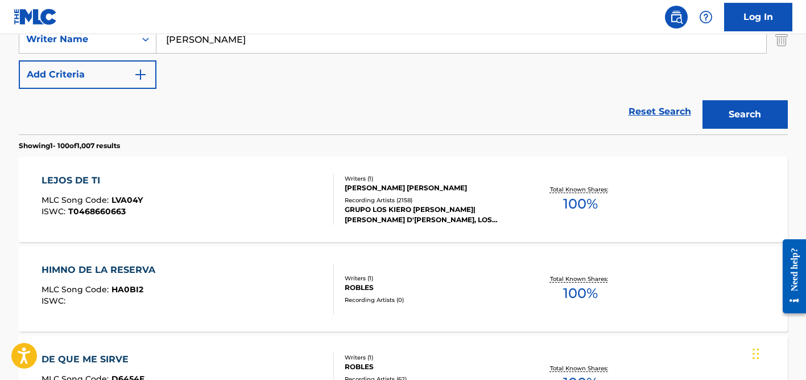
scroll to position [244, 0]
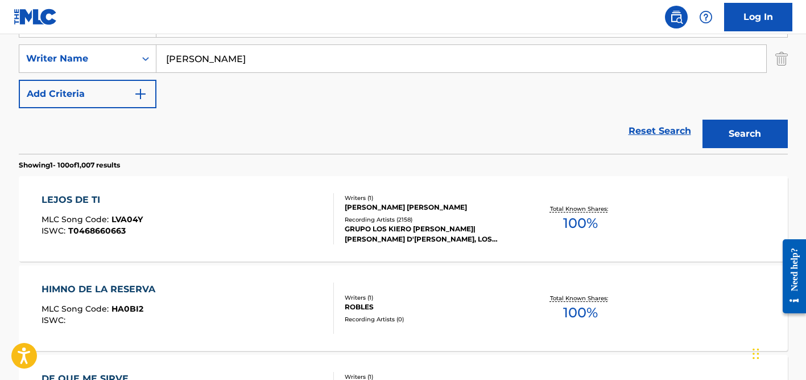
click at [203, 64] on input "[PERSON_NAME]" at bounding box center [462, 58] width 610 height 27
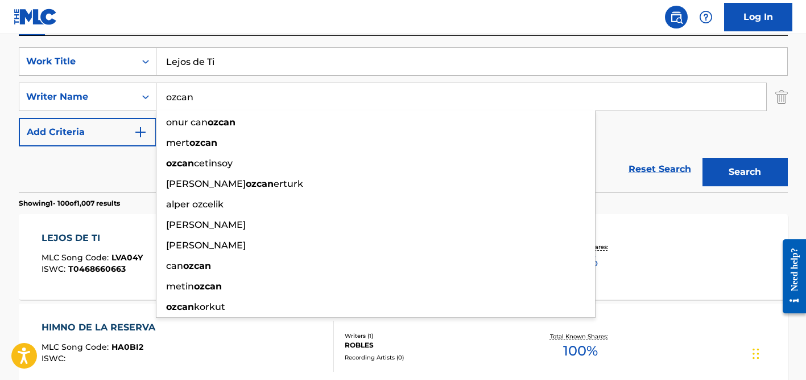
scroll to position [197, 0]
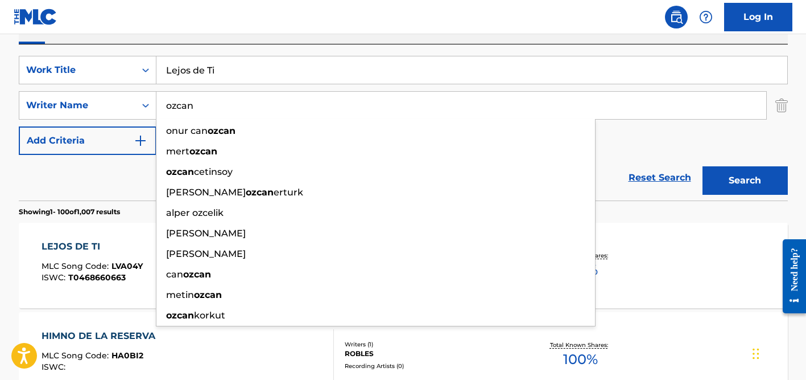
type input "ozcan"
click at [205, 74] on input "Lejos de Ti" at bounding box center [472, 69] width 631 height 27
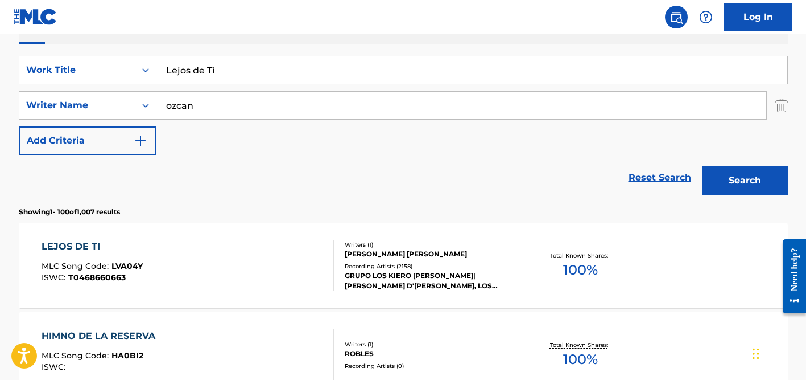
click at [205, 74] on input "Lejos de Ti" at bounding box center [472, 69] width 631 height 27
paste input "[PERSON_NAME]"
type input "[PERSON_NAME]"
click at [124, 163] on div "Reset Search Search" at bounding box center [403, 178] width 769 height 46
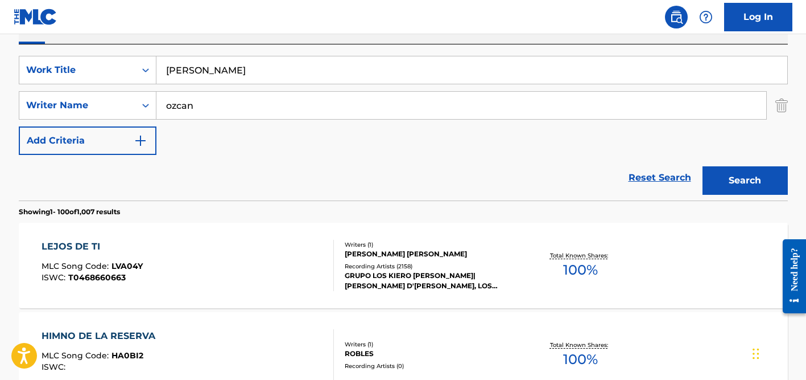
click at [241, 85] on div "SearchWithCriteriade45adb7-0c99-44bd-a548-63d071c90f73 Work Title Zalim Gurbet …" at bounding box center [403, 105] width 769 height 99
click at [240, 108] on input "ozcan" at bounding box center [462, 105] width 610 height 27
click at [703, 166] on button "Search" at bounding box center [745, 180] width 85 height 28
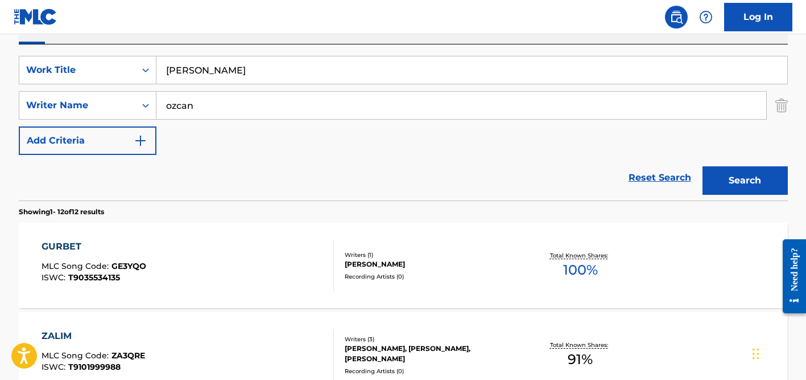
click at [95, 183] on div "Reset Search Search" at bounding box center [403, 178] width 769 height 46
click at [225, 108] on input "ozcan" at bounding box center [462, 105] width 610 height 27
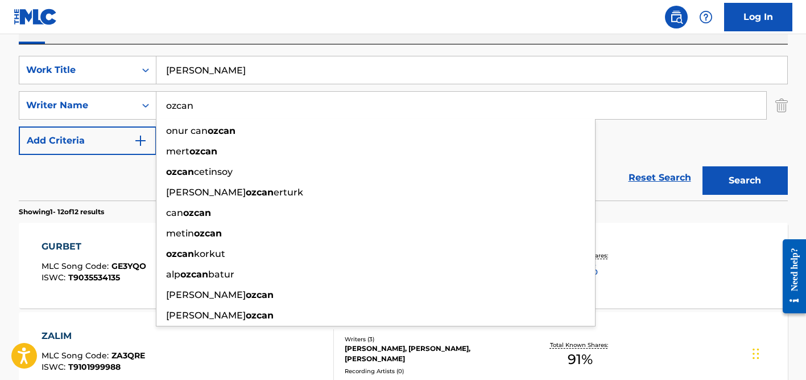
click at [225, 108] on input "ozcan" at bounding box center [462, 105] width 610 height 27
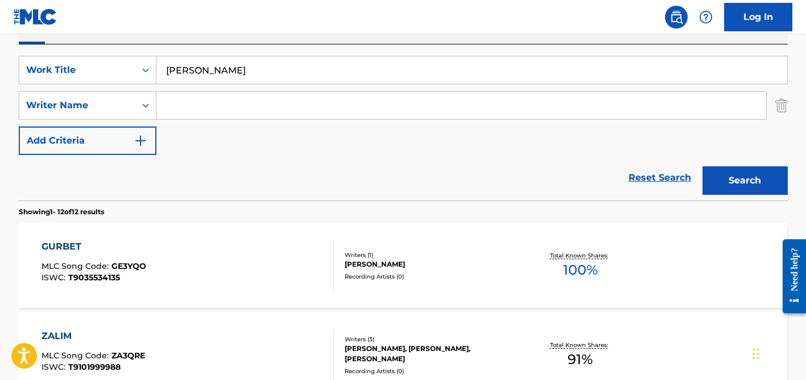
click at [703, 166] on button "Search" at bounding box center [745, 180] width 85 height 28
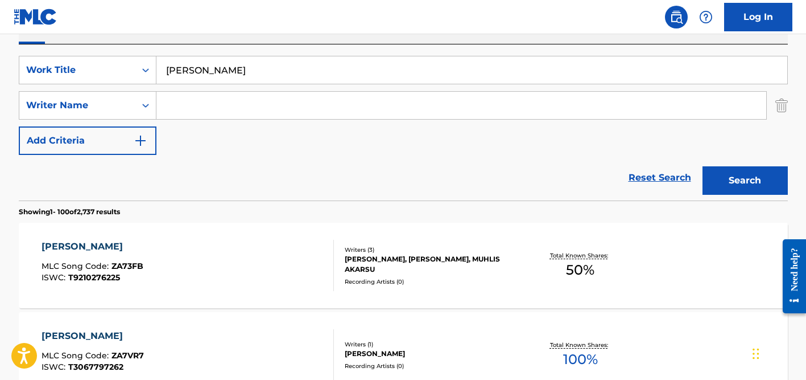
click at [303, 164] on div "Reset Search Search" at bounding box center [403, 178] width 769 height 46
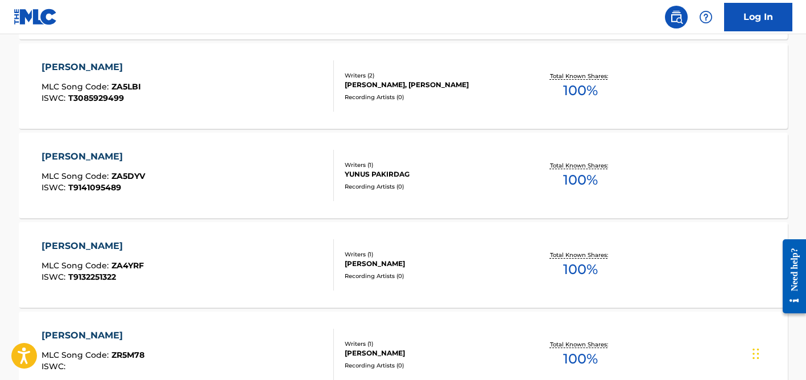
scroll to position [0, 0]
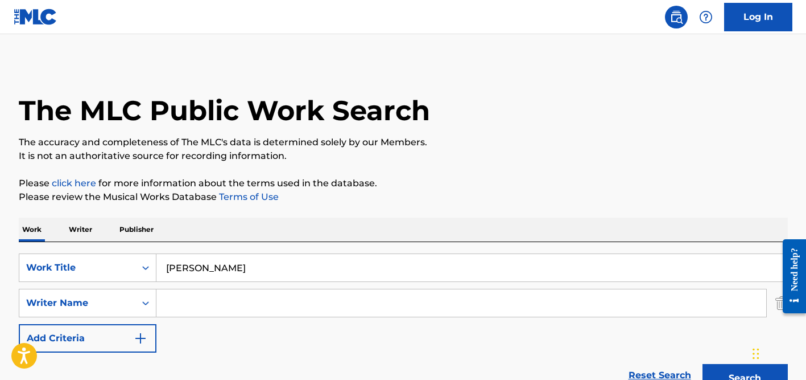
click at [224, 270] on input "[PERSON_NAME]" at bounding box center [472, 267] width 631 height 27
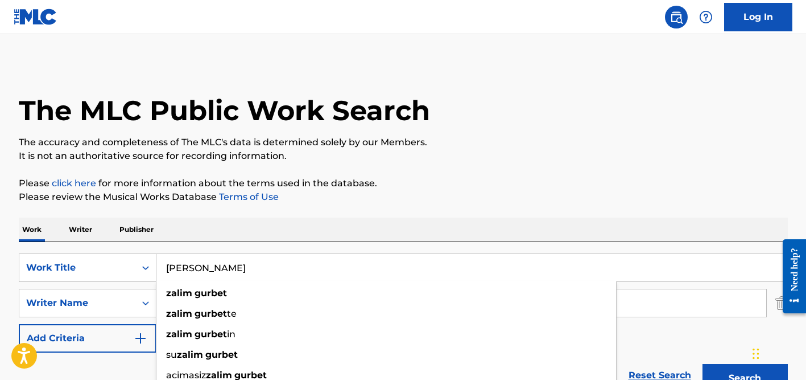
click at [224, 270] on input "[PERSON_NAME]" at bounding box center [472, 267] width 631 height 27
paste input "Um Centímetro"
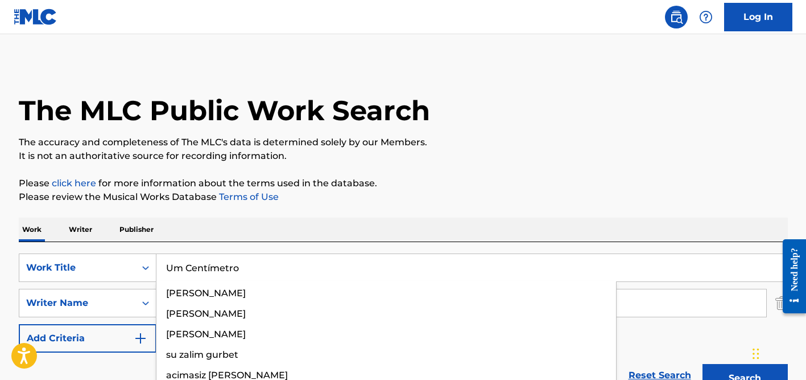
click at [703, 364] on button "Search" at bounding box center [745, 378] width 85 height 28
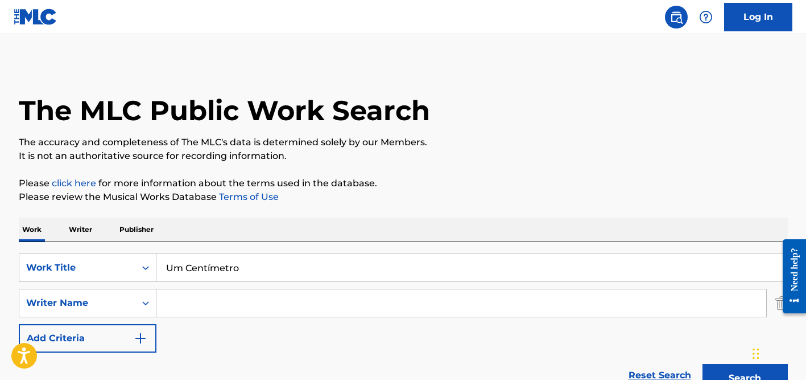
click at [197, 271] on input "Um Centímetro" at bounding box center [472, 267] width 631 height 27
paste input "Yeezy Slide"
type input "Yeezy Slide"
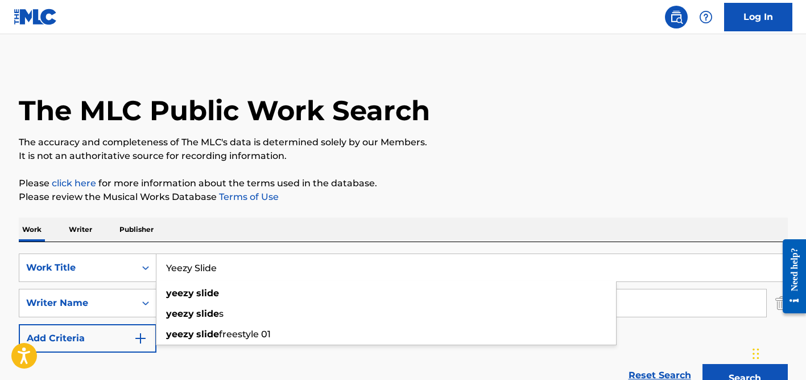
click at [703, 364] on button "Search" at bounding box center [745, 378] width 85 height 28
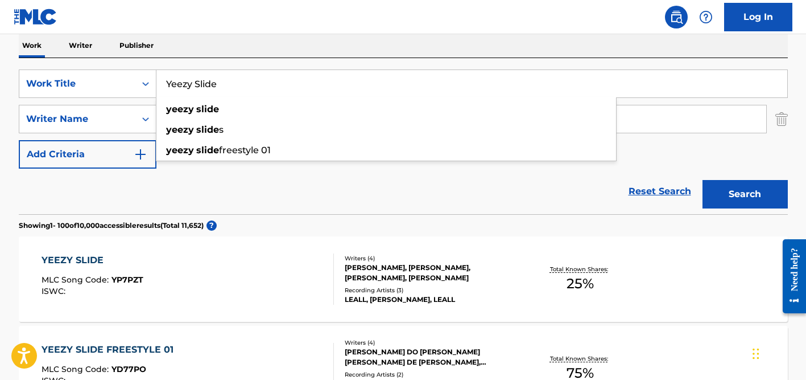
scroll to position [186, 0]
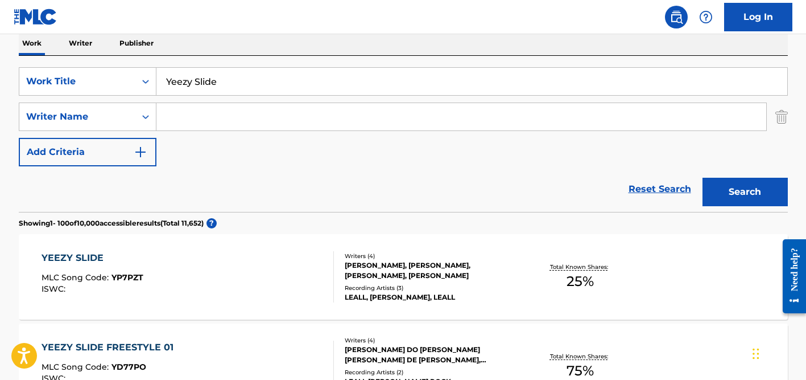
click at [392, 205] on div "Reset Search Search" at bounding box center [403, 189] width 769 height 46
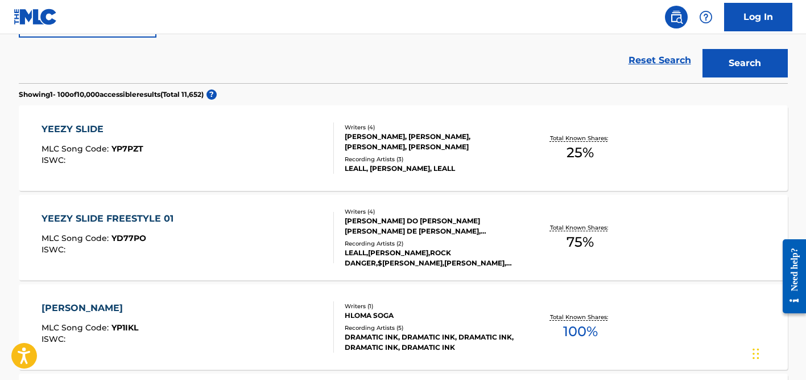
scroll to position [316, 0]
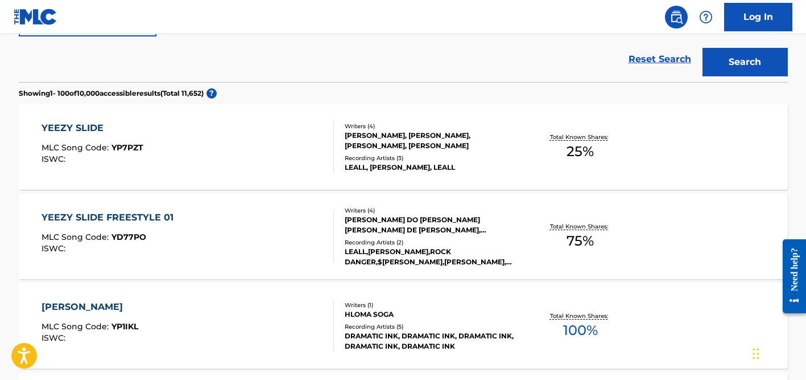
click at [380, 219] on div "[PERSON_NAME] DO [PERSON_NAME] [PERSON_NAME] DE [PERSON_NAME], [PERSON_NAME], […" at bounding box center [431, 225] width 172 height 20
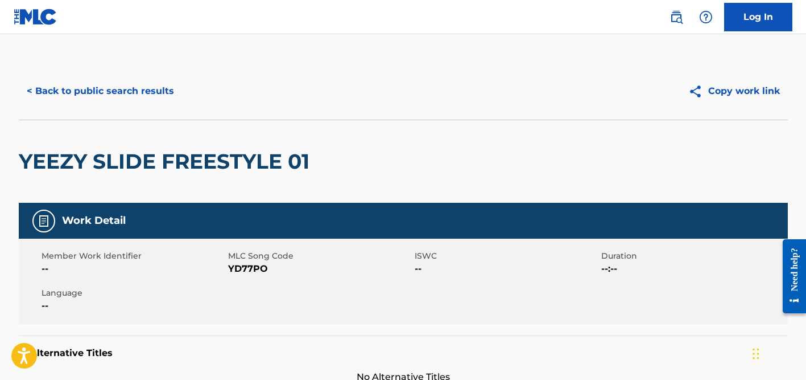
click at [147, 96] on button "< Back to public search results" at bounding box center [100, 91] width 163 height 28
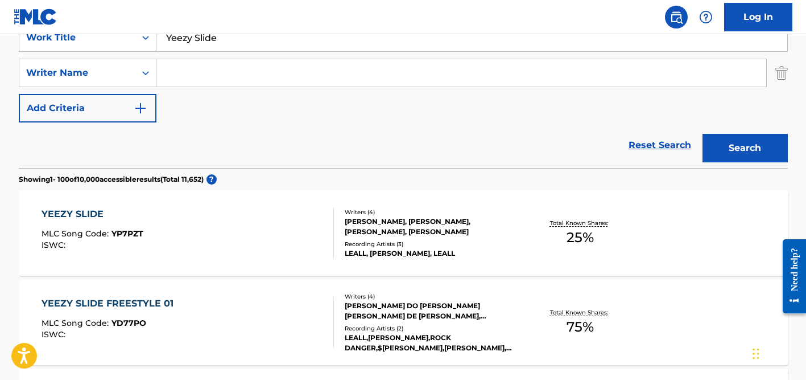
scroll to position [108, 0]
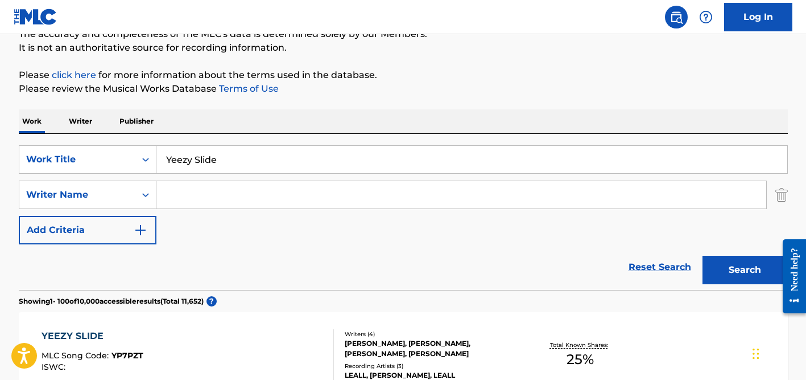
click at [195, 159] on input "Yeezy Slide" at bounding box center [472, 159] width 631 height 27
paste input "DPM"
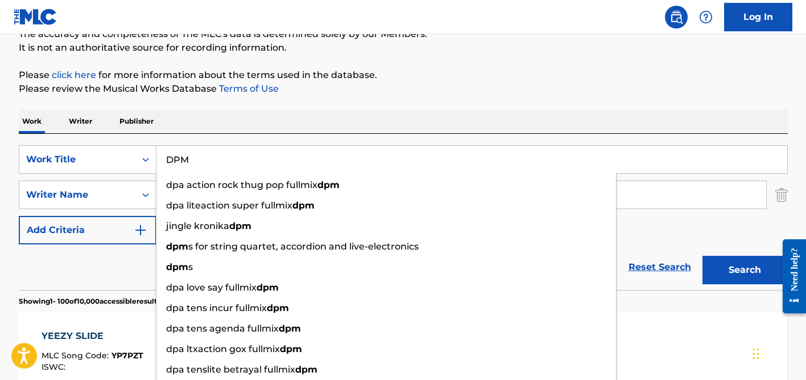
type input "DPM"
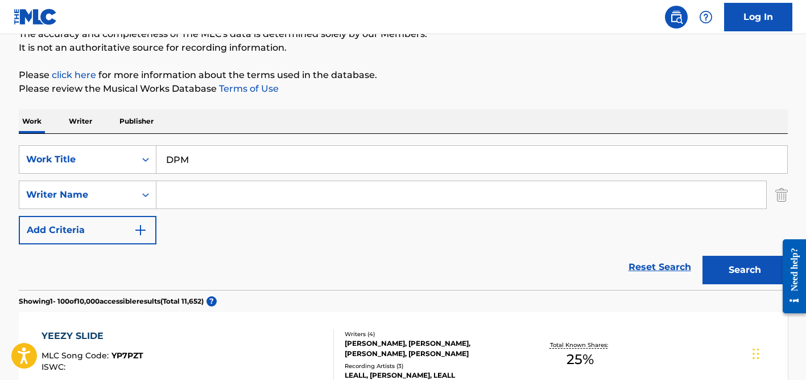
click at [229, 124] on div "Work Writer Publisher" at bounding box center [403, 121] width 769 height 24
click at [219, 190] on input "Search Form" at bounding box center [462, 194] width 610 height 27
click at [197, 191] on input "maruffo" at bounding box center [462, 194] width 610 height 27
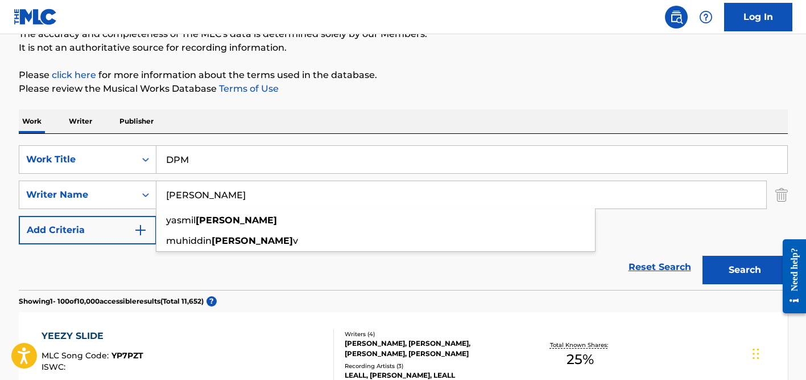
type input "[PERSON_NAME]"
click at [703, 256] on button "Search" at bounding box center [745, 270] width 85 height 28
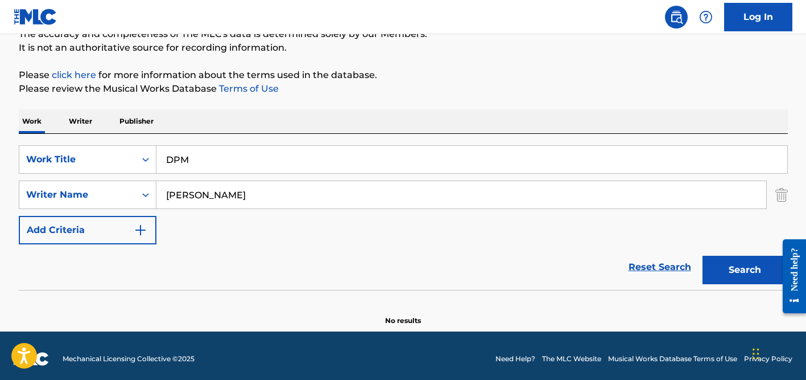
click at [219, 190] on input "[PERSON_NAME]" at bounding box center [462, 194] width 610 height 27
click at [703, 256] on button "Search" at bounding box center [745, 270] width 85 height 28
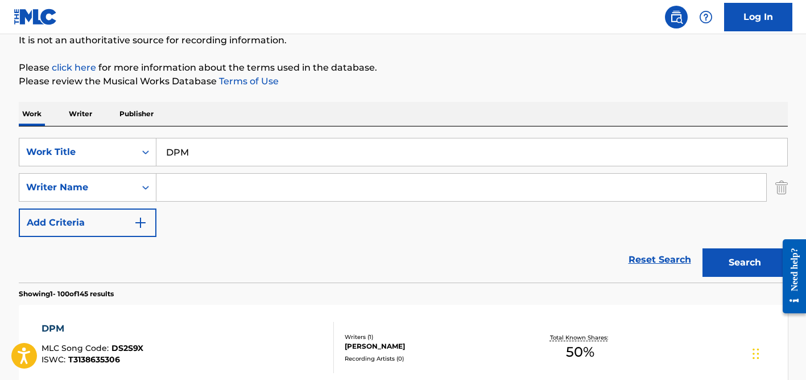
scroll to position [118, 0]
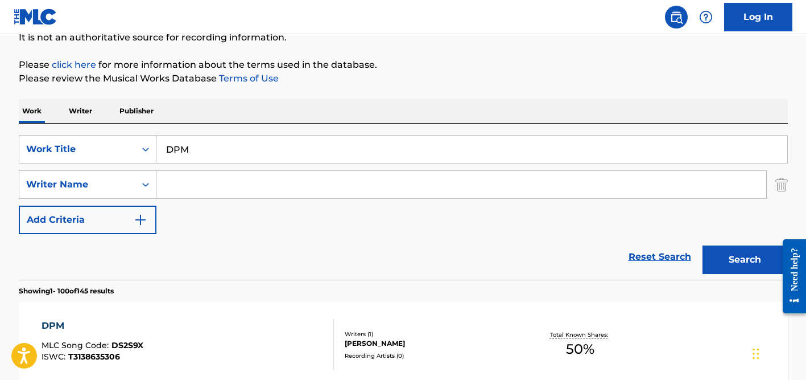
click at [255, 140] on input "DPM" at bounding box center [472, 148] width 631 height 27
paste input "No Eres Tú"
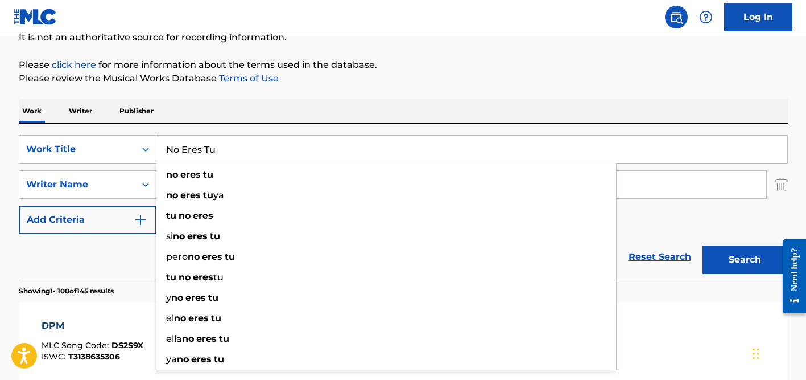
type input "No Eres Tu"
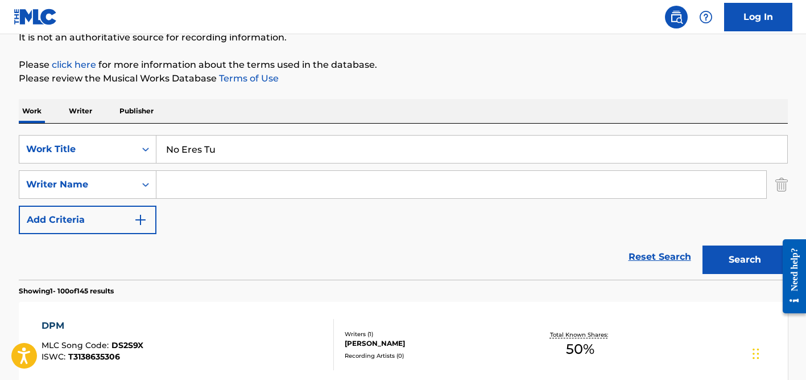
click at [227, 181] on input "Search Form" at bounding box center [462, 184] width 610 height 27
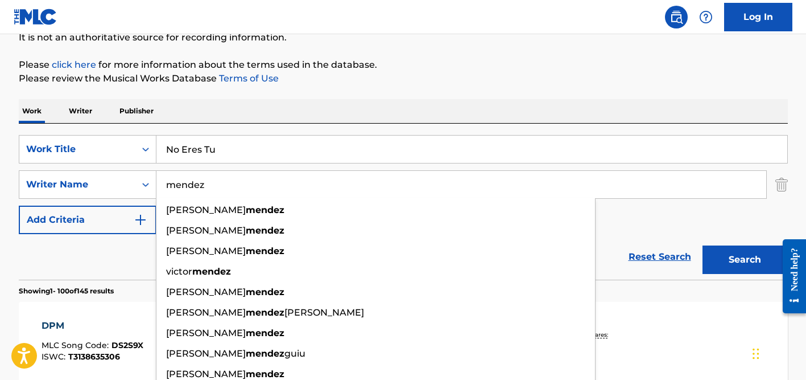
type input "mendez"
click at [703, 245] on button "Search" at bounding box center [745, 259] width 85 height 28
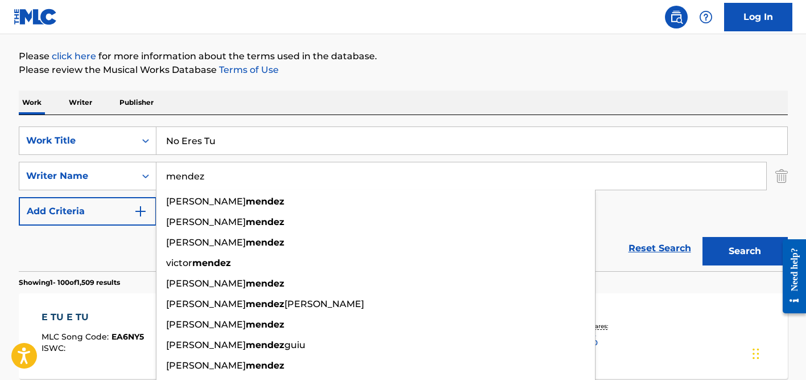
click at [425, 67] on p "Please review the Musical Works Database Terms of Use" at bounding box center [403, 70] width 769 height 14
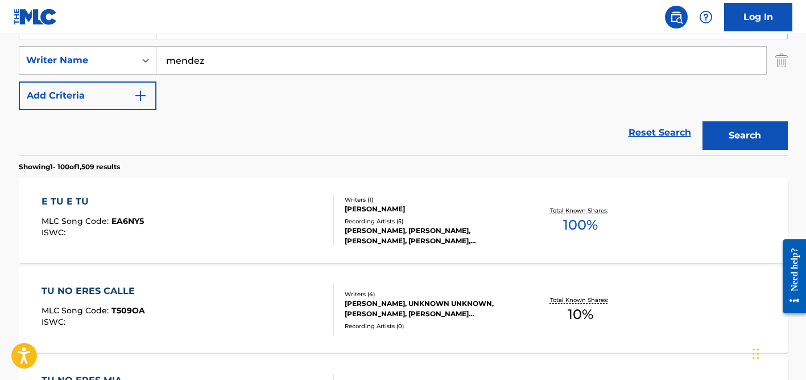
scroll to position [201, 0]
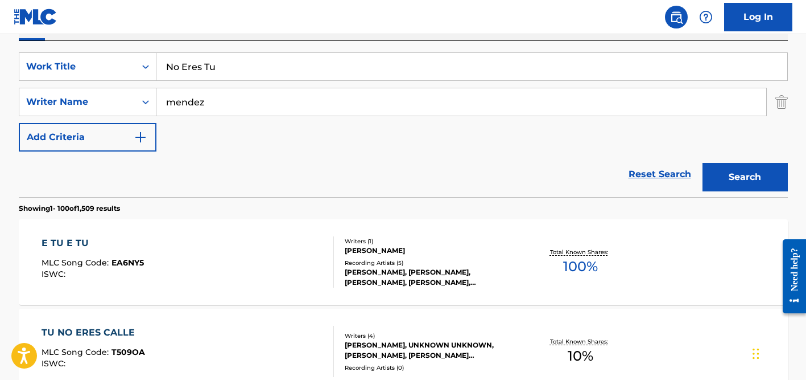
click at [203, 92] on input "mendez" at bounding box center [462, 101] width 610 height 27
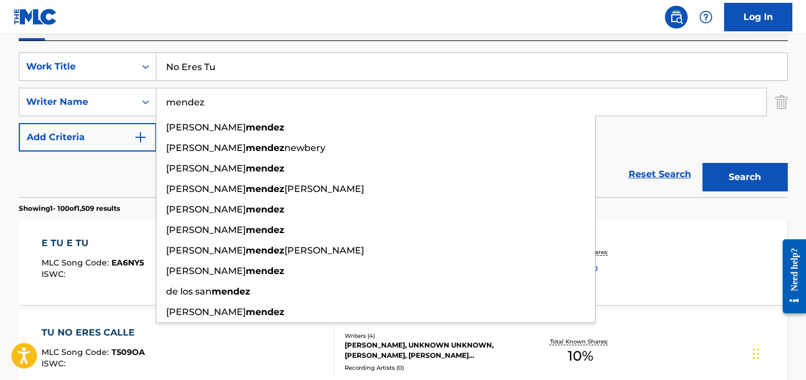
click at [203, 92] on input "mendez" at bounding box center [462, 101] width 610 height 27
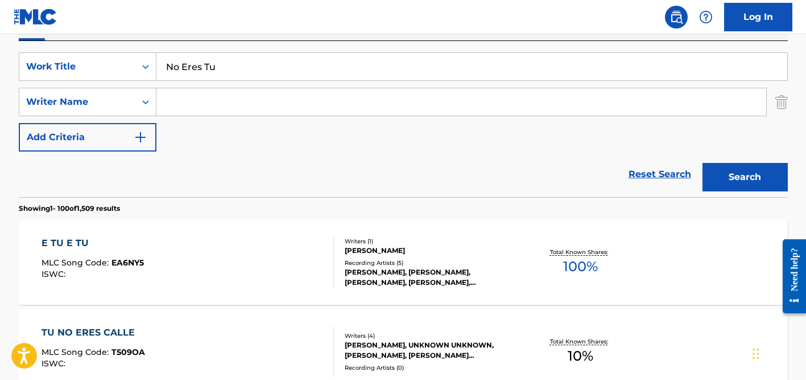
click at [703, 163] on button "Search" at bounding box center [745, 177] width 85 height 28
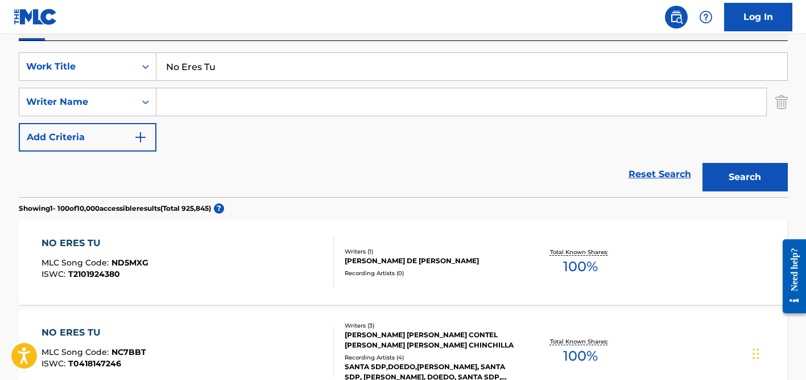
click at [228, 67] on input "No Eres Tu" at bounding box center [472, 66] width 631 height 27
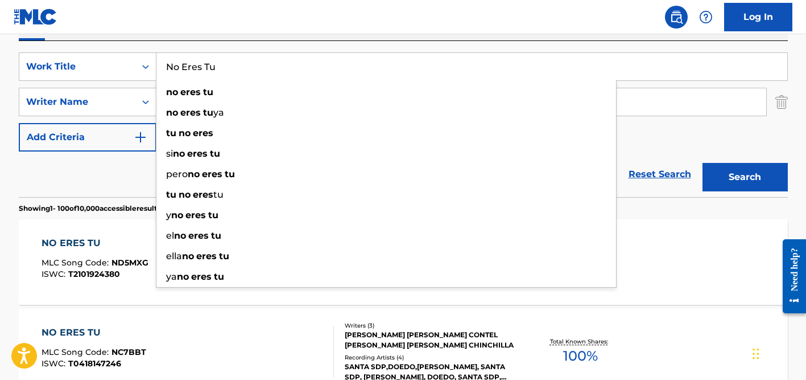
paste input "Você Nem É Tudo Isso"
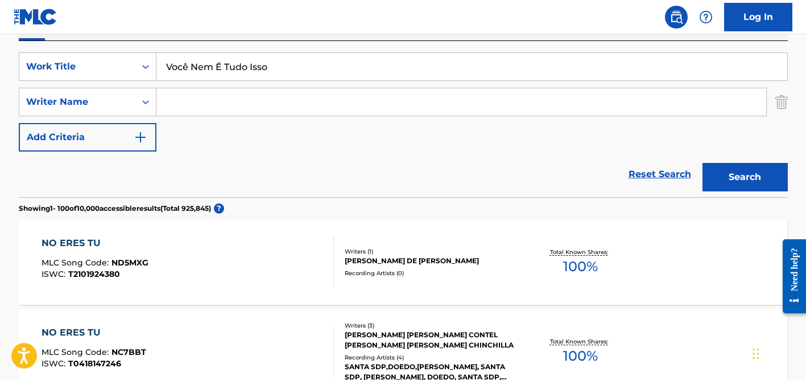
click at [187, 64] on input "Você Nem É Tudo Isso" at bounding box center [472, 66] width 631 height 27
click at [221, 66] on input "Voce Nem É Tudo Isso" at bounding box center [472, 66] width 631 height 27
type input "Voce Nem E Tudo Isso"
click at [200, 151] on div "Reset Search Search" at bounding box center [403, 174] width 769 height 46
click at [260, 98] on input "Search Form" at bounding box center [462, 101] width 610 height 27
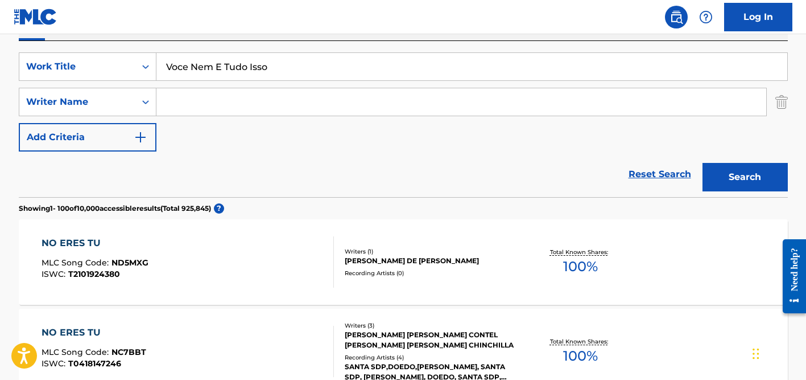
click at [703, 163] on button "Search" at bounding box center [745, 177] width 85 height 28
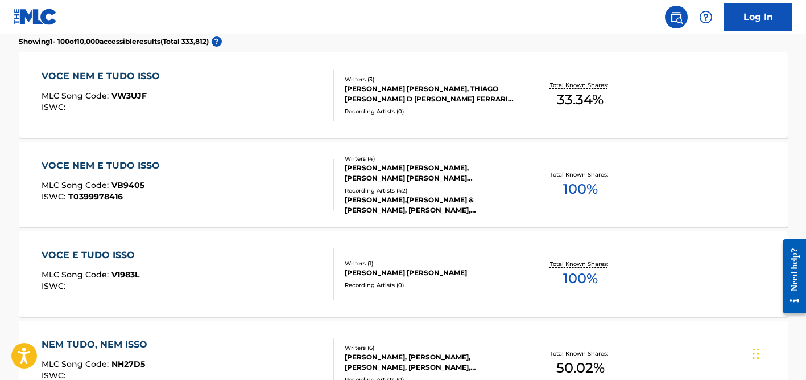
scroll to position [372, 0]
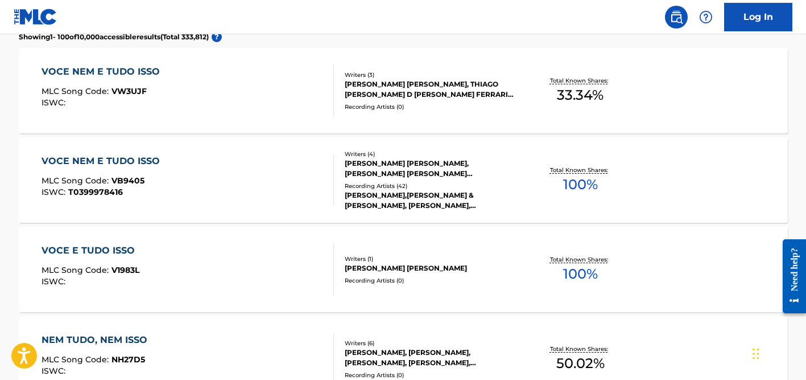
click at [392, 171] on div "[PERSON_NAME] [PERSON_NAME], [PERSON_NAME] [PERSON_NAME] [PERSON_NAME], [PERSON…" at bounding box center [431, 168] width 172 height 20
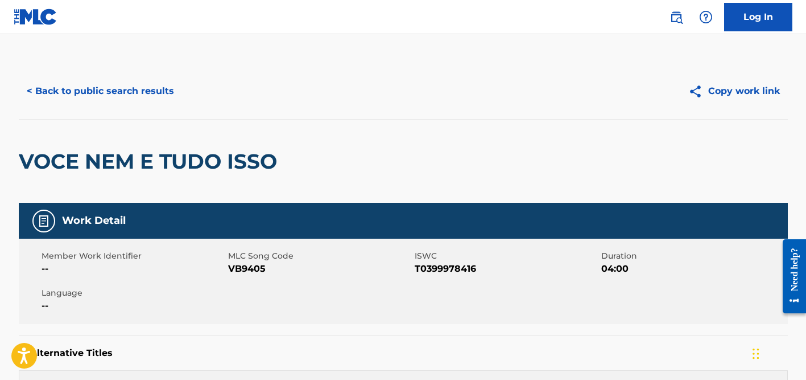
click at [146, 96] on button "< Back to public search results" at bounding box center [100, 91] width 163 height 28
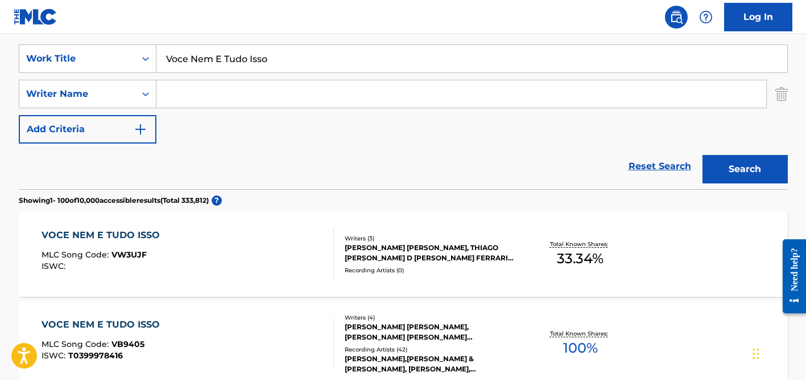
scroll to position [161, 0]
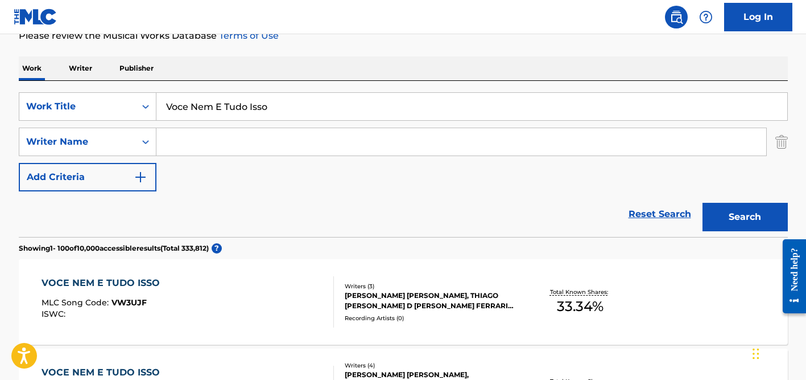
click at [195, 97] on input "Voce Nem E Tudo Isso" at bounding box center [472, 106] width 631 height 27
paste input "Dulce y [PERSON_NAME]"
type input "Dulce y [PERSON_NAME]"
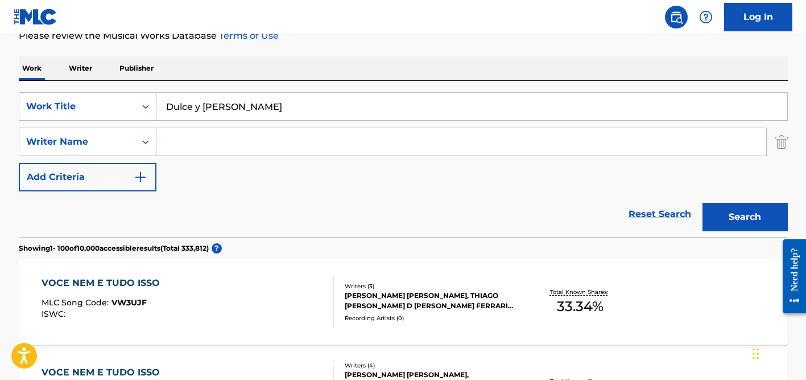
click at [311, 56] on div "Work Writer Publisher" at bounding box center [403, 68] width 769 height 24
click at [268, 130] on input "Search Form" at bounding box center [462, 141] width 610 height 27
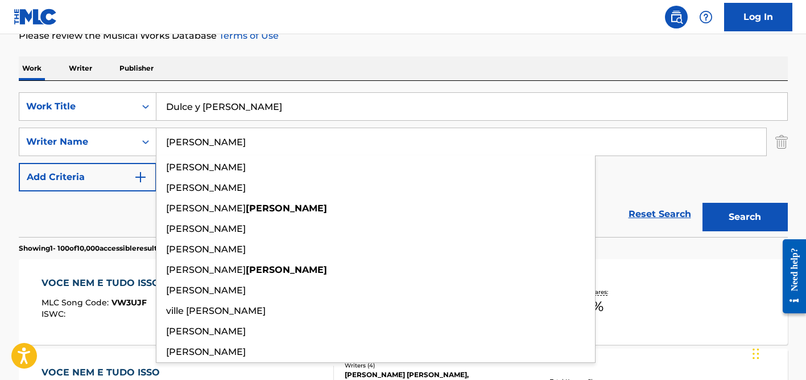
type input "[PERSON_NAME]"
click at [703, 203] on button "Search" at bounding box center [745, 217] width 85 height 28
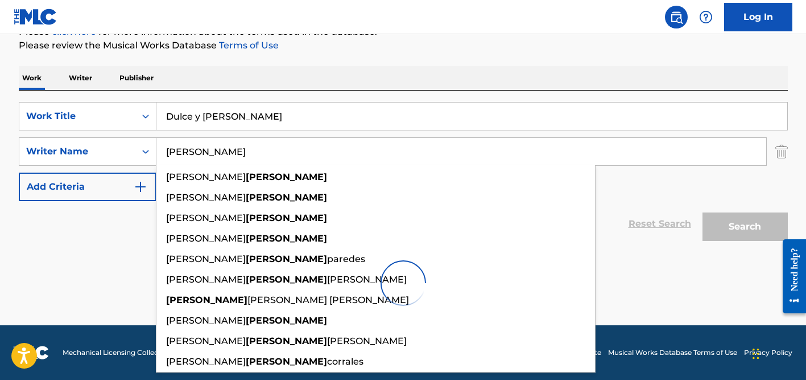
scroll to position [151, 0]
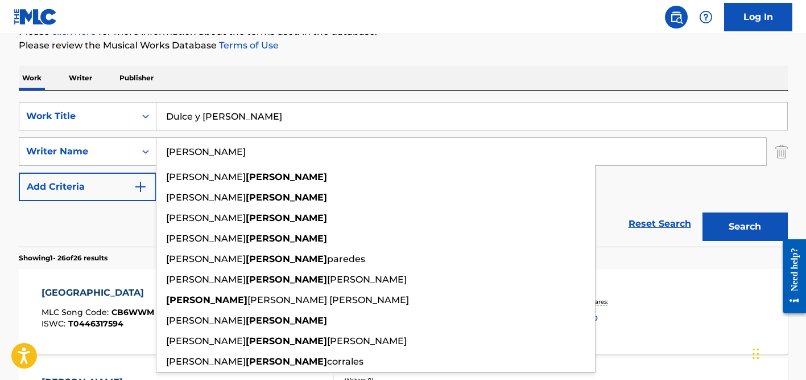
click at [350, 93] on div "SearchWithCriteriade45adb7-0c99-44bd-a548-63d071c90f73 Work Title Dulce y [PERS…" at bounding box center [403, 168] width 769 height 156
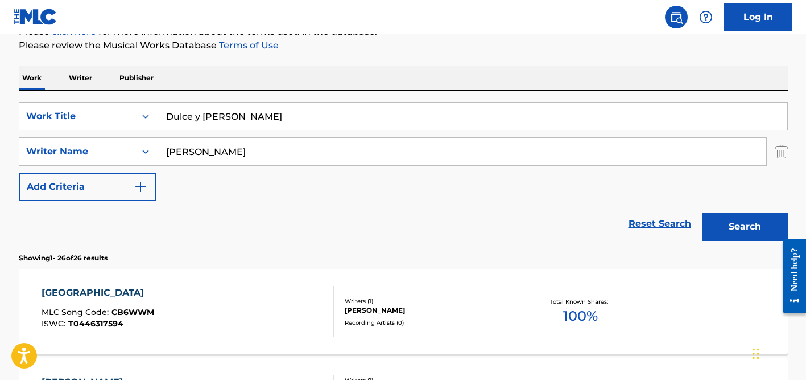
click at [245, 146] on input "[PERSON_NAME]" at bounding box center [462, 151] width 610 height 27
click at [703, 212] on button "Search" at bounding box center [745, 226] width 85 height 28
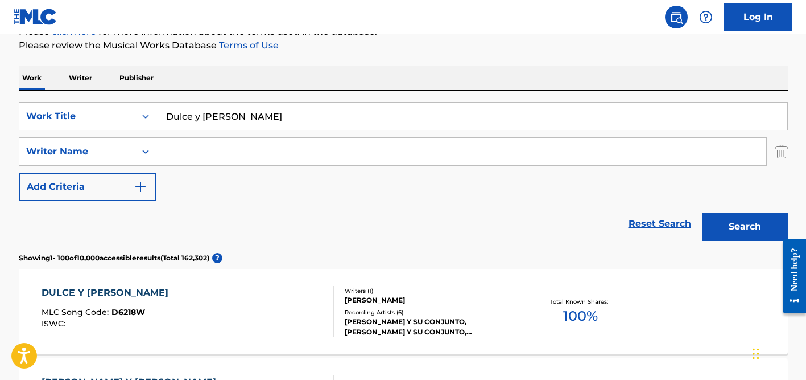
click at [208, 114] on input "Dulce y [PERSON_NAME]" at bounding box center [472, 115] width 631 height 27
paste input "Owewala"
click at [703, 212] on button "Search" at bounding box center [745, 226] width 85 height 28
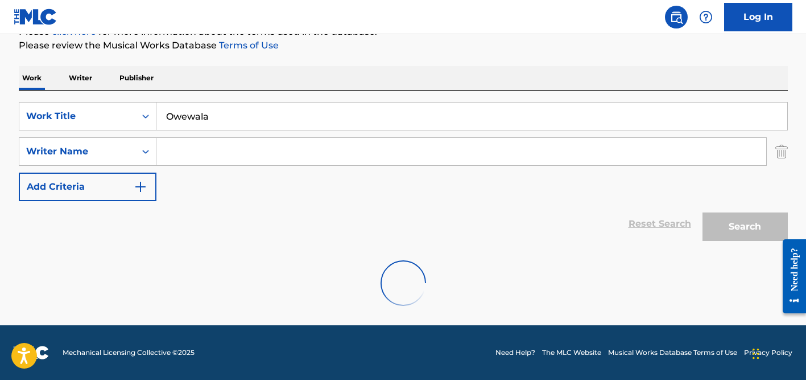
scroll to position [114, 0]
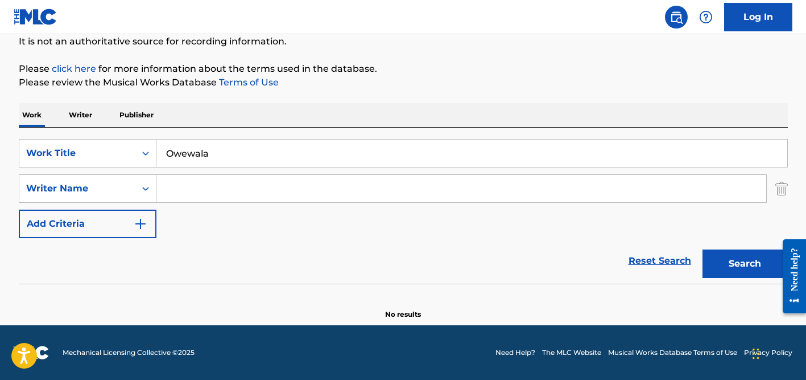
click at [216, 152] on input "Owewala" at bounding box center [472, 152] width 631 height 27
paste input "Não Vou Deixar Me Esquecer Assim"
click at [180, 152] on input "Não Vou Deixar Me Esquecer Assim" at bounding box center [472, 152] width 631 height 27
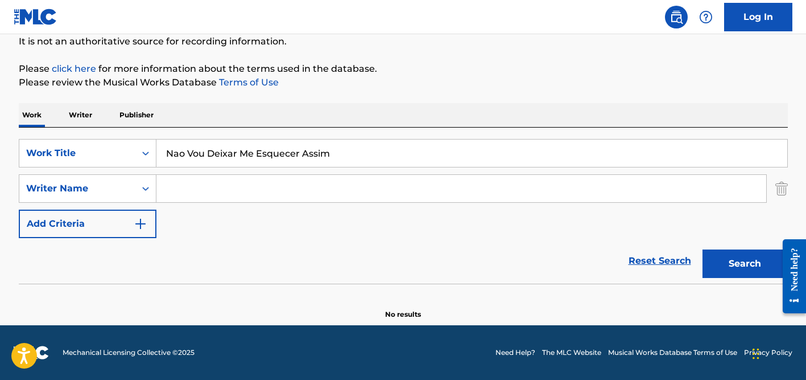
type input "Nao Vou Deixar Me Esquecer Assim"
click at [224, 124] on div "Work Writer Publisher" at bounding box center [403, 115] width 769 height 24
click at [236, 188] on input "Search Form" at bounding box center [462, 188] width 610 height 27
click at [703, 249] on button "Search" at bounding box center [745, 263] width 85 height 28
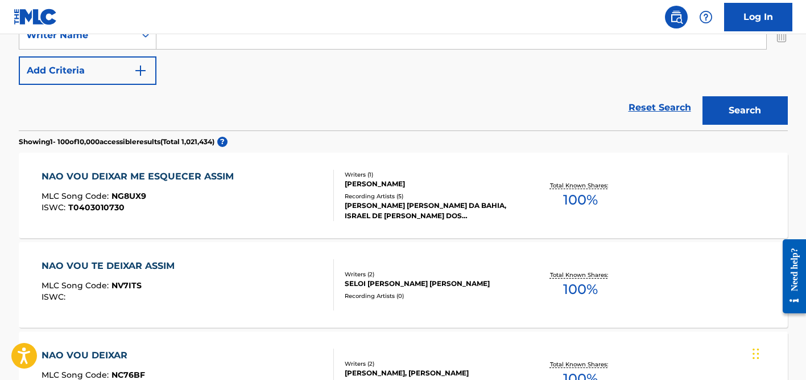
scroll to position [270, 0]
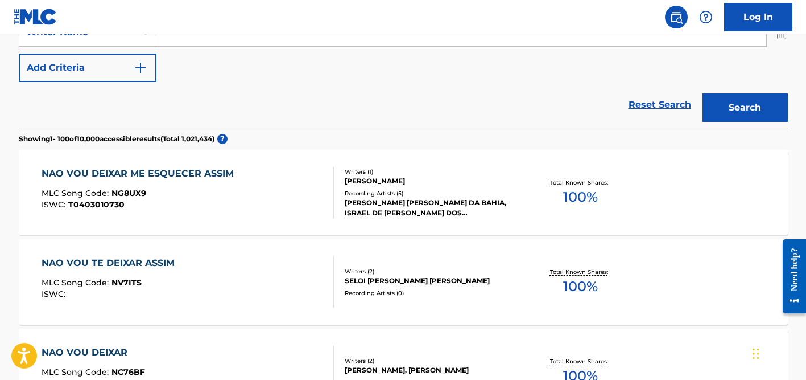
click at [359, 191] on div "Recording Artists ( 5 )" at bounding box center [431, 193] width 172 height 9
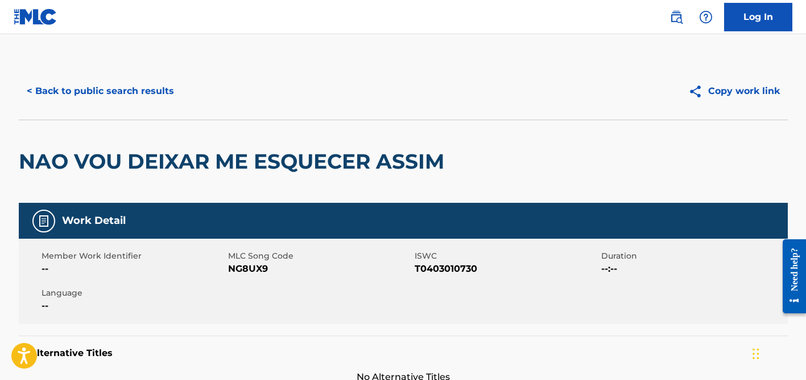
click at [140, 93] on button "< Back to public search results" at bounding box center [100, 91] width 163 height 28
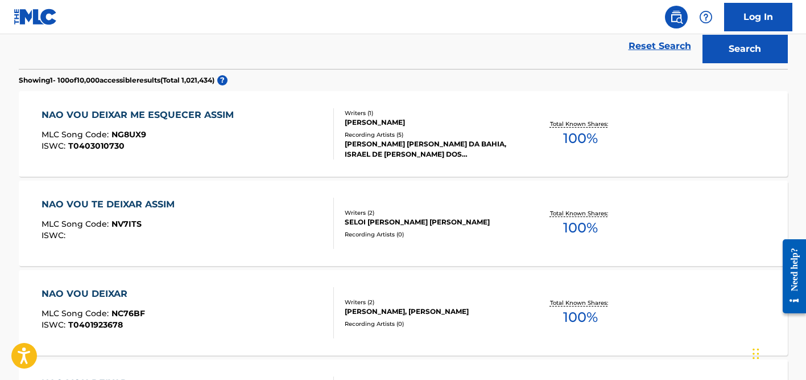
scroll to position [290, 0]
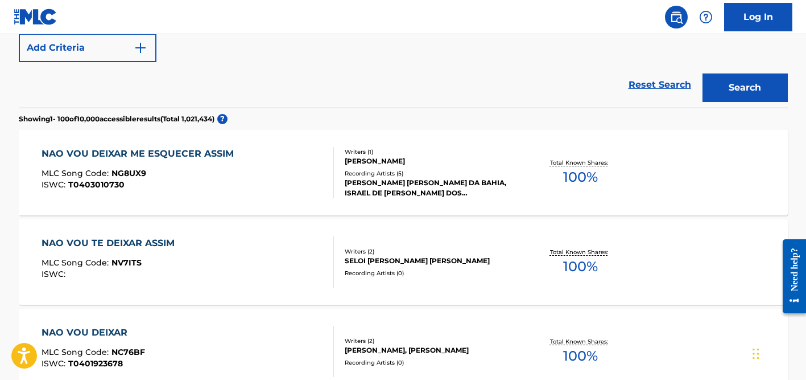
click at [378, 170] on div "Recording Artists ( 5 )" at bounding box center [431, 173] width 172 height 9
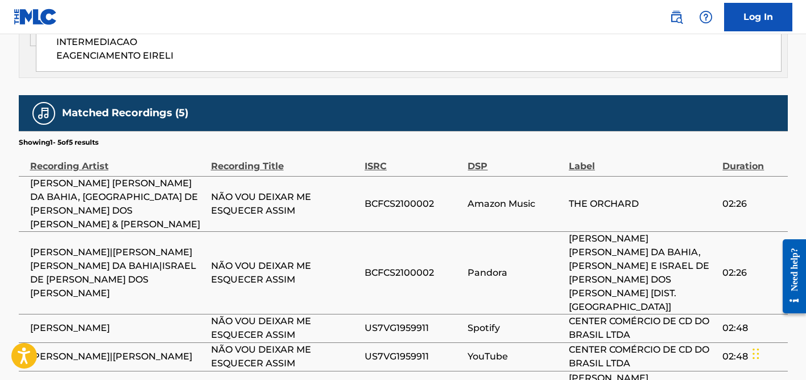
scroll to position [683, 0]
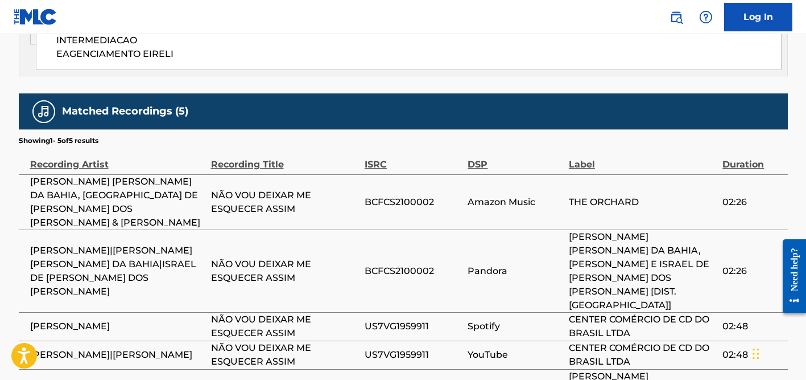
click at [68, 319] on span "[PERSON_NAME]" at bounding box center [117, 326] width 175 height 14
copy div "[PERSON_NAME]"
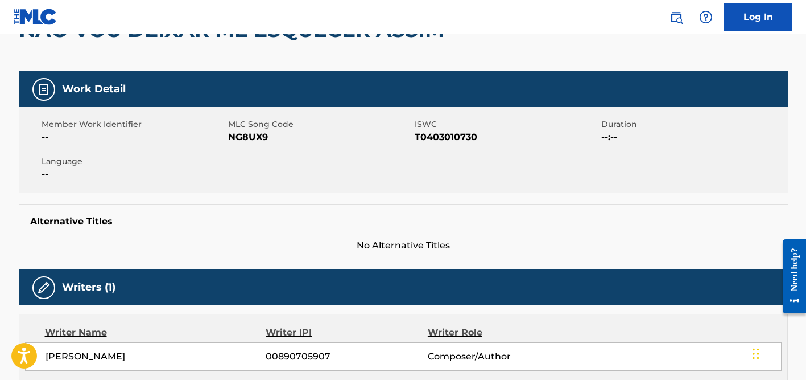
scroll to position [0, 0]
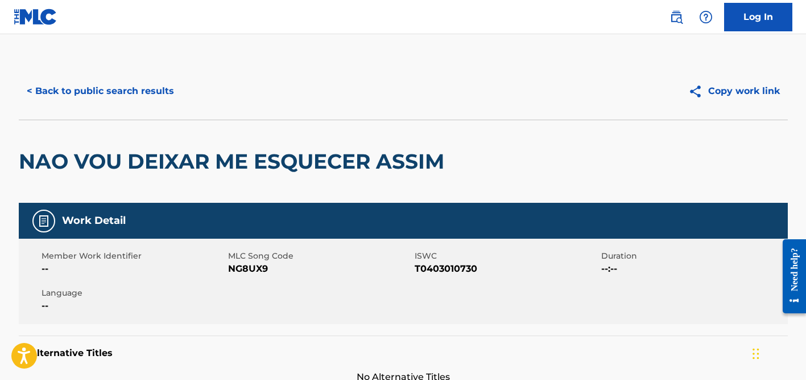
click at [92, 105] on div "< Back to public search results Copy work link" at bounding box center [403, 91] width 769 height 57
click at [158, 97] on button "< Back to public search results" at bounding box center [100, 91] width 163 height 28
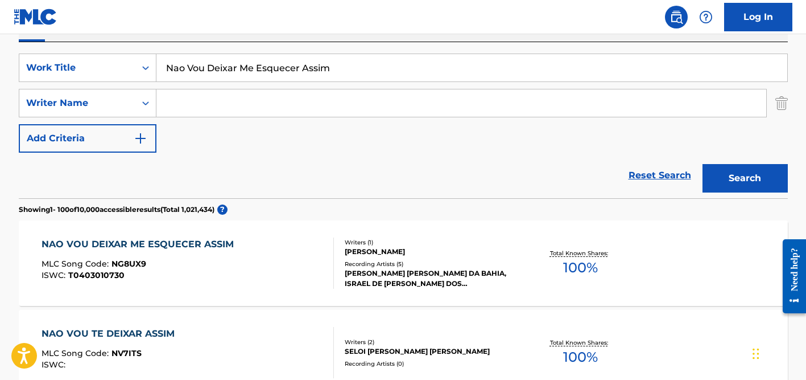
scroll to position [165, 0]
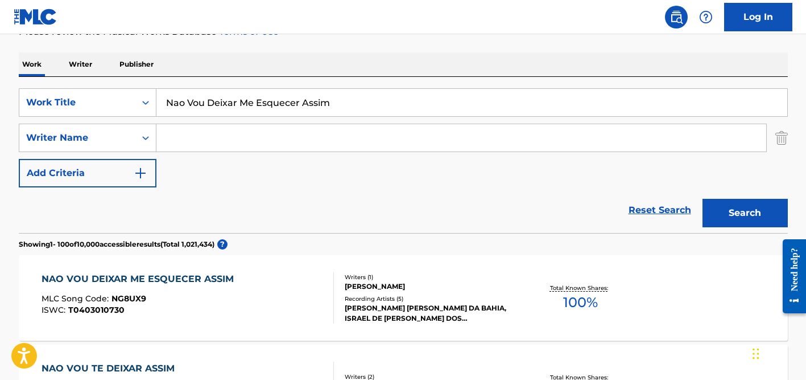
click at [187, 115] on input "Nao Vou Deixar Me Esquecer Assim" at bounding box center [472, 102] width 631 height 27
paste input "Status Que Eu Não Queria"
click at [247, 99] on input "Status Que Eu Não Queria" at bounding box center [472, 102] width 631 height 27
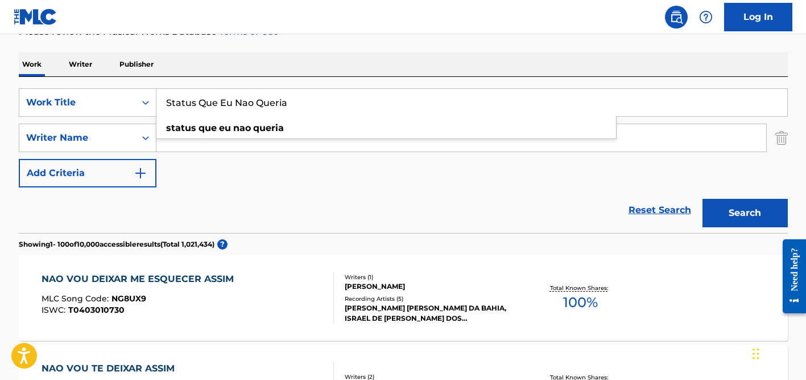
type input "Status Que Eu Nao Queria"
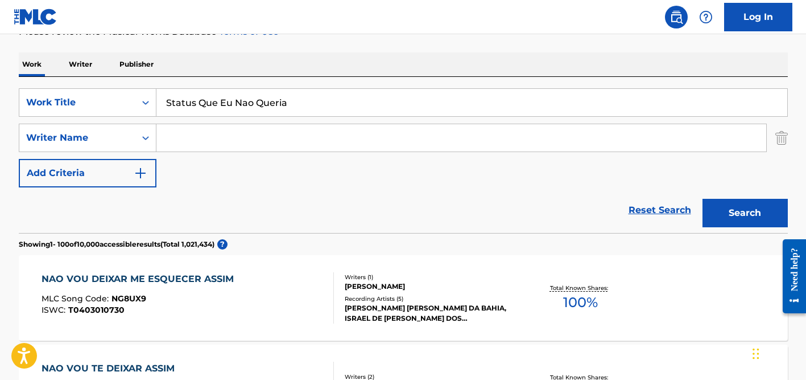
click at [293, 68] on div "Work Writer Publisher" at bounding box center [403, 64] width 769 height 24
click at [282, 138] on input "Search Form" at bounding box center [462, 137] width 610 height 27
click at [703, 199] on button "Search" at bounding box center [745, 213] width 85 height 28
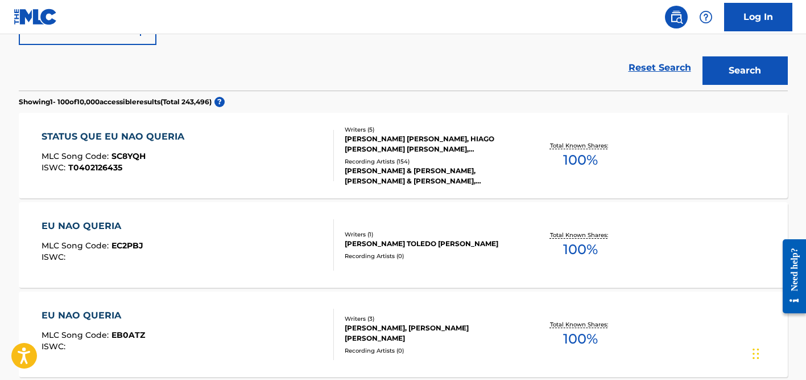
scroll to position [352, 0]
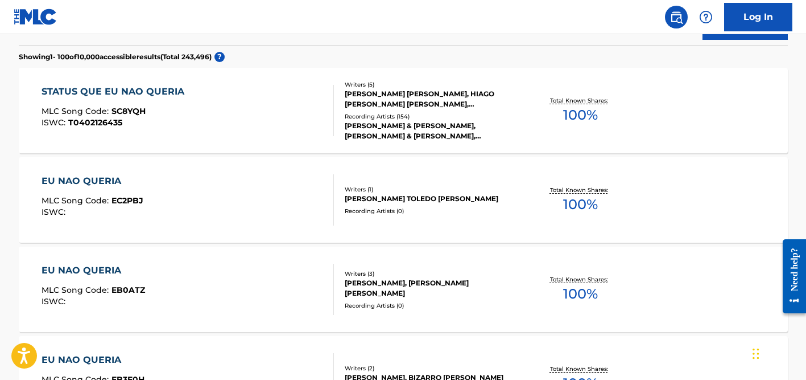
click at [416, 108] on div "[PERSON_NAME] [PERSON_NAME], HIAGO [PERSON_NAME] [PERSON_NAME], [PERSON_NAME], …" at bounding box center [431, 99] width 172 height 20
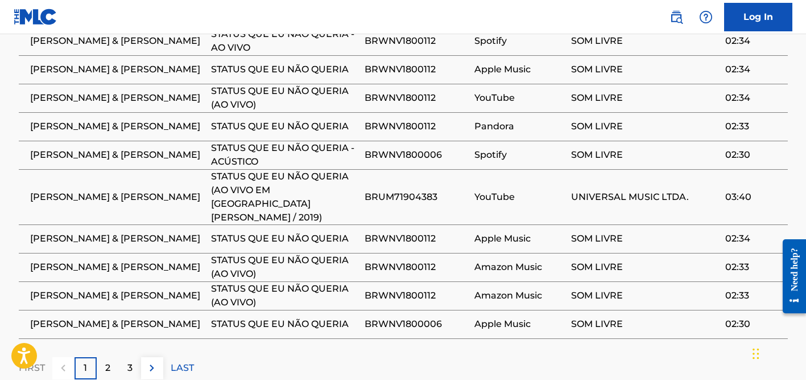
scroll to position [1012, 0]
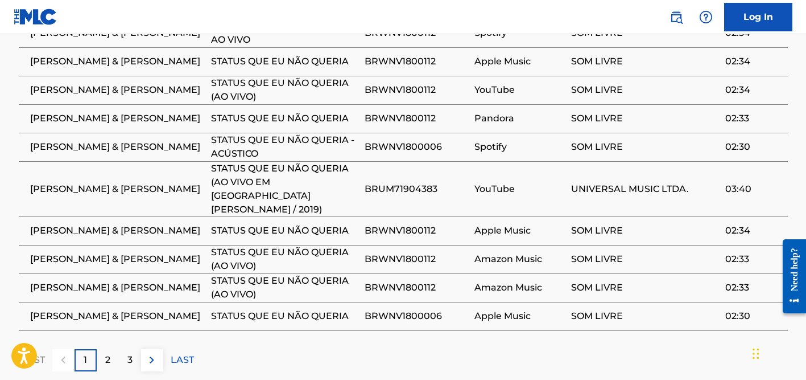
click at [132, 182] on span "[PERSON_NAME] & [PERSON_NAME]" at bounding box center [117, 189] width 175 height 14
copy div "[PERSON_NAME] & [PERSON_NAME]"
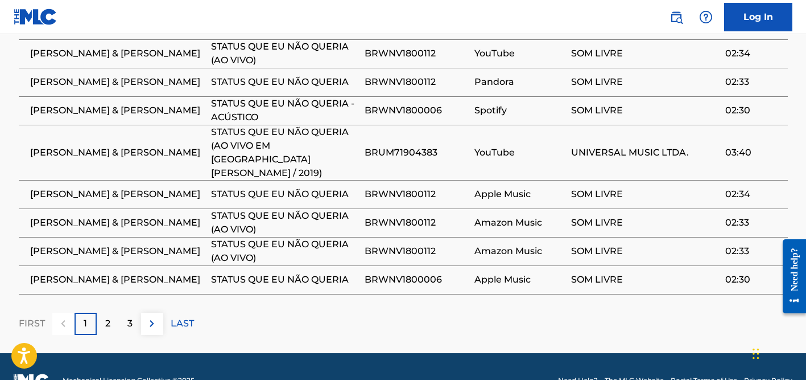
click at [108, 316] on p "2" at bounding box center [107, 323] width 5 height 14
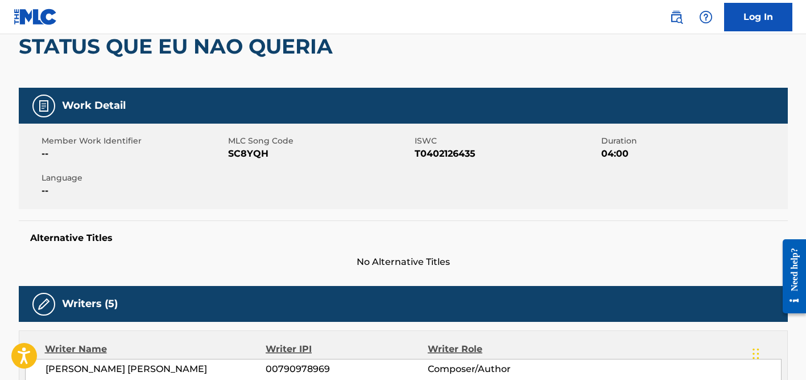
scroll to position [0, 0]
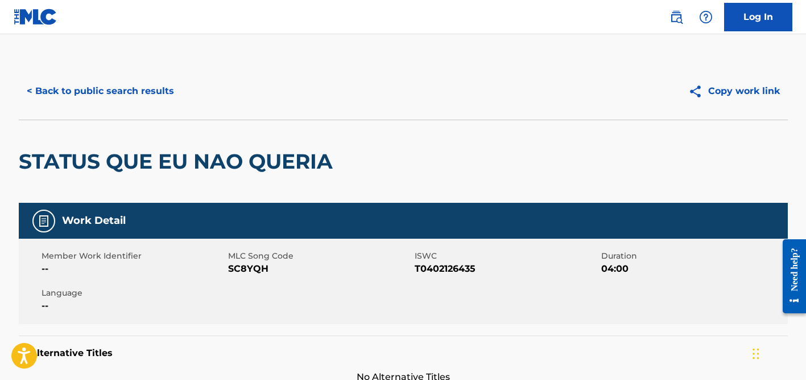
click at [117, 94] on button "< Back to public search results" at bounding box center [100, 91] width 163 height 28
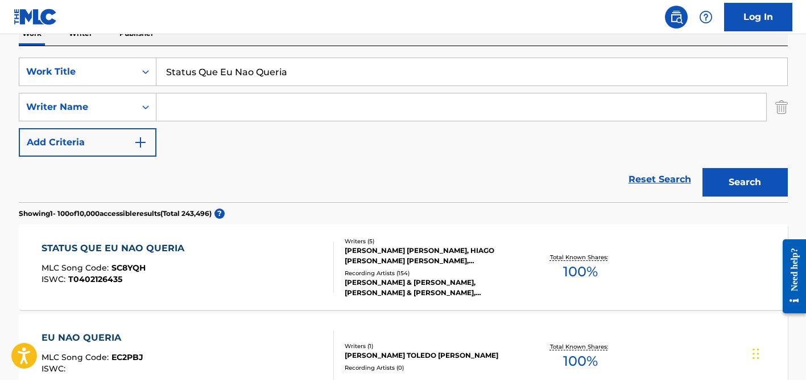
scroll to position [195, 0]
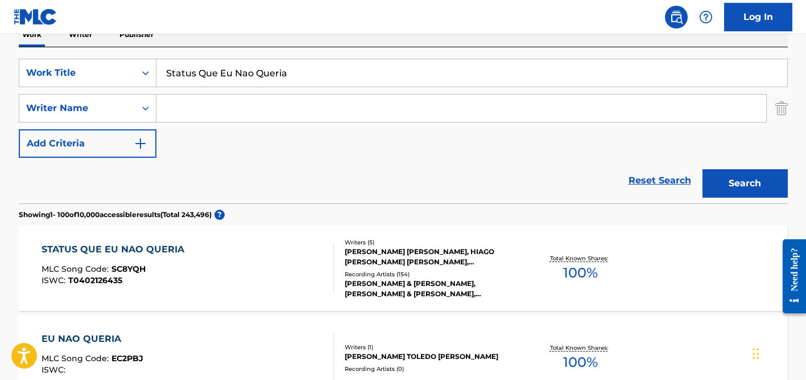
click at [182, 76] on input "Status Que Eu Nao Queria" at bounding box center [472, 72] width 631 height 27
paste input "Manhattan Skyline"
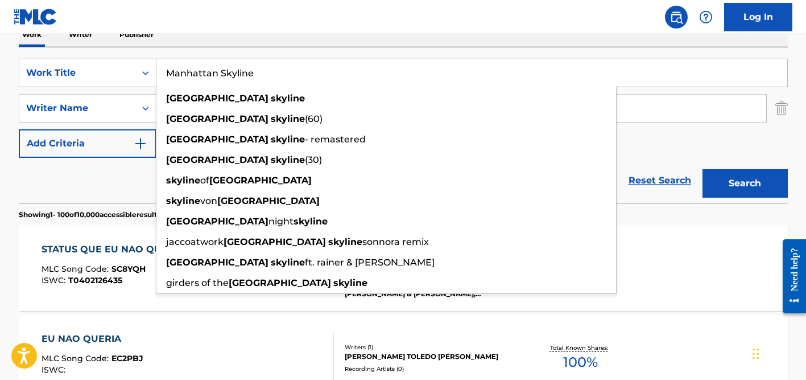
type input "Manhattan Skyline"
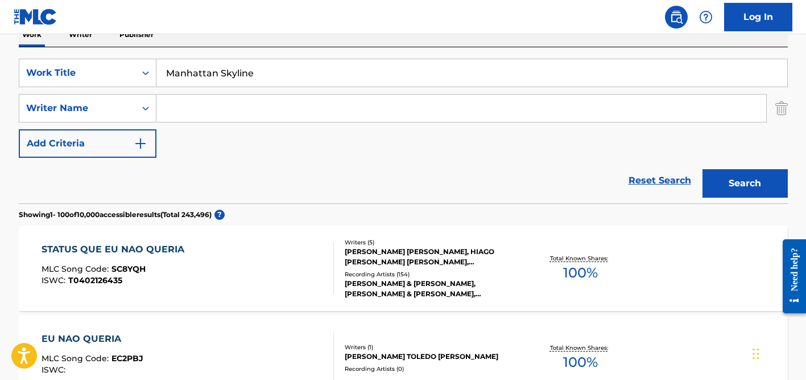
click at [280, 43] on div "Work Writer Publisher" at bounding box center [403, 35] width 769 height 24
click at [246, 110] on input "Search Form" at bounding box center [462, 107] width 610 height 27
click at [703, 169] on button "Search" at bounding box center [745, 183] width 85 height 28
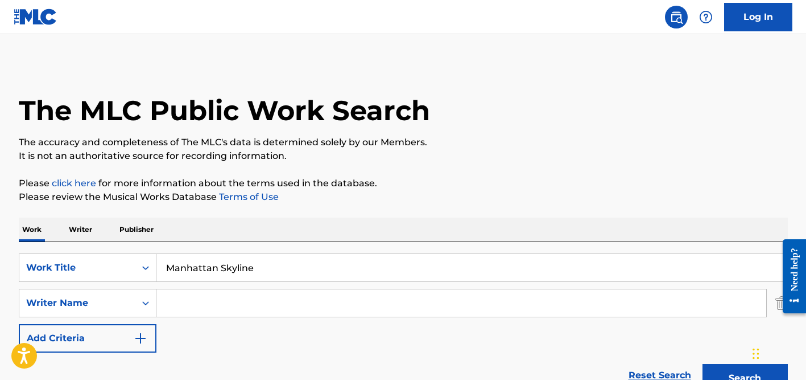
scroll to position [194, 0]
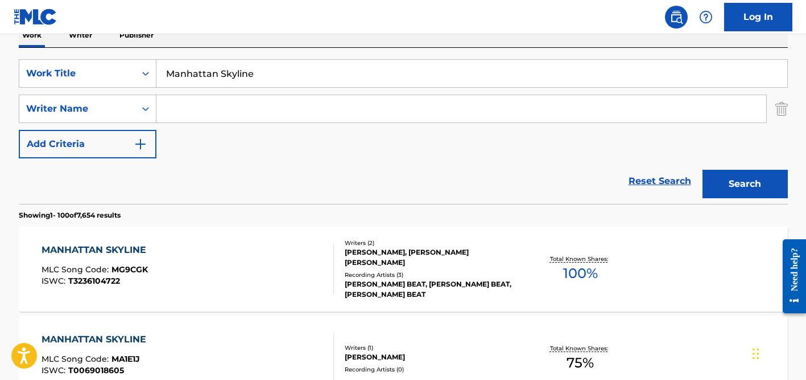
click at [240, 103] on input "Search Form" at bounding box center [462, 108] width 610 height 27
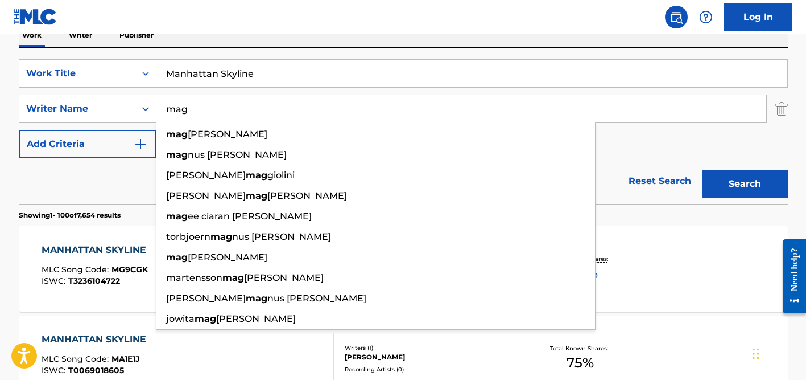
click at [227, 98] on input "mag" at bounding box center [462, 108] width 610 height 27
paste input "Waaktaar"
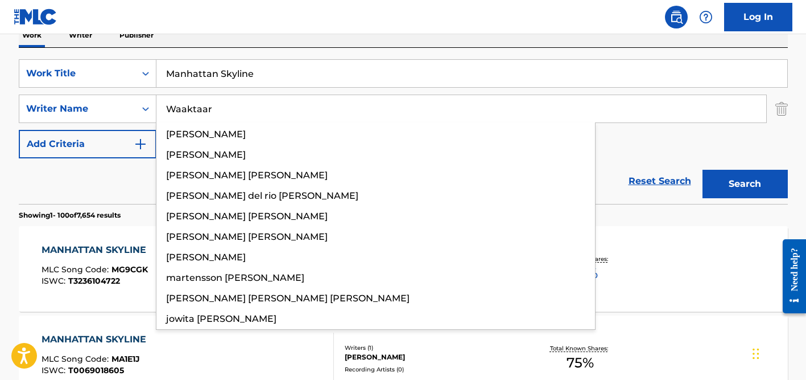
type input "Waaktaar"
click at [703, 170] on button "Search" at bounding box center [745, 184] width 85 height 28
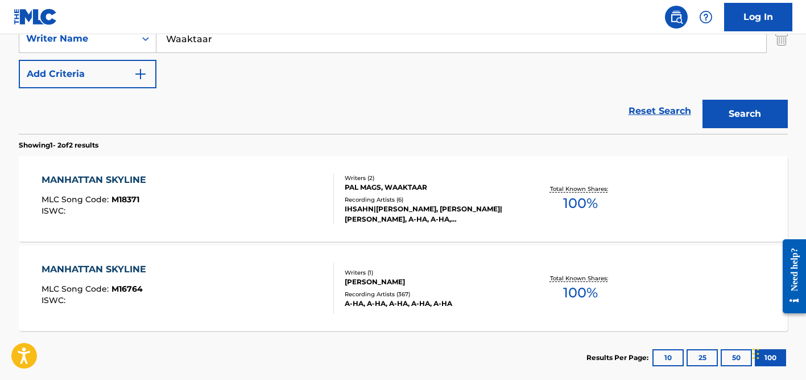
scroll to position [269, 0]
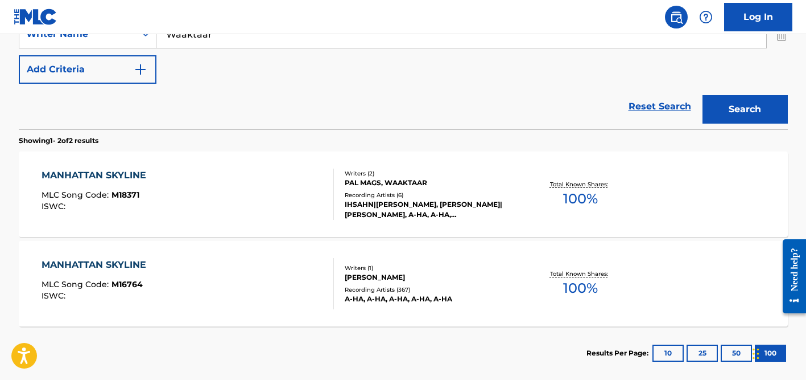
click at [367, 260] on div "MANHATTAN SKYLINE MLC Song Code : M16764 ISWC : Writers ( 1 ) [PERSON_NAME] Rec…" at bounding box center [403, 283] width 769 height 85
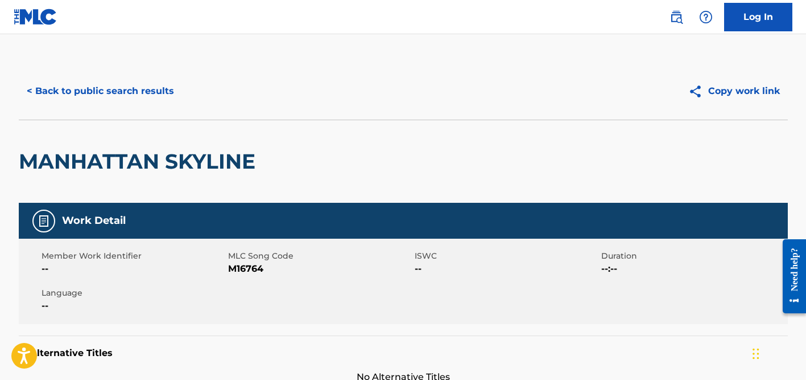
click at [120, 96] on button "< Back to public search results" at bounding box center [100, 91] width 163 height 28
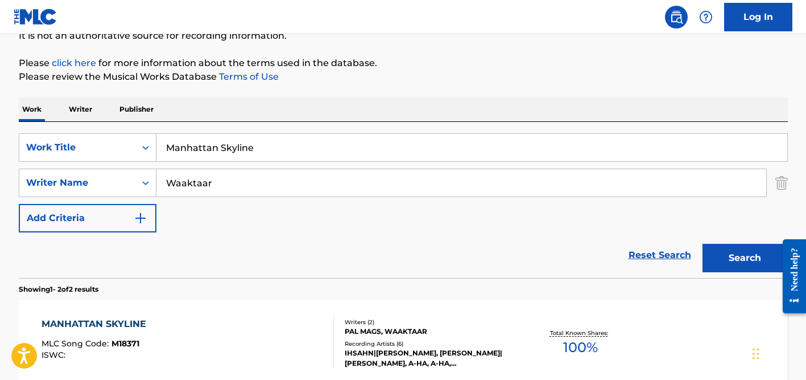
scroll to position [24, 0]
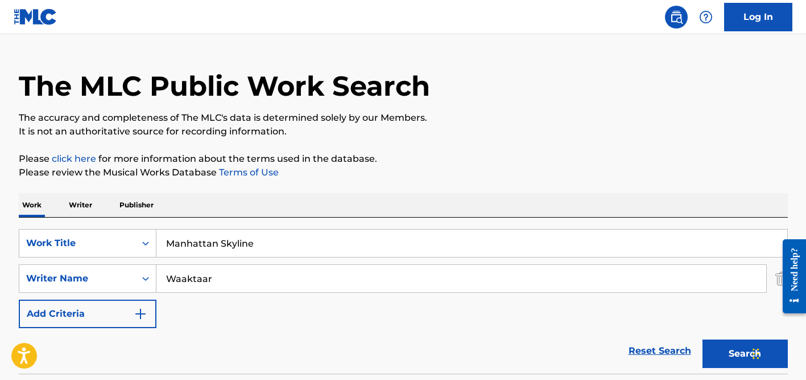
click at [216, 243] on input "Manhattan Skyline" at bounding box center [472, 242] width 631 height 27
paste input "Eyes on Fir"
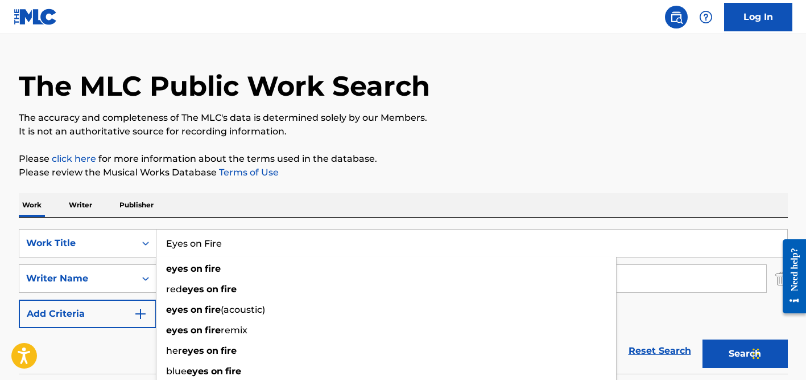
type input "Eyes on Fire"
click at [289, 201] on div "Work Writer Publisher" at bounding box center [403, 205] width 769 height 24
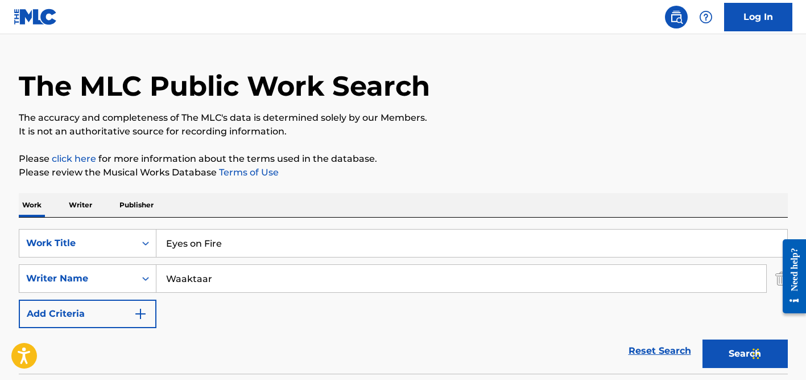
click at [269, 267] on input "Waaktaar" at bounding box center [462, 278] width 610 height 27
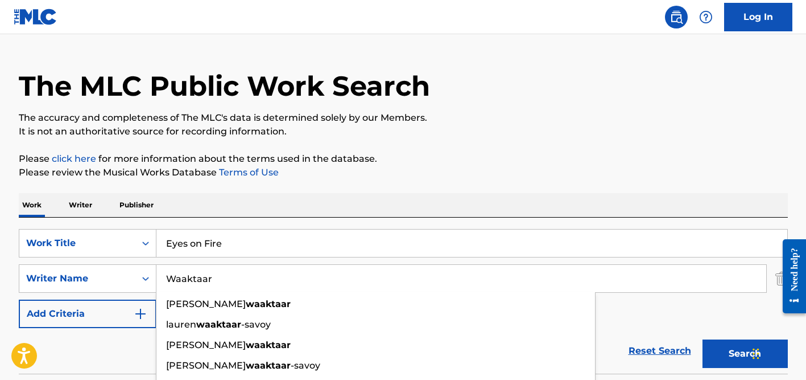
click at [269, 267] on input "Waaktaar" at bounding box center [462, 278] width 610 height 27
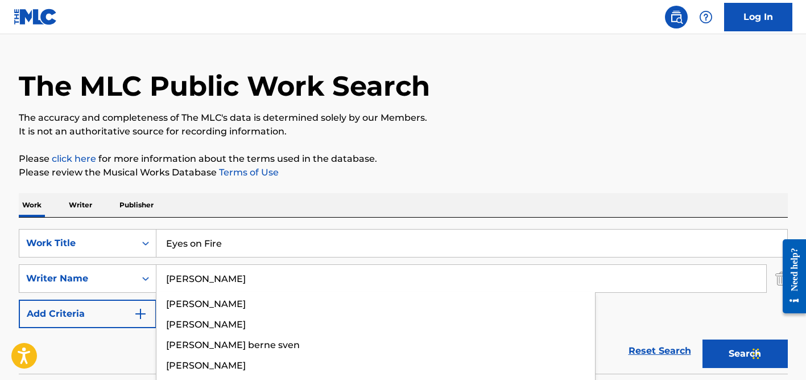
type input "[PERSON_NAME]"
click at [703, 339] on button "Search" at bounding box center [745, 353] width 85 height 28
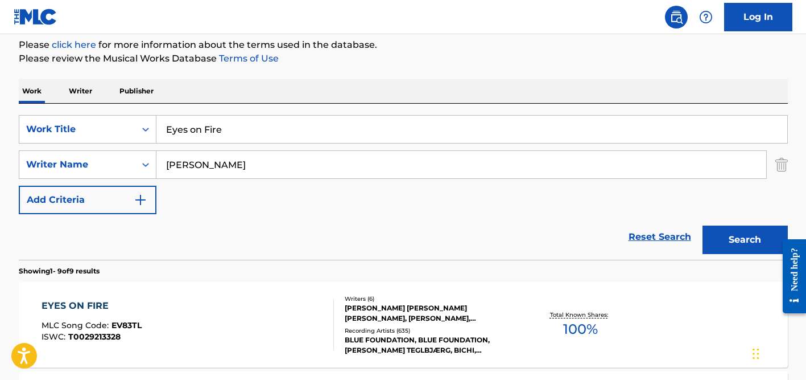
click at [408, 80] on div "Work Writer Publisher" at bounding box center [403, 91] width 769 height 24
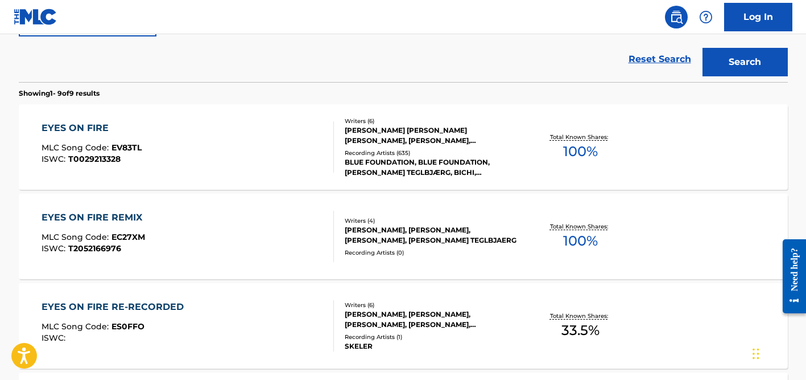
scroll to position [319, 0]
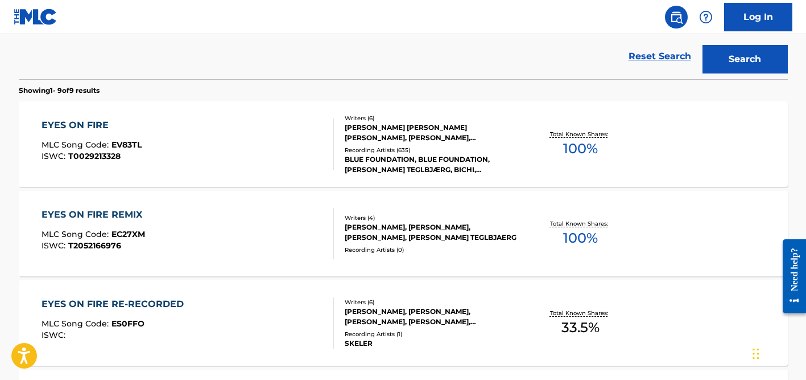
click at [386, 156] on div "BLUE FOUNDATION, BLUE FOUNDATION, [PERSON_NAME] TEGLBJÆRG, BICHI, [PERSON_NAME]…" at bounding box center [431, 164] width 172 height 20
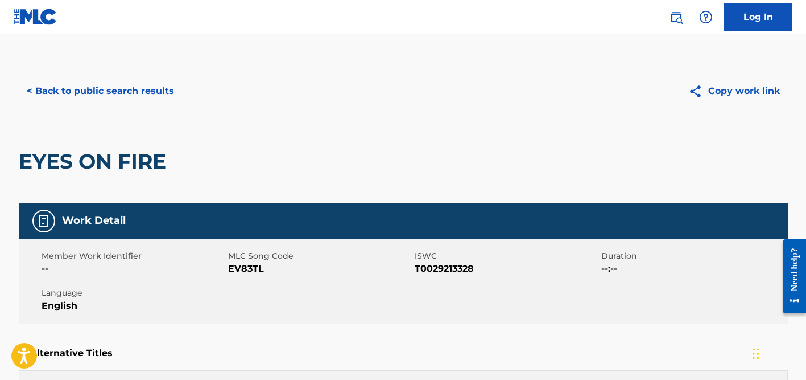
click at [170, 87] on button "< Back to public search results" at bounding box center [100, 91] width 163 height 28
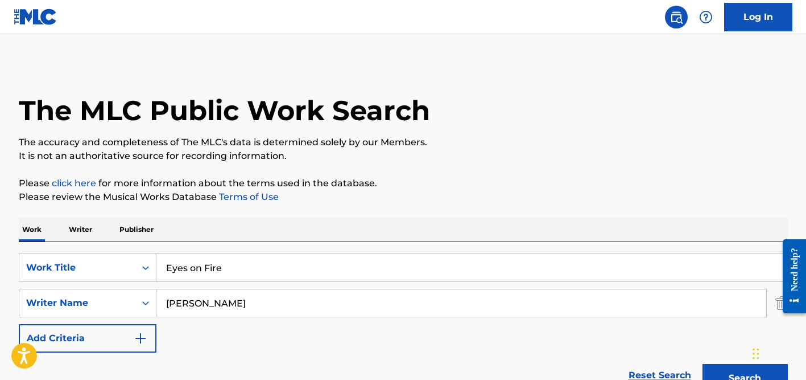
click at [226, 265] on input "Eyes on Fire" at bounding box center [472, 267] width 631 height 27
paste input "Let There Be Hous"
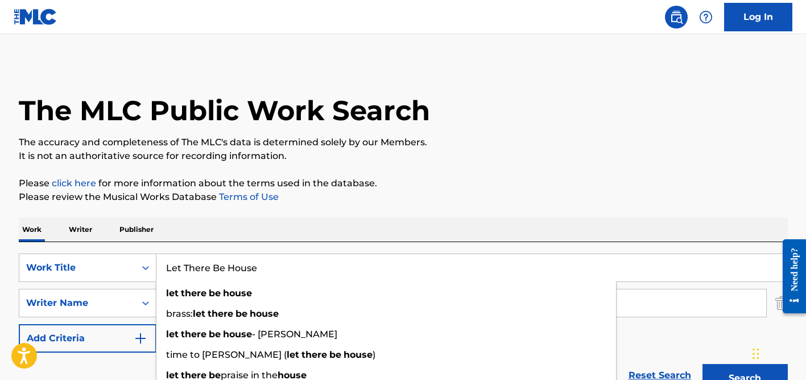
type input "Let There Be House"
click at [294, 229] on div "Work Writer Publisher" at bounding box center [403, 229] width 769 height 24
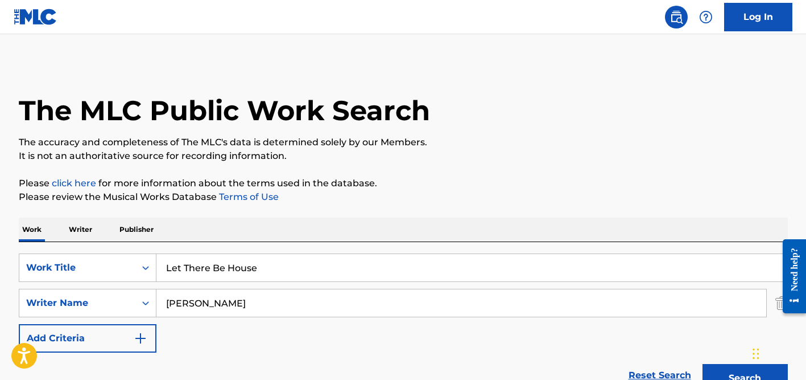
click at [260, 303] on input "[PERSON_NAME]" at bounding box center [462, 302] width 610 height 27
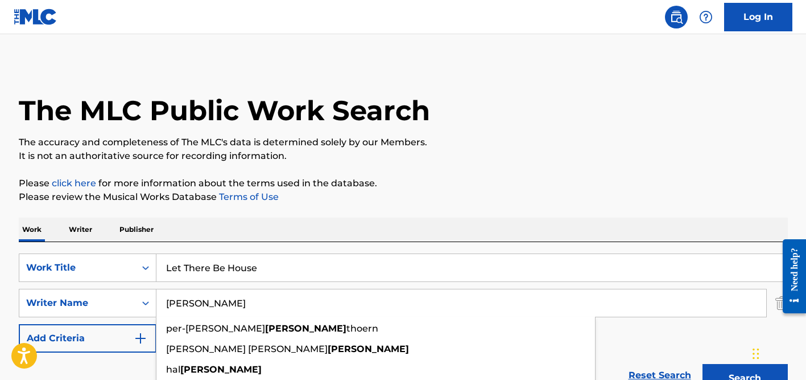
click at [260, 303] on input "[PERSON_NAME]" at bounding box center [462, 302] width 610 height 27
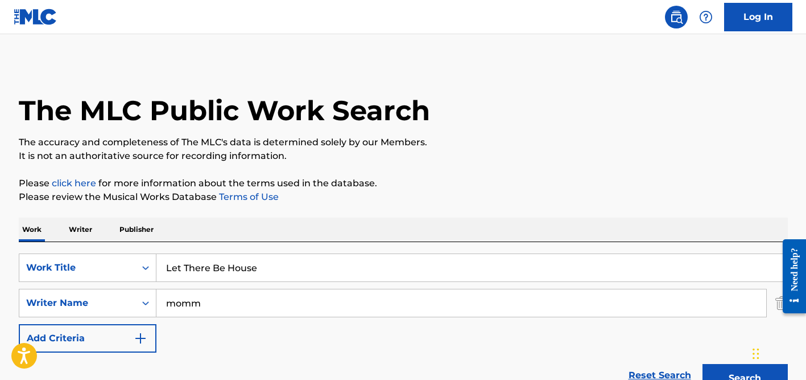
type input "momm"
click at [703, 364] on button "Search" at bounding box center [745, 378] width 85 height 28
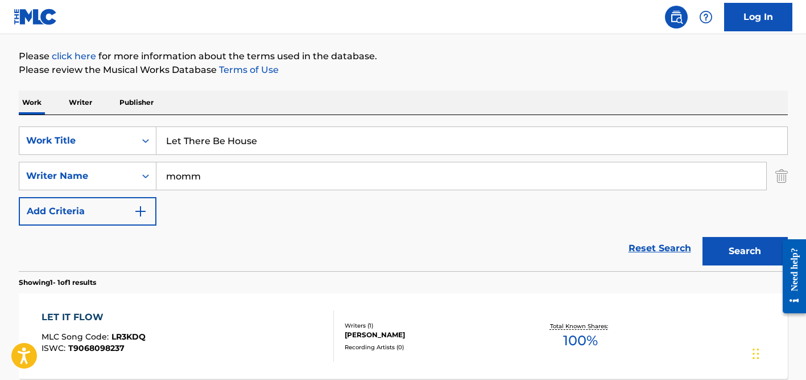
scroll to position [240, 0]
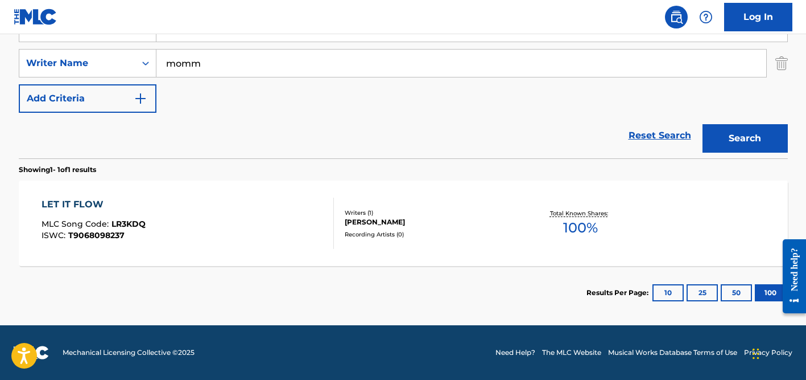
click at [236, 69] on input "momm" at bounding box center [462, 63] width 610 height 27
click at [703, 124] on button "Search" at bounding box center [745, 138] width 85 height 28
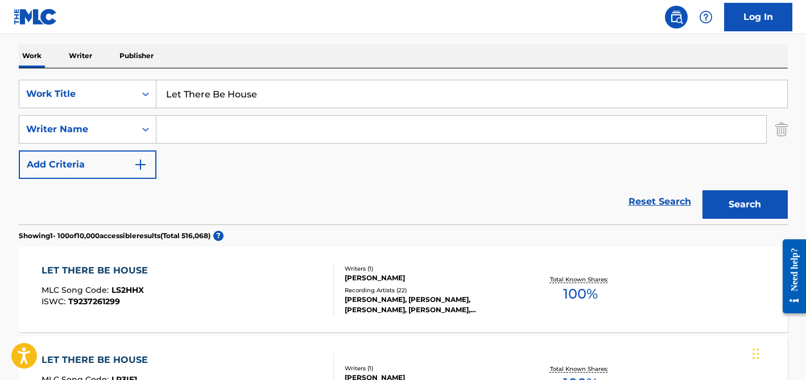
scroll to position [168, 0]
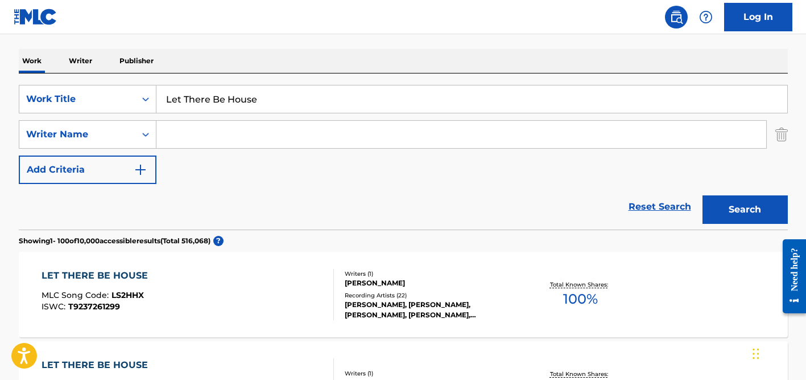
click at [233, 103] on input "Let There Be House" at bounding box center [472, 98] width 631 height 27
paste input "Vridilo J"
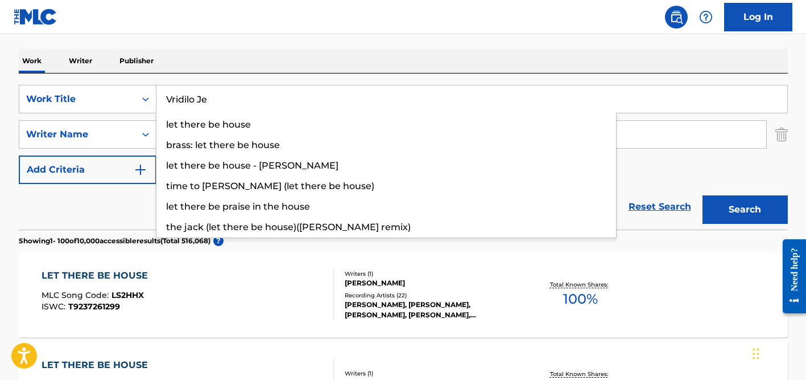
type input "Vridilo Je"
click at [306, 75] on div "SearchWithCriteriade45adb7-0c99-44bd-a548-63d071c90f73 Work Title Vridilo Je le…" at bounding box center [403, 151] width 769 height 156
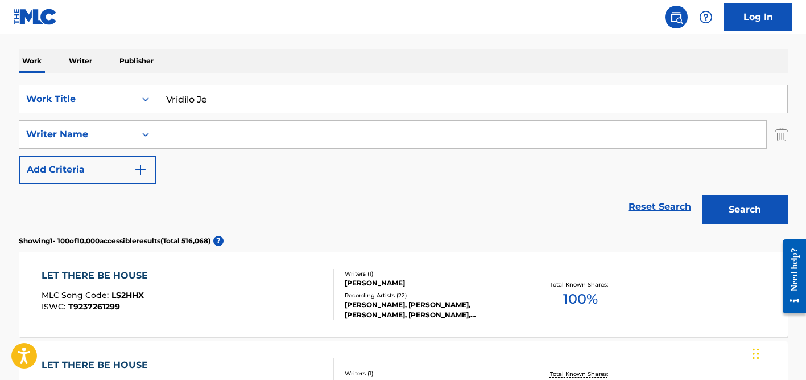
click at [267, 137] on input "Search Form" at bounding box center [462, 134] width 610 height 27
click at [703, 195] on button "Search" at bounding box center [745, 209] width 85 height 28
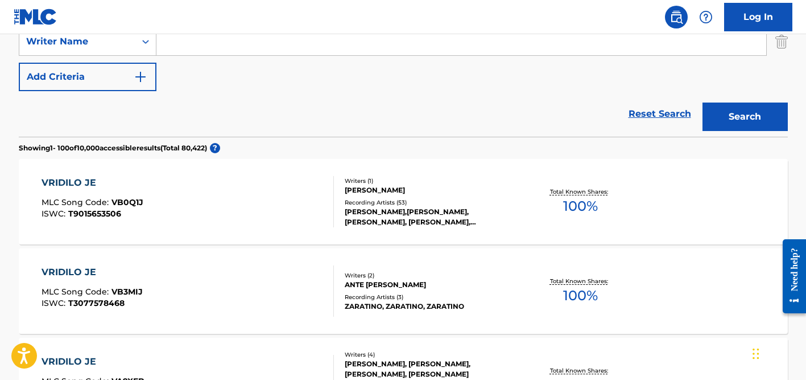
scroll to position [301, 0]
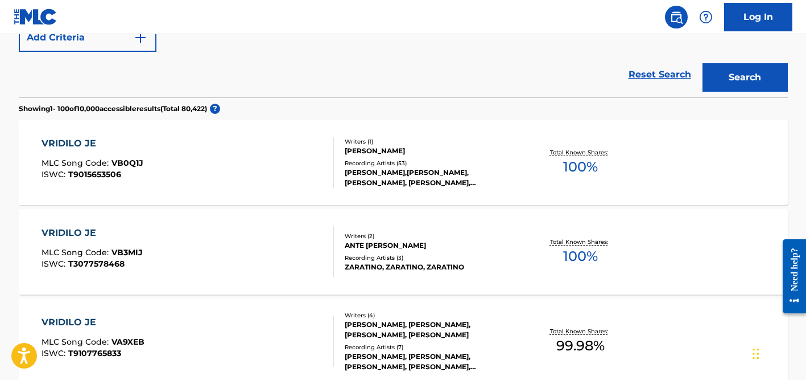
click at [395, 153] on div "[PERSON_NAME]" at bounding box center [431, 151] width 172 height 10
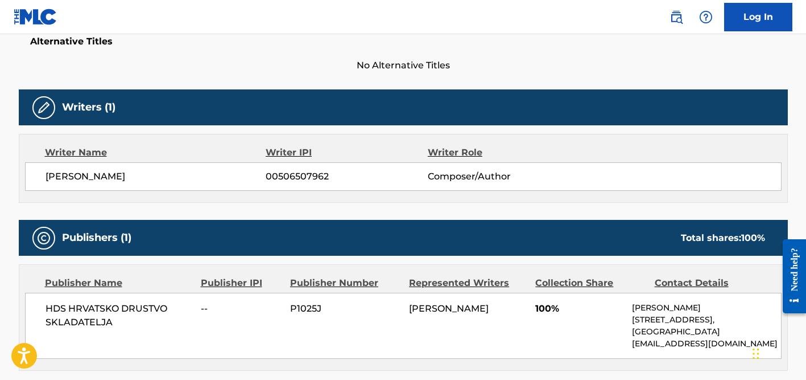
scroll to position [313, 0]
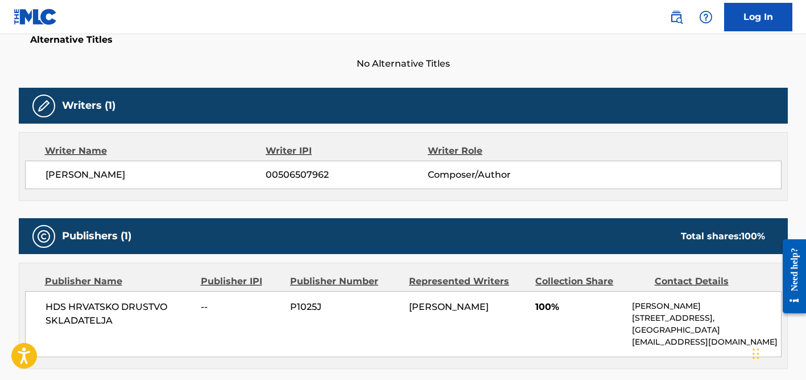
click at [101, 171] on span "[PERSON_NAME]" at bounding box center [156, 175] width 221 height 14
copy div "[PERSON_NAME]"
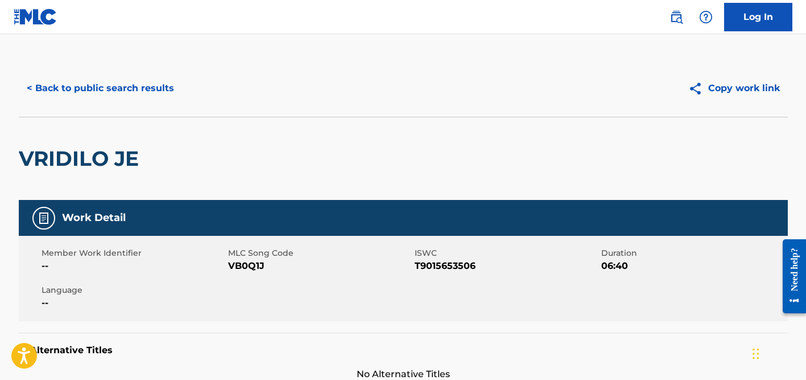
scroll to position [0, 0]
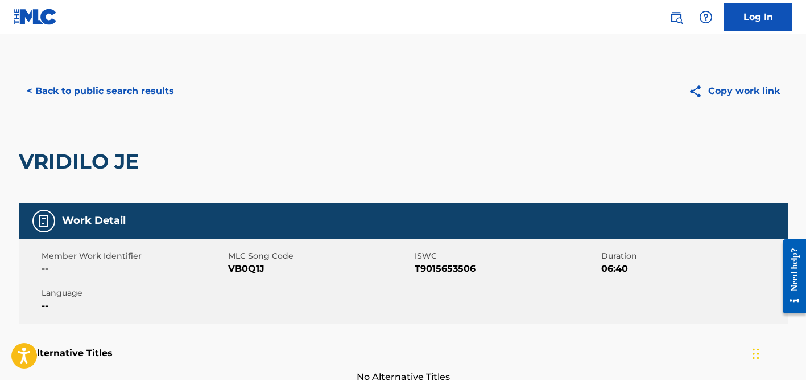
click at [175, 94] on button "< Back to public search results" at bounding box center [100, 91] width 163 height 28
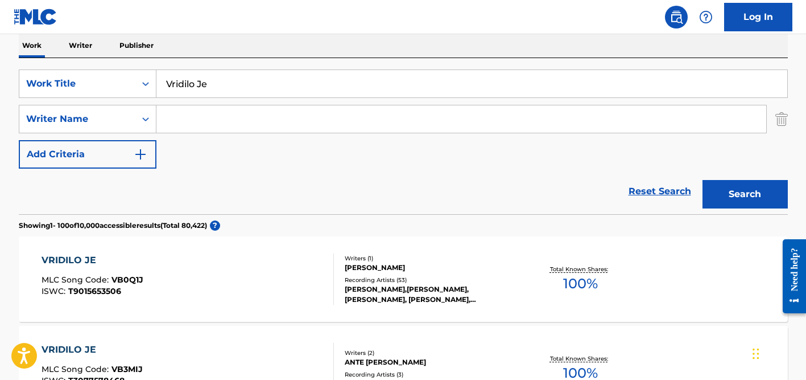
scroll to position [181, 0]
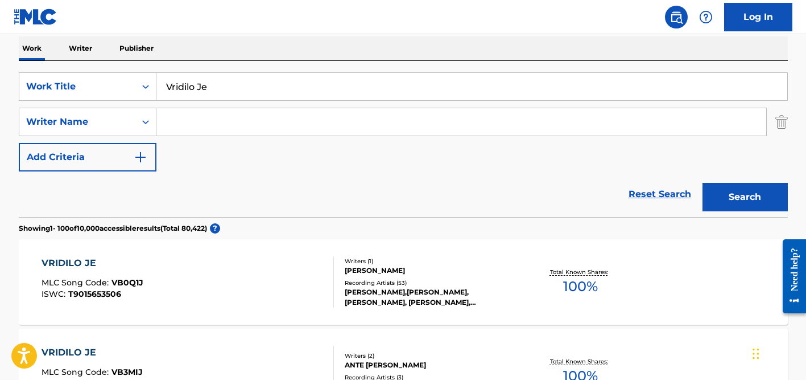
click at [204, 84] on input "Vridilo Je" at bounding box center [472, 86] width 631 height 27
paste input "La Demanda"
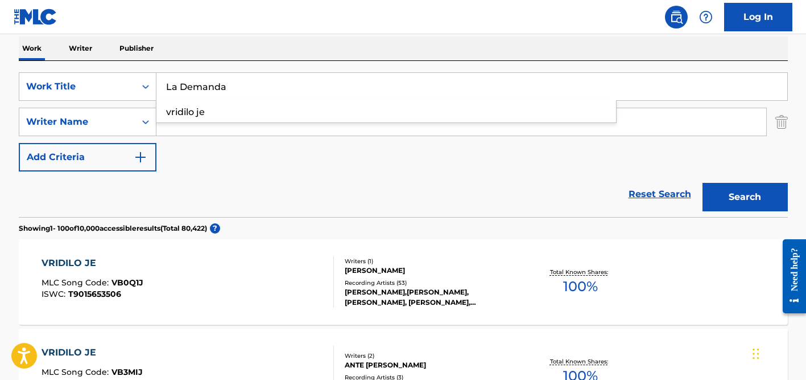
type input "La Demanda"
click at [703, 183] on button "Search" at bounding box center [745, 197] width 85 height 28
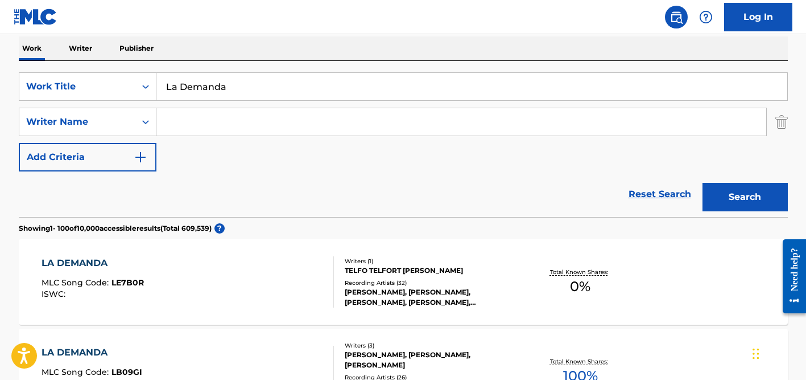
scroll to position [1087, 0]
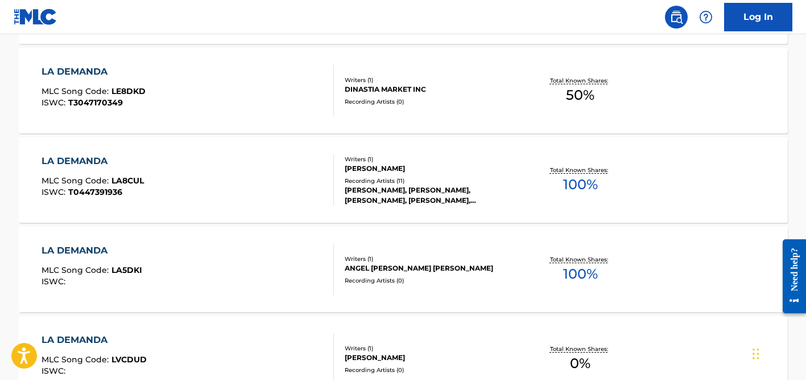
click at [394, 174] on div "Writers ( 1 ) [PERSON_NAME] [PERSON_NAME] Recording Artists ( 11 ) LOS BETOS, L…" at bounding box center [425, 180] width 183 height 51
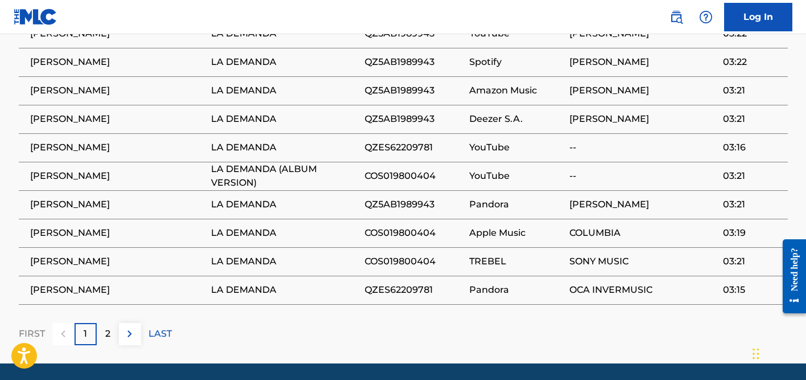
scroll to position [908, 0]
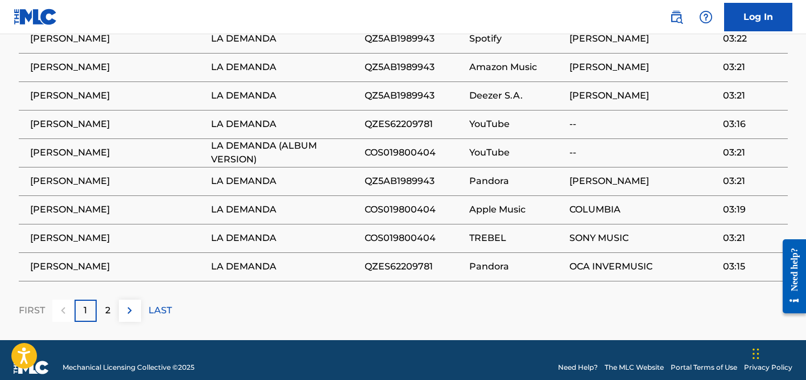
click at [71, 117] on span "[PERSON_NAME]" at bounding box center [117, 124] width 175 height 14
copy div "[PERSON_NAME]"
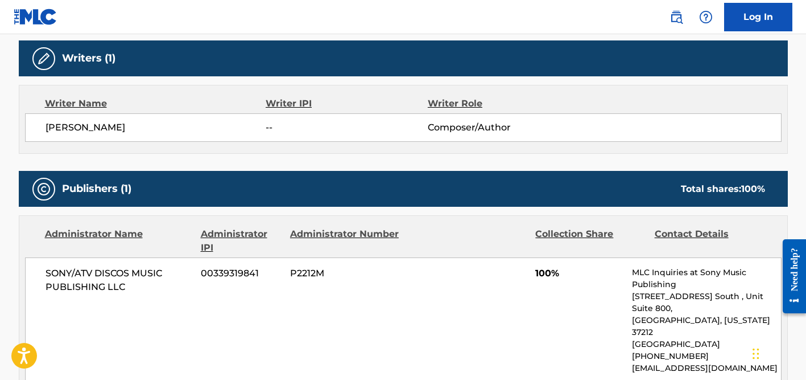
scroll to position [278, 0]
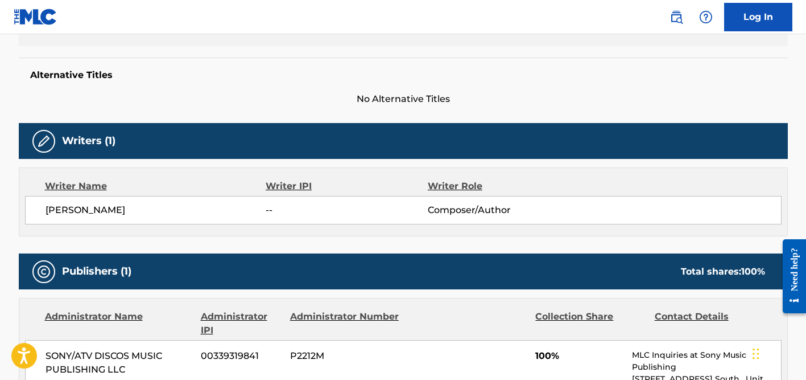
click at [121, 215] on span "[PERSON_NAME]" at bounding box center [156, 210] width 221 height 14
drag, startPoint x: 121, startPoint y: 215, endPoint x: 113, endPoint y: 211, distance: 8.9
click at [121, 215] on span "[PERSON_NAME]" at bounding box center [156, 210] width 221 height 14
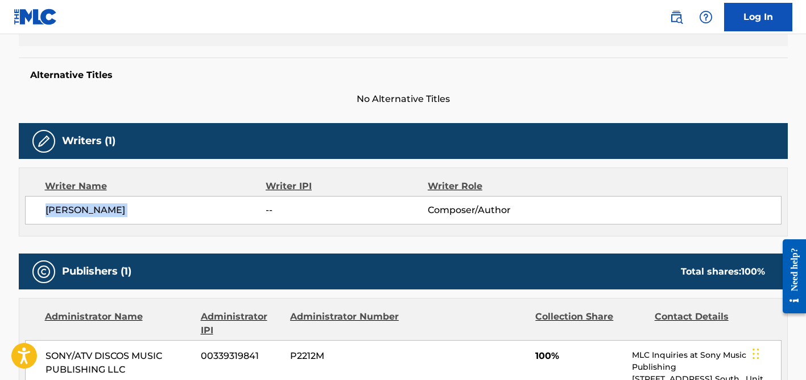
copy div "[PERSON_NAME]"
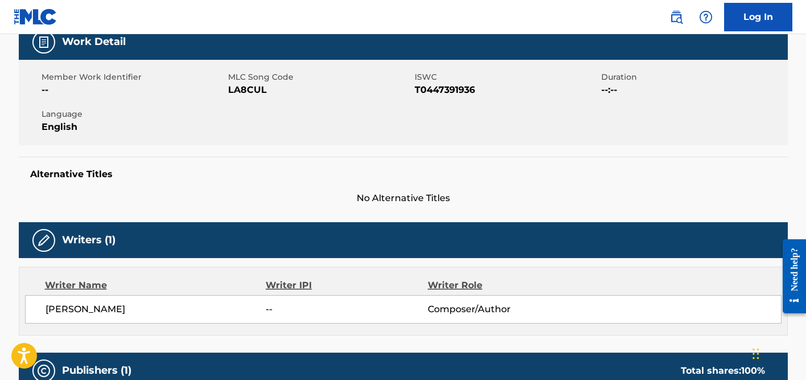
scroll to position [0, 0]
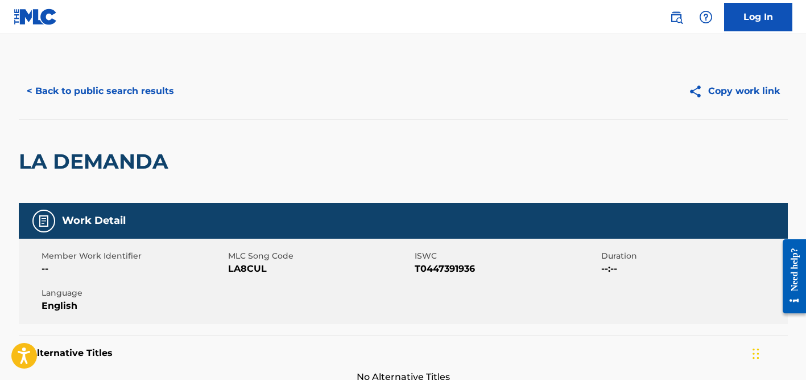
click at [121, 93] on button "< Back to public search results" at bounding box center [100, 91] width 163 height 28
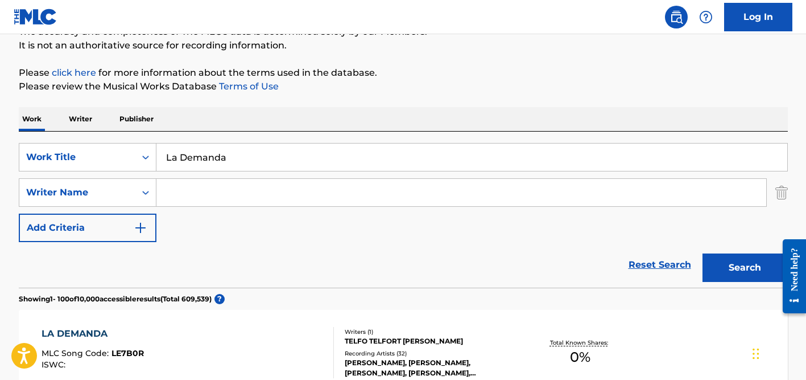
scroll to position [147, 0]
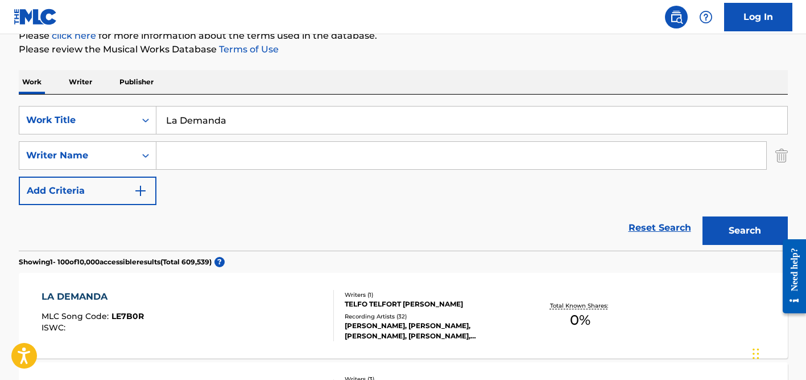
click at [224, 122] on input "La Demanda" at bounding box center [472, 119] width 631 height 27
paste input "Viento del Norte"
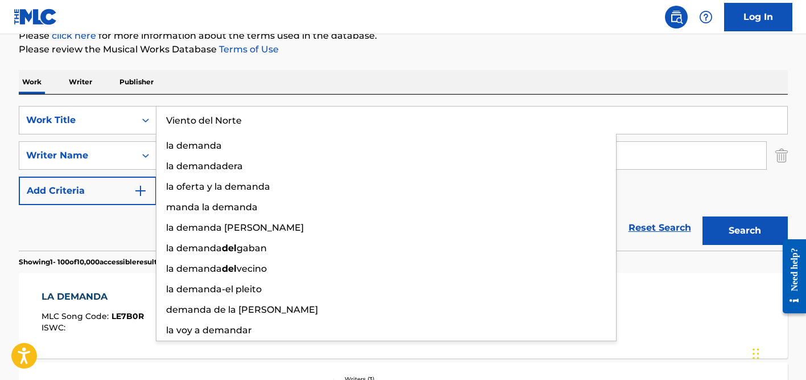
type input "Viento del Norte"
click at [703, 216] on button "Search" at bounding box center [745, 230] width 85 height 28
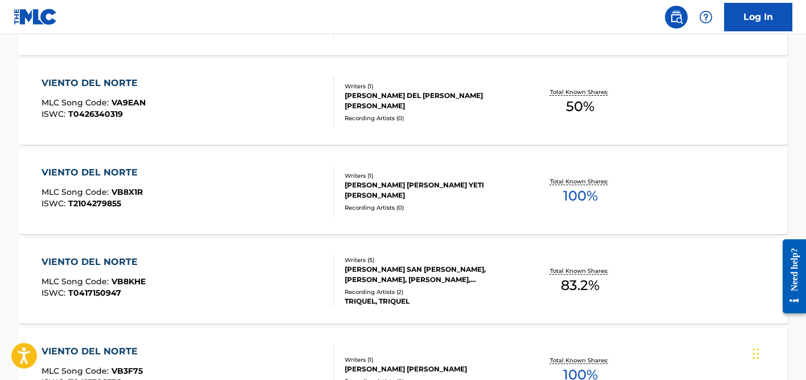
scroll to position [1875, 0]
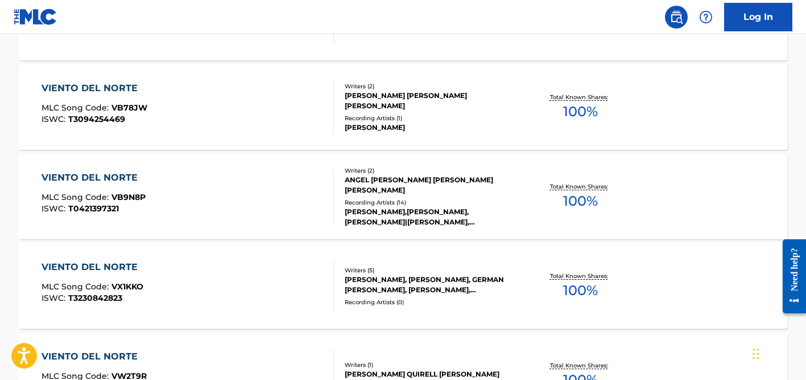
click at [355, 192] on div "ANGEL [PERSON_NAME] [PERSON_NAME] [PERSON_NAME]" at bounding box center [431, 185] width 172 height 20
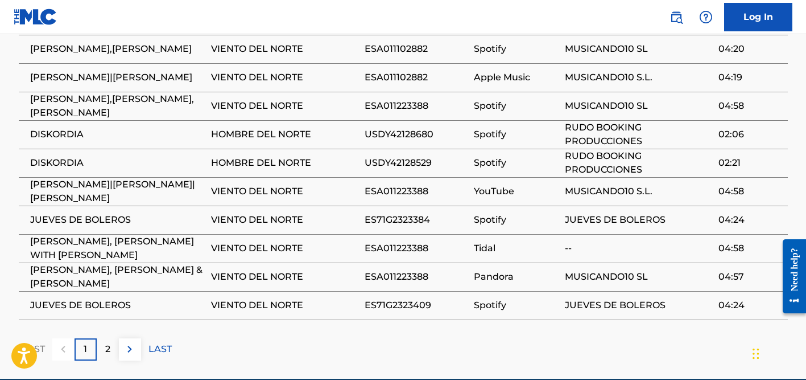
scroll to position [874, 0]
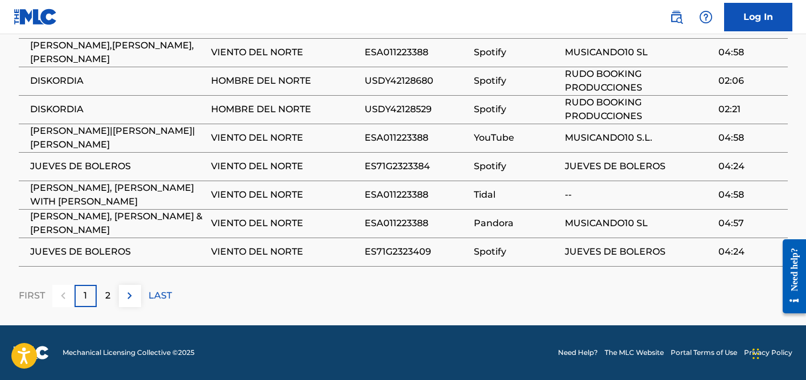
click at [104, 295] on div "2" at bounding box center [108, 296] width 22 height 22
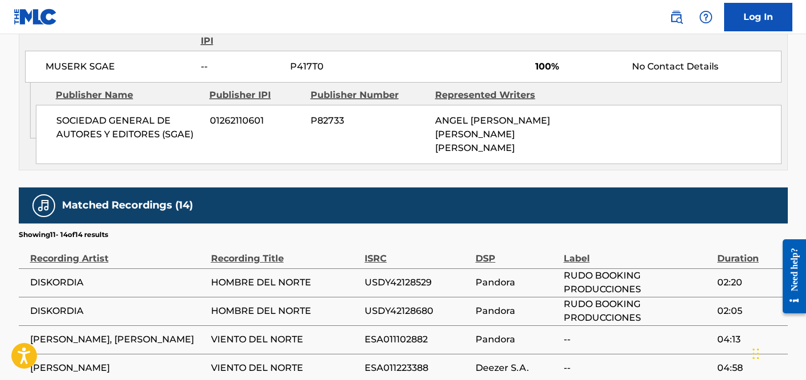
scroll to position [703, 0]
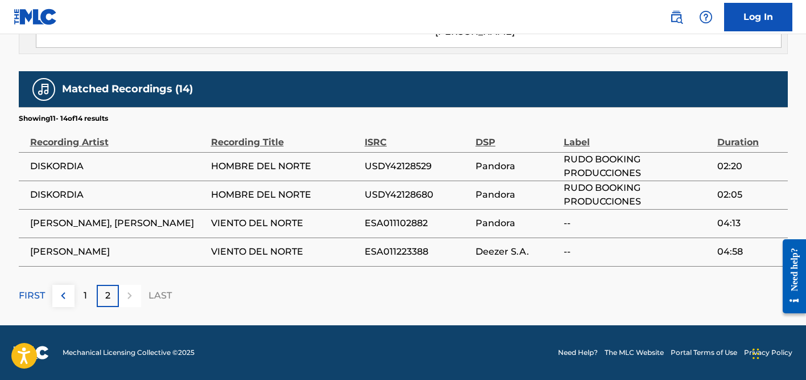
click at [87, 295] on p "1" at bounding box center [85, 296] width 3 height 14
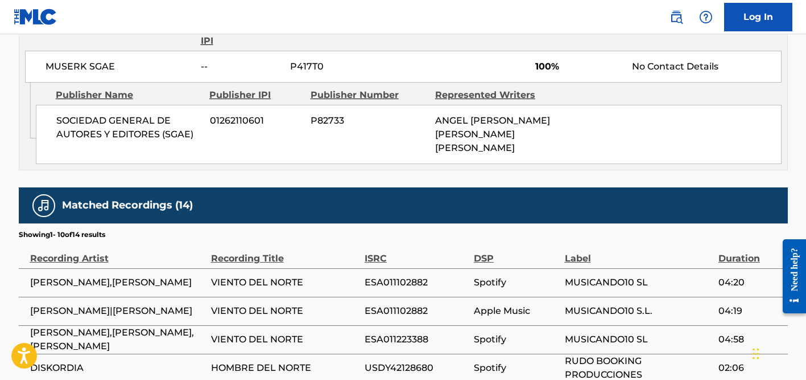
scroll to position [874, 0]
